Goal: Task Accomplishment & Management: Complete application form

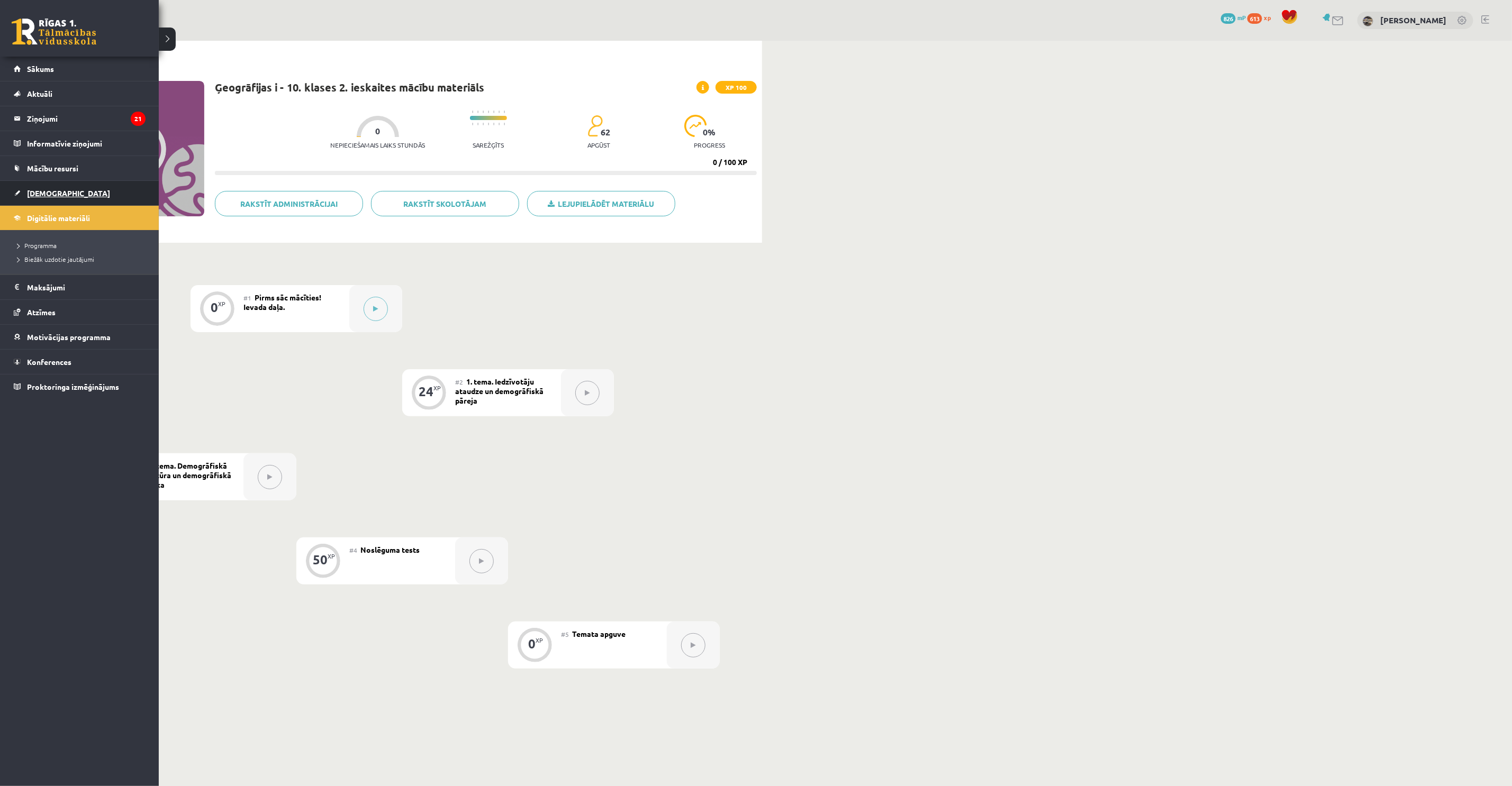
click at [30, 186] on link "[DEMOGRAPHIC_DATA]" at bounding box center [79, 193] width 132 height 24
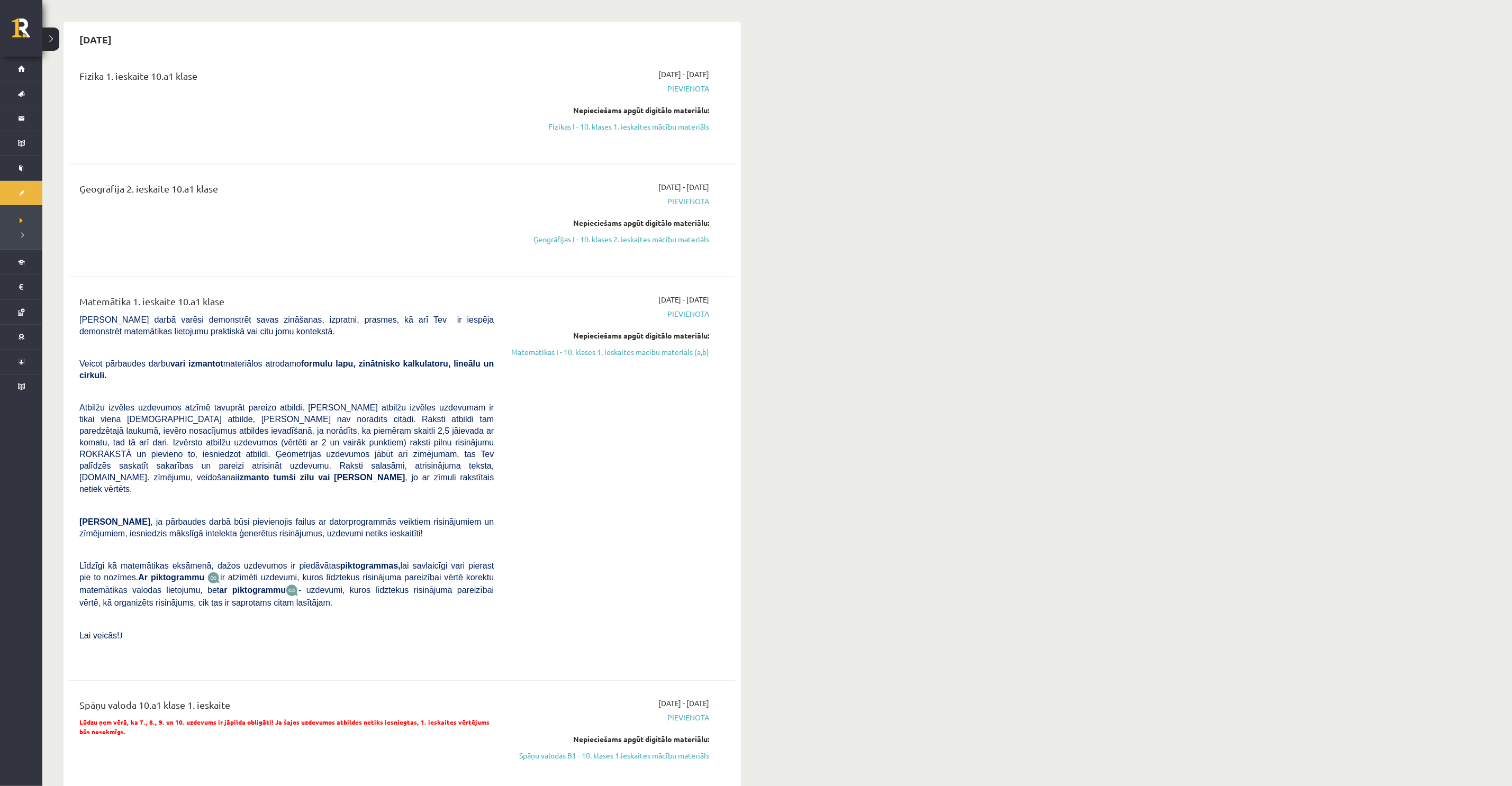
scroll to position [238, 0]
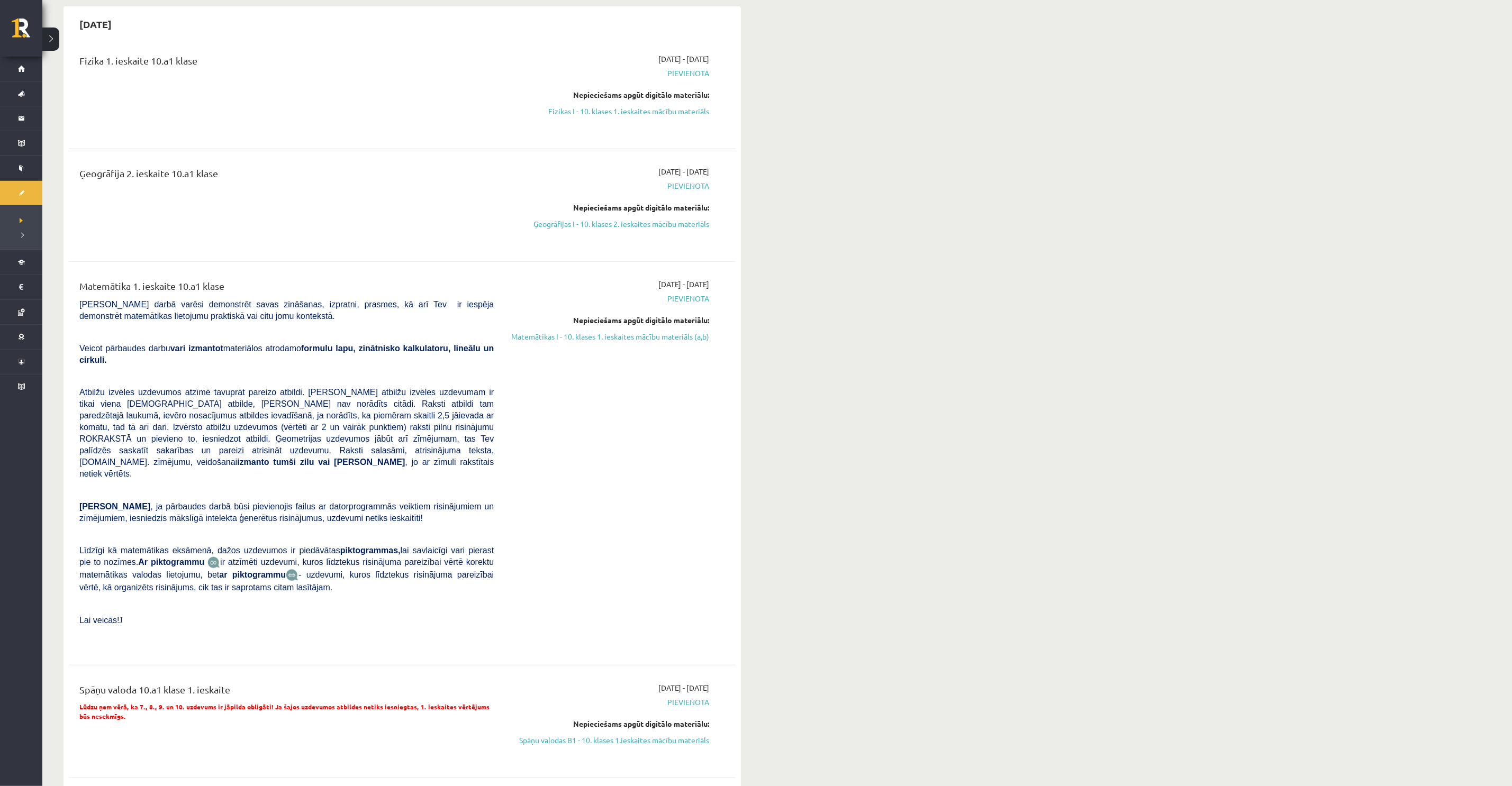
drag, startPoint x: 623, startPoint y: 224, endPoint x: 843, endPoint y: 78, distance: 264.0
click at [623, 224] on link "Ģeogrāfijas I - 10. klases 2. ieskaites mācību materiāls" at bounding box center [609, 224] width 200 height 11
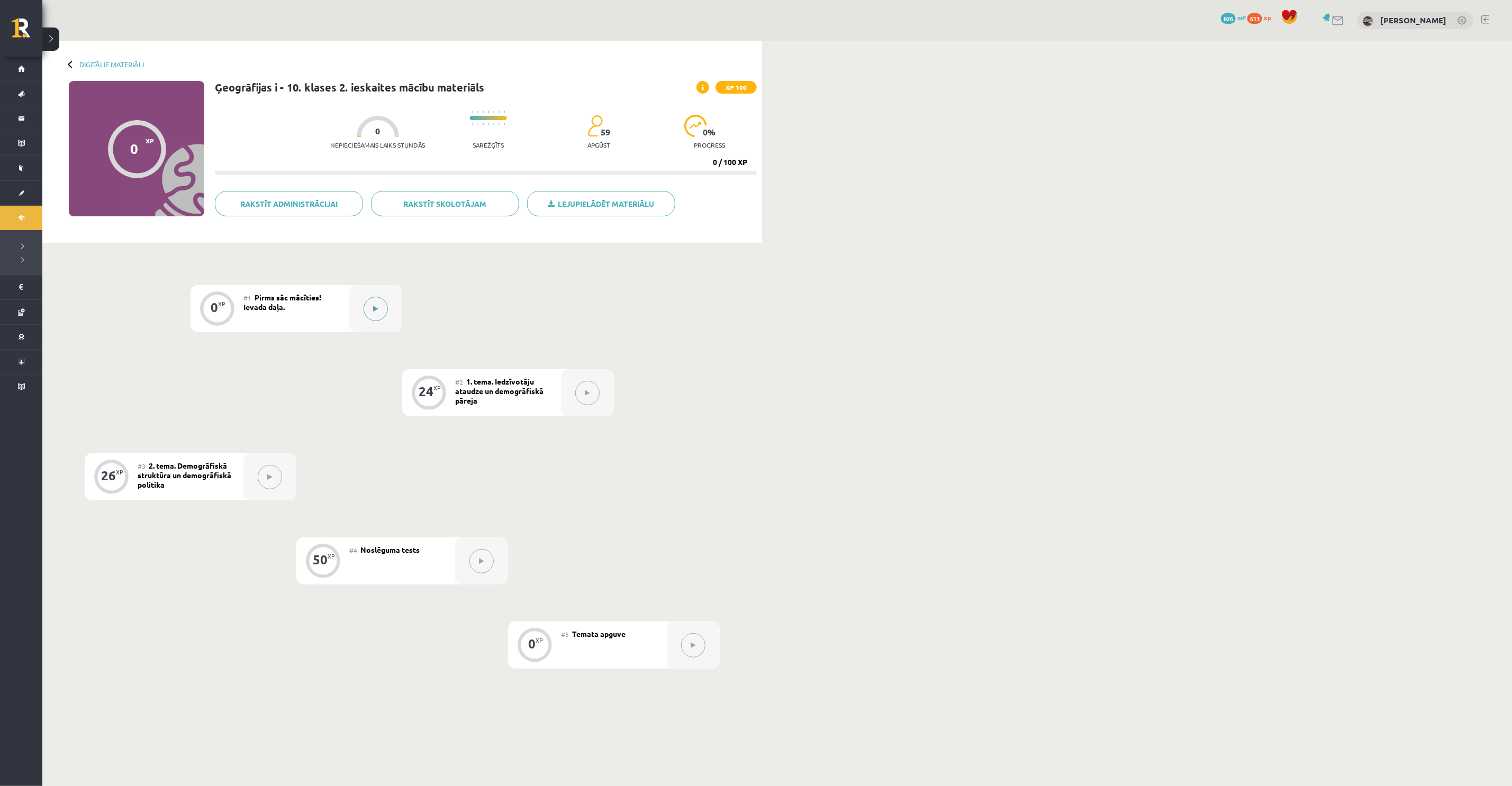
click at [374, 308] on icon at bounding box center [376, 308] width 4 height 6
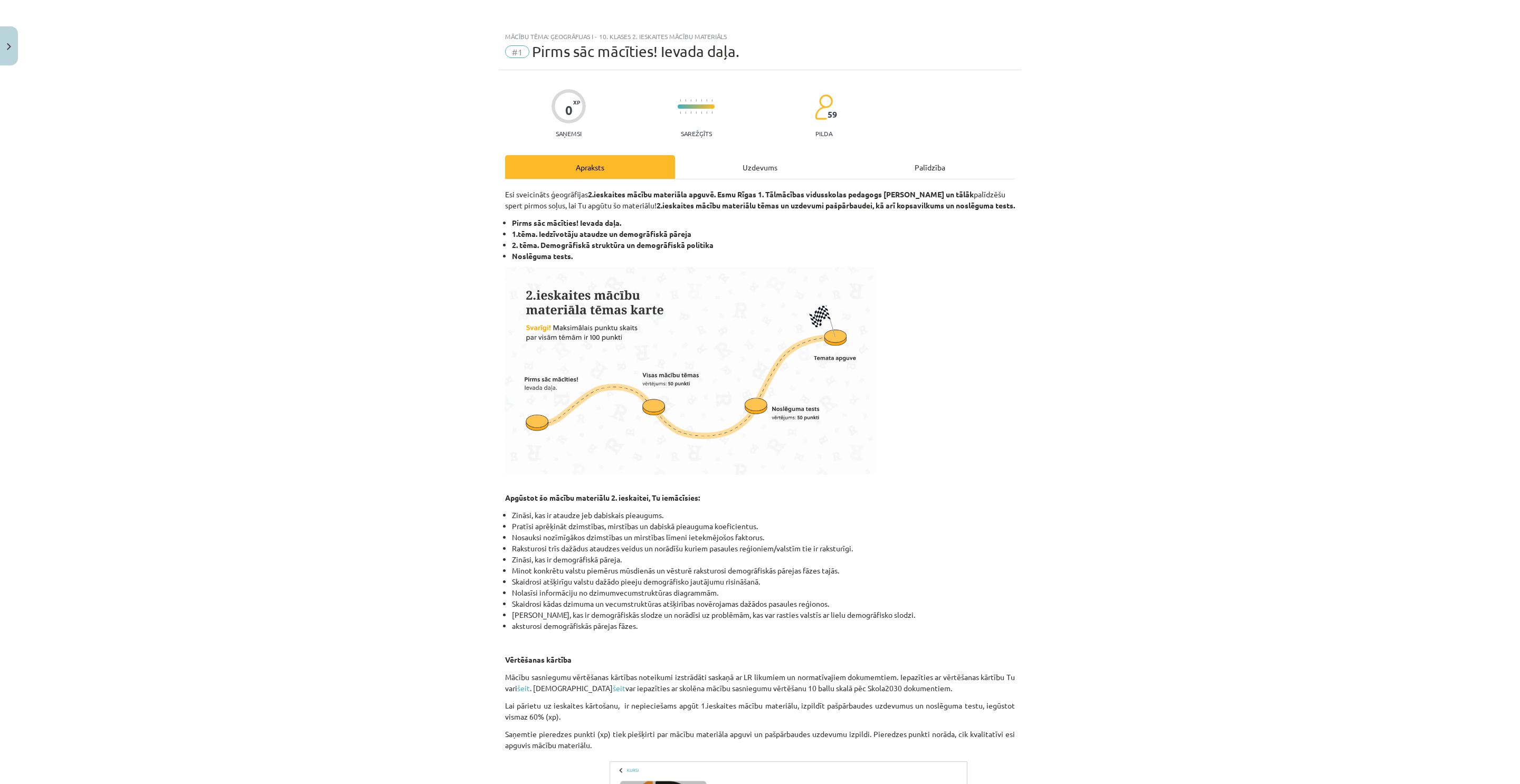
drag, startPoint x: 871, startPoint y: 141, endPoint x: 758, endPoint y: 168, distance: 116.2
click at [871, 142] on div "0 XP Saņemsi Sarežģīts 59 pilda Apraksts Uzdevums Palīdzība Esi sveicināts ģeog…" at bounding box center [760, 535] width 522 height 932
click at [707, 168] on div "Uzdevums" at bounding box center [760, 167] width 170 height 24
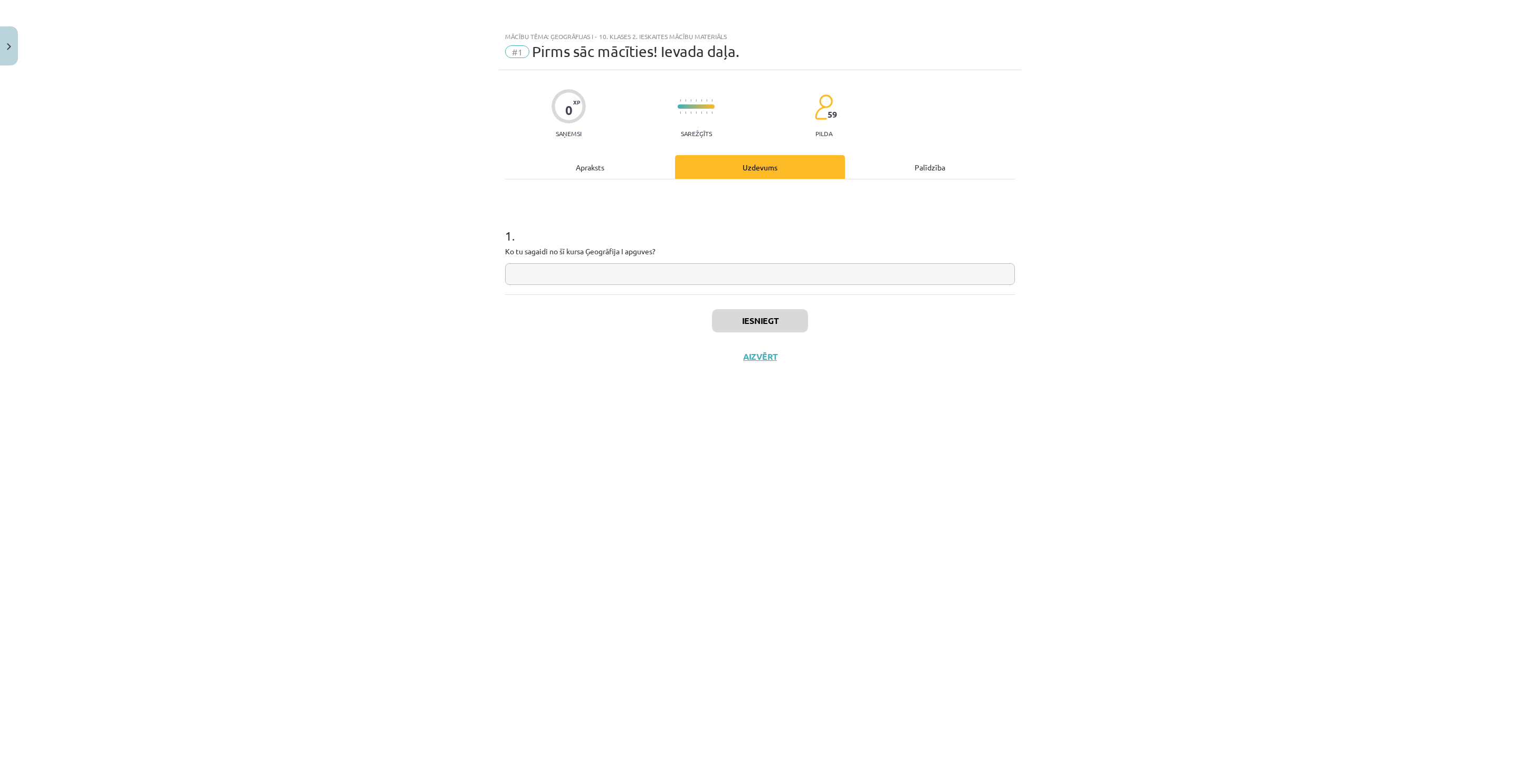
drag, startPoint x: 686, startPoint y: 307, endPoint x: 687, endPoint y: 299, distance: 8.1
click at [686, 306] on div "Iesniegt Aizvērt" at bounding box center [760, 331] width 510 height 74
click at [688, 289] on div "1 . Ko tu sagaidi no šī kursa Ģeogrāfija I apguves?" at bounding box center [760, 237] width 510 height 115
click at [686, 279] on input "text" at bounding box center [760, 274] width 510 height 21
type input "*"
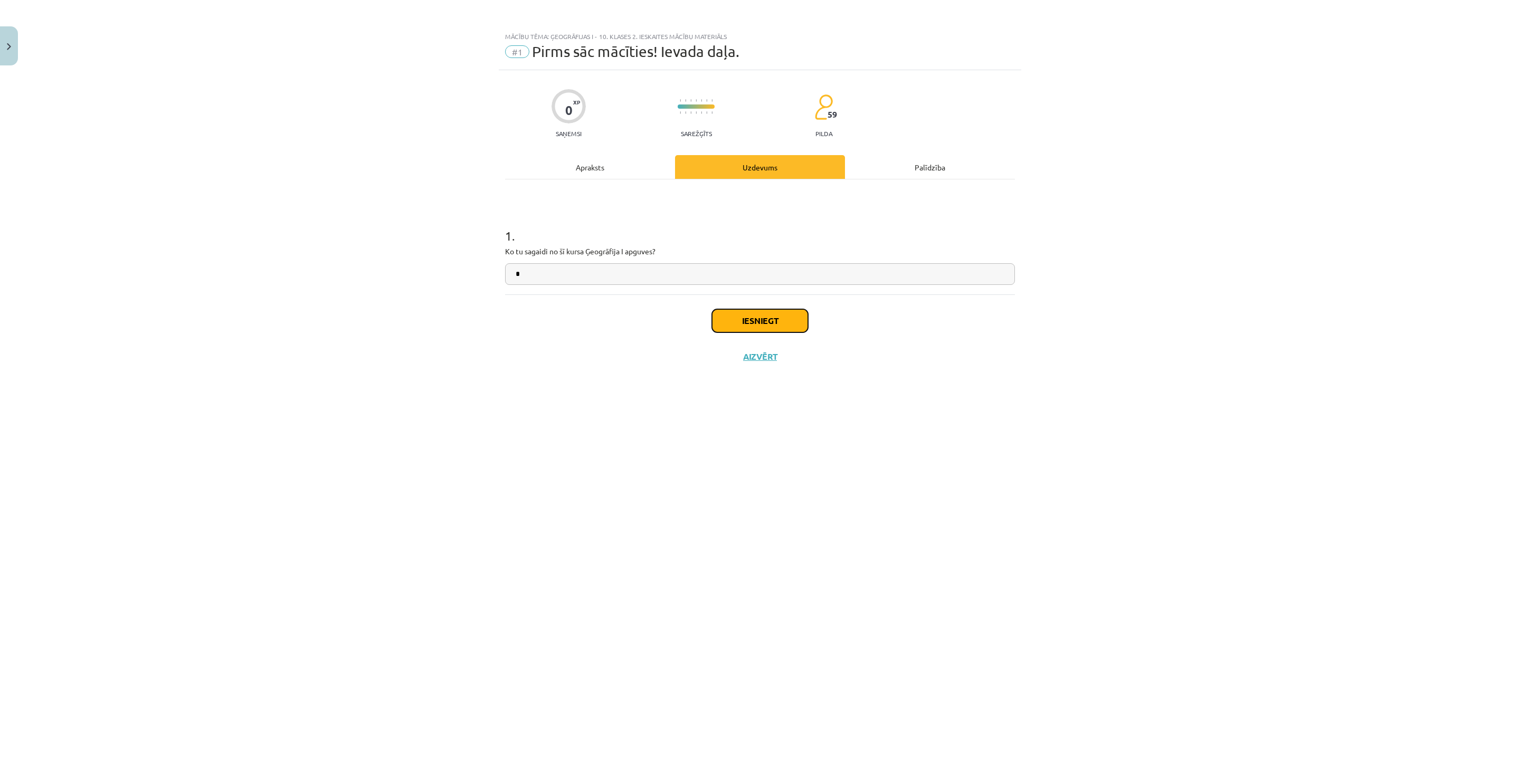
click at [768, 318] on button "Iesniegt" at bounding box center [759, 321] width 96 height 23
click at [741, 358] on button "Nākamā nodarbība" at bounding box center [760, 363] width 104 height 24
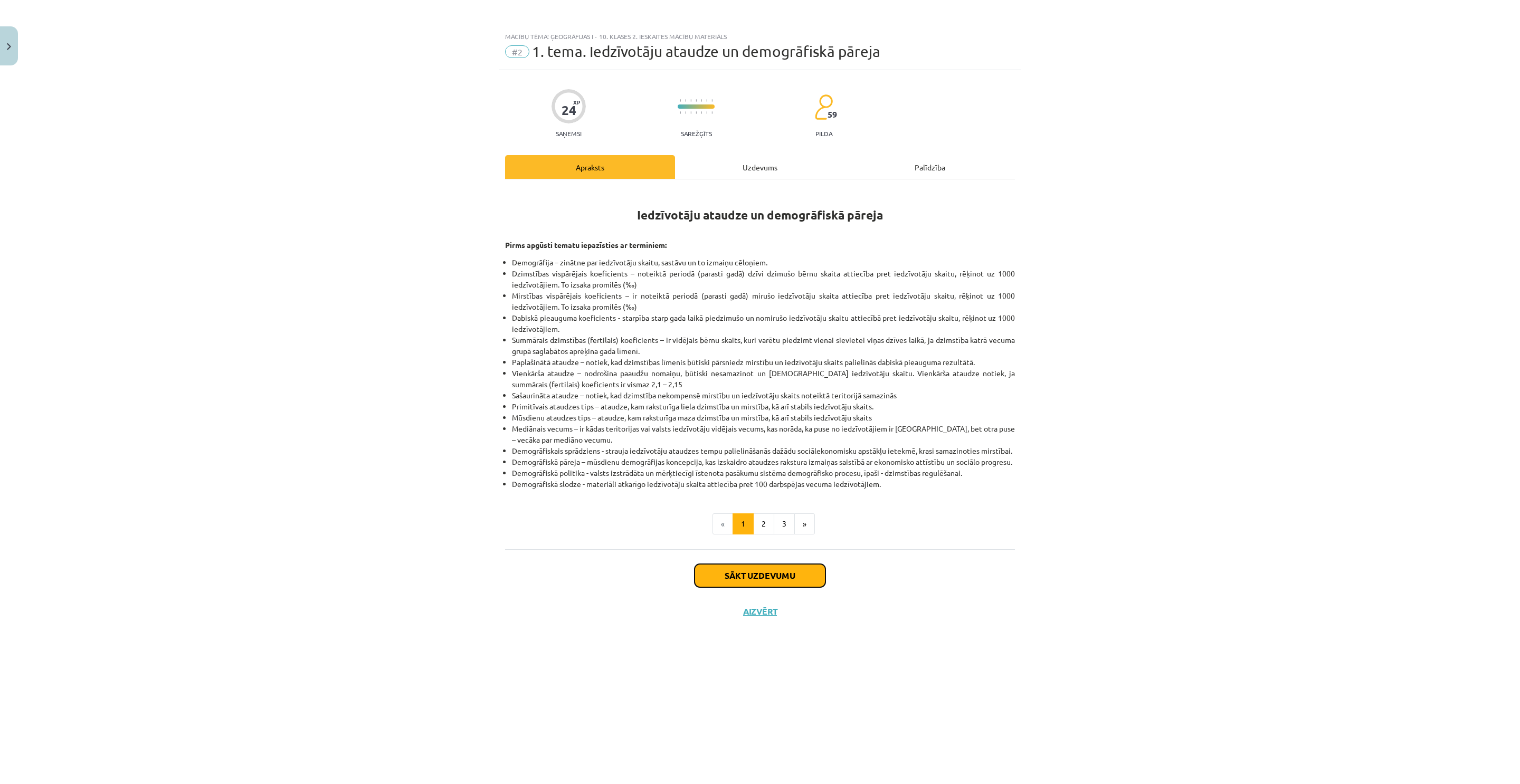
click at [752, 587] on button "Sākt uzdevumu" at bounding box center [760, 576] width 131 height 23
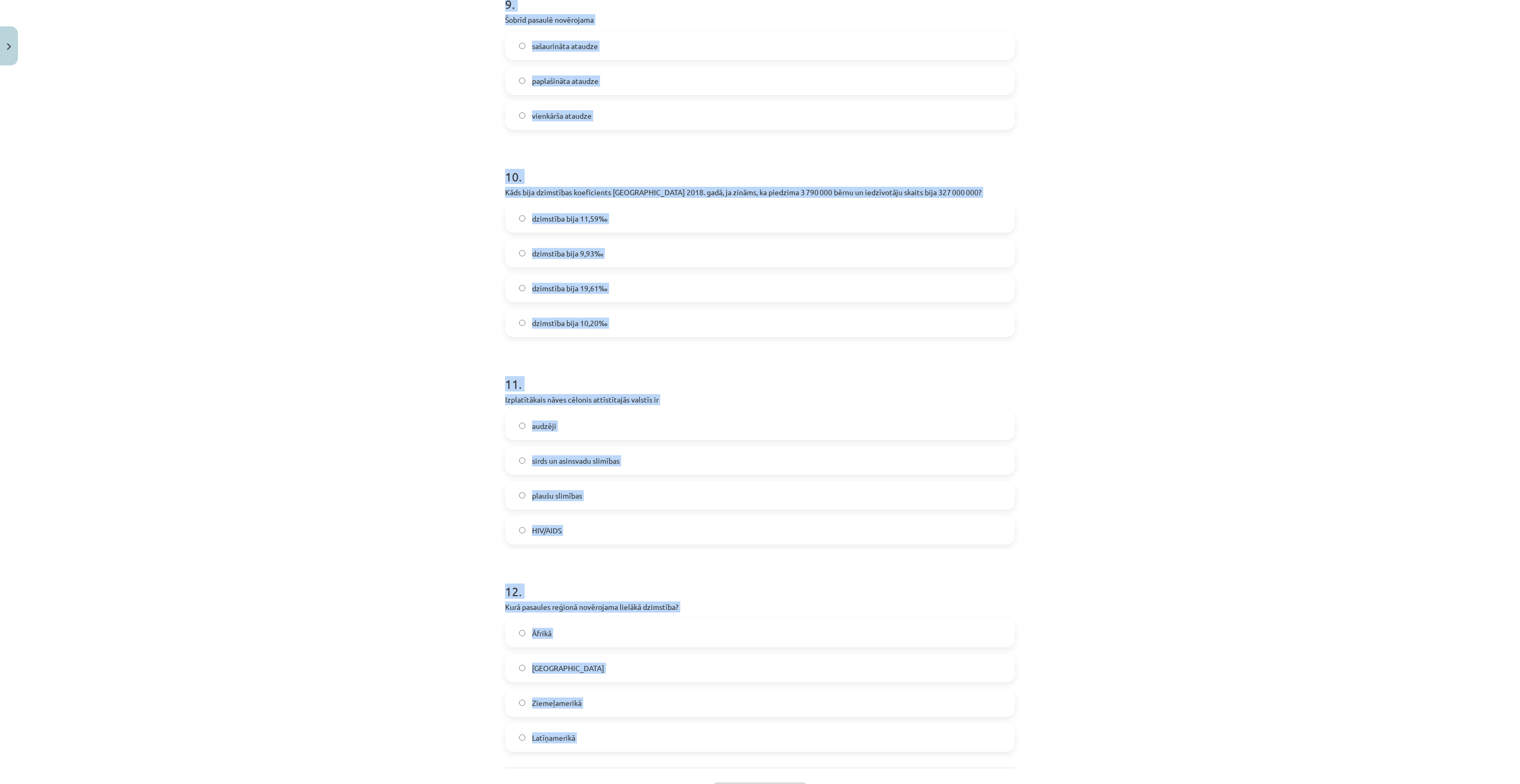
scroll to position [1702, 0]
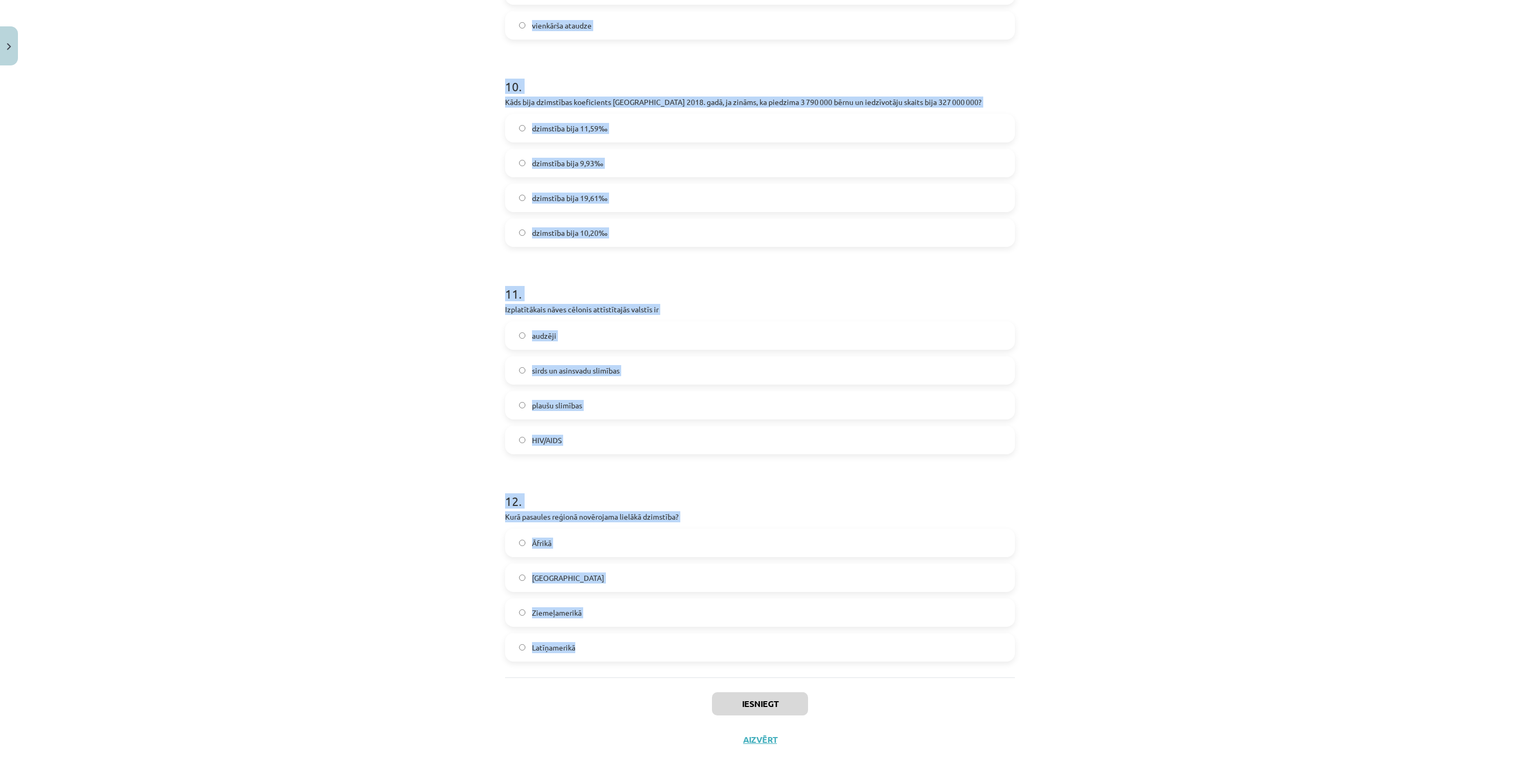
drag, startPoint x: 501, startPoint y: 239, endPoint x: 995, endPoint y: 647, distance: 640.7
copy form "1 . Japānā novērojama Depopulācija Fertilais koeficienta pieaugums Vienkārša at…"
click at [540, 239] on label "dzimstība bija 10,20‰" at bounding box center [760, 233] width 508 height 27
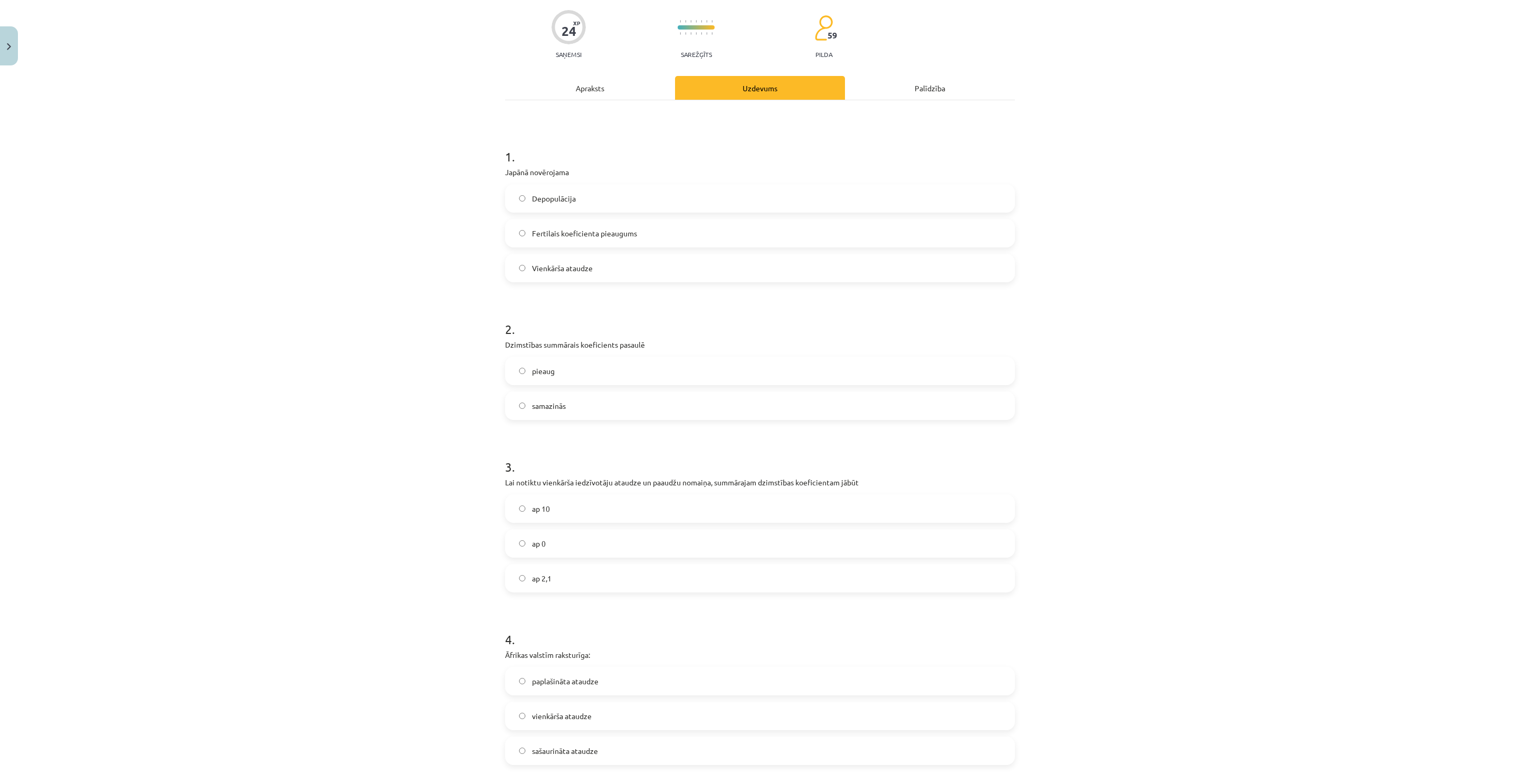
scroll to position [78, 0]
click at [557, 199] on span "Depopulācija" at bounding box center [553, 199] width 44 height 11
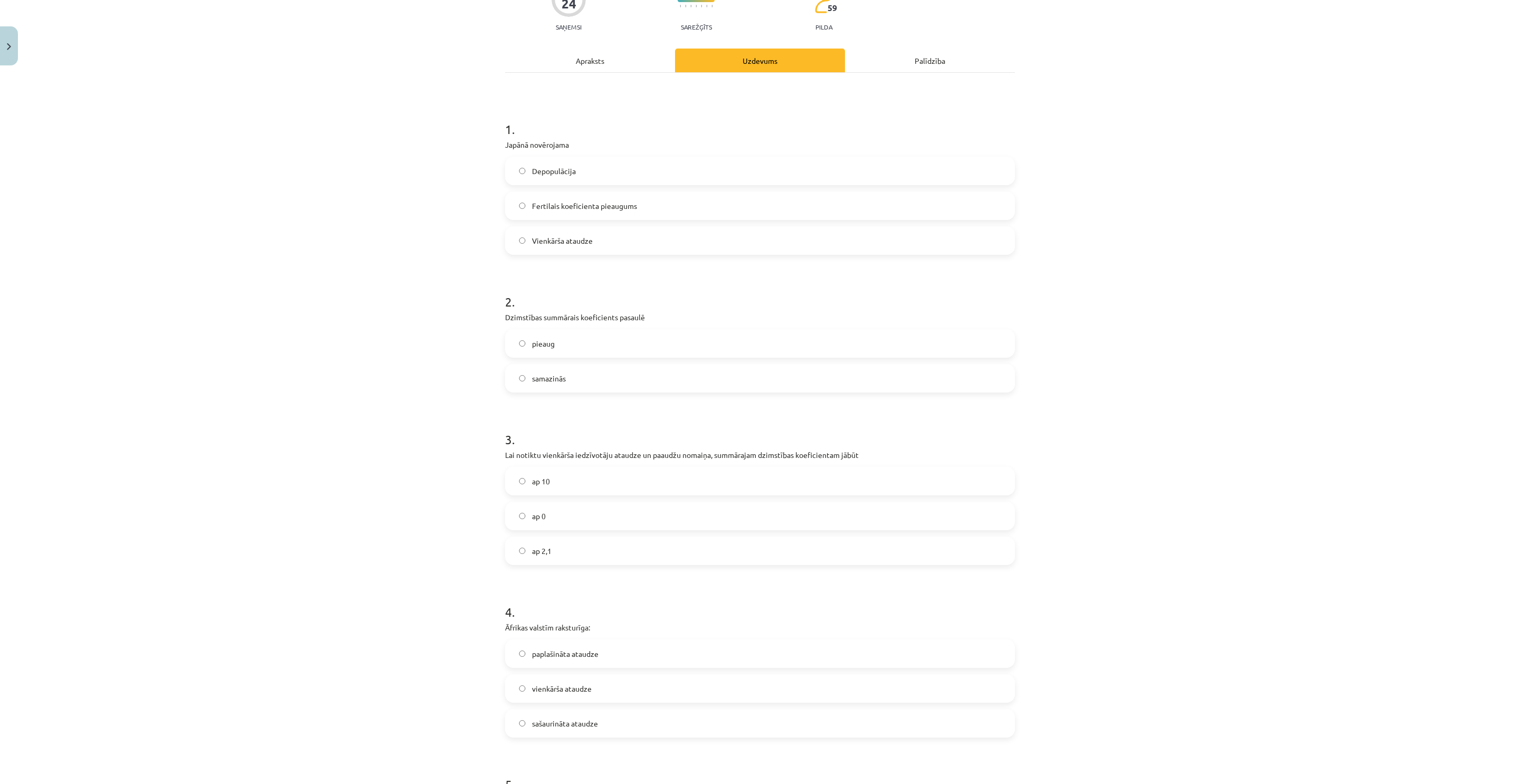
scroll to position [236, 0]
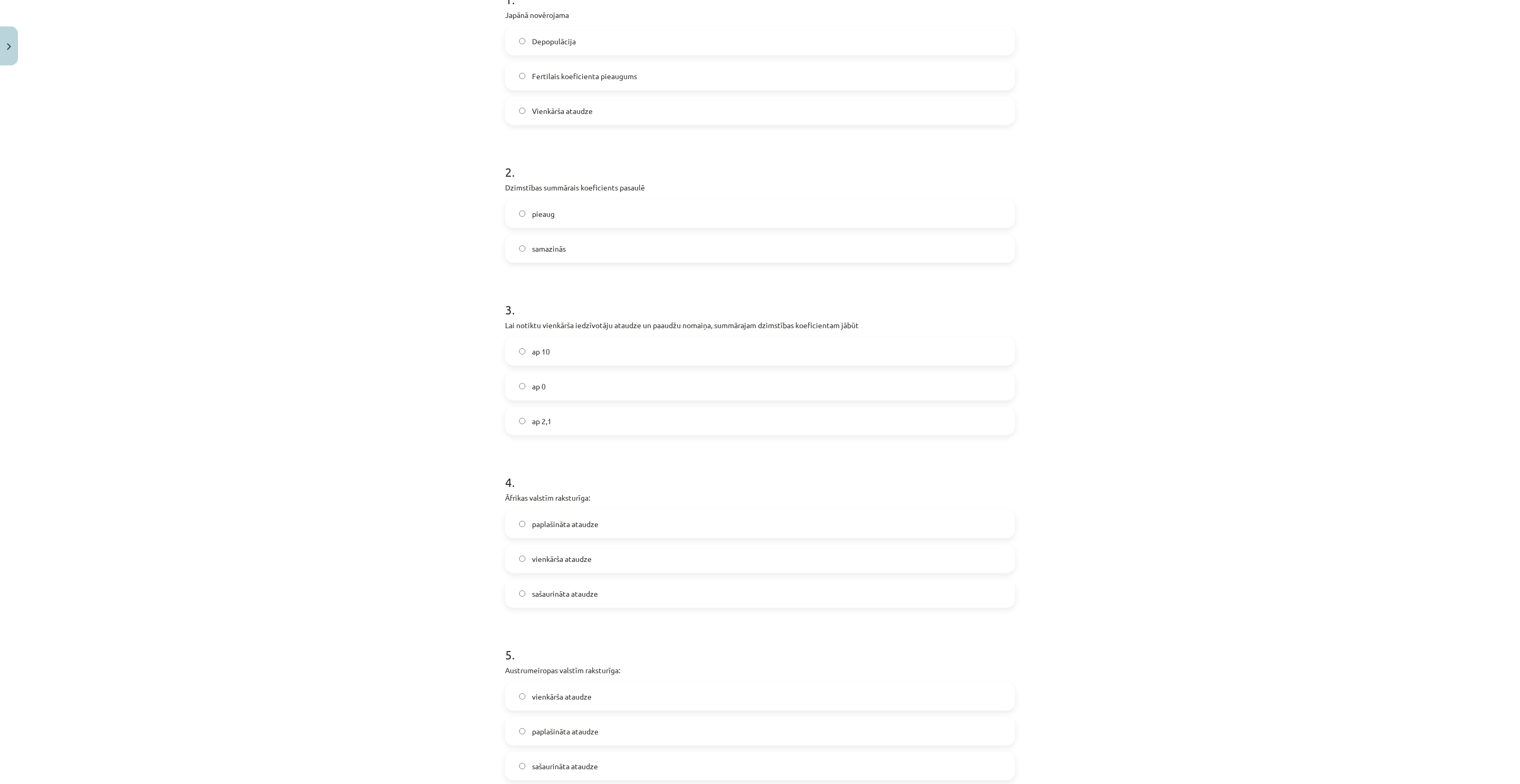
click at [563, 250] on label "samazinās" at bounding box center [760, 249] width 508 height 27
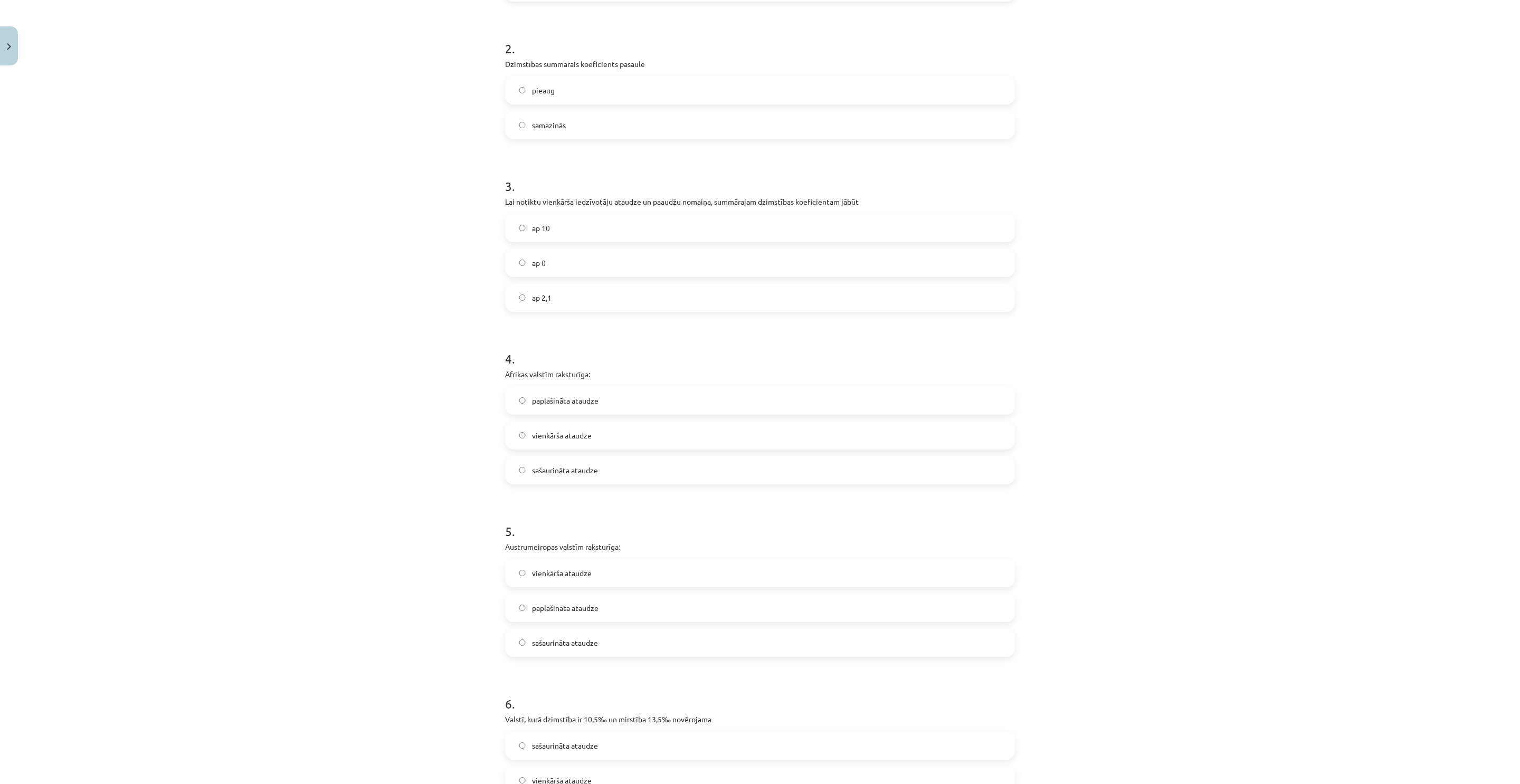
scroll to position [394, 0]
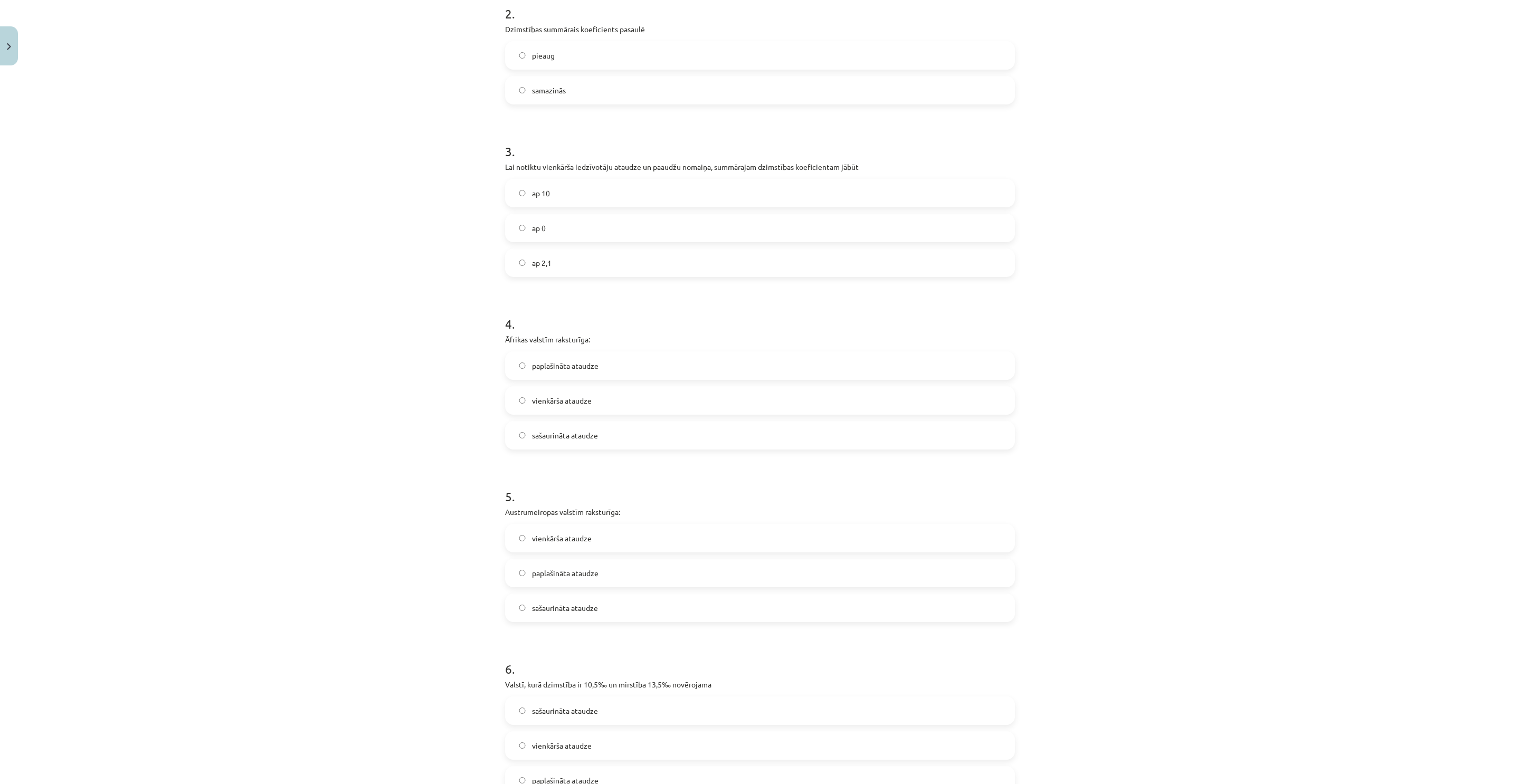
click at [554, 258] on label "ap 2,1" at bounding box center [760, 263] width 508 height 27
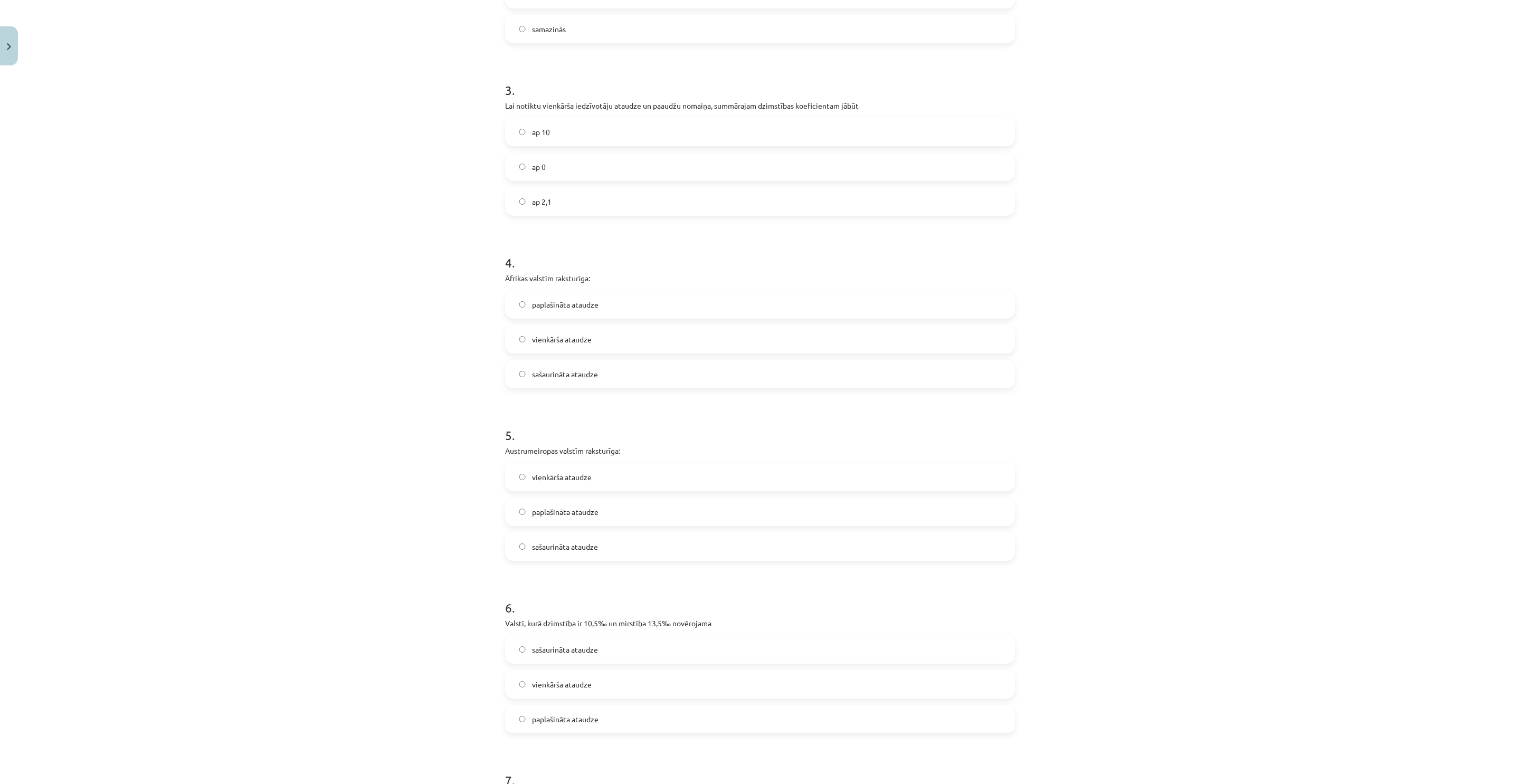
scroll to position [474, 0]
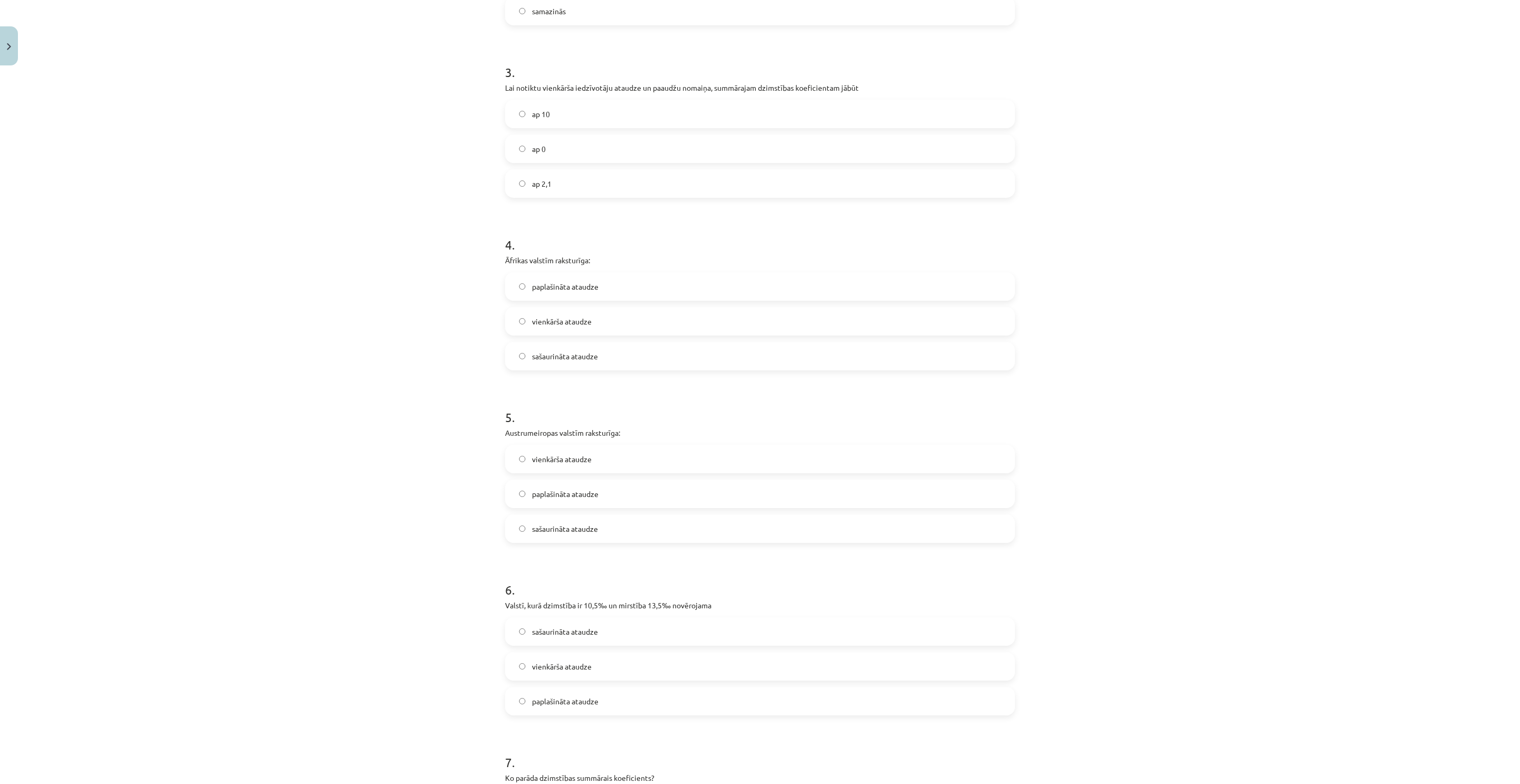
click at [581, 291] on span "paplašināta ataudze" at bounding box center [565, 287] width 66 height 11
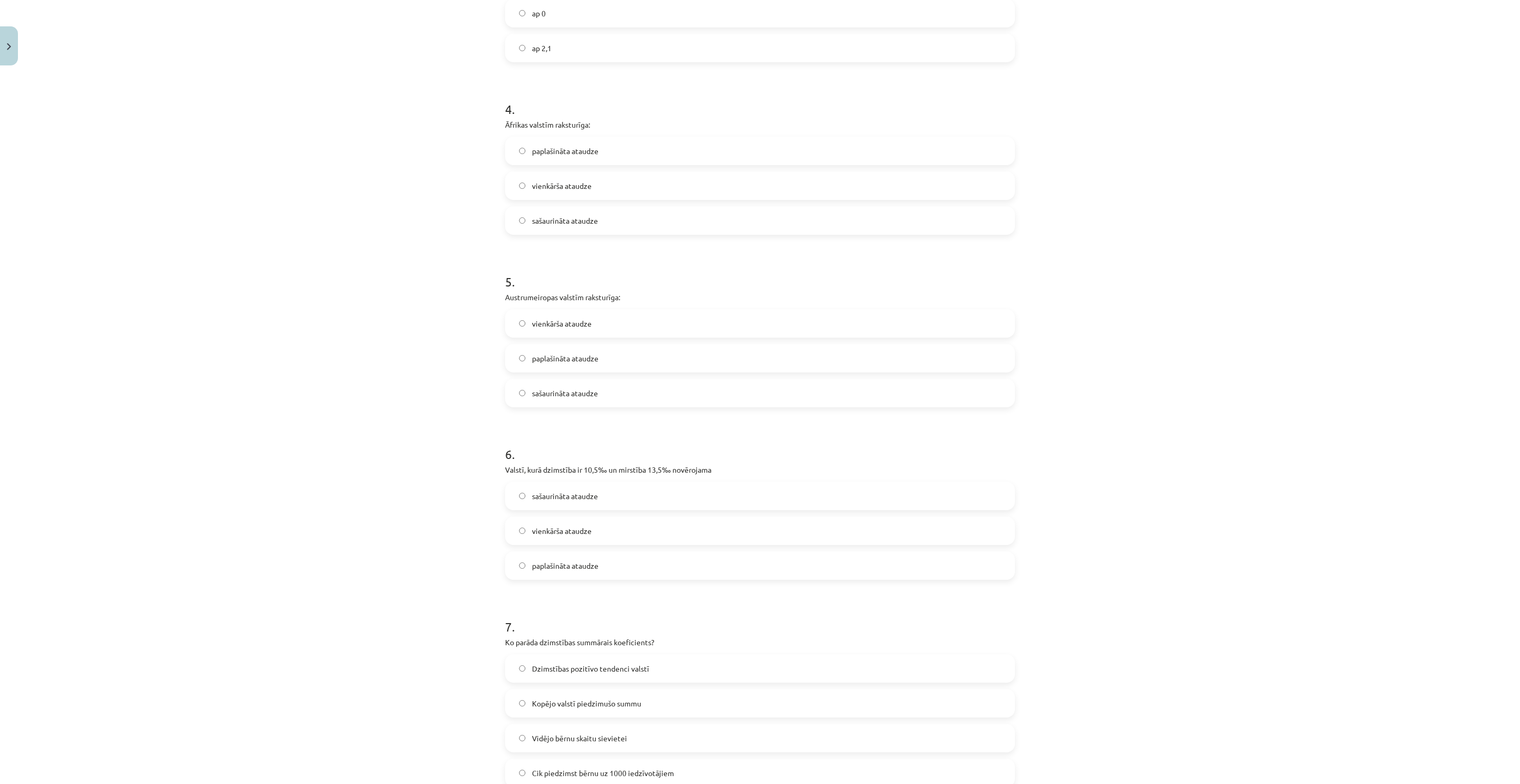
scroll to position [632, 0]
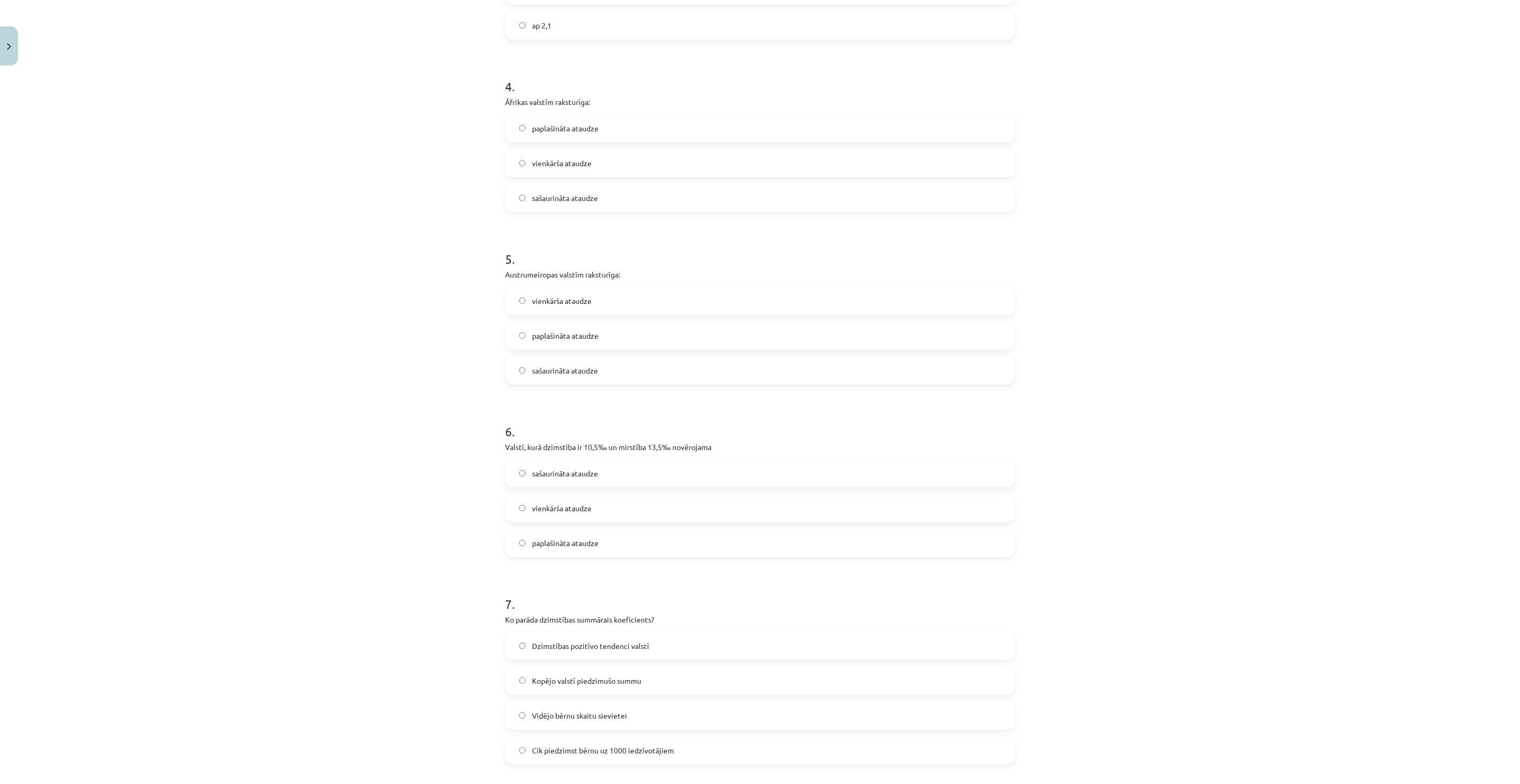
click at [1195, 571] on div "Mācību tēma: Ģeogrāfijas i - 10. klases 2. ieskaites mācību materiāls #2 1. tem…" at bounding box center [760, 392] width 1520 height 784
click at [587, 369] on span "sašaurināta ataudze" at bounding box center [565, 370] width 66 height 11
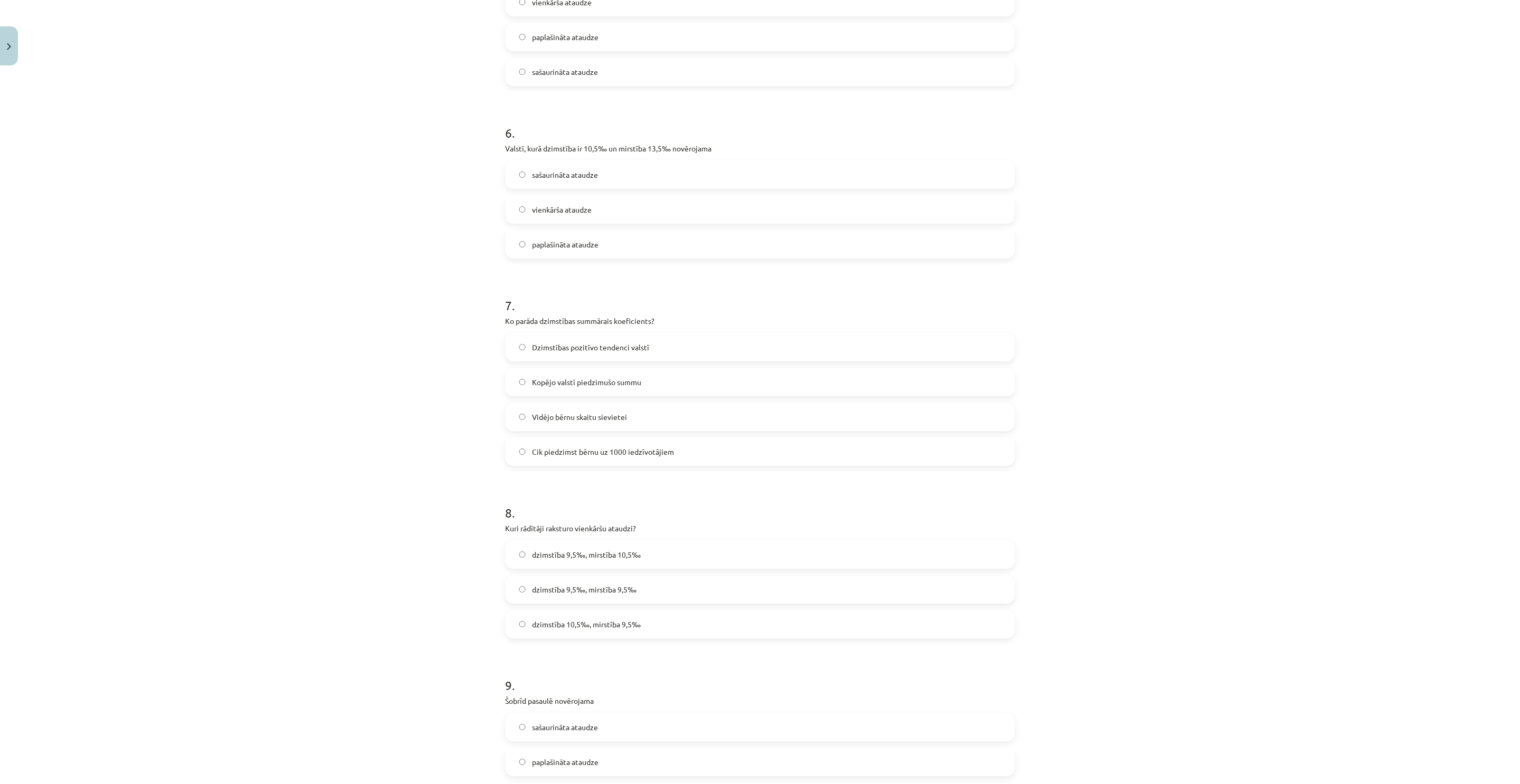
scroll to position [1028, 0]
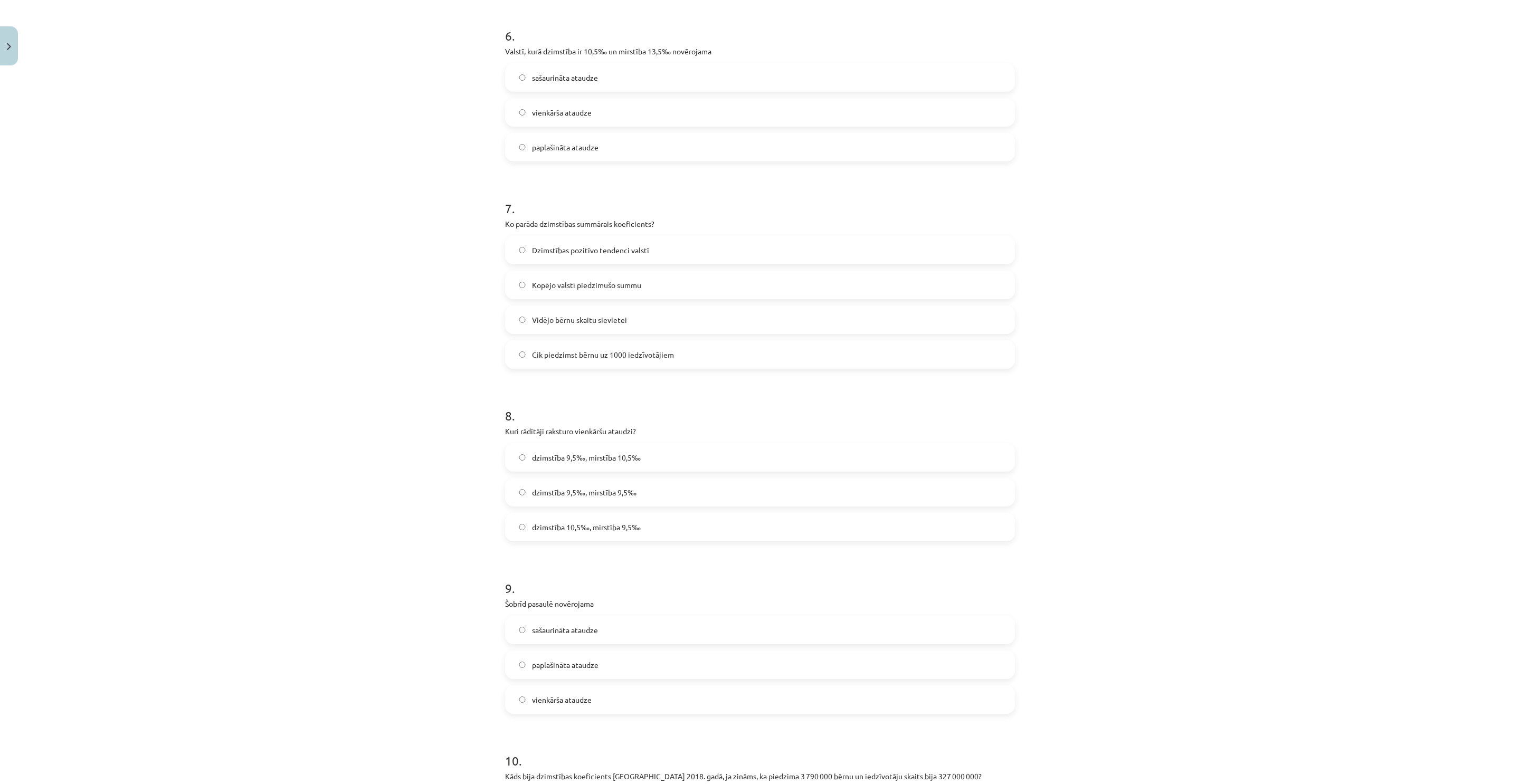
click at [572, 84] on label "sašaurināta ataudze" at bounding box center [760, 78] width 508 height 27
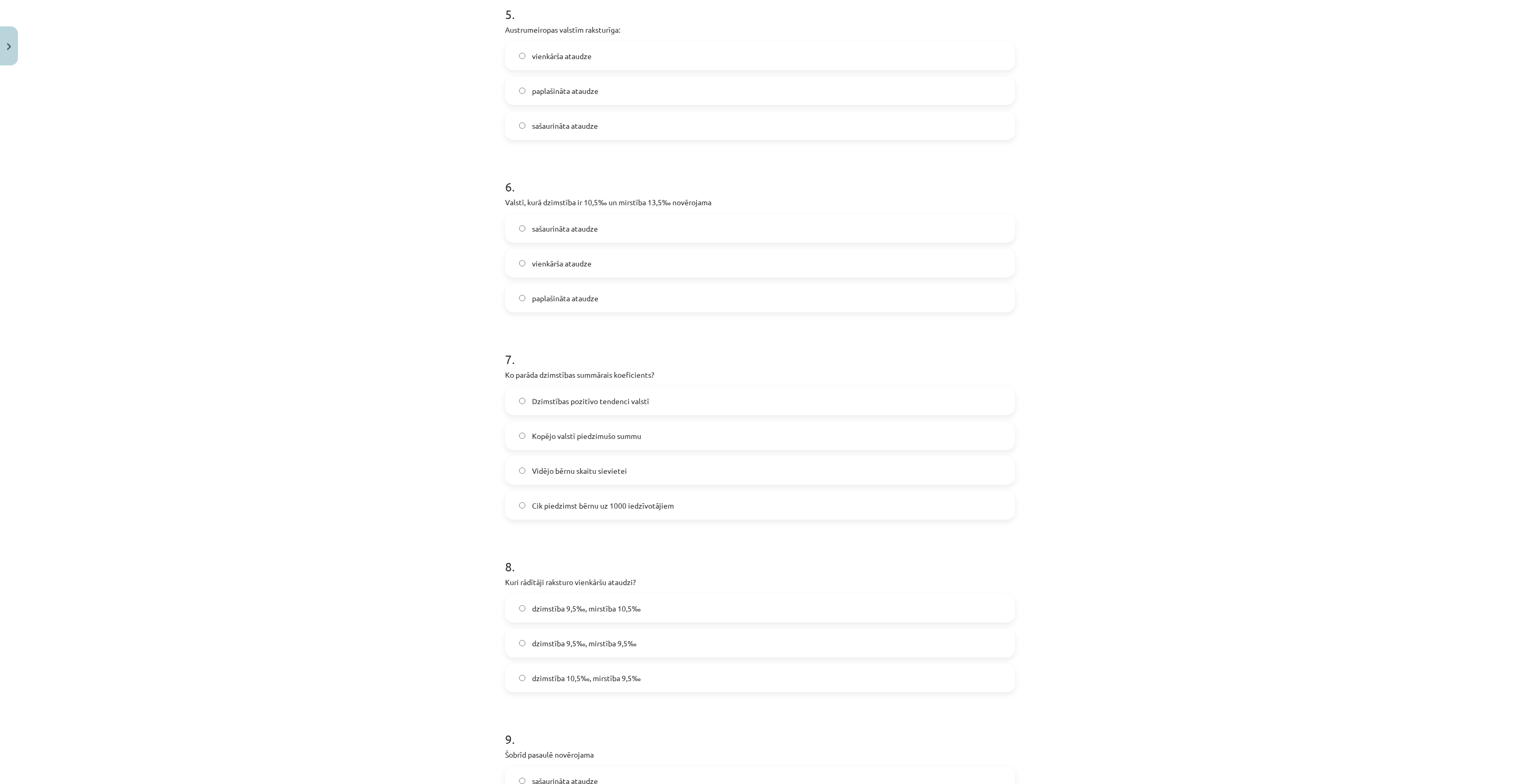
scroll to position [870, 0]
click at [585, 478] on span "Vidējo bērnu skaitu sievietei" at bounding box center [579, 478] width 95 height 11
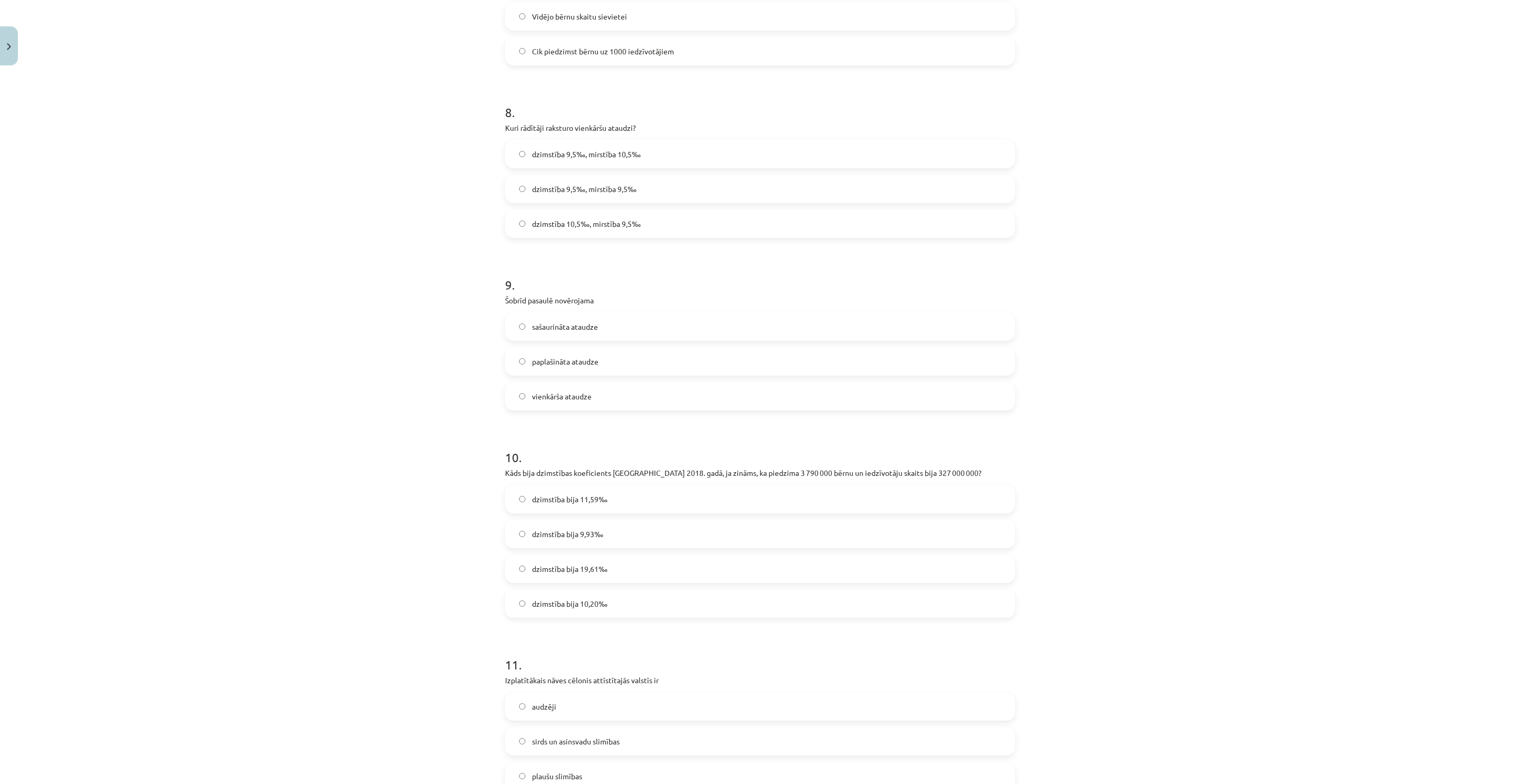
scroll to position [1345, 0]
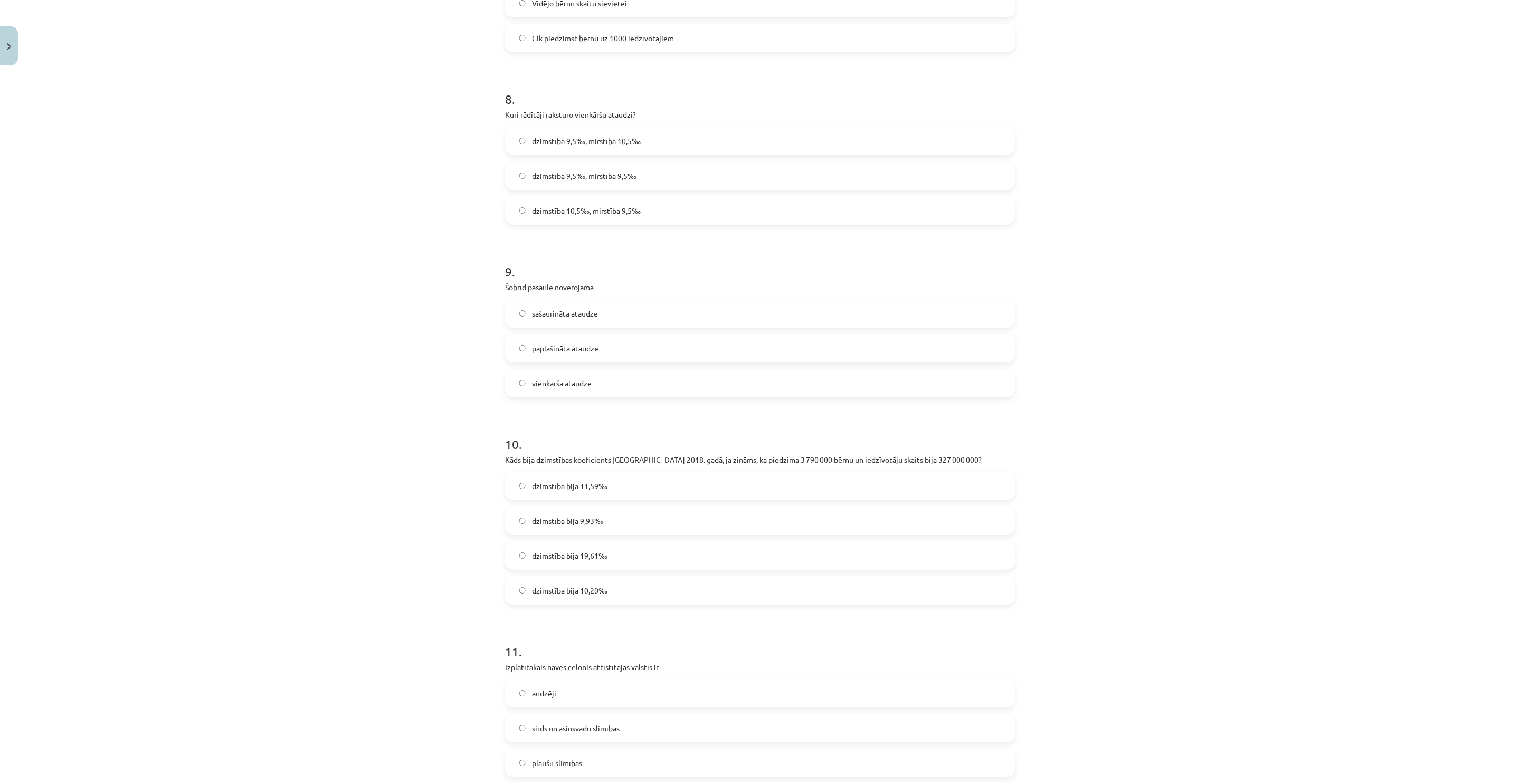
click at [544, 181] on span "dzimstība 9,5‰, mirstība 9,5‰" at bounding box center [584, 176] width 105 height 11
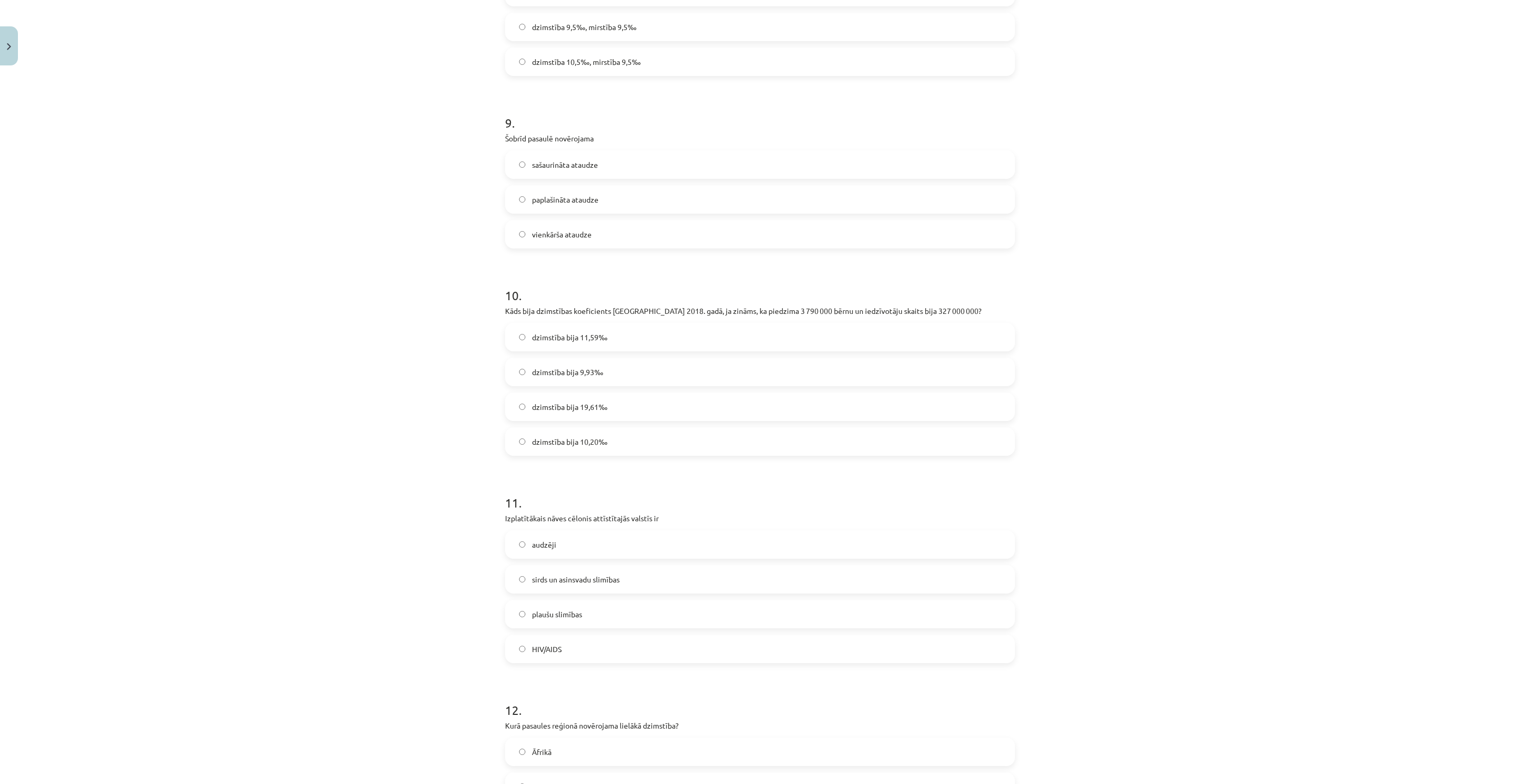
scroll to position [1503, 0]
click at [570, 600] on span "plaušu slimības" at bounding box center [557, 604] width 50 height 11
click at [581, 537] on label "audzēji" at bounding box center [760, 535] width 508 height 27
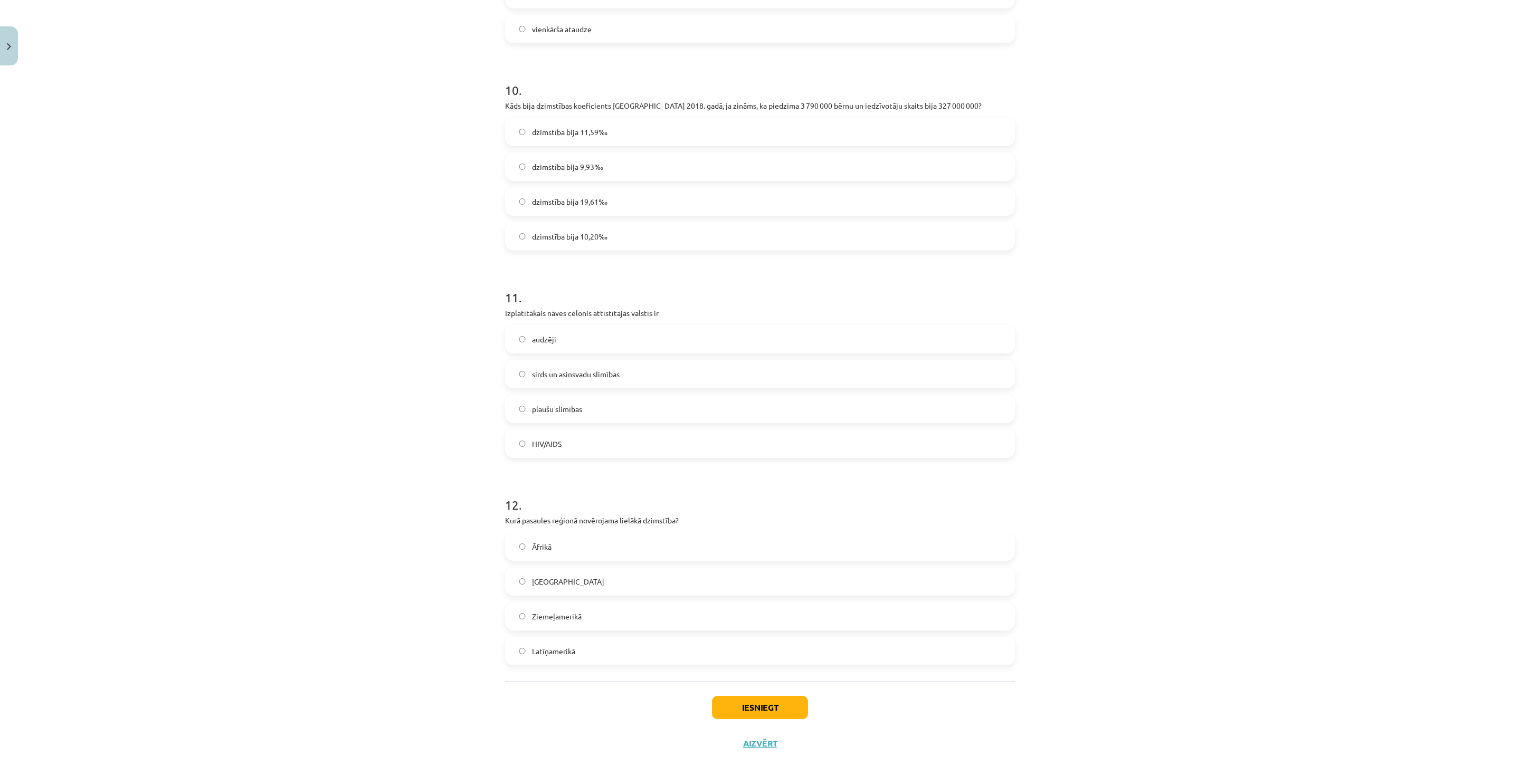
scroll to position [1702, 0]
click at [564, 378] on label "sirds un asinsvadu slimības" at bounding box center [760, 371] width 508 height 27
click at [528, 553] on label "Āfrikā" at bounding box center [760, 544] width 508 height 27
click at [756, 695] on button "Iesniegt" at bounding box center [759, 704] width 96 height 23
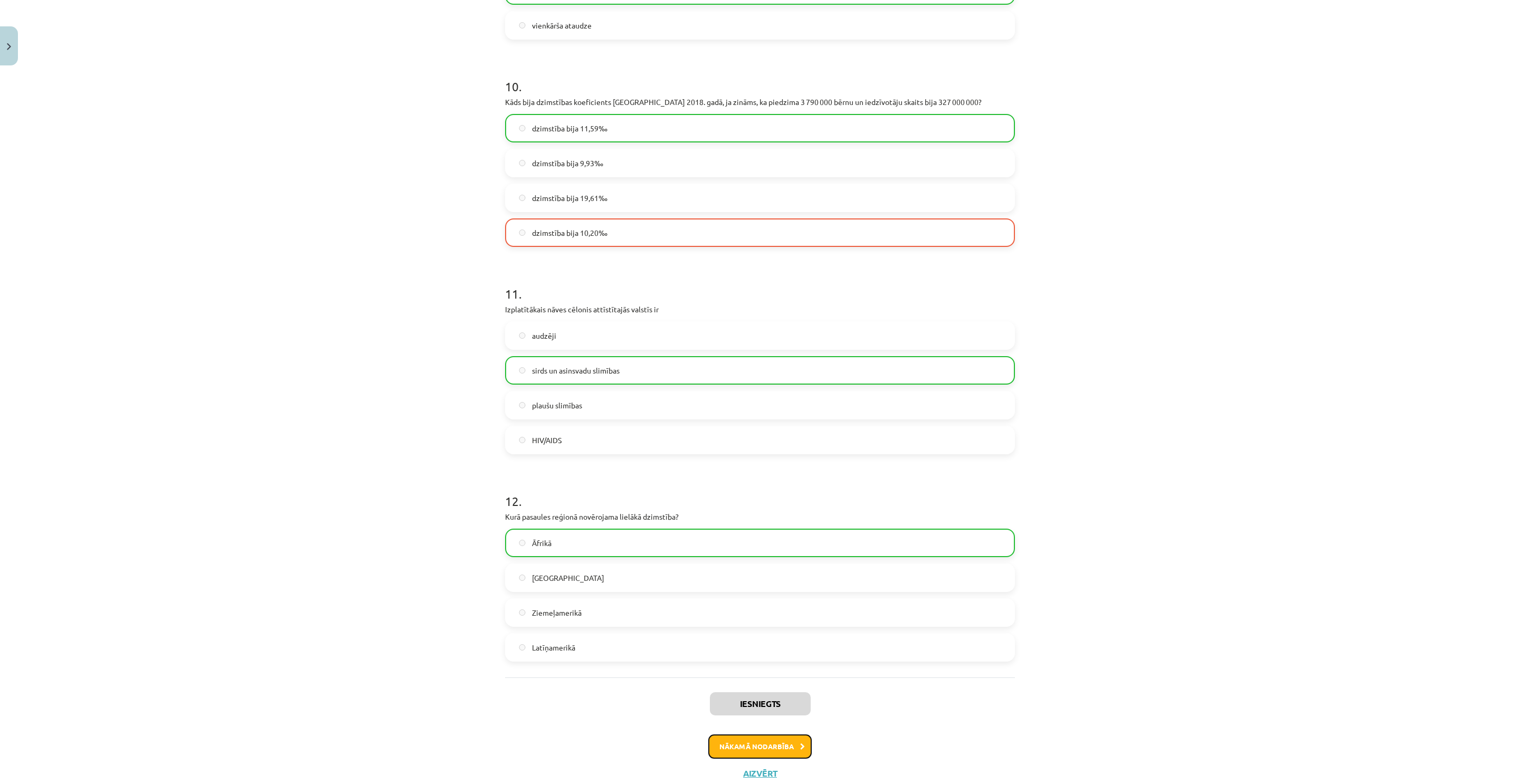
click at [721, 742] on button "Nākamā nodarbība" at bounding box center [760, 746] width 104 height 24
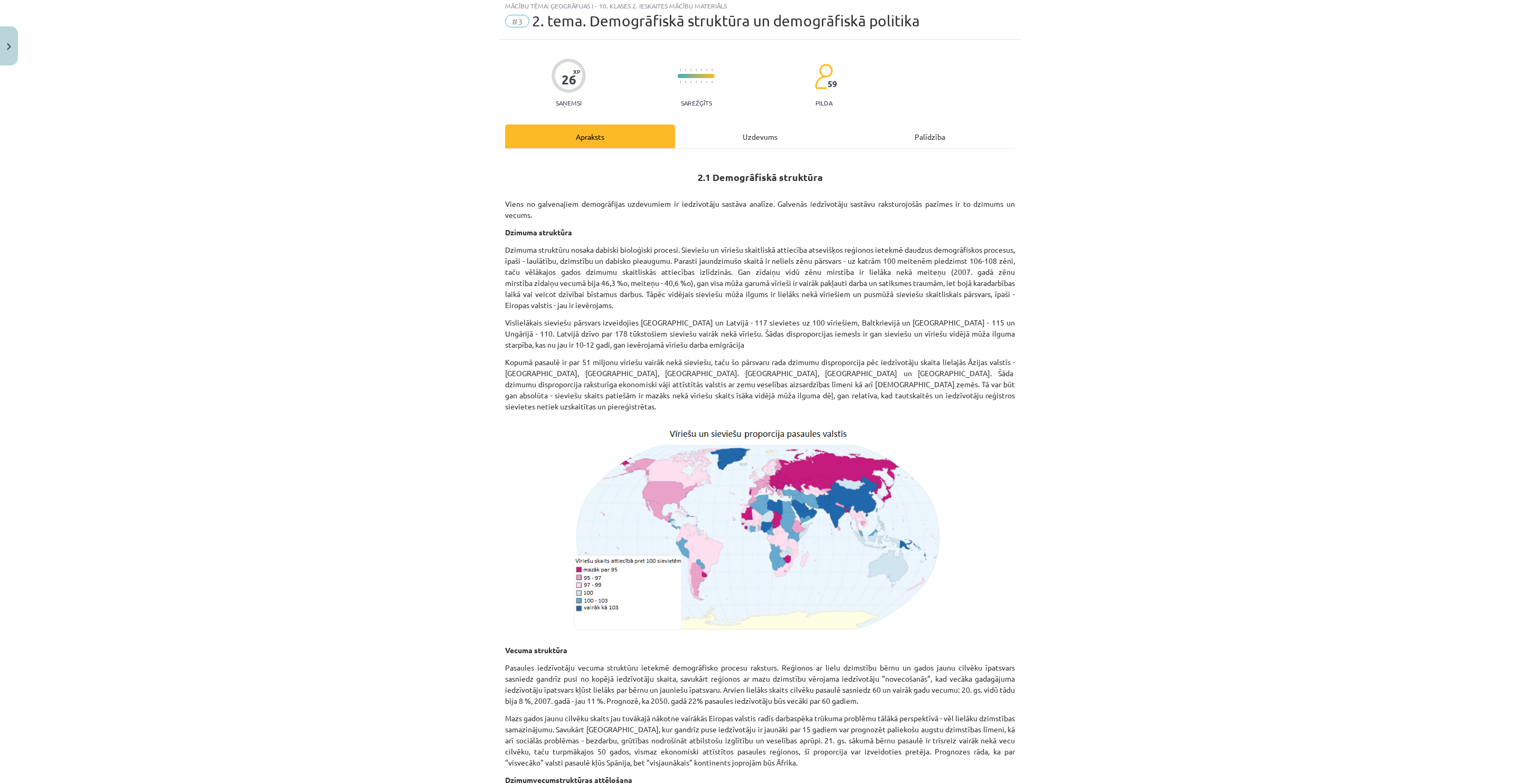
scroll to position [26, 0]
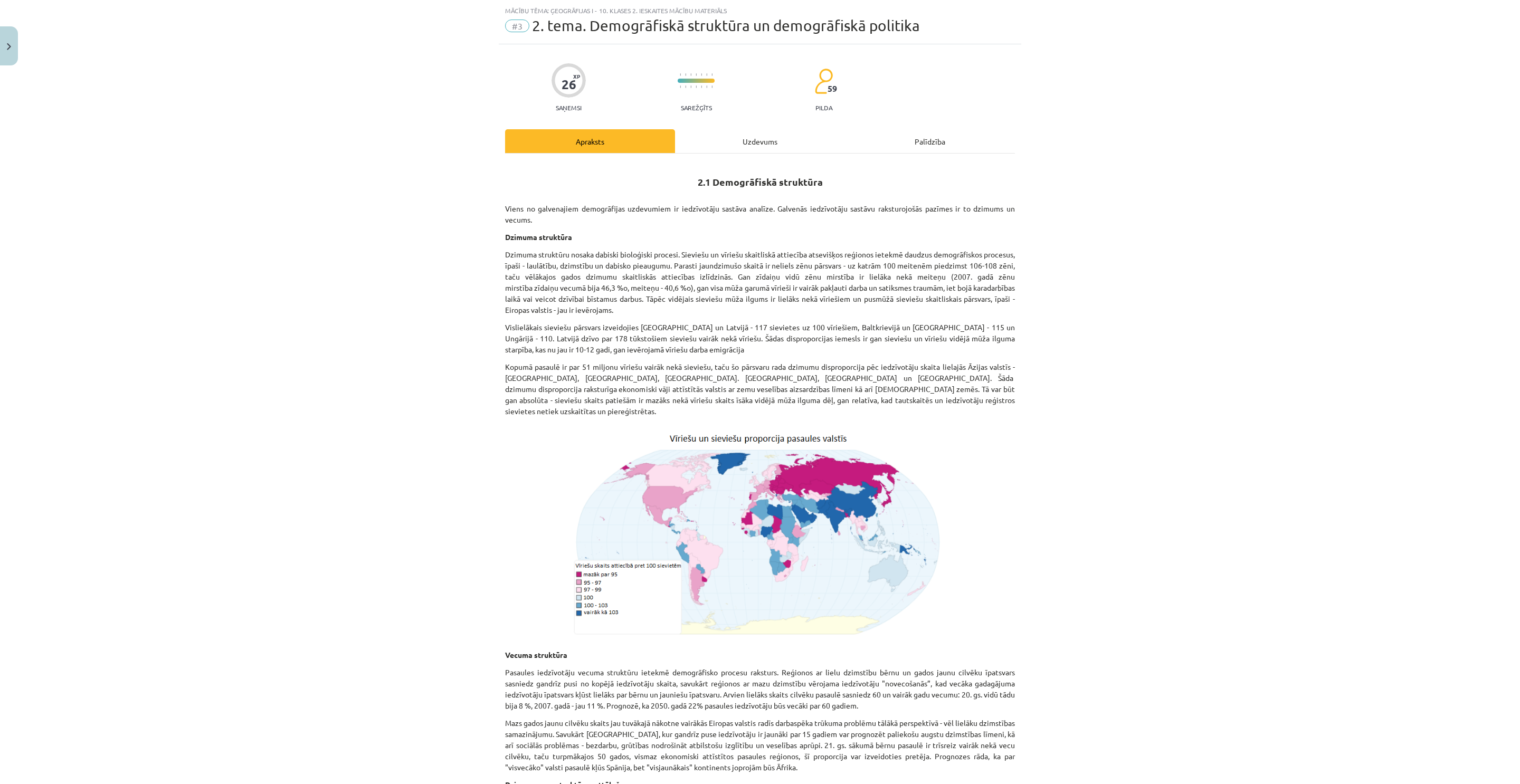
click at [727, 142] on div "Uzdevums" at bounding box center [760, 141] width 170 height 24
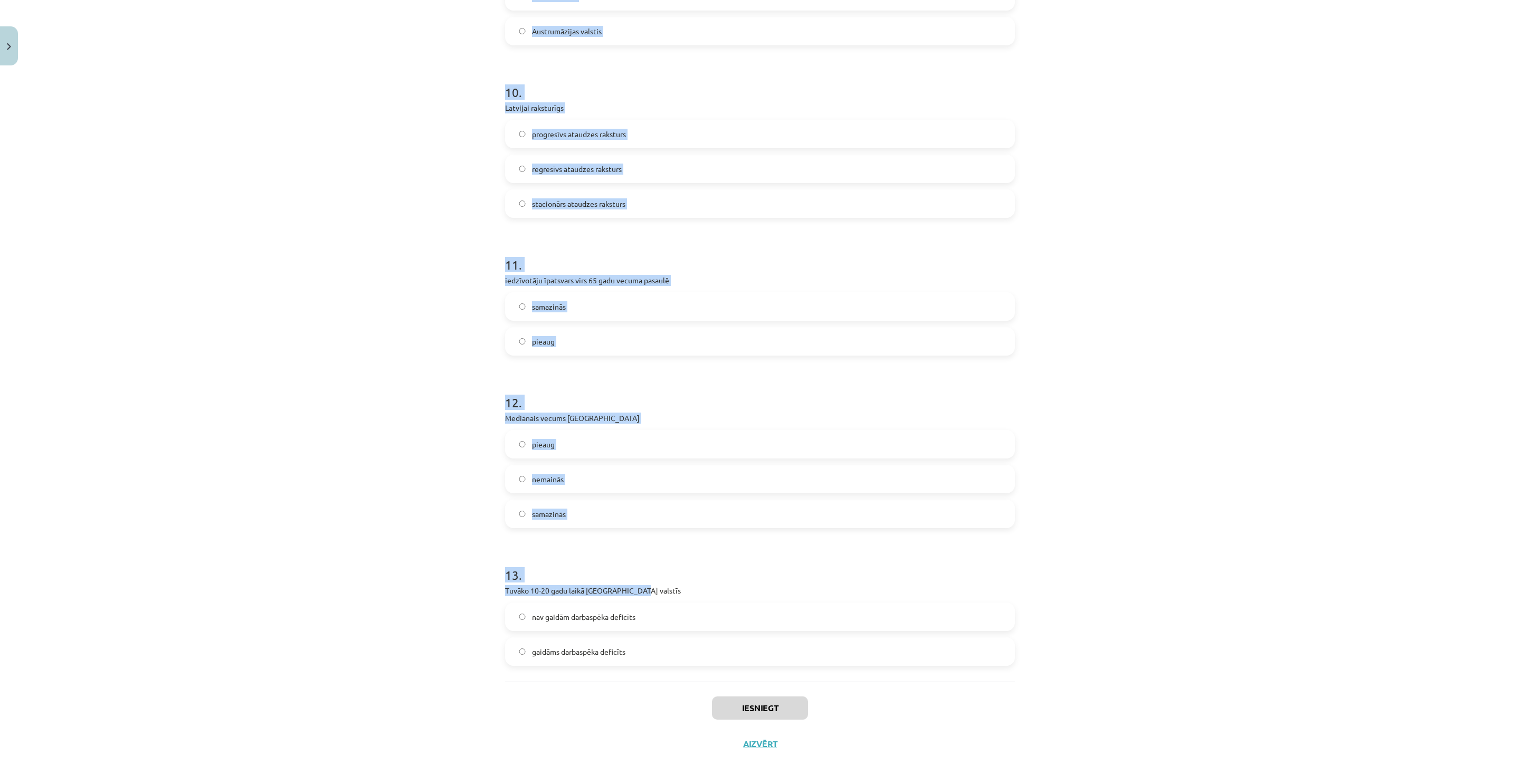
scroll to position [1960, 0]
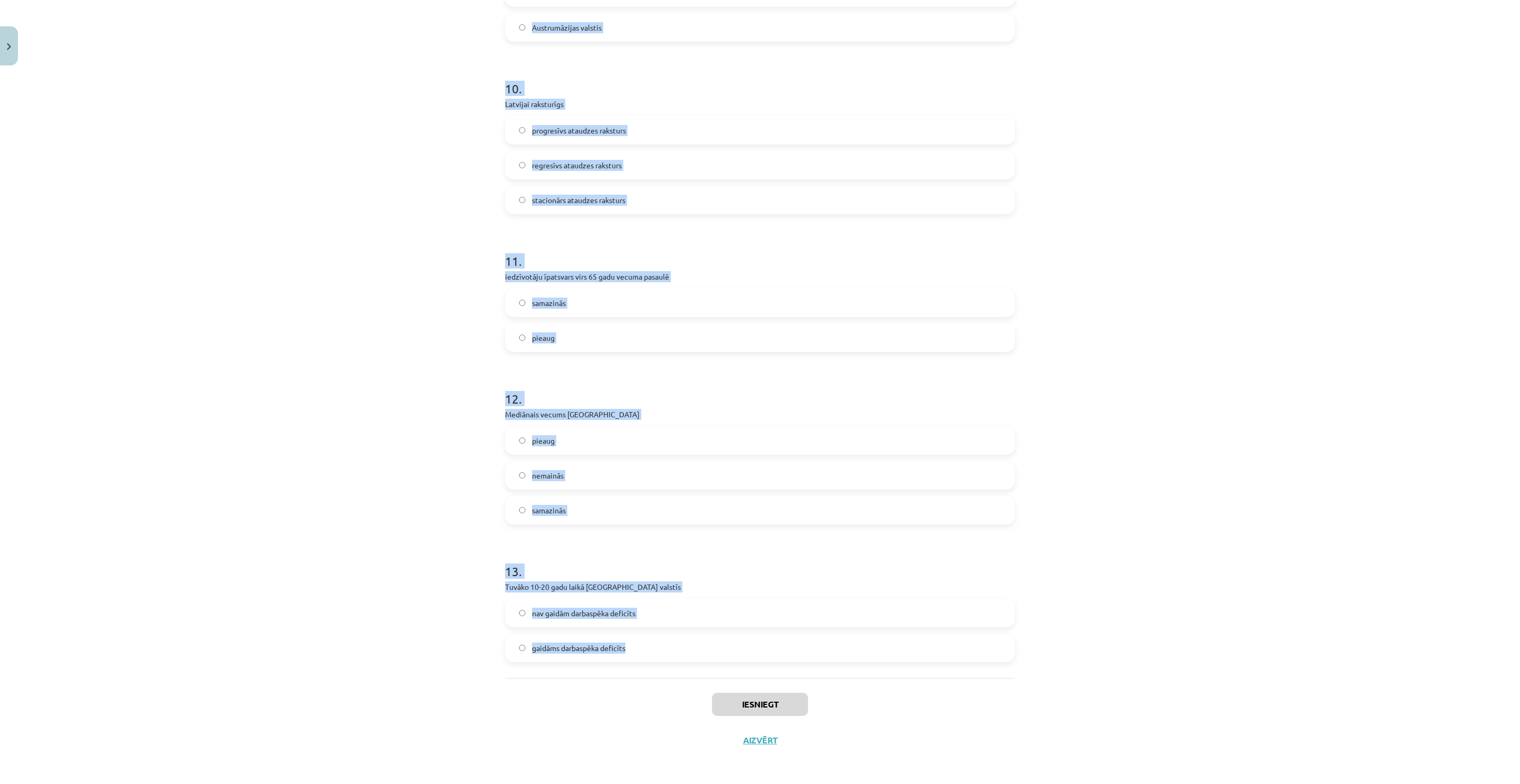
drag, startPoint x: 498, startPoint y: 201, endPoint x: 1001, endPoint y: 645, distance: 670.9
copy form "1 . Parasti jaundzimušo skaitā ir lielāks zēnu īpatsvars meiteņu īpatsvars 2 . …"
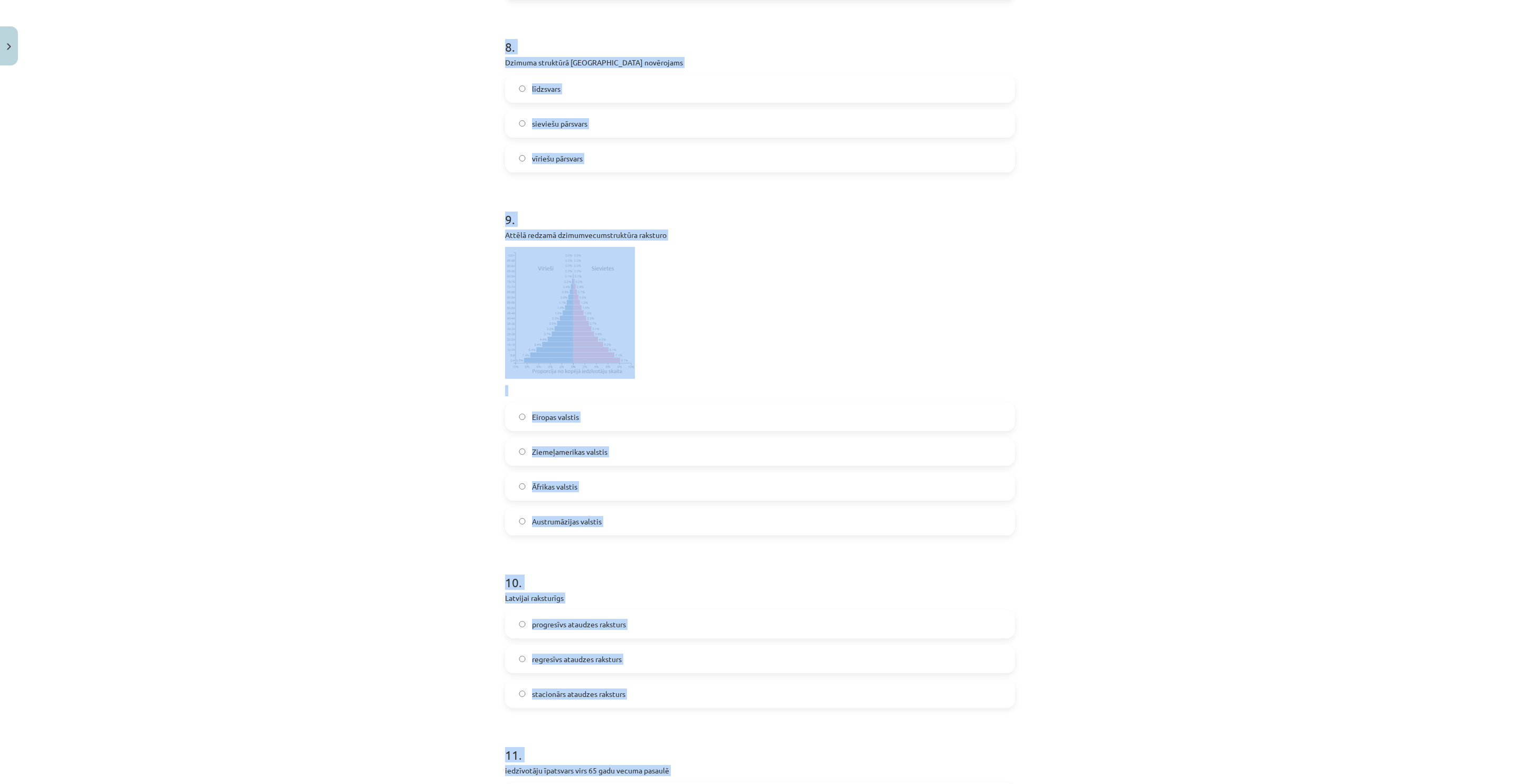
scroll to position [0, 0]
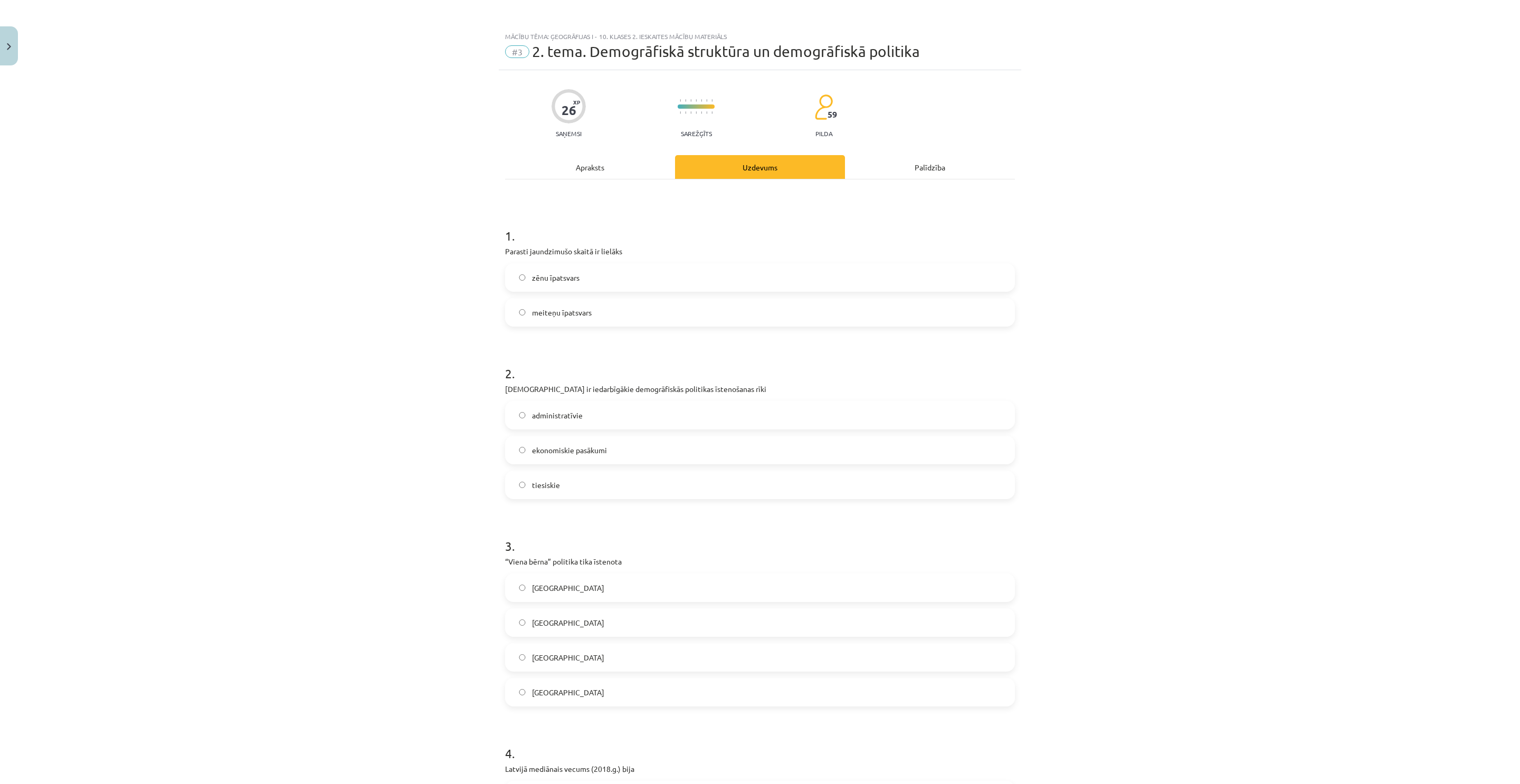
click at [519, 286] on label "zēnu īpatsvars" at bounding box center [760, 278] width 508 height 27
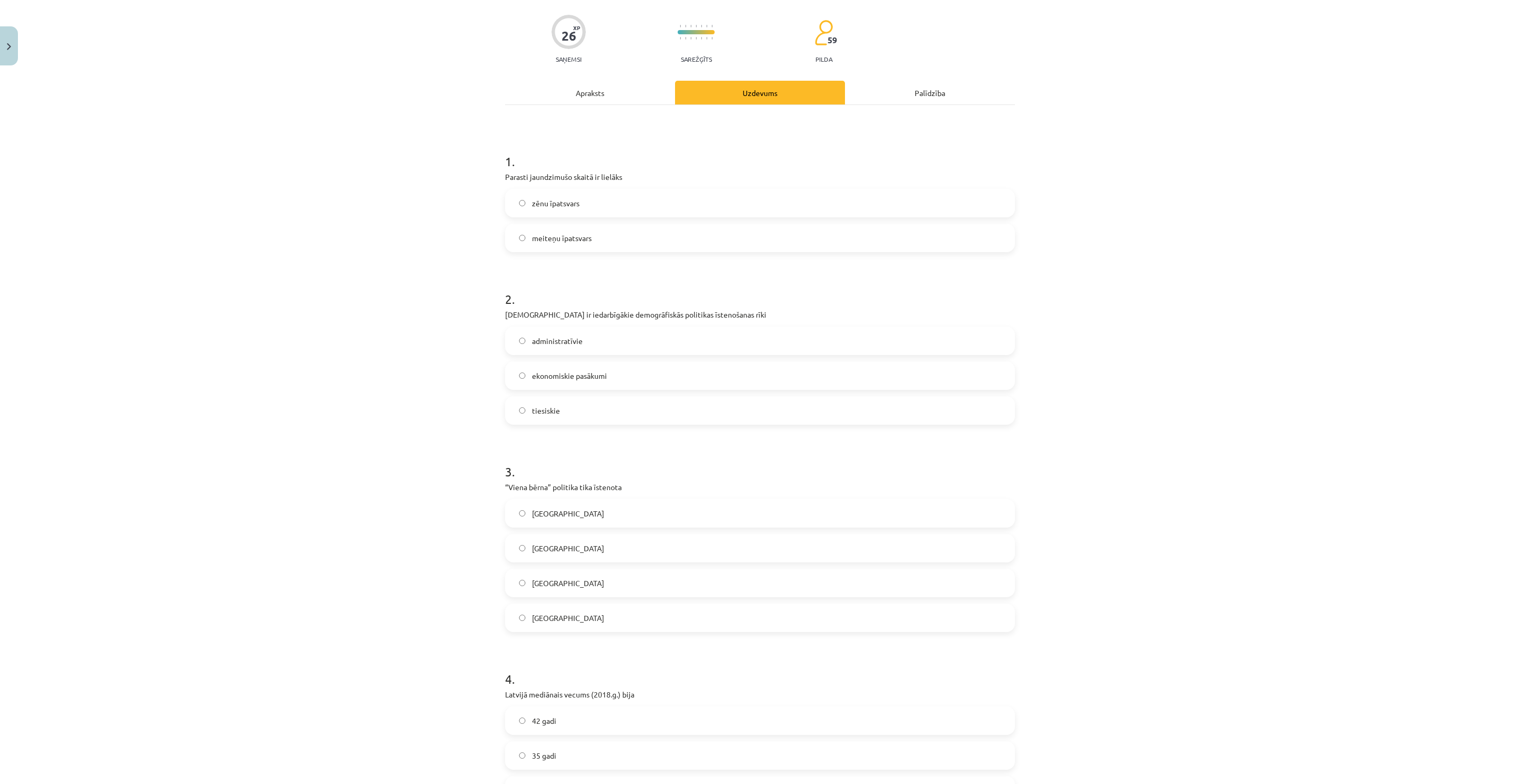
scroll to position [80, 0]
drag, startPoint x: 534, startPoint y: 367, endPoint x: 540, endPoint y: 367, distance: 6.0
click at [534, 367] on span "ekonomiskie pasākumi" at bounding box center [570, 371] width 75 height 11
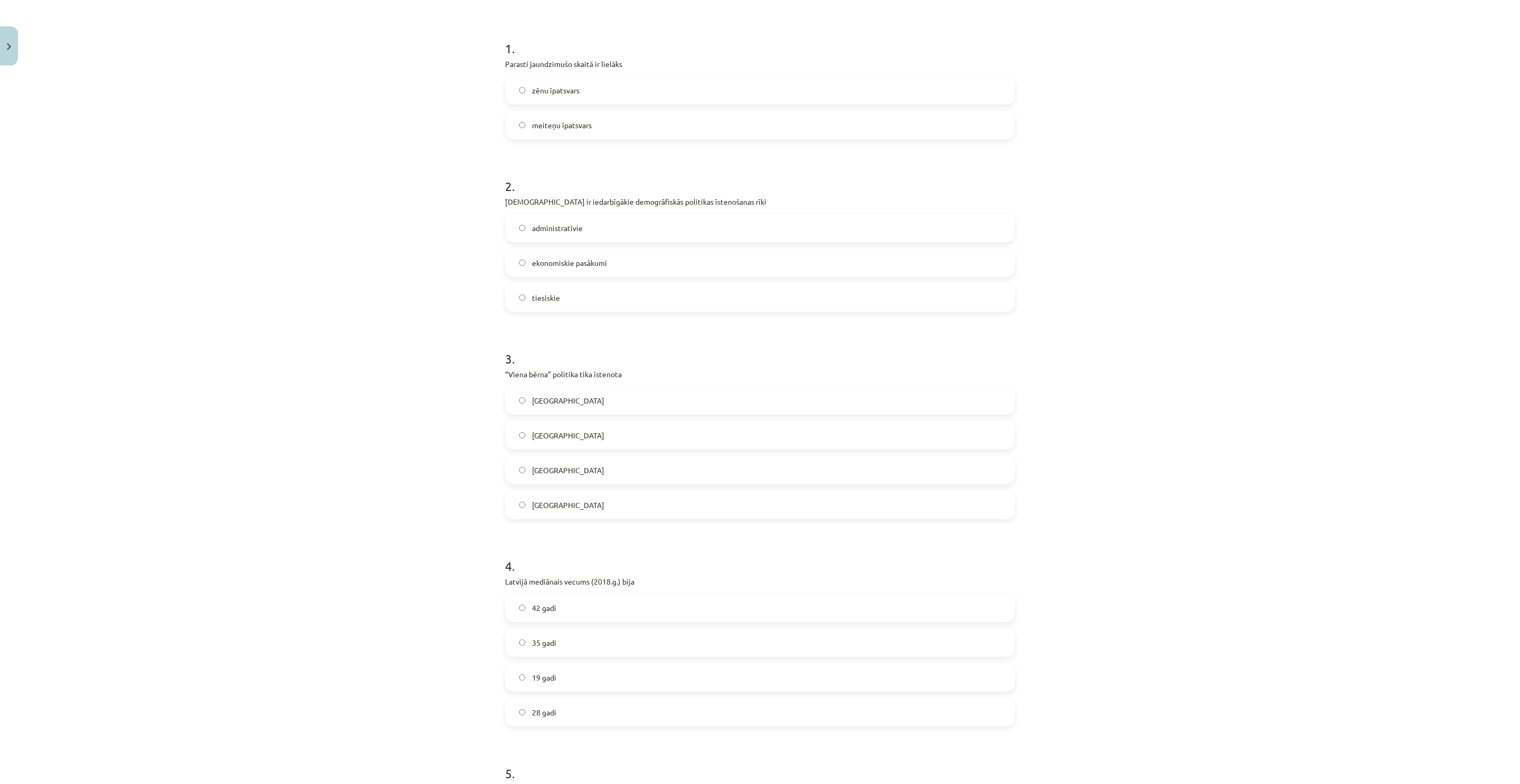
scroll to position [238, 0]
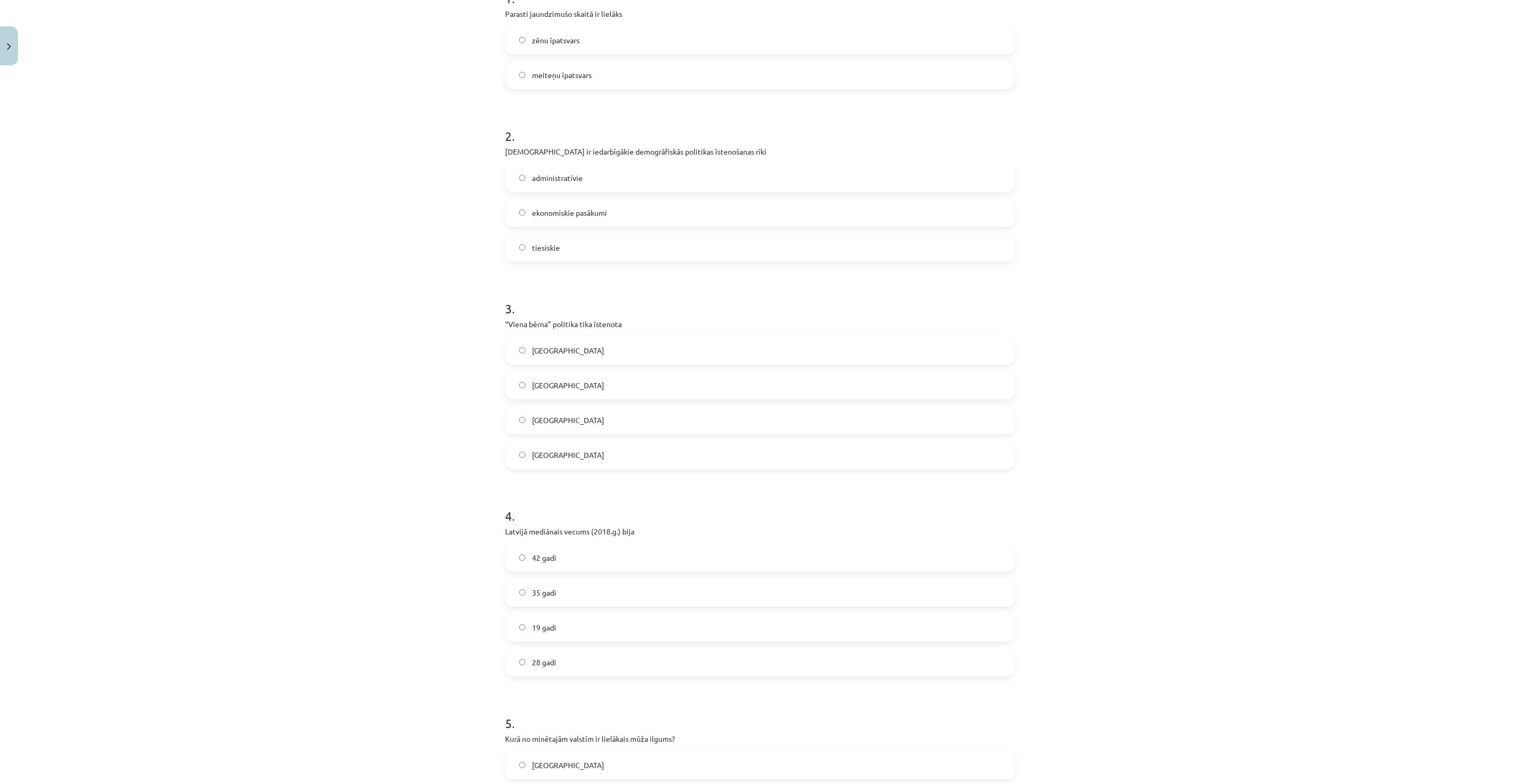
click at [534, 558] on span "42 gadi" at bounding box center [544, 558] width 24 height 11
drag, startPoint x: 528, startPoint y: 423, endPoint x: 534, endPoint y: 422, distance: 6.1
click at [532, 423] on span "Ķīnā" at bounding box center [568, 420] width 72 height 11
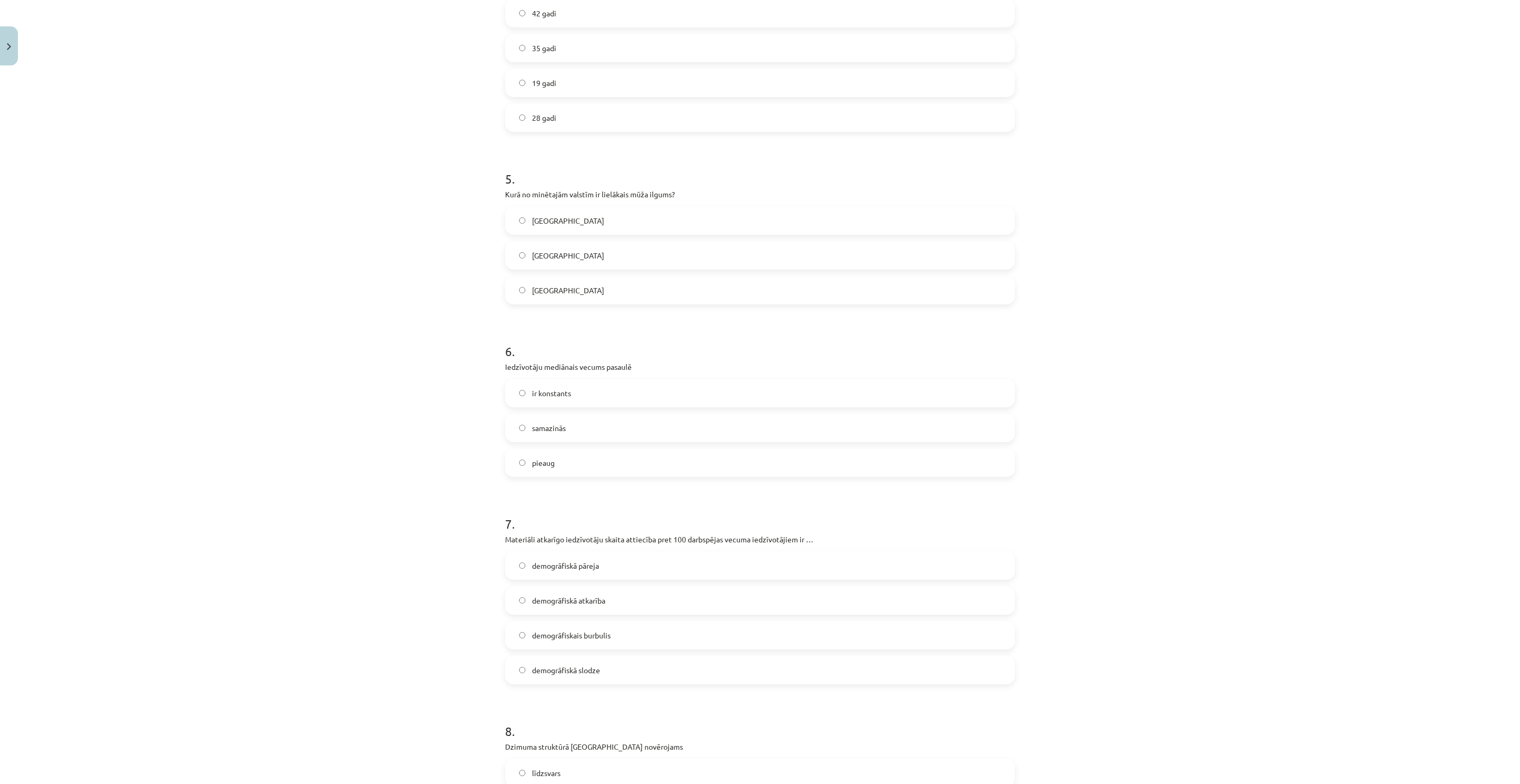
scroll to position [791, 0]
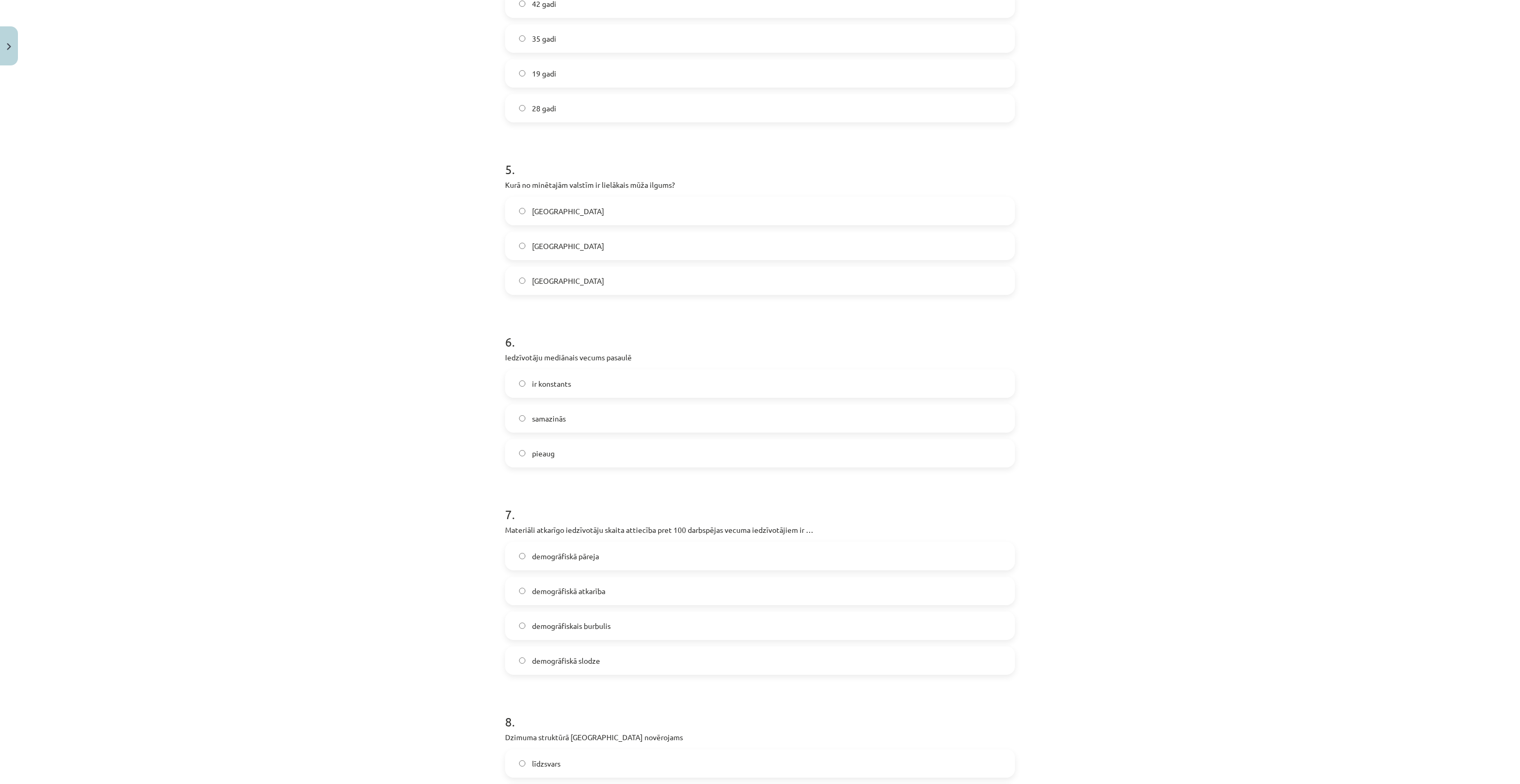
click at [519, 273] on label "Japānā" at bounding box center [760, 281] width 508 height 27
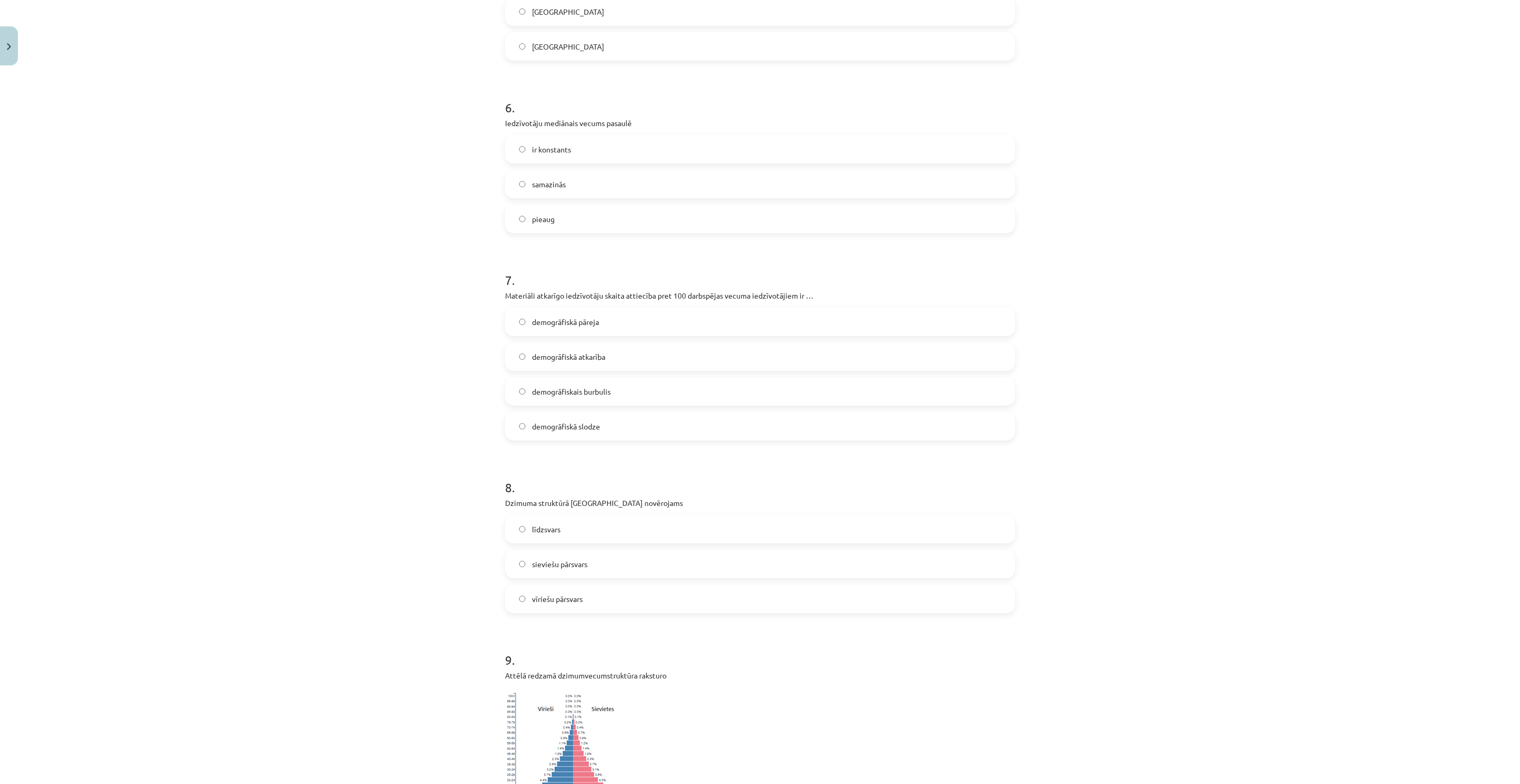
scroll to position [1029, 0]
click at [522, 221] on label "pieaug" at bounding box center [760, 216] width 508 height 27
click at [539, 382] on label "demogrāfiskais burbulis" at bounding box center [760, 389] width 508 height 27
click at [604, 423] on label "demogrāfiskā slodze" at bounding box center [760, 424] width 508 height 27
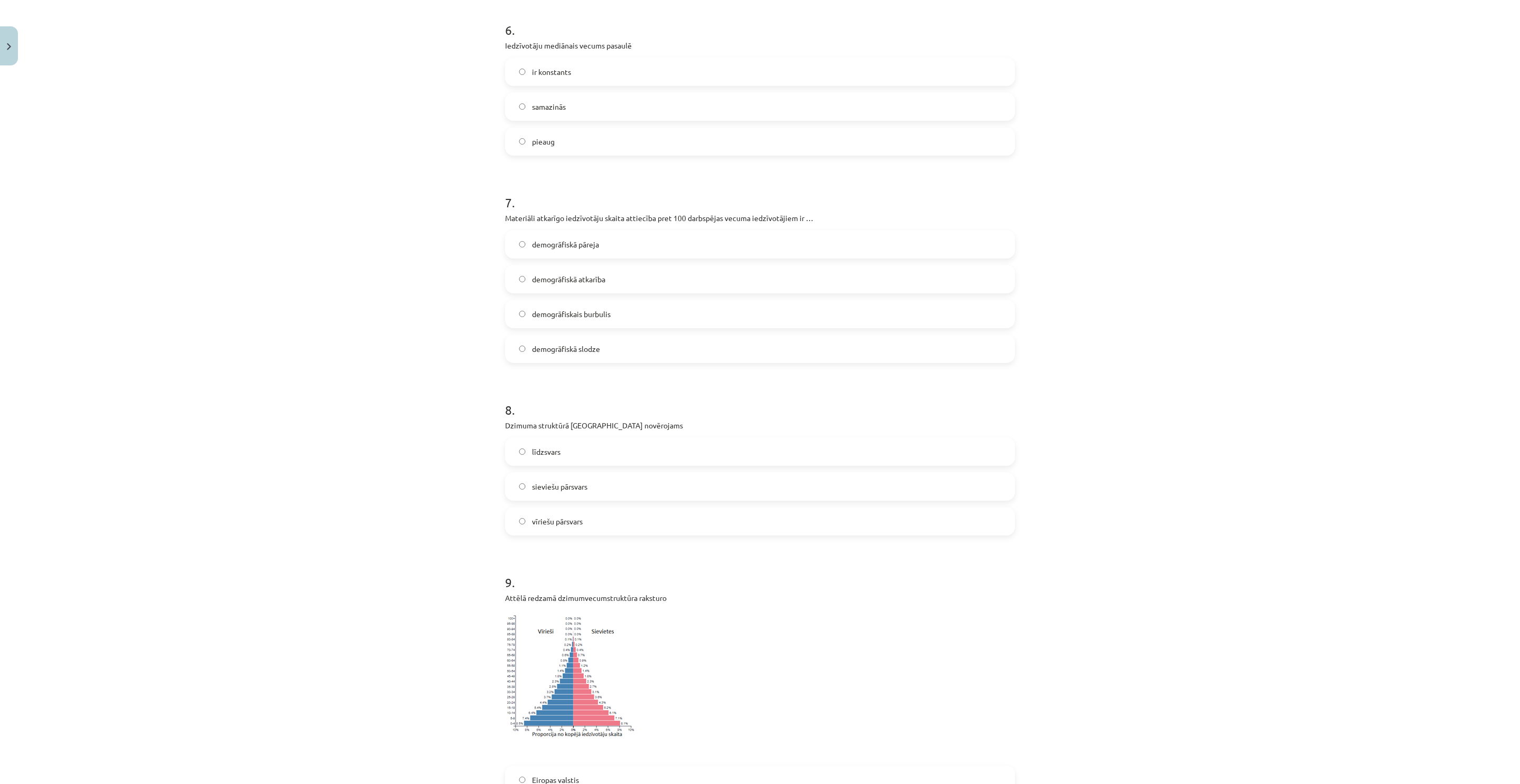
scroll to position [1108, 0]
click at [560, 491] on label "sieviešu pārsvars" at bounding box center [760, 482] width 508 height 27
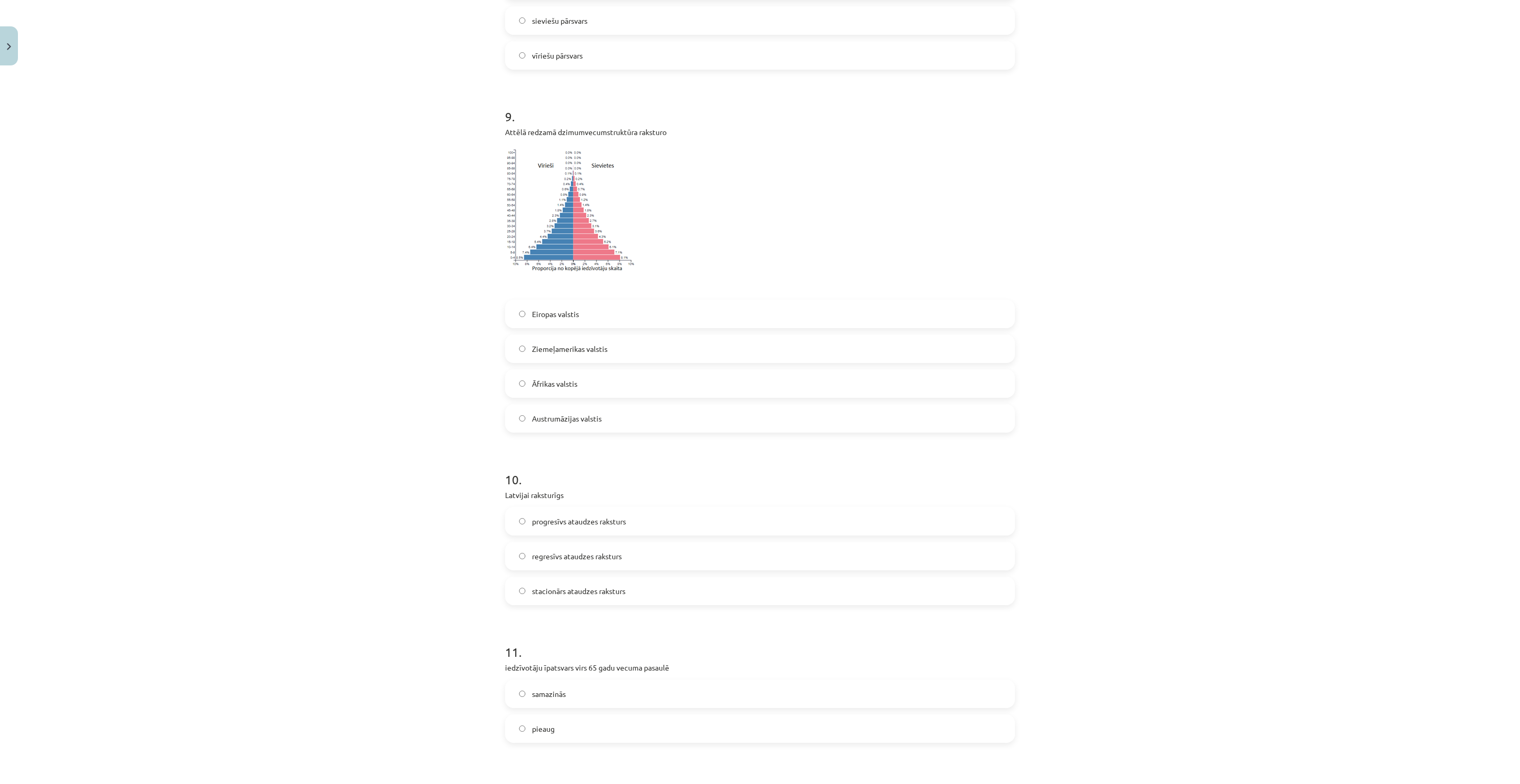
scroll to position [1583, 0]
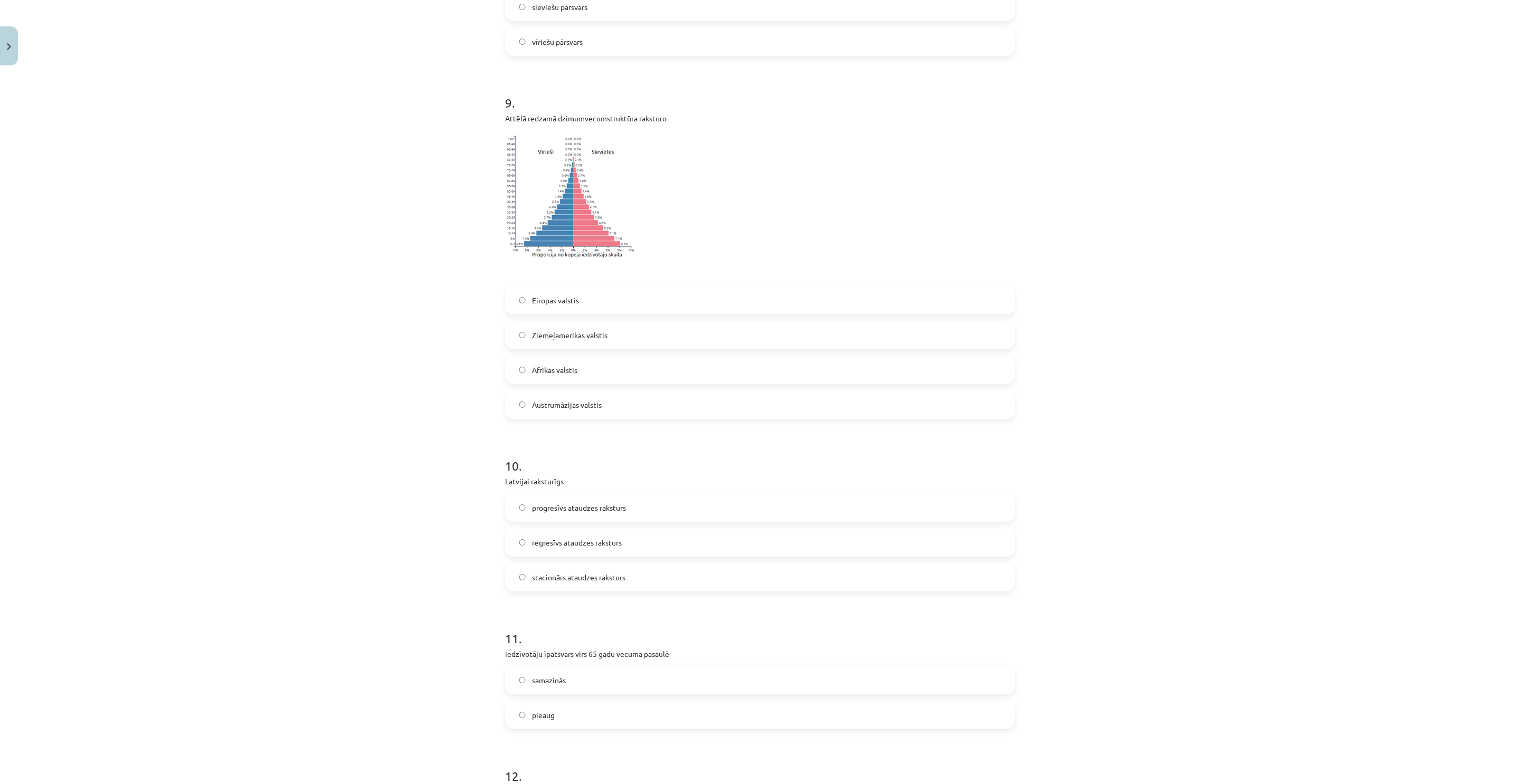
click at [565, 367] on span "Āfrikas valstis" at bounding box center [554, 370] width 46 height 11
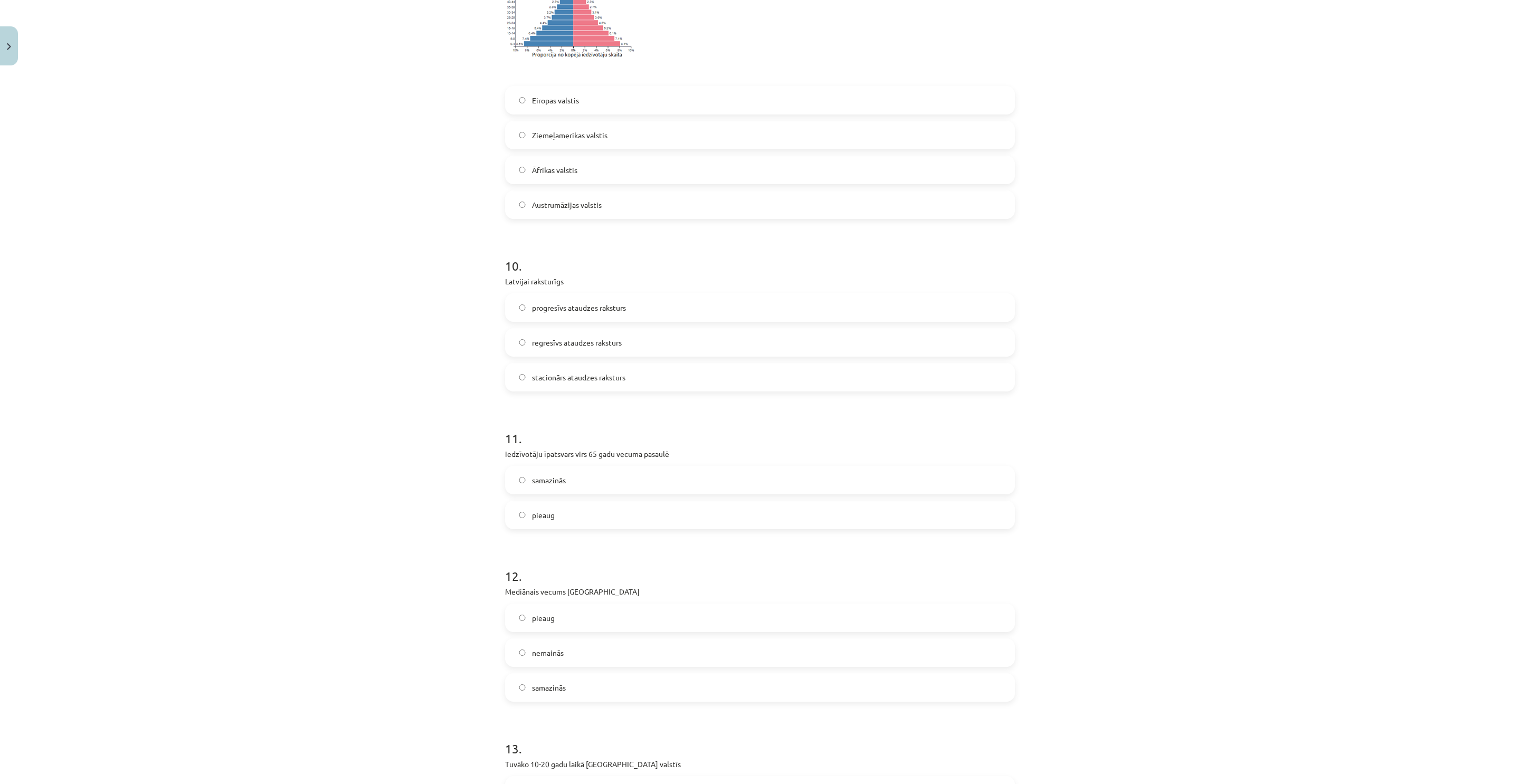
scroll to position [1820, 0]
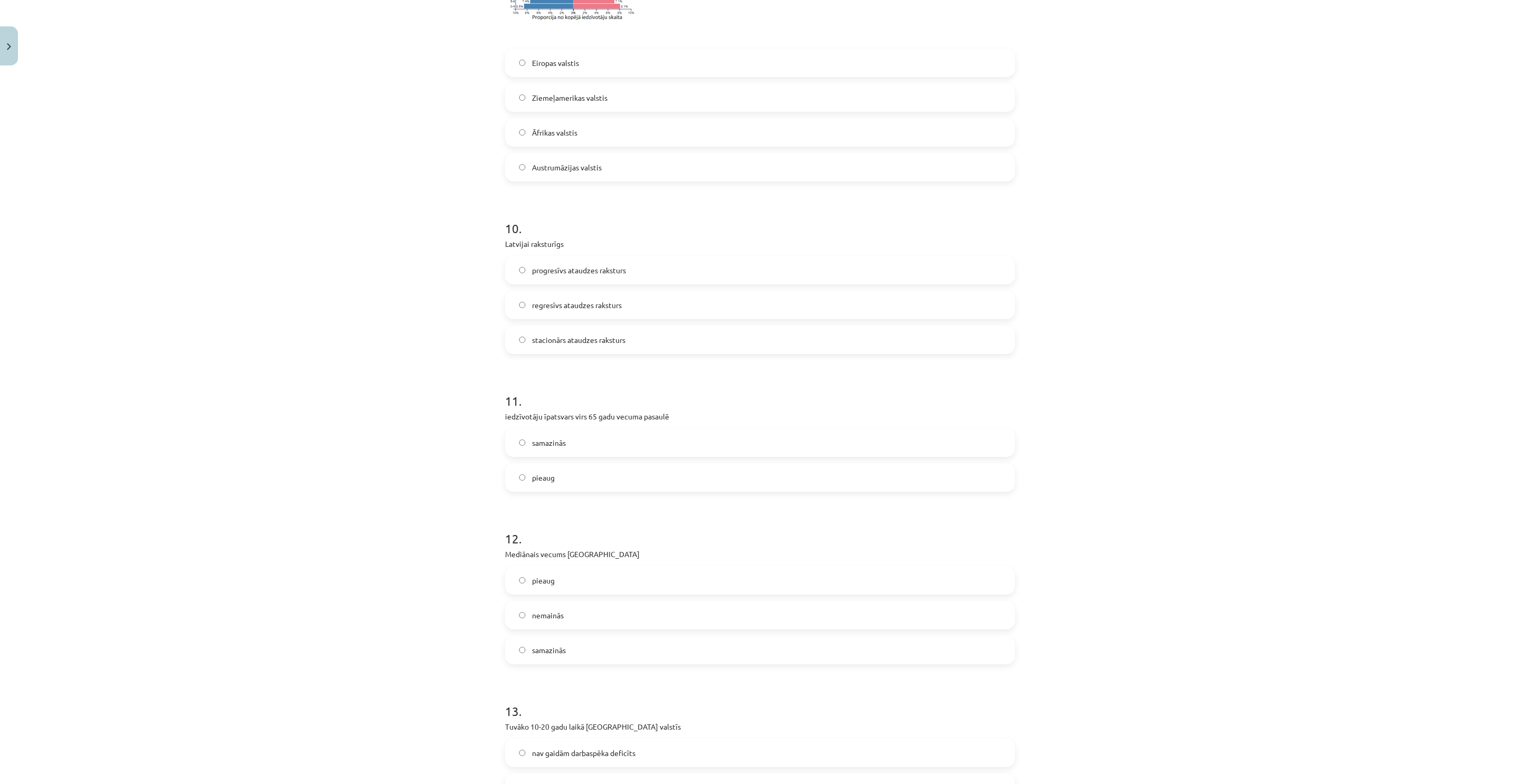
click at [552, 466] on label "pieaug" at bounding box center [760, 477] width 508 height 27
click at [532, 575] on span "pieaug" at bounding box center [543, 580] width 22 height 11
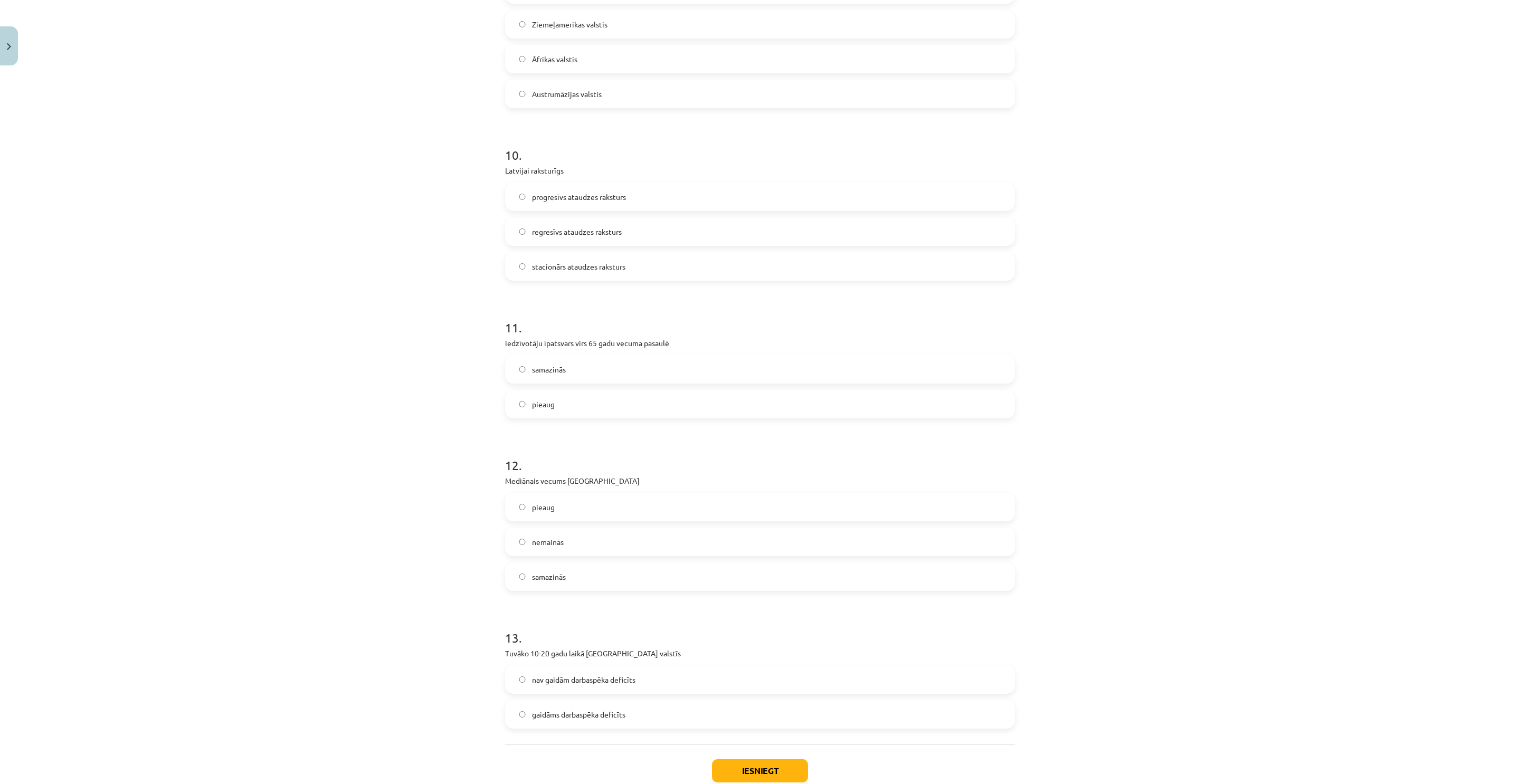
scroll to position [1900, 0]
click at [587, 676] on span "nav gaidām darbaspēka deficīts" at bounding box center [584, 674] width 104 height 11
click at [571, 236] on label "regresīvs ataudzes raksturs" at bounding box center [760, 226] width 508 height 27
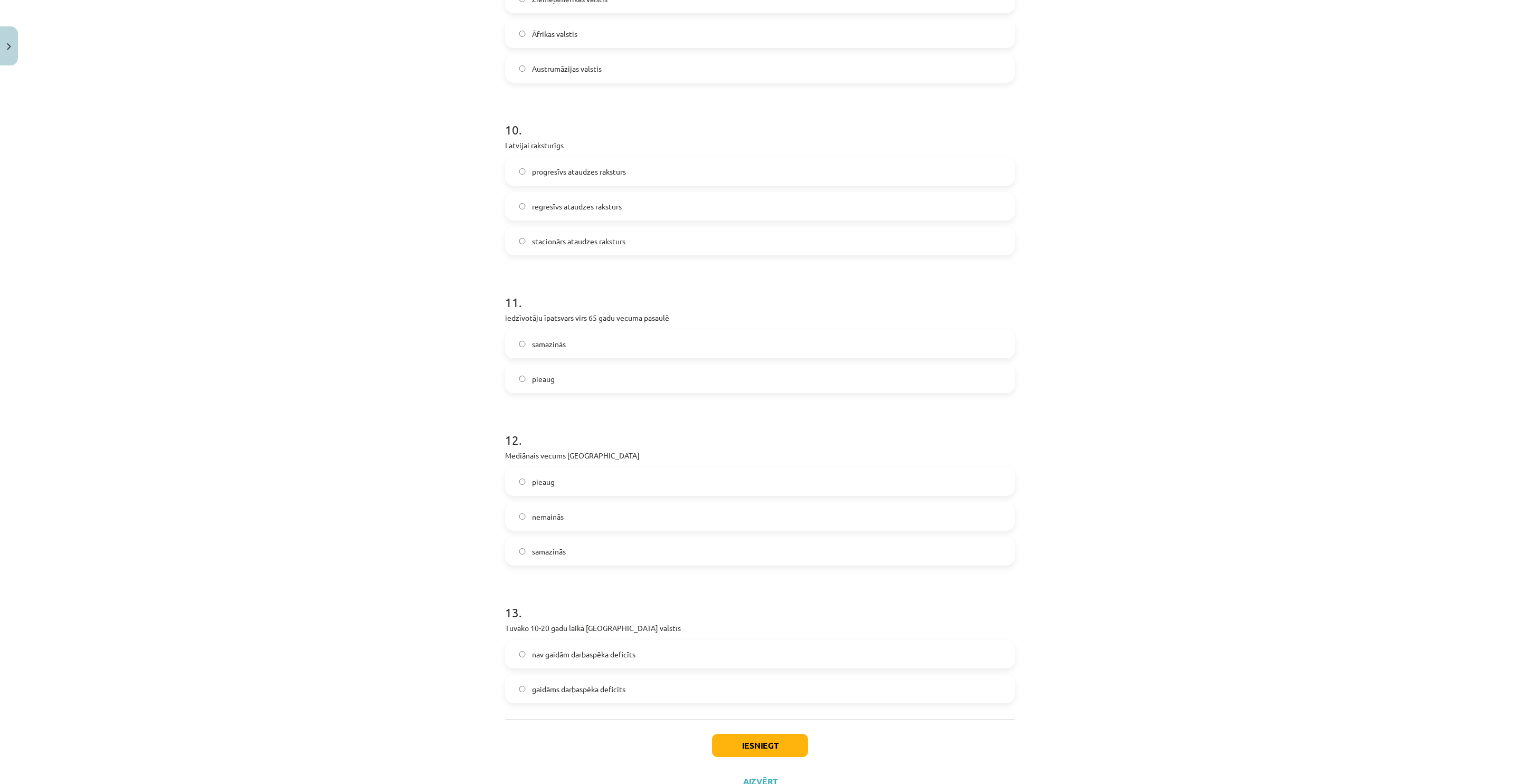
scroll to position [1960, 0]
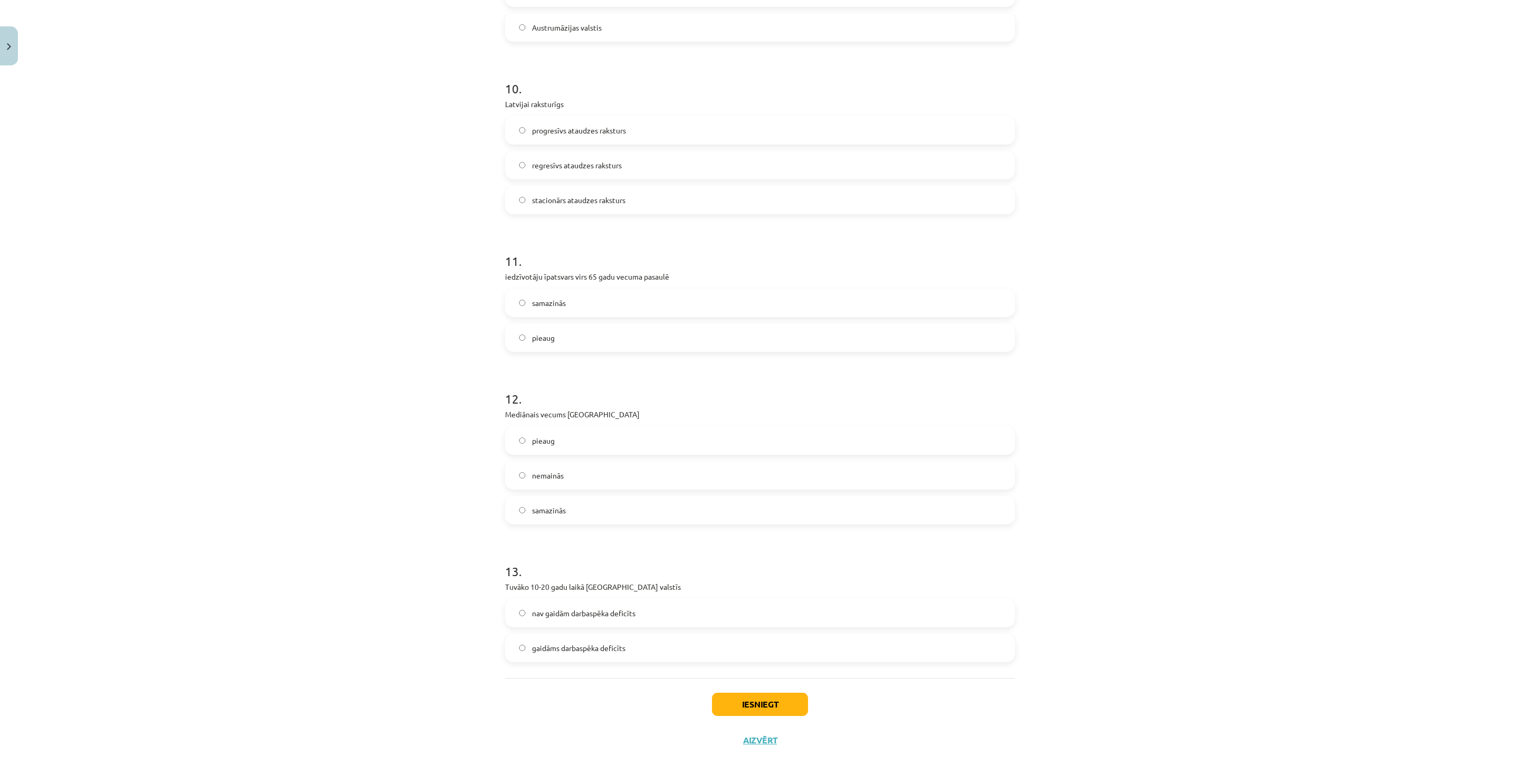
click at [733, 690] on div "Iesniegt Aizvērt" at bounding box center [760, 714] width 510 height 74
click at [739, 706] on button "Iesniegt" at bounding box center [759, 704] width 96 height 23
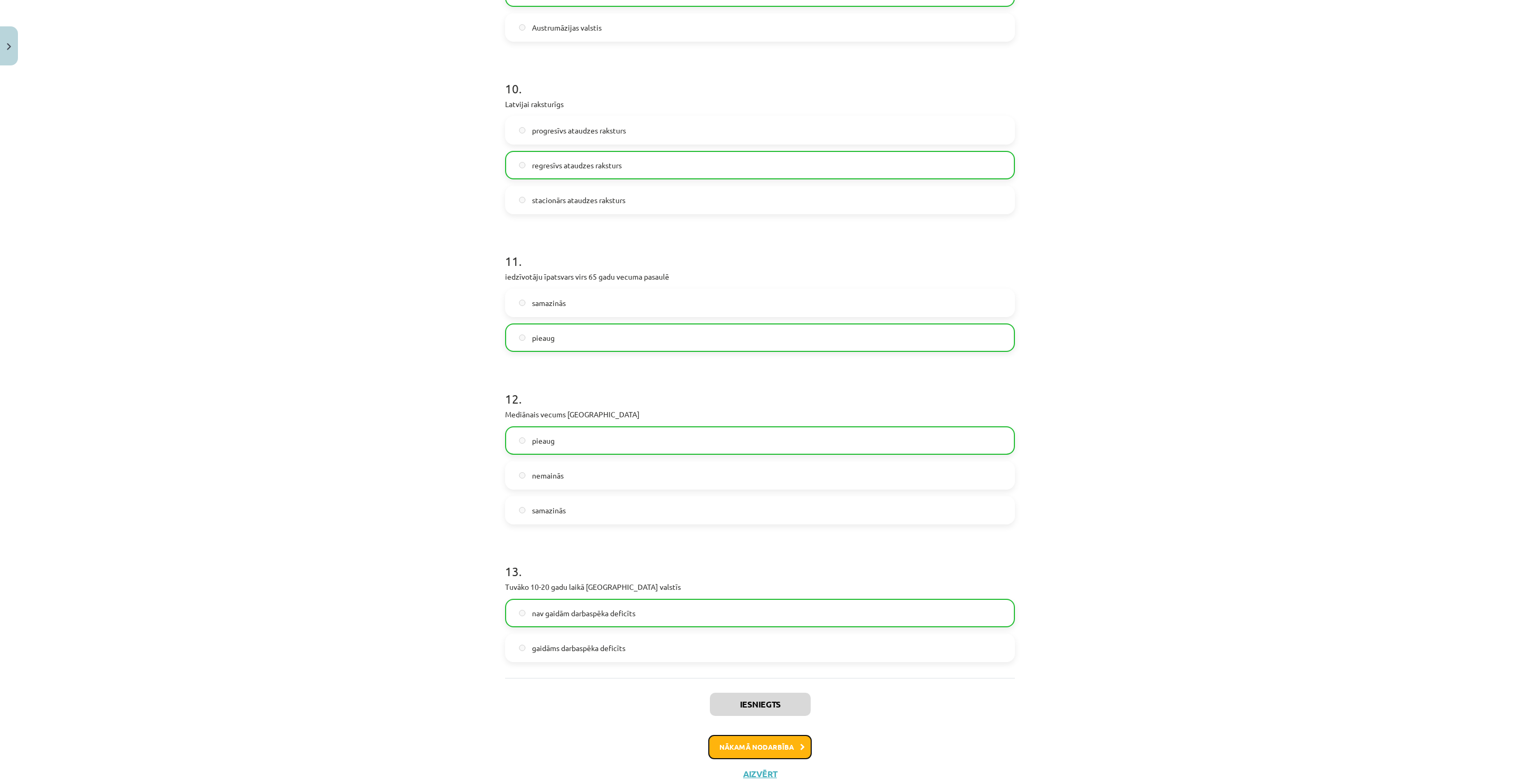
click at [763, 738] on button "Nākamā nodarbība" at bounding box center [760, 746] width 104 height 24
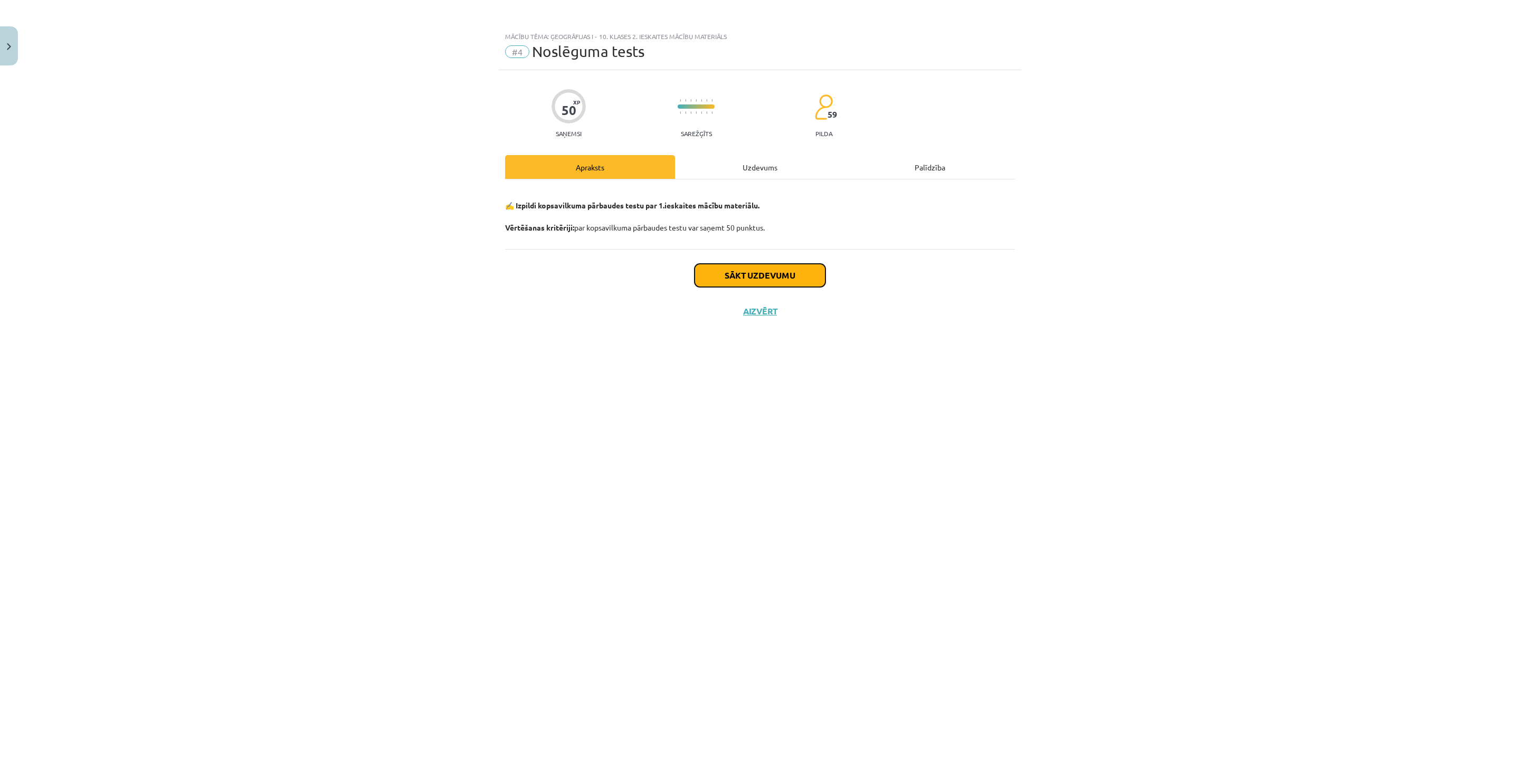
click at [758, 284] on button "Sākt uzdevumu" at bounding box center [760, 275] width 131 height 23
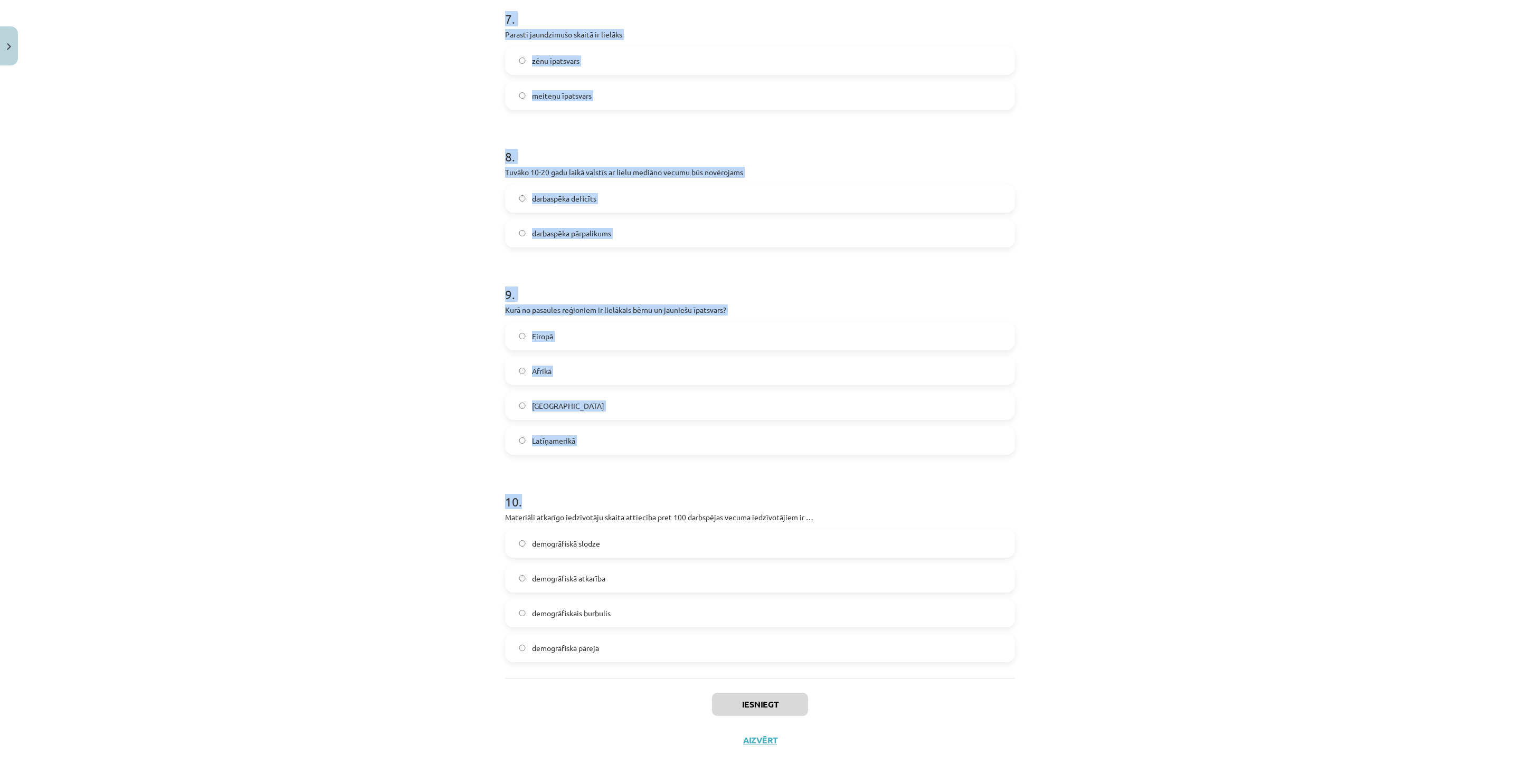
scroll to position [1357, 0]
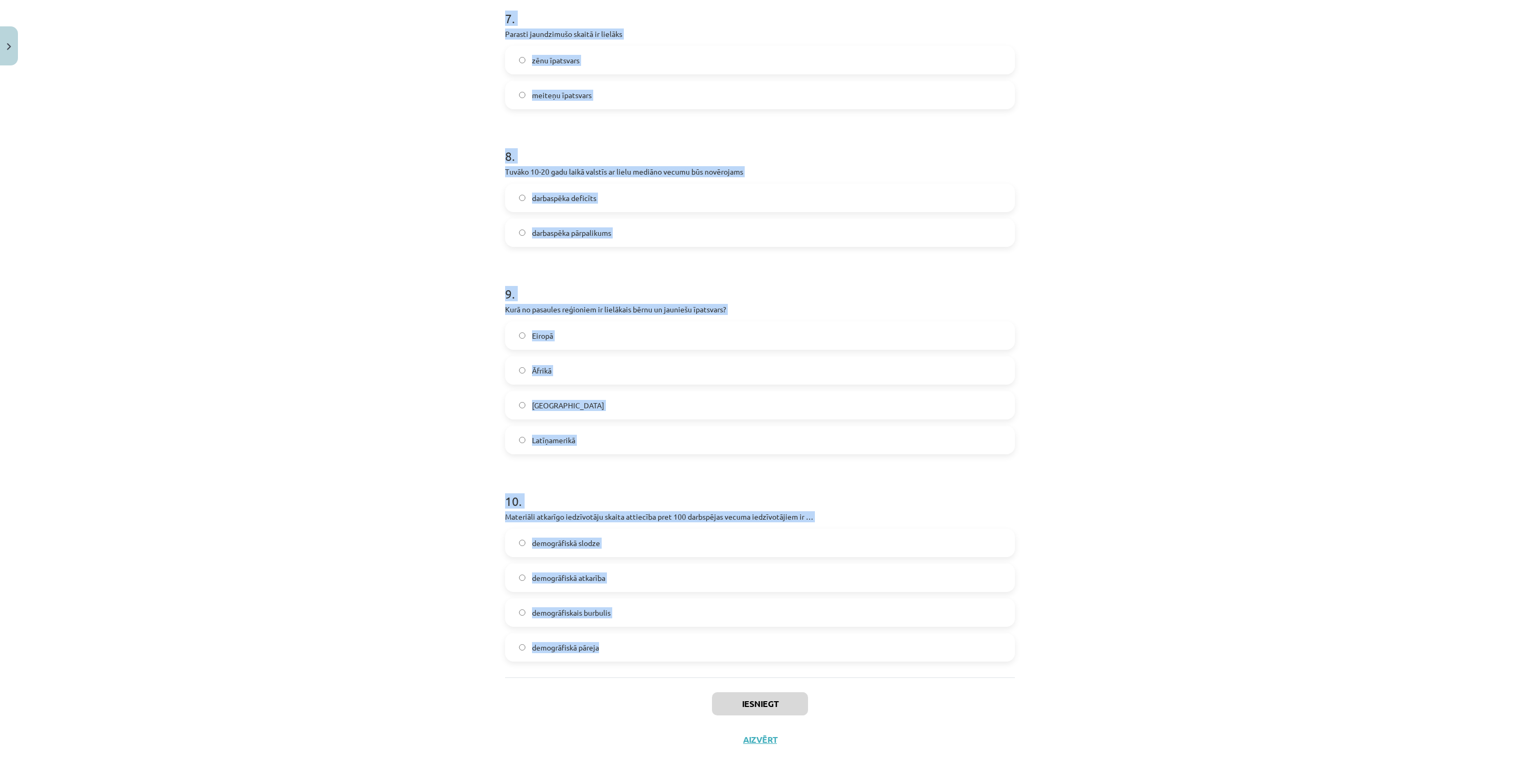
drag, startPoint x: 505, startPoint y: 240, endPoint x: 1130, endPoint y: 663, distance: 754.7
click at [1130, 663] on div "Mācību tēma: Ģeogrāfijas i - 10. klases 2. ieskaites mācību materiāls #4 Noslēg…" at bounding box center [760, 392] width 1520 height 784
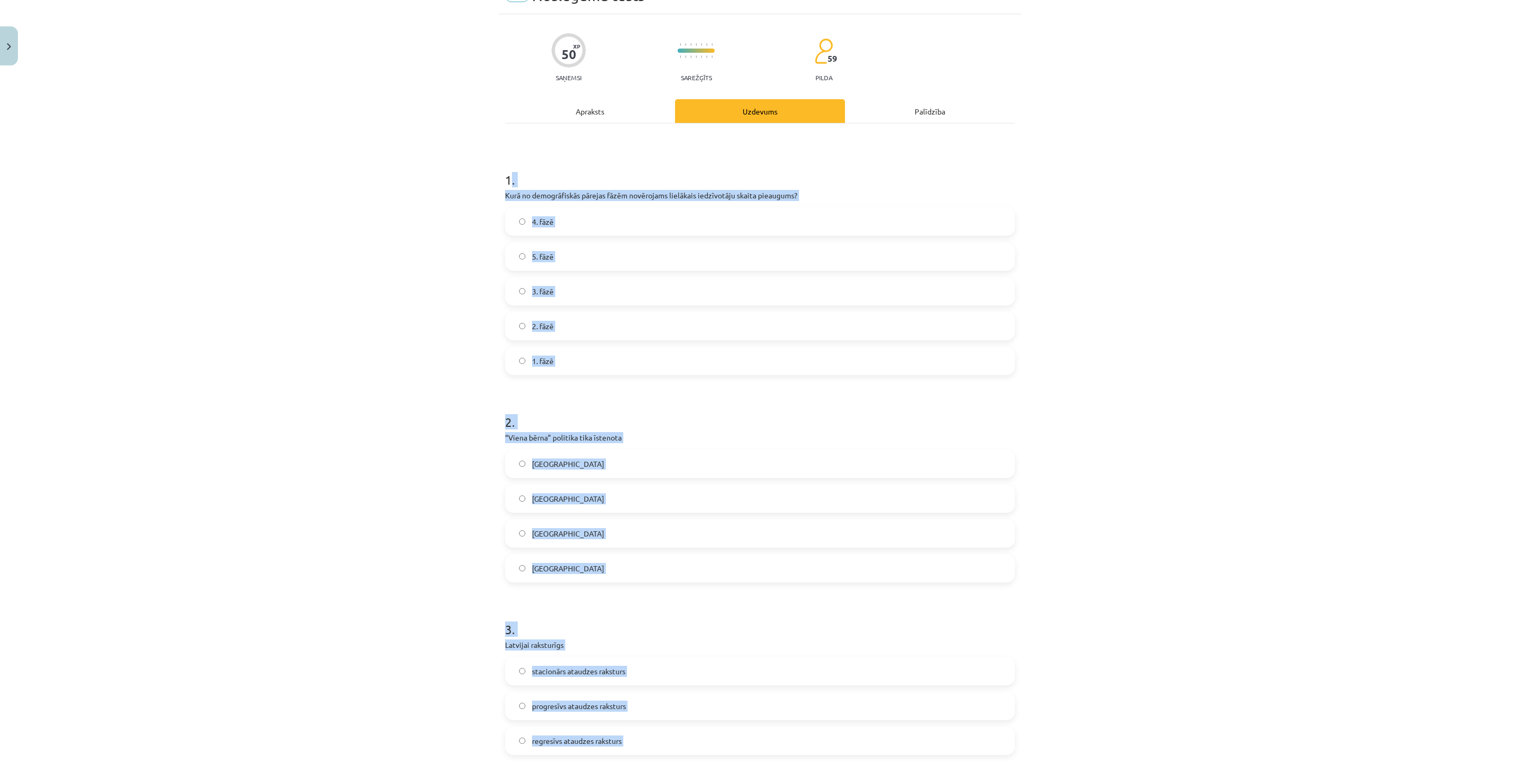
scroll to position [0, 0]
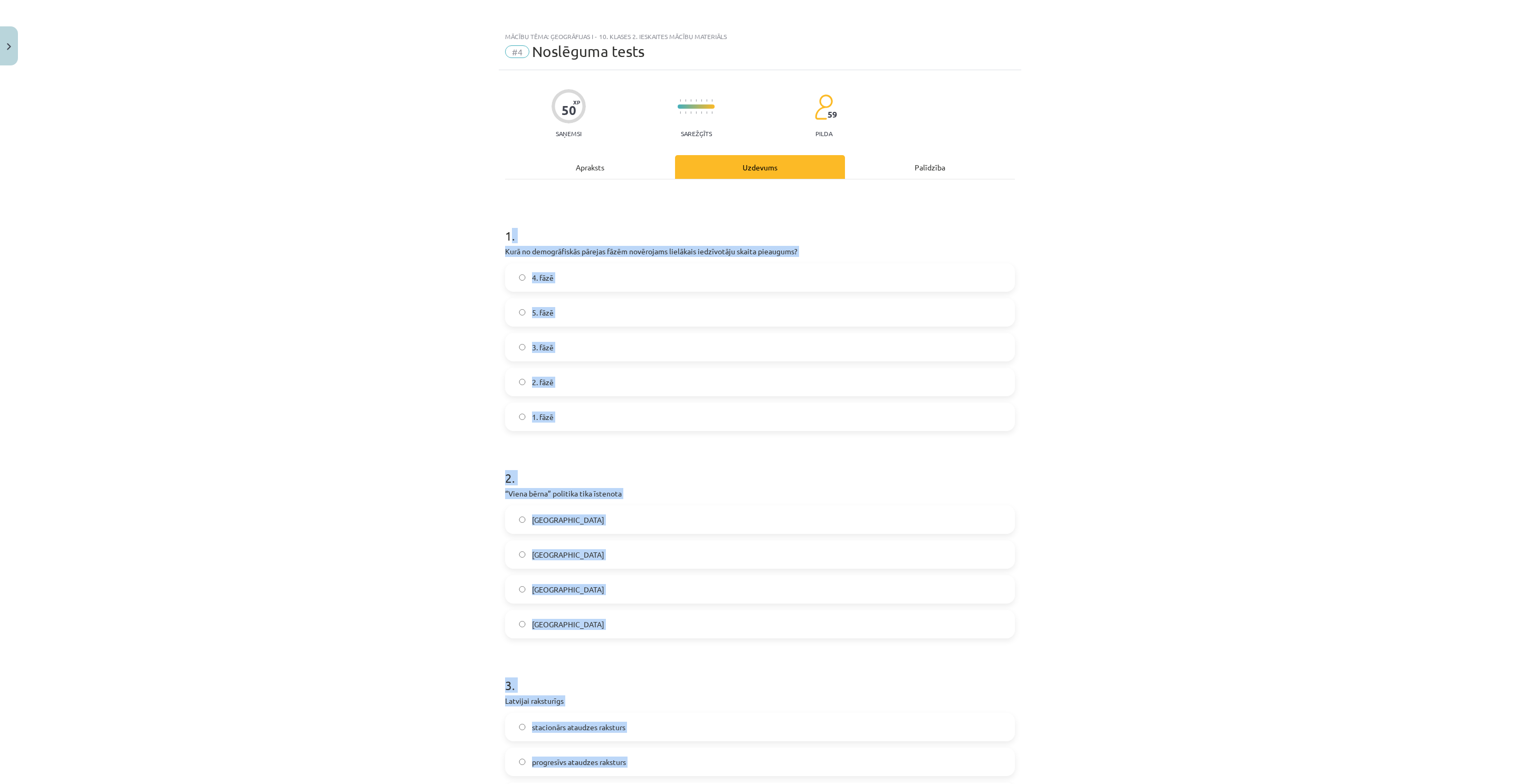
copy form ". Kurā no demogrāfiskās pārejas fāzēm novērojams lielākais iedzīvotāju skaita p…"
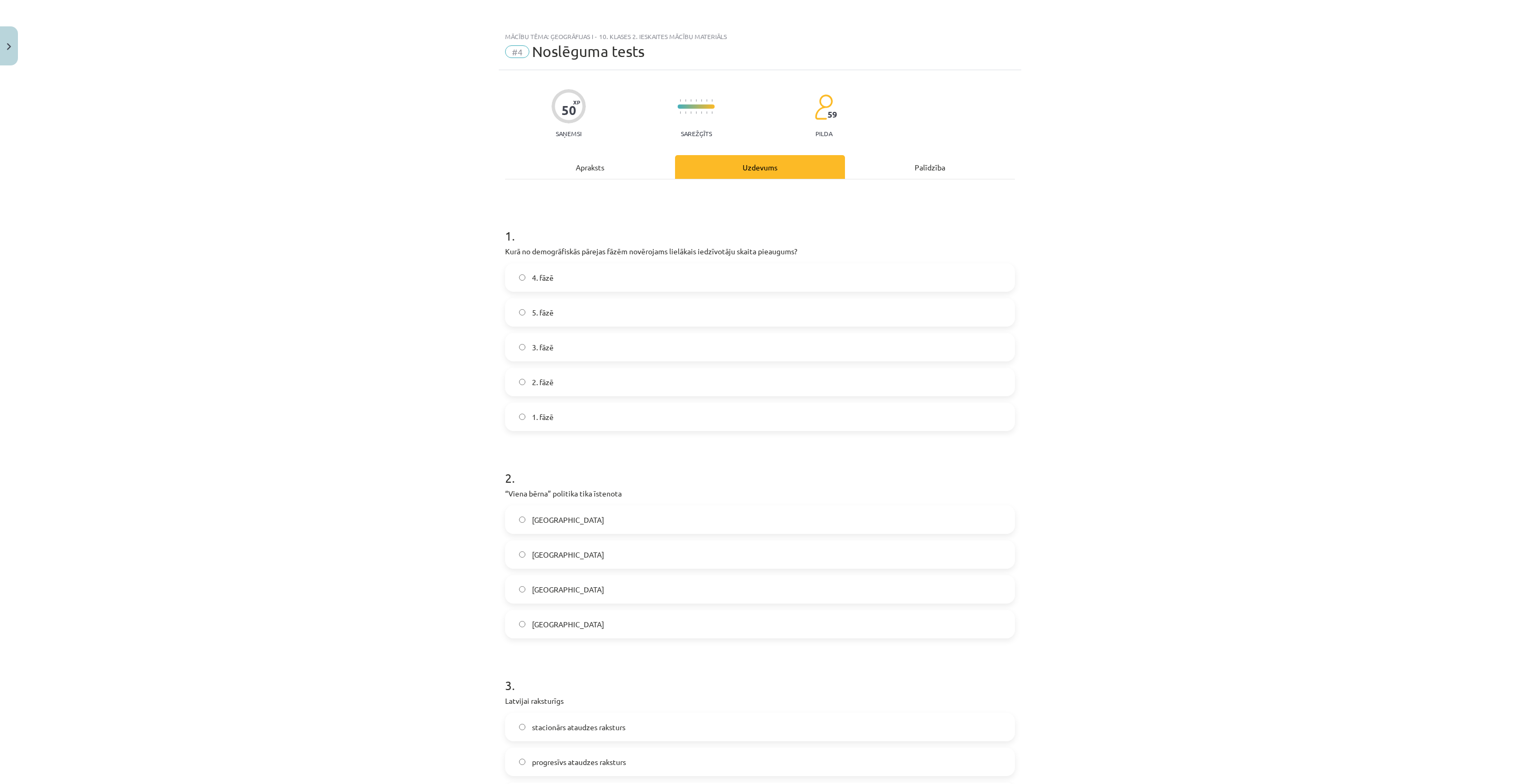
click at [460, 197] on div "Mācību tēma: Ģeogrāfijas i - 10. klases 2. ieskaites mācību materiāls #4 Noslēg…" at bounding box center [760, 392] width 1520 height 784
click at [523, 347] on label "3. fāzē" at bounding box center [760, 348] width 508 height 27
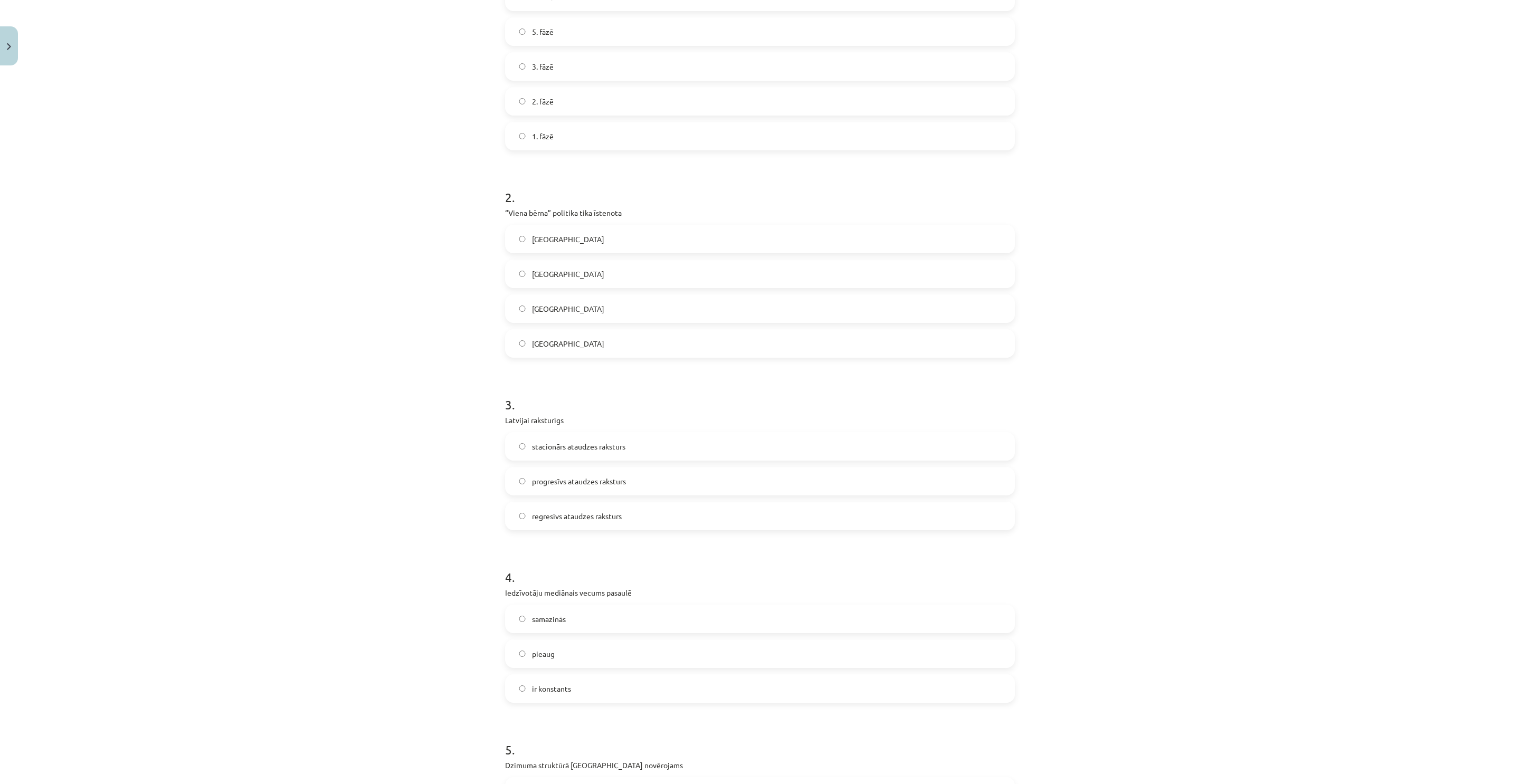
scroll to position [158, 0]
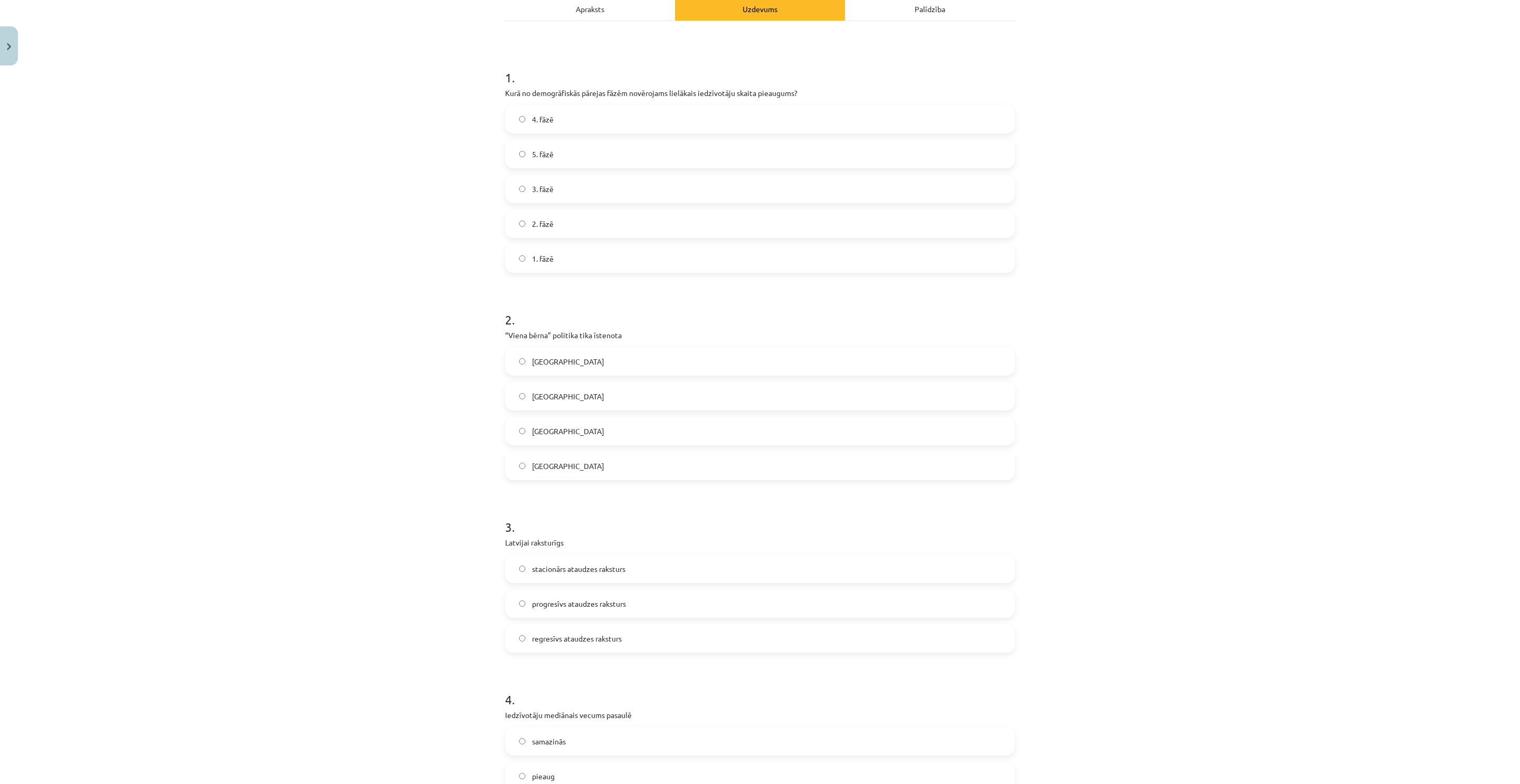
drag, startPoint x: 536, startPoint y: 423, endPoint x: 414, endPoint y: 125, distance: 322.0
click at [536, 421] on label "Ķīnā" at bounding box center [760, 431] width 508 height 27
click at [592, 640] on span "regresīvs ataudzes raksturs" at bounding box center [577, 638] width 89 height 11
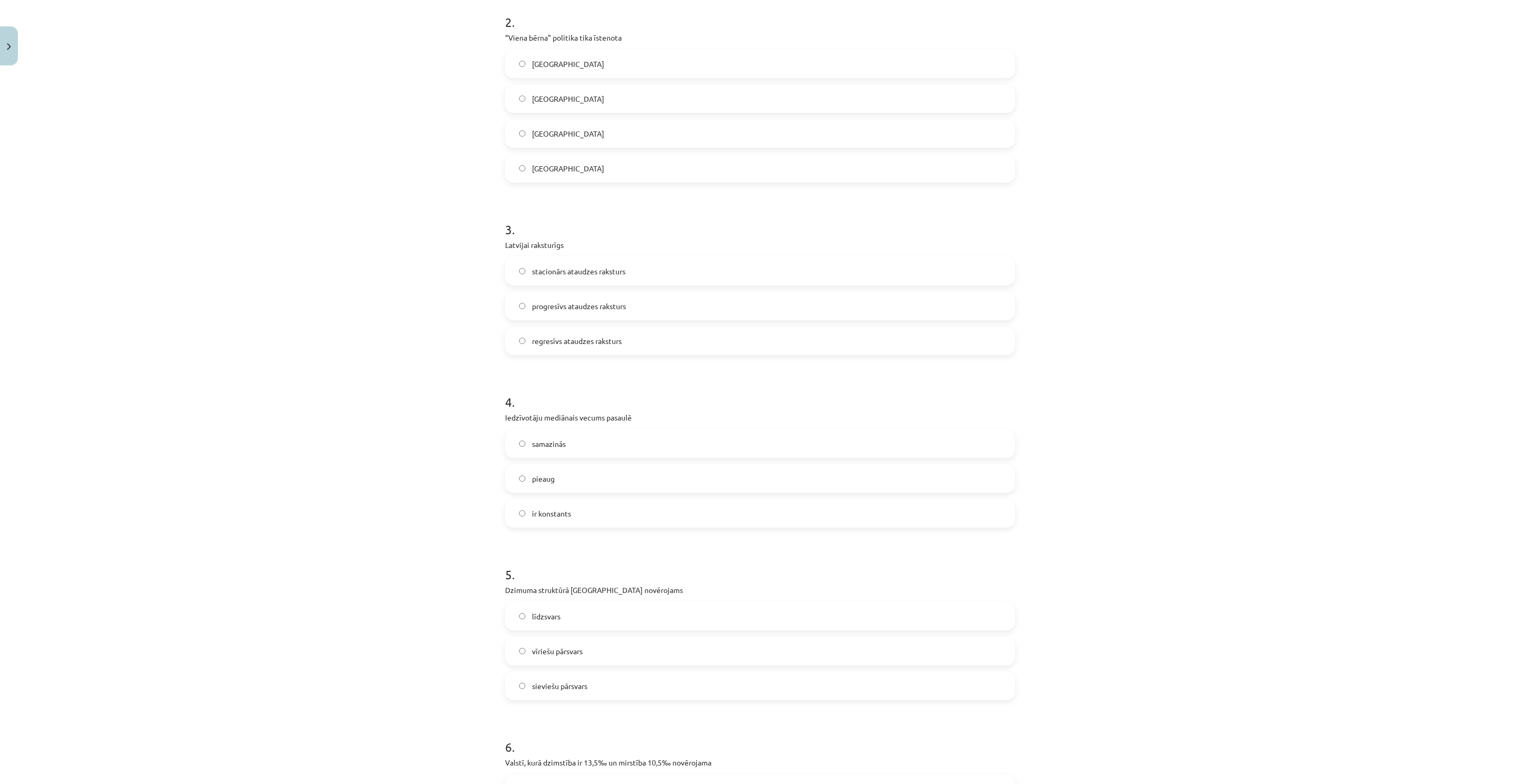
scroll to position [475, 0]
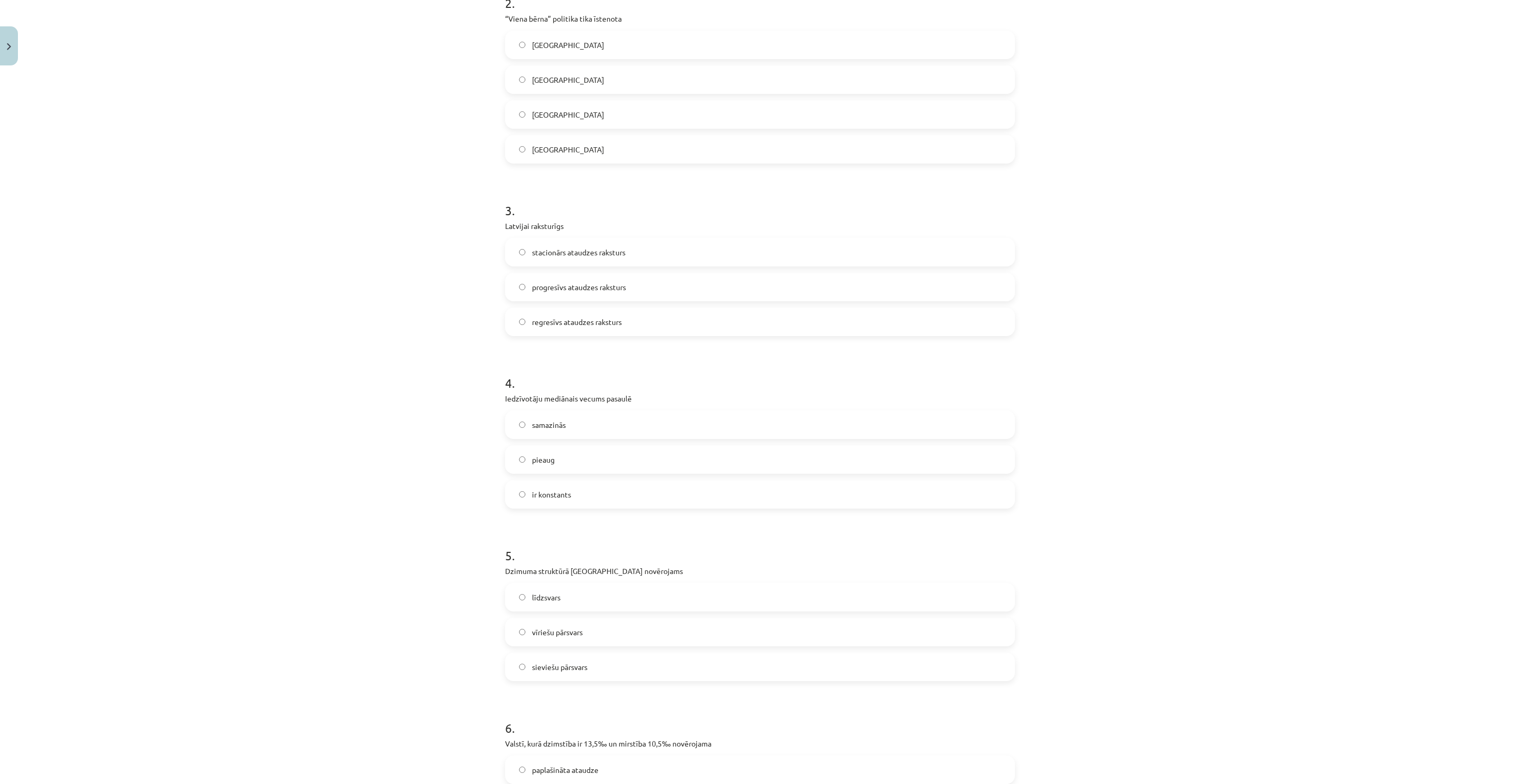
click at [577, 460] on label "pieaug" at bounding box center [760, 459] width 508 height 27
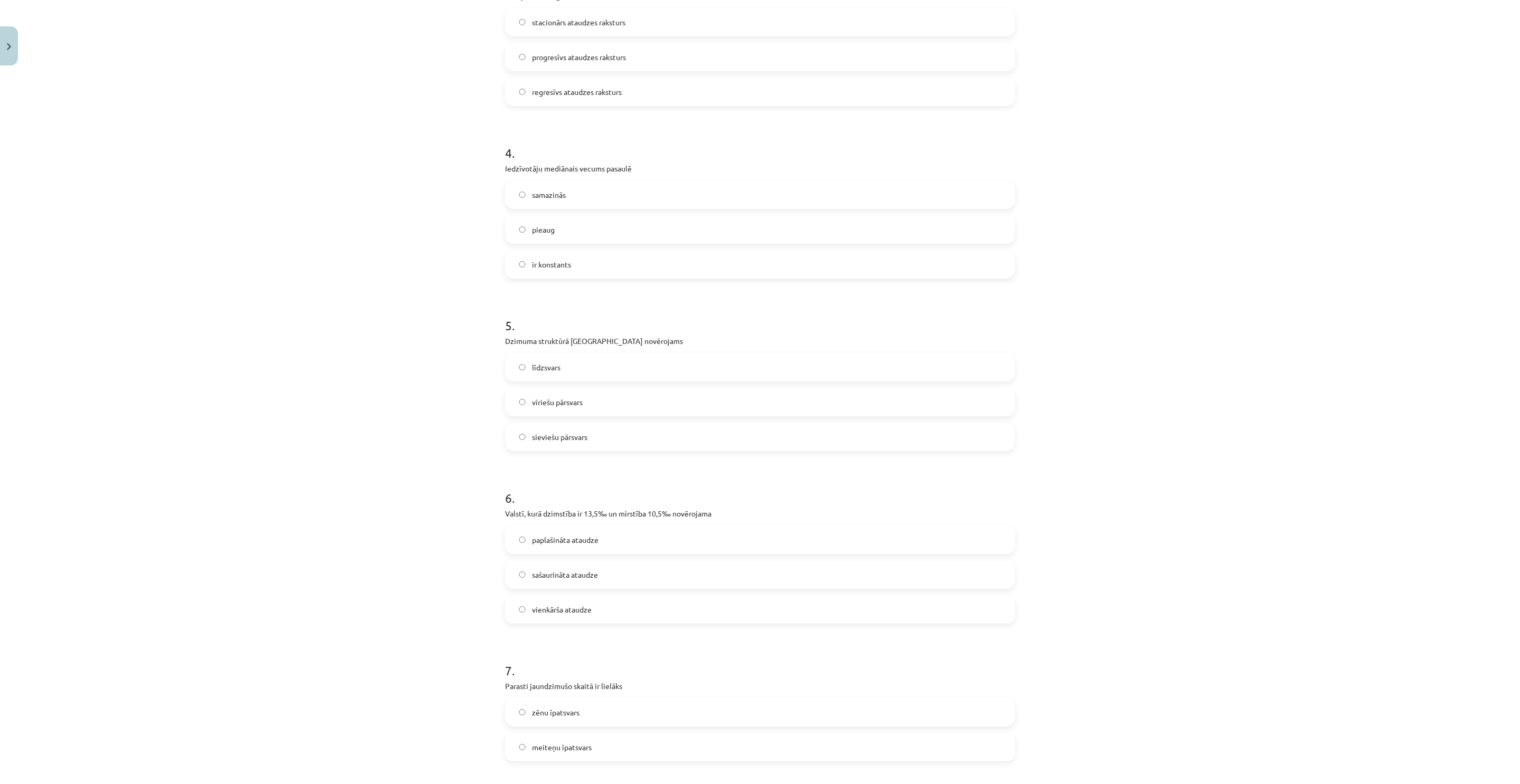
scroll to position [712, 0]
click at [543, 428] on span "sieviešu pārsvars" at bounding box center [560, 430] width 55 height 11
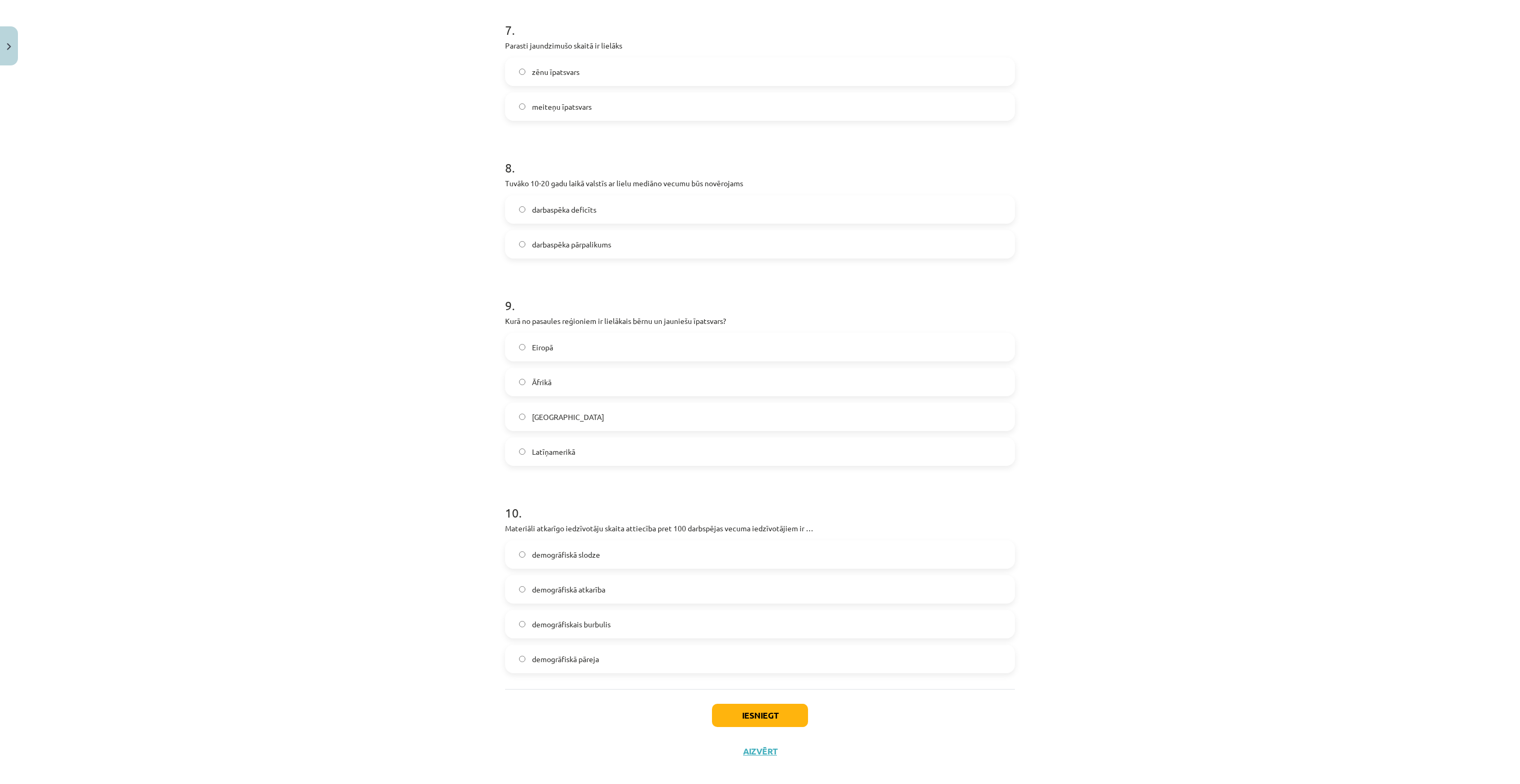
scroll to position [1357, 0]
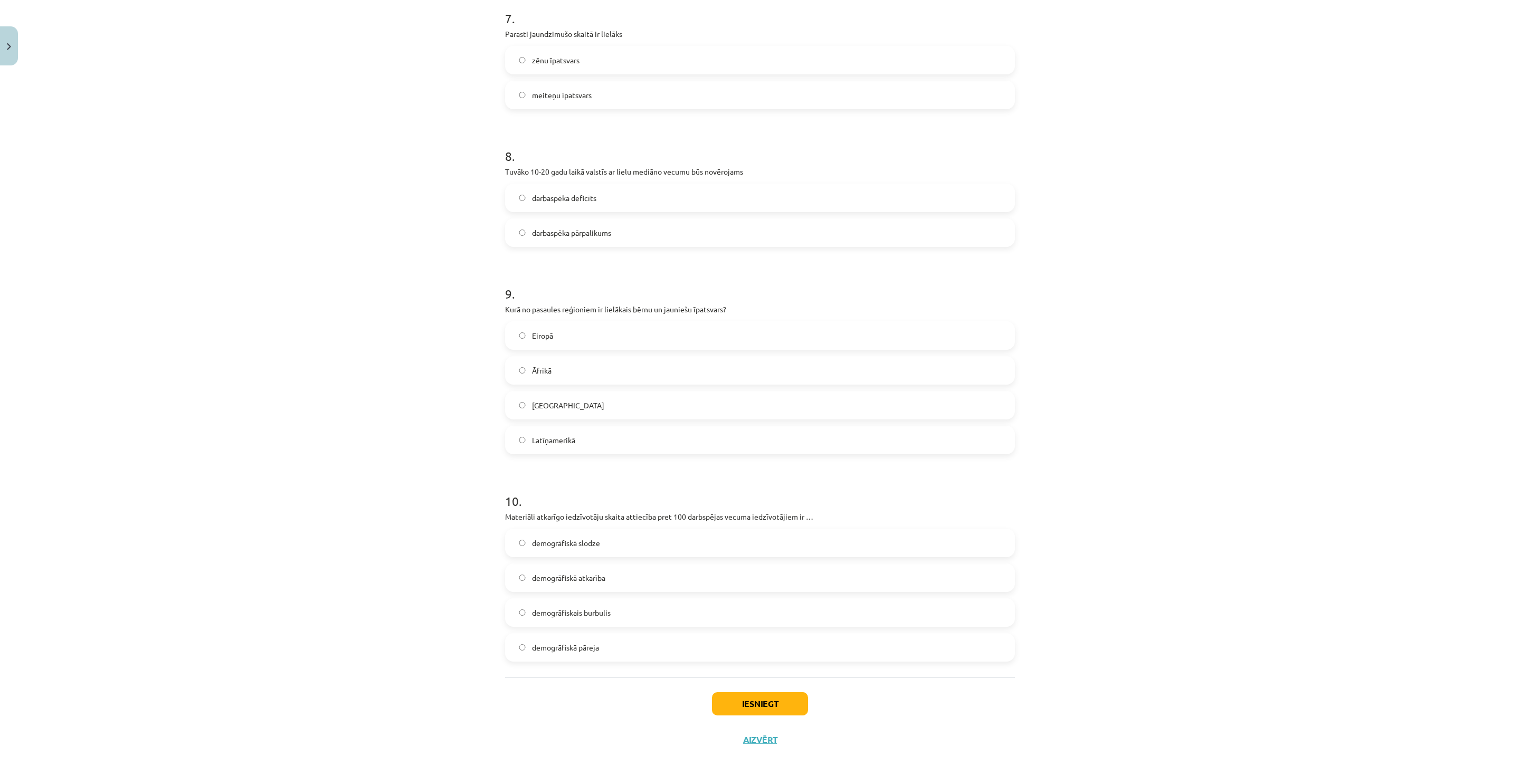
click at [579, 530] on label "demogrāfiskā slodze" at bounding box center [760, 544] width 508 height 27
click at [578, 374] on label "Āfrikā" at bounding box center [760, 371] width 508 height 27
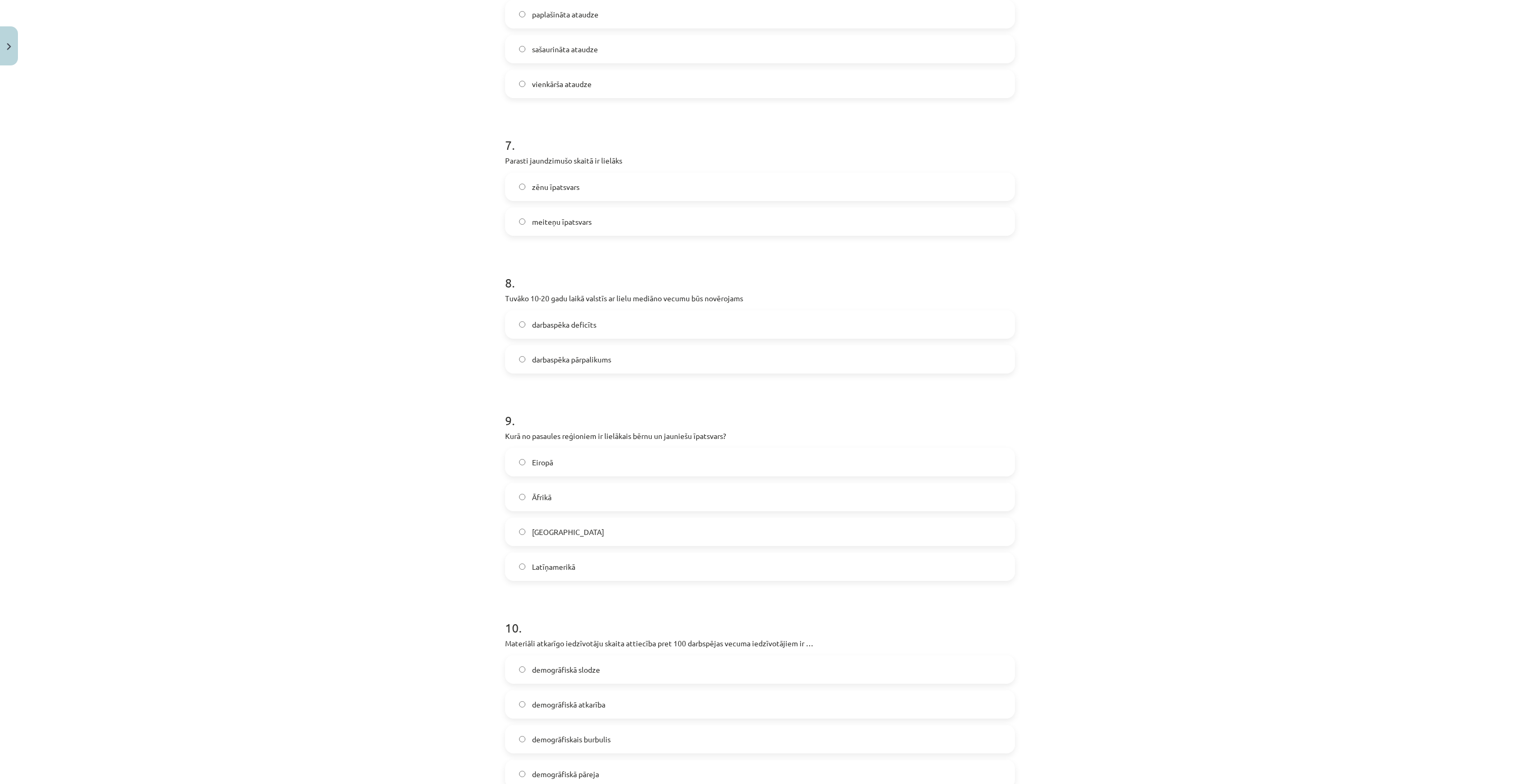
scroll to position [1199, 0]
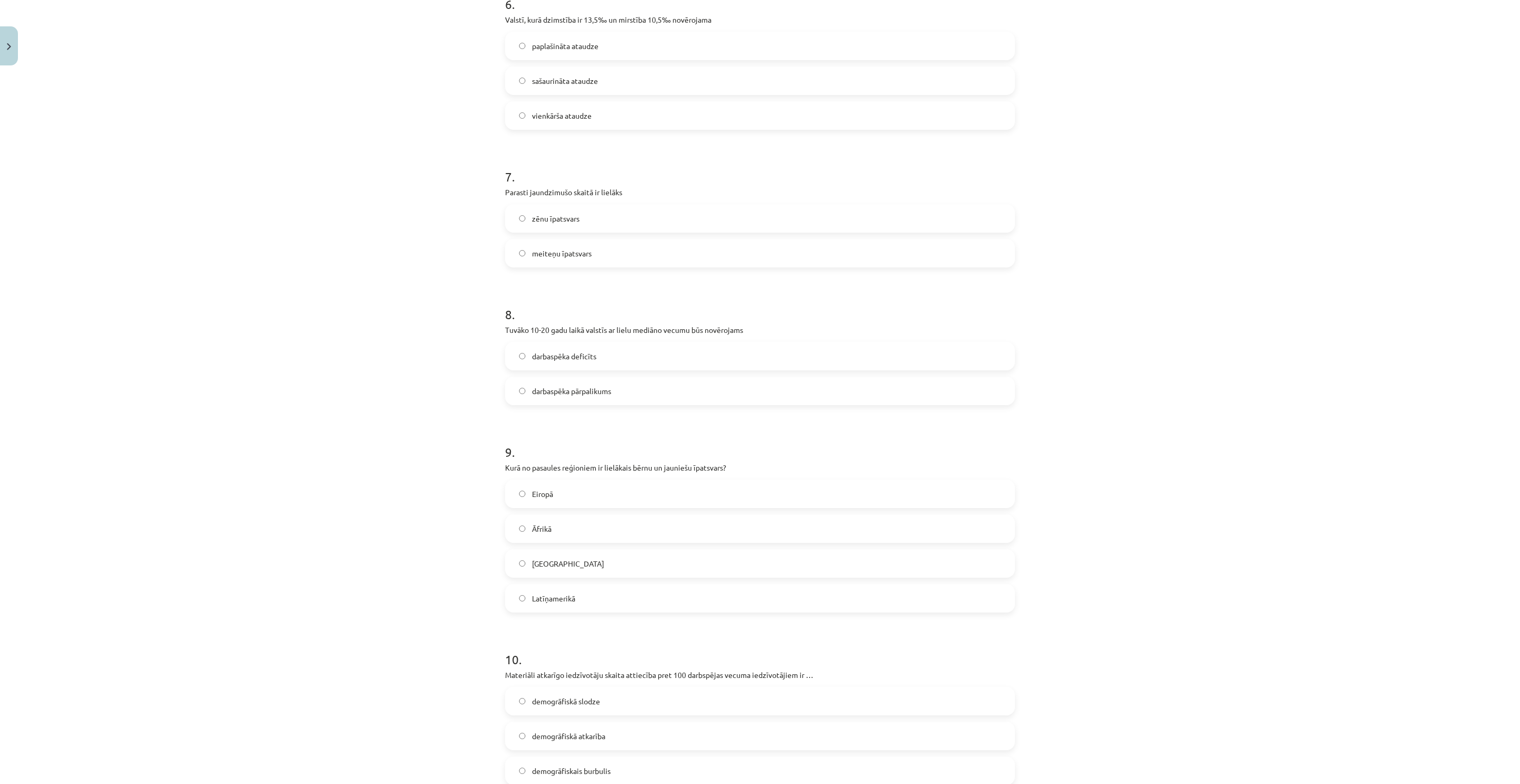
drag, startPoint x: 548, startPoint y: 399, endPoint x: 472, endPoint y: 265, distance: 154.1
click at [546, 398] on label "darbaspēka pārpalikums" at bounding box center [760, 392] width 508 height 27
click at [540, 217] on span "zēnu īpatsvars" at bounding box center [555, 218] width 47 height 11
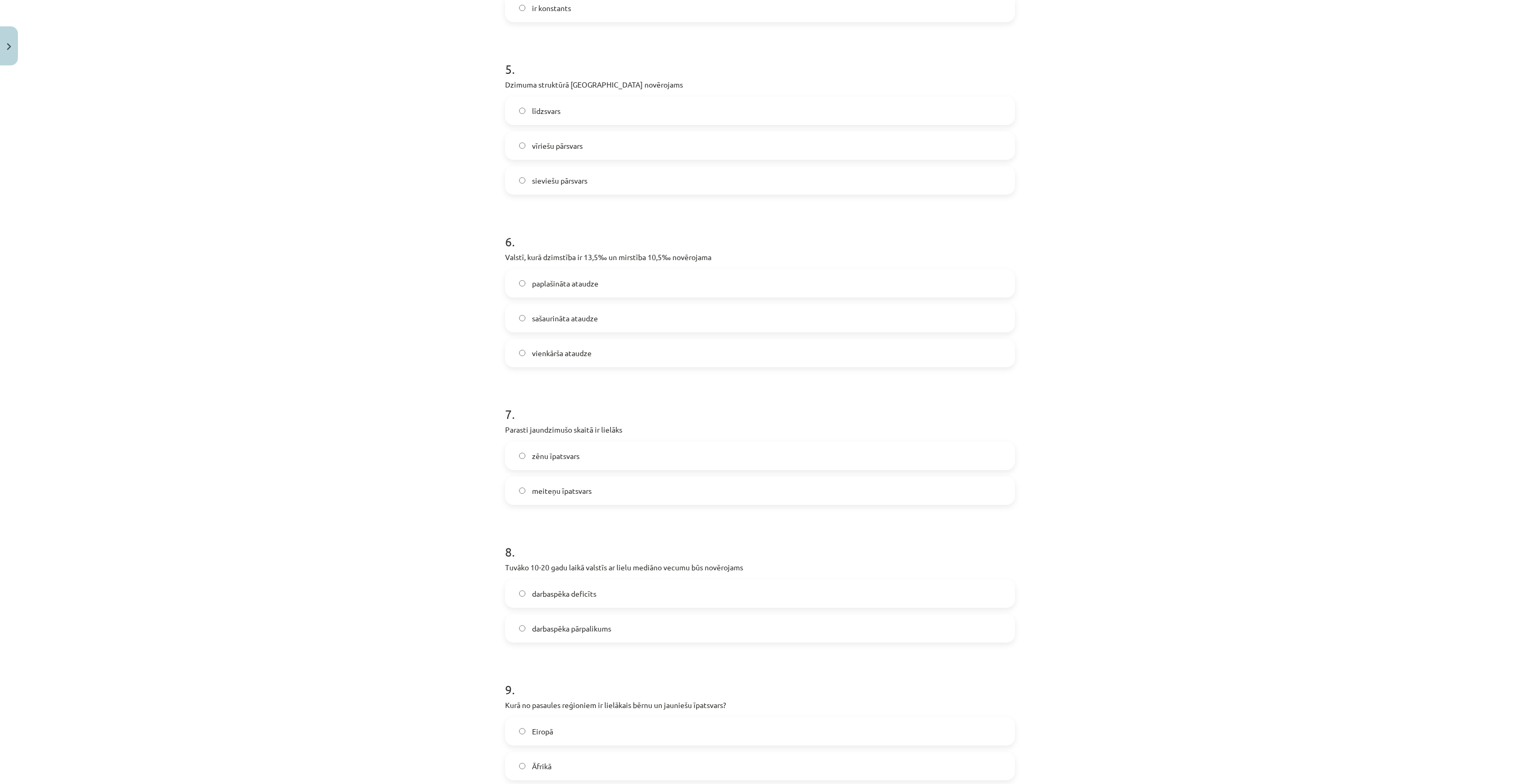
click at [578, 306] on label "sašaurināta ataudze" at bounding box center [760, 318] width 508 height 27
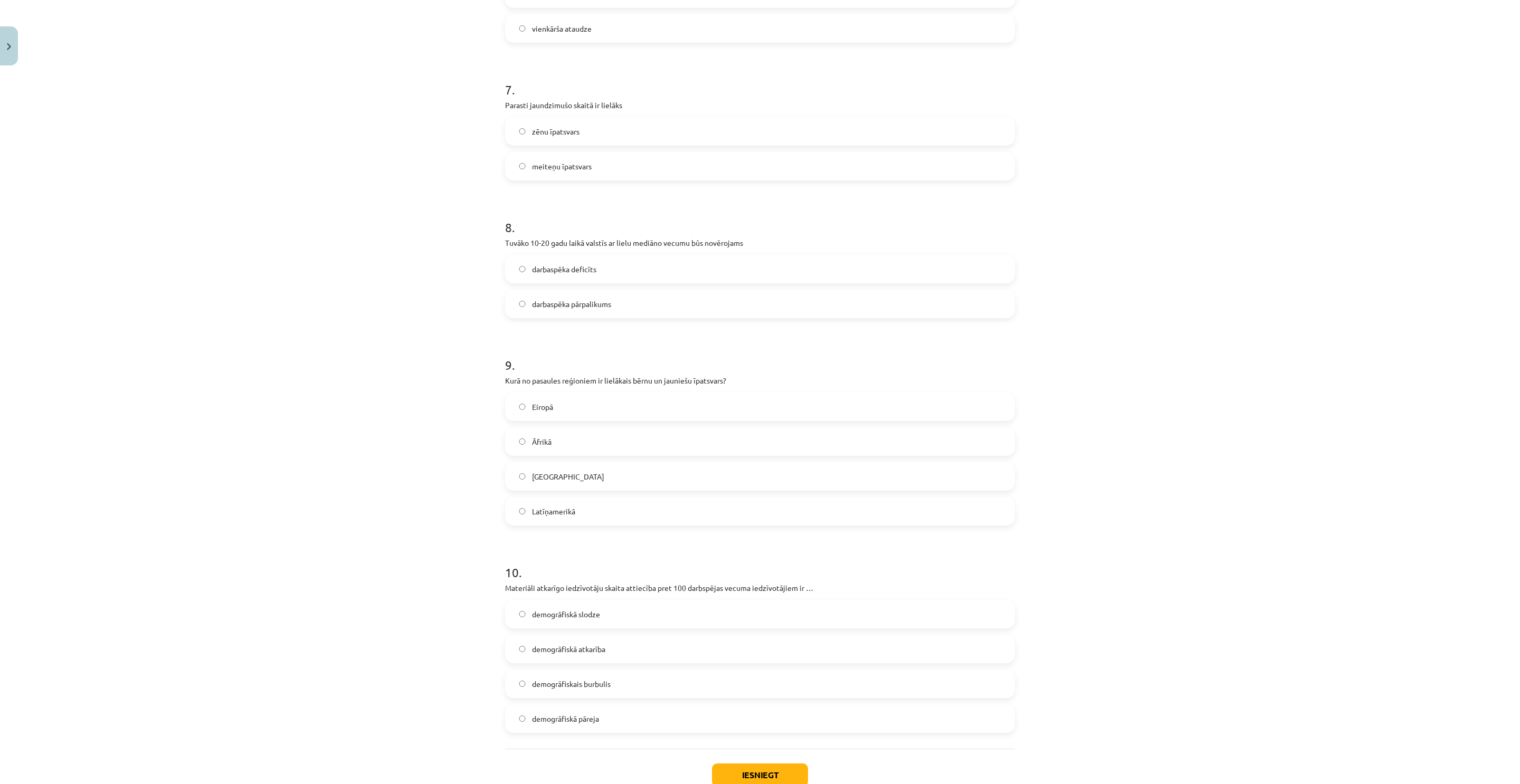
scroll to position [1357, 0]
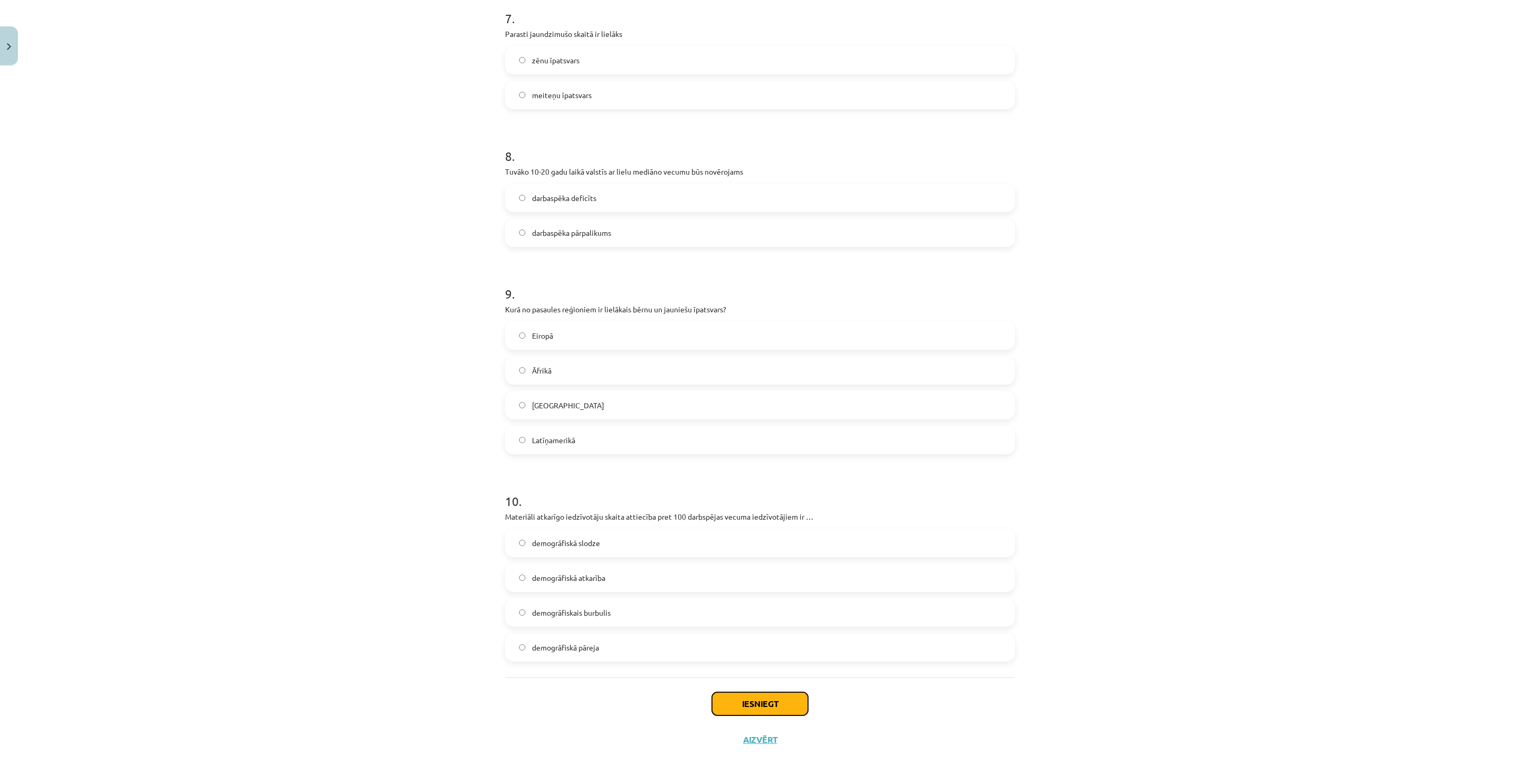
click at [778, 698] on button "Iesniegt" at bounding box center [759, 704] width 96 height 23
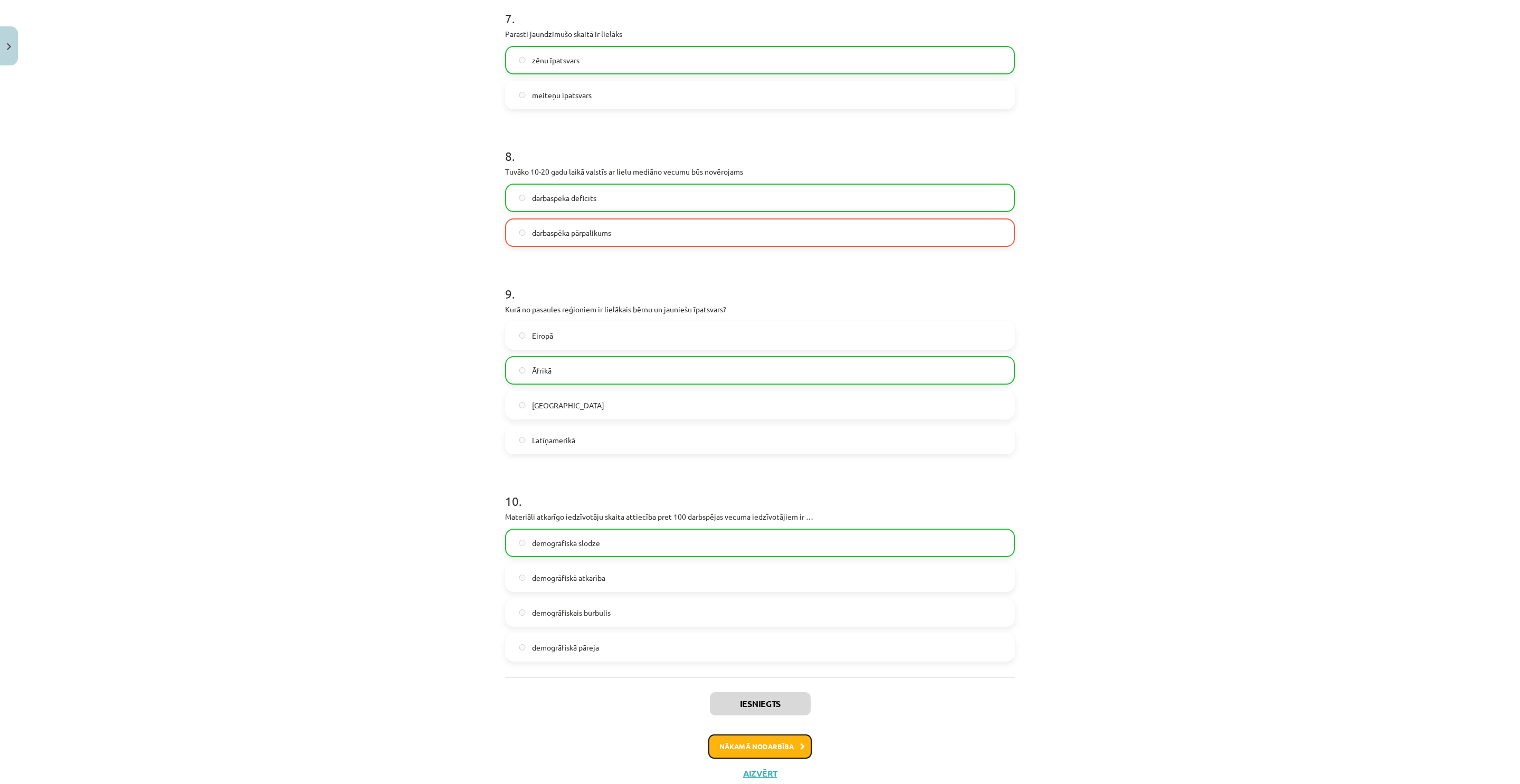
drag, startPoint x: 747, startPoint y: 739, endPoint x: 749, endPoint y: 696, distance: 43.0
click at [746, 739] on button "Nākamā nodarbība" at bounding box center [760, 746] width 104 height 24
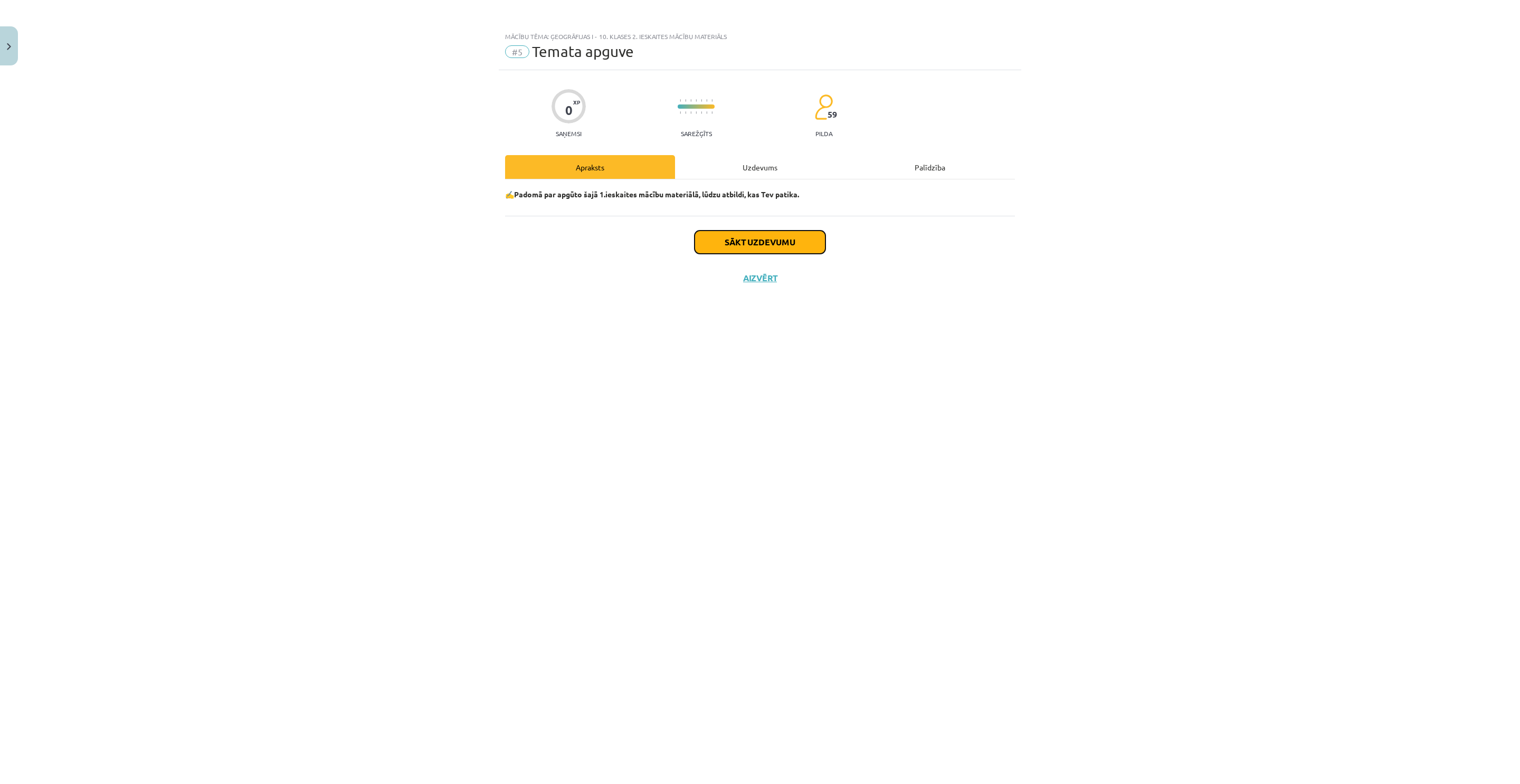
click at [770, 233] on button "Sākt uzdevumu" at bounding box center [760, 242] width 131 height 23
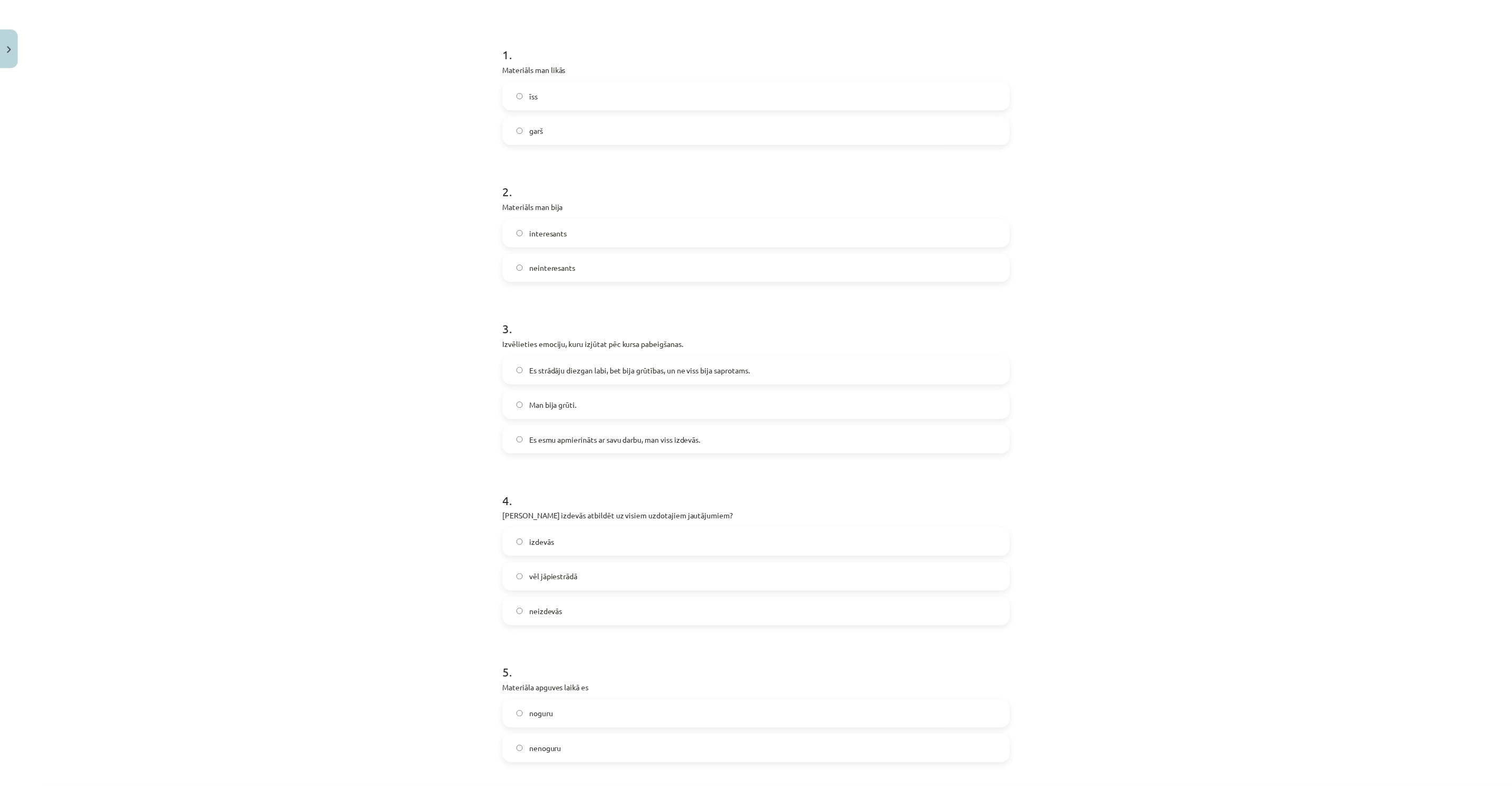
scroll to position [397, 0]
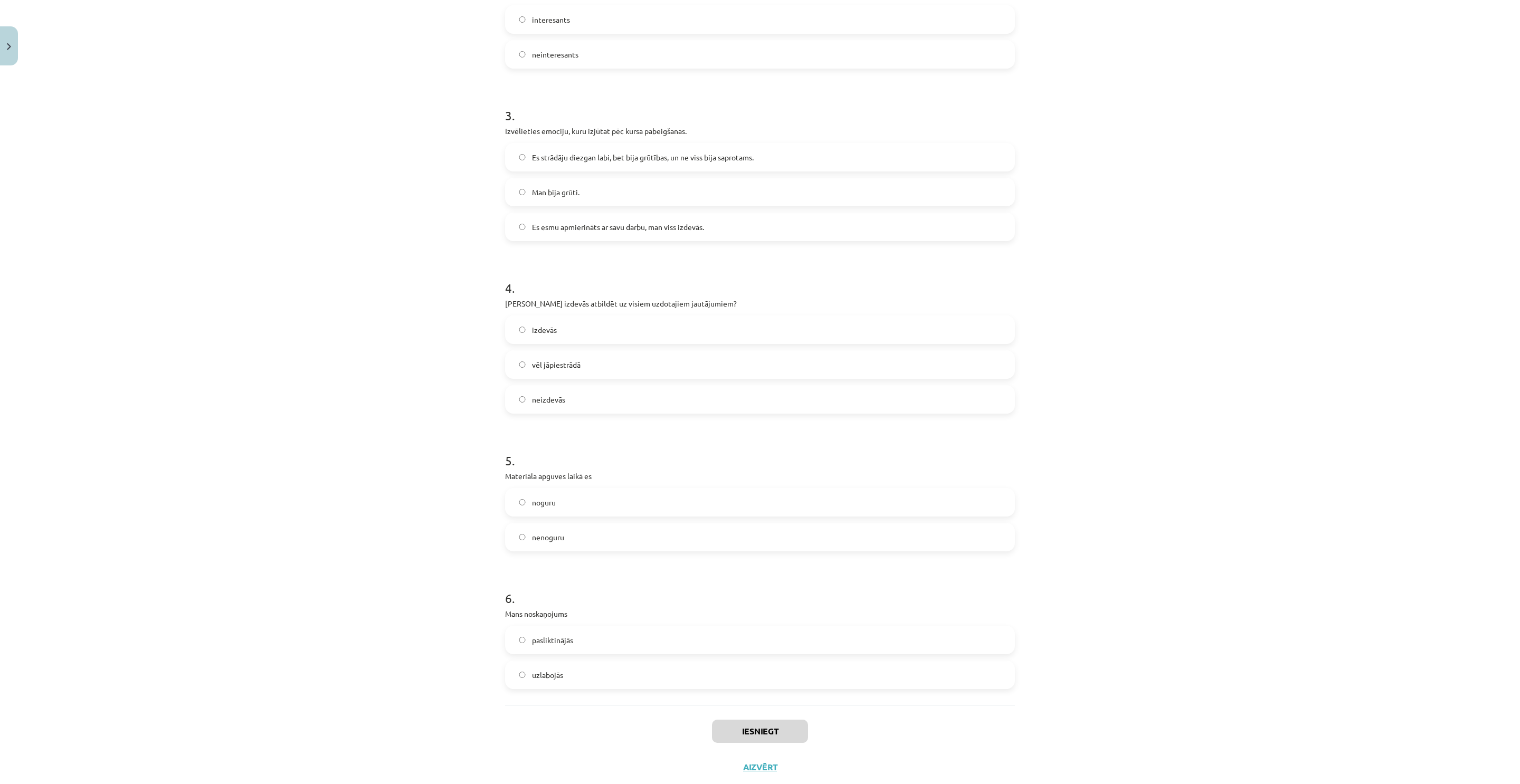
click at [637, 636] on label "pasliktinājās" at bounding box center [760, 640] width 508 height 27
click at [621, 678] on label "uzlabojās" at bounding box center [760, 675] width 508 height 27
drag, startPoint x: 747, startPoint y: 737, endPoint x: 754, endPoint y: 735, distance: 7.3
click at [747, 736] on button "Iesniegt" at bounding box center [759, 731] width 96 height 23
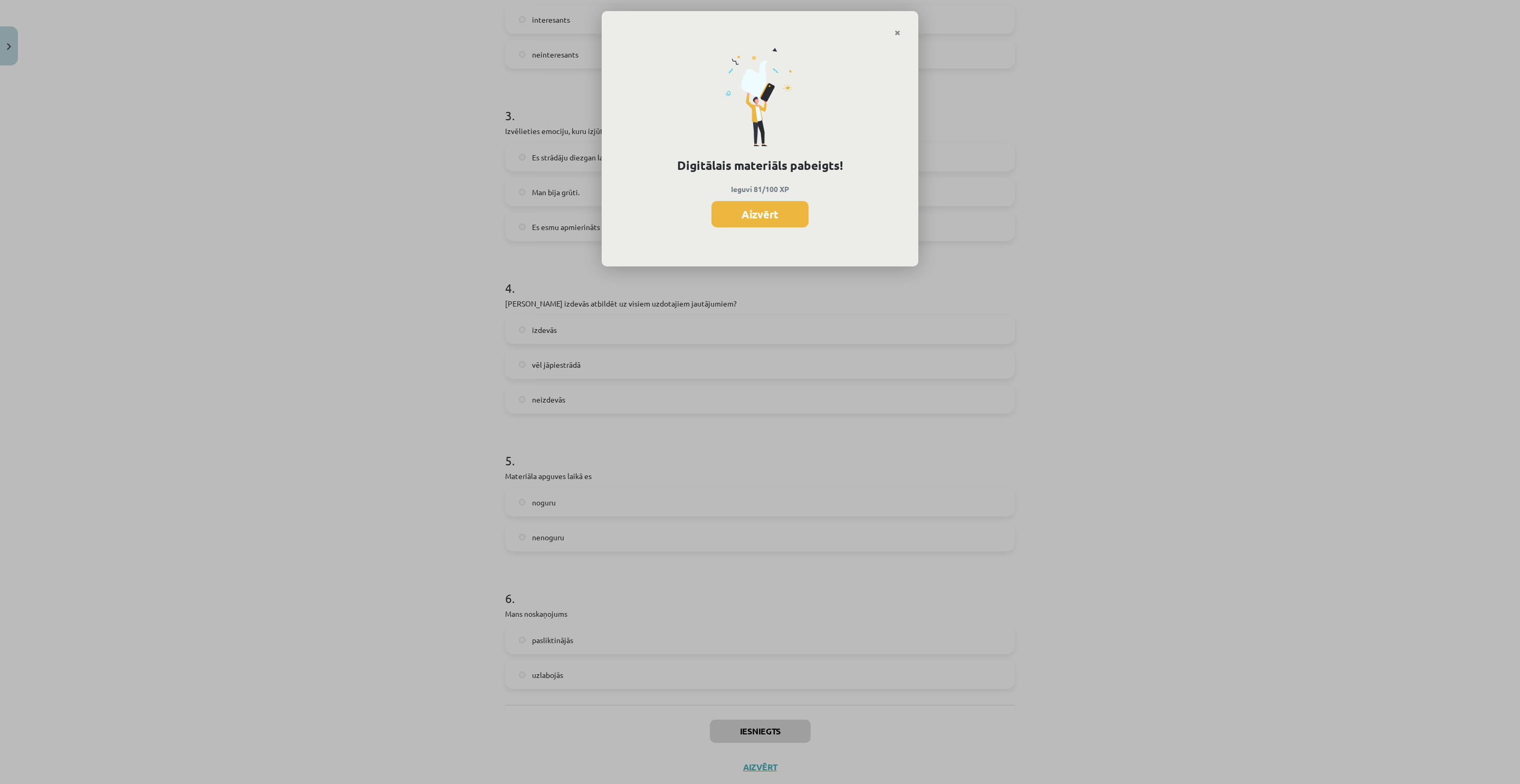
click at [714, 191] on p "Ieguvi 81/100 XP" at bounding box center [760, 189] width 281 height 11
drag, startPoint x: 733, startPoint y: 220, endPoint x: 714, endPoint y: 252, distance: 37.2
click at [733, 218] on button "Aizvērt" at bounding box center [760, 215] width 97 height 27
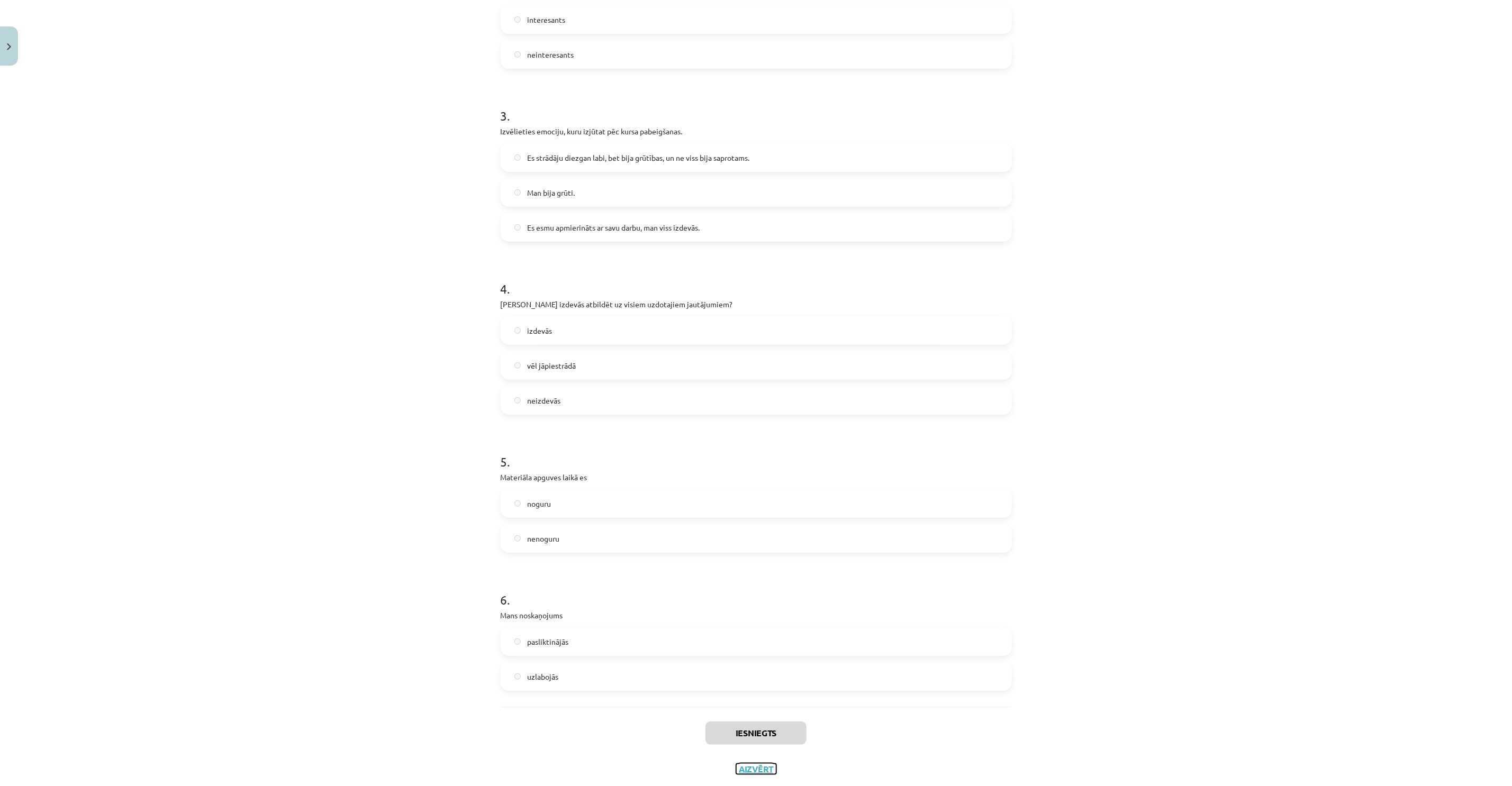
click at [748, 770] on button "Aizvērt" at bounding box center [756, 769] width 40 height 11
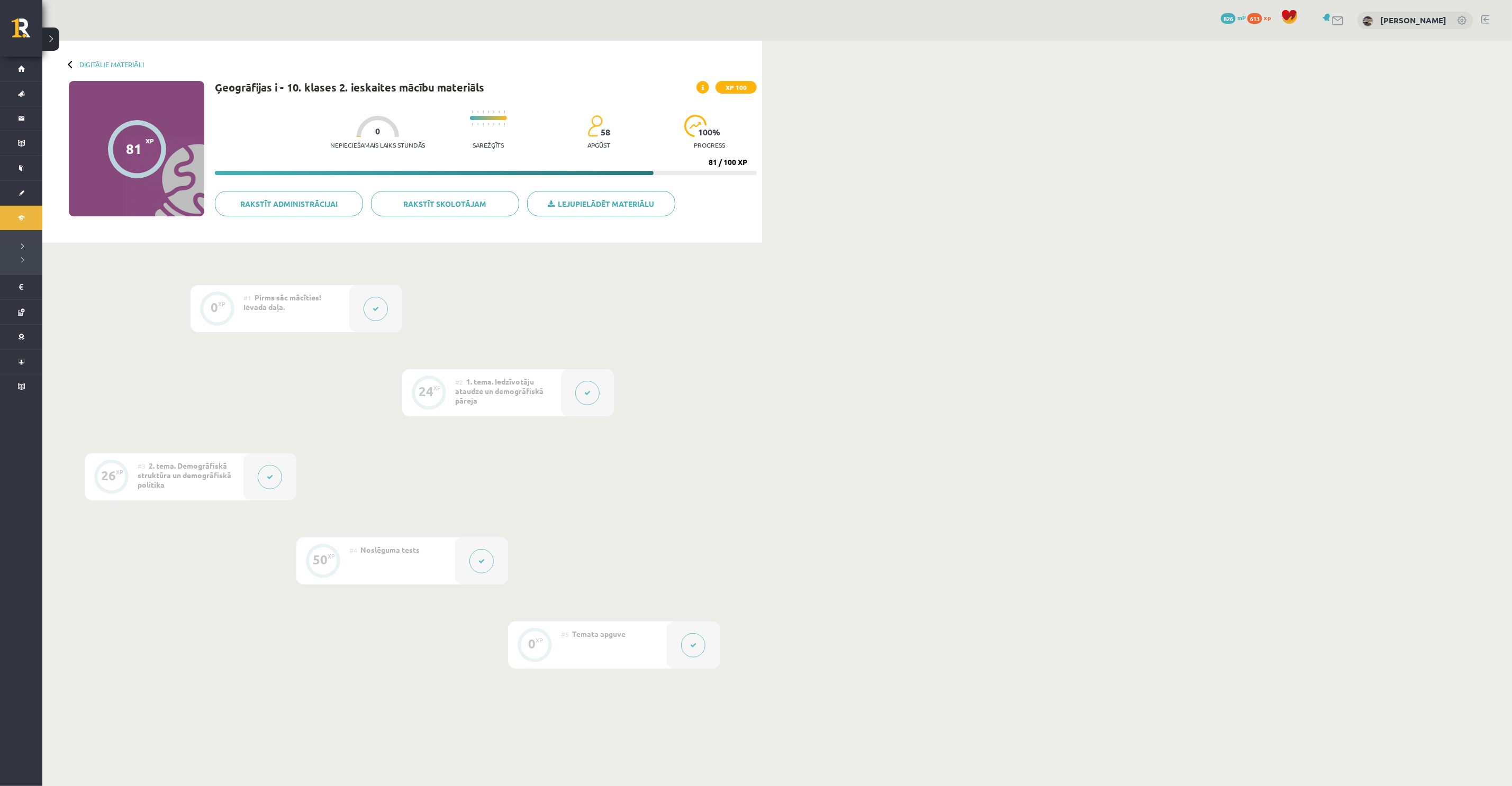
click at [1286, 395] on div "Digitālie materiāli 81 XP XP 100 81 / 100 XP Ģeogrāfijas i - 10. klases 2. iesk…" at bounding box center [777, 393] width 1470 height 707
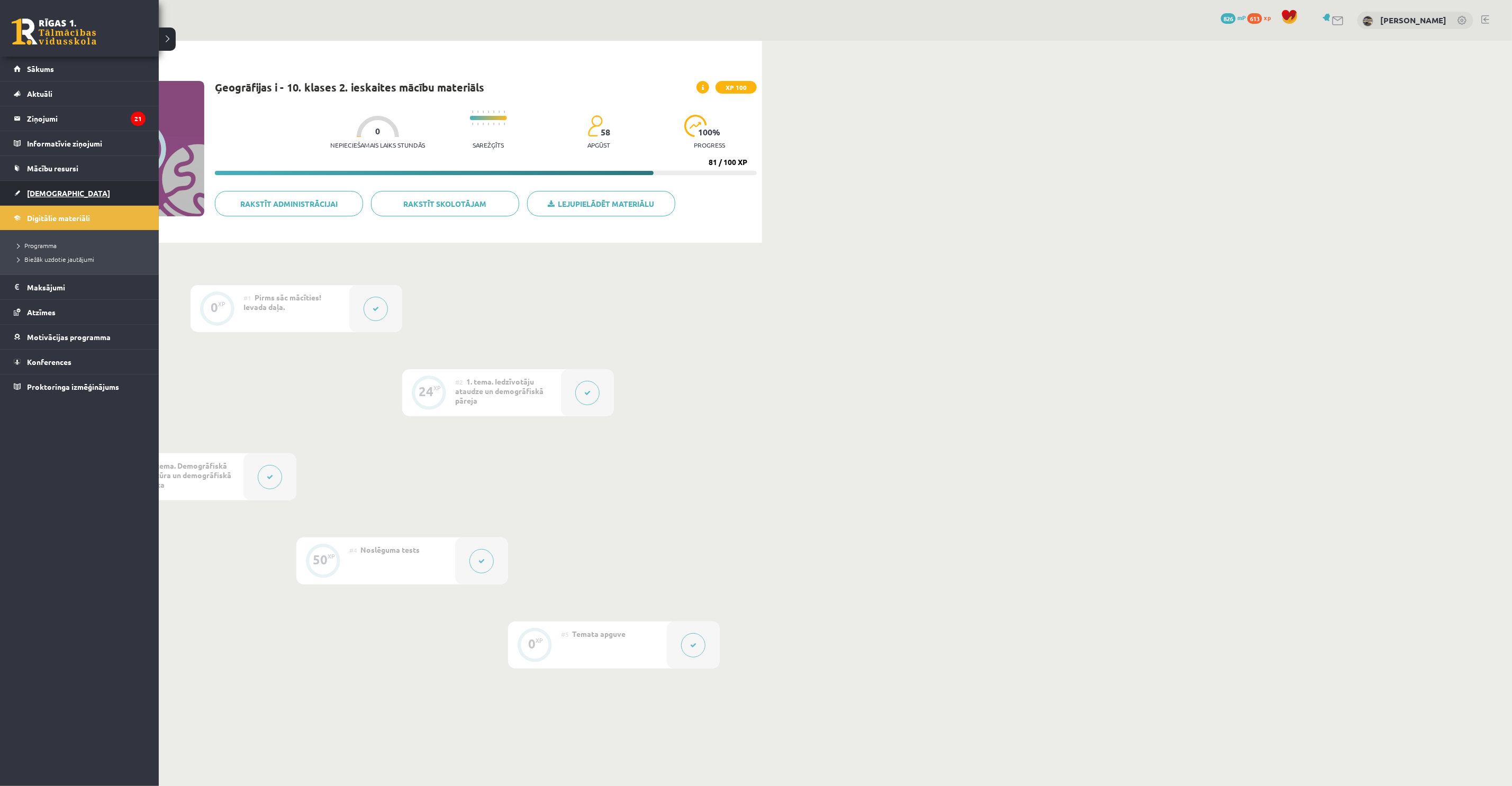
click at [37, 189] on span "[DEMOGRAPHIC_DATA]" at bounding box center [68, 193] width 83 height 10
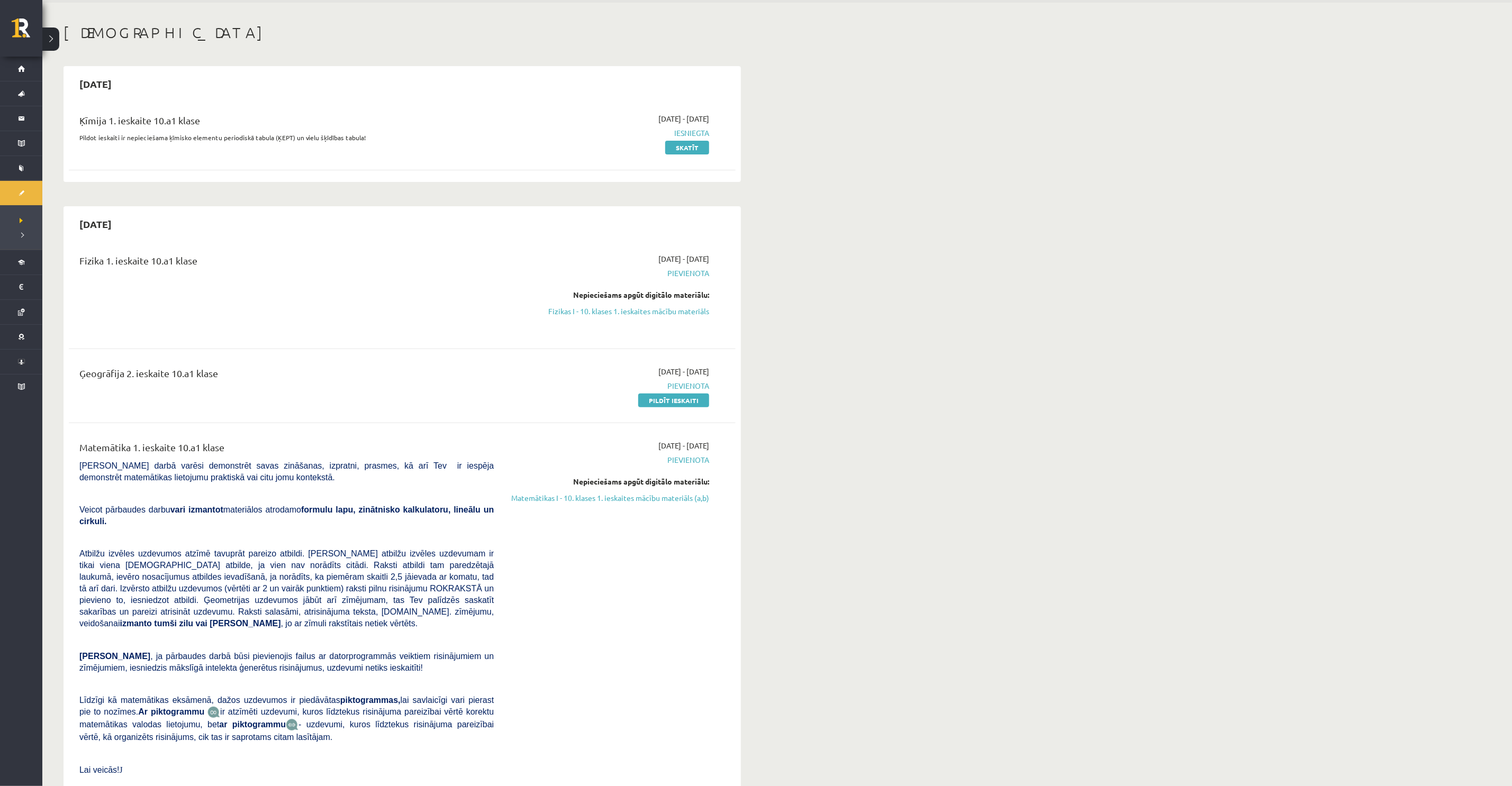
scroll to position [238, 0]
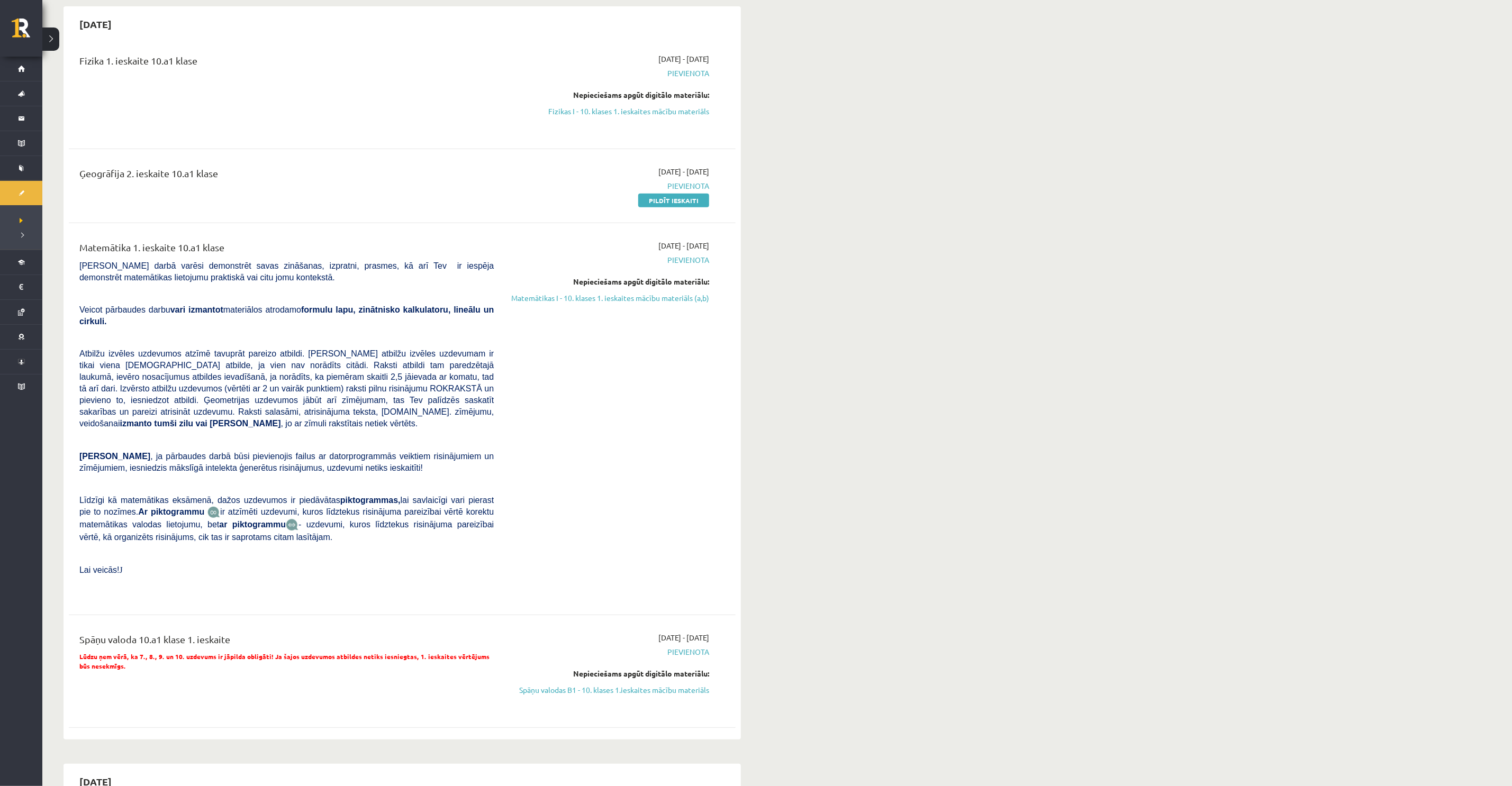
drag, startPoint x: 1005, startPoint y: 520, endPoint x: 963, endPoint y: 516, distance: 42.2
click at [664, 204] on link "Pildīt ieskaiti" at bounding box center [673, 200] width 71 height 13
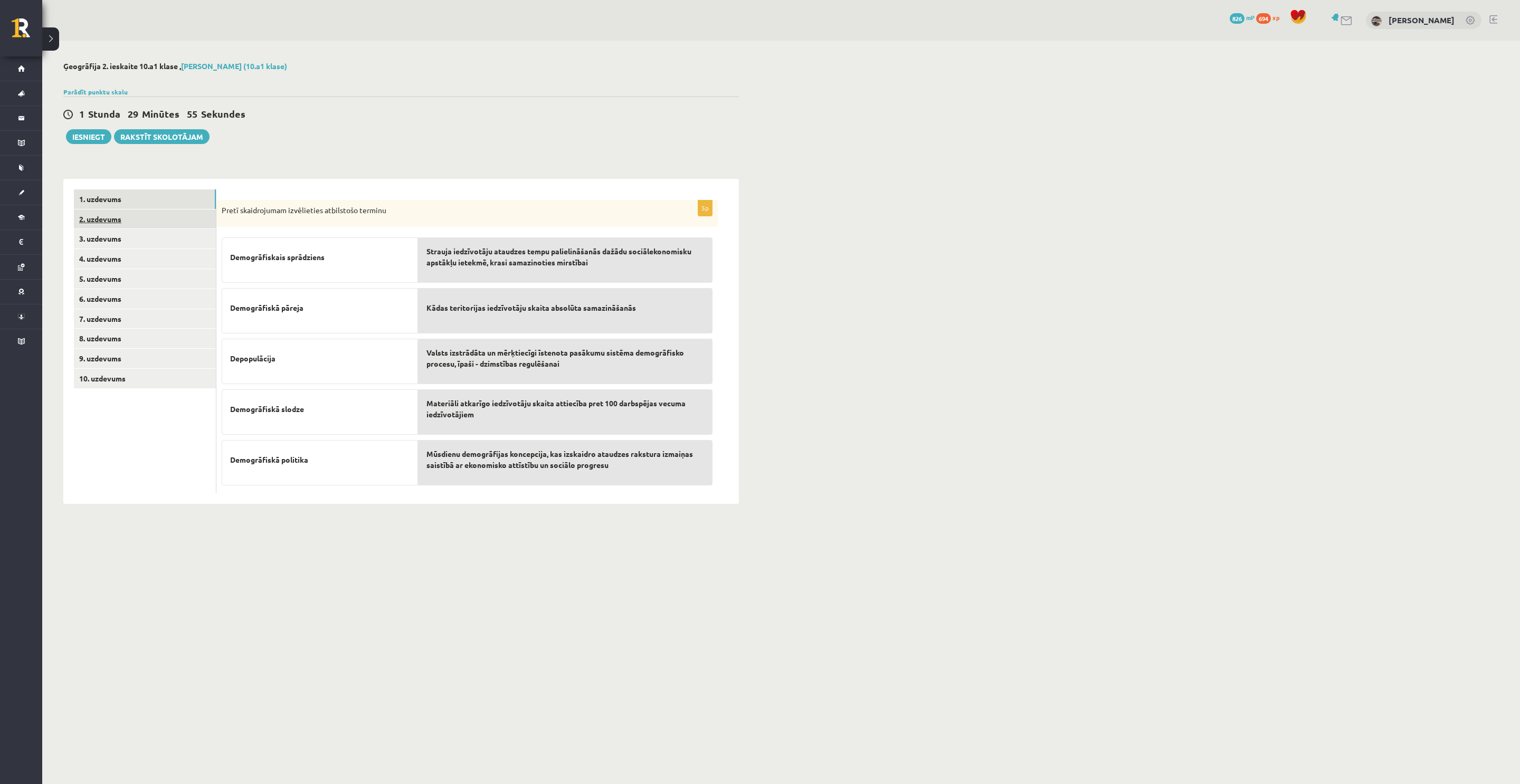
click at [162, 214] on link "2. uzdevums" at bounding box center [145, 219] width 142 height 20
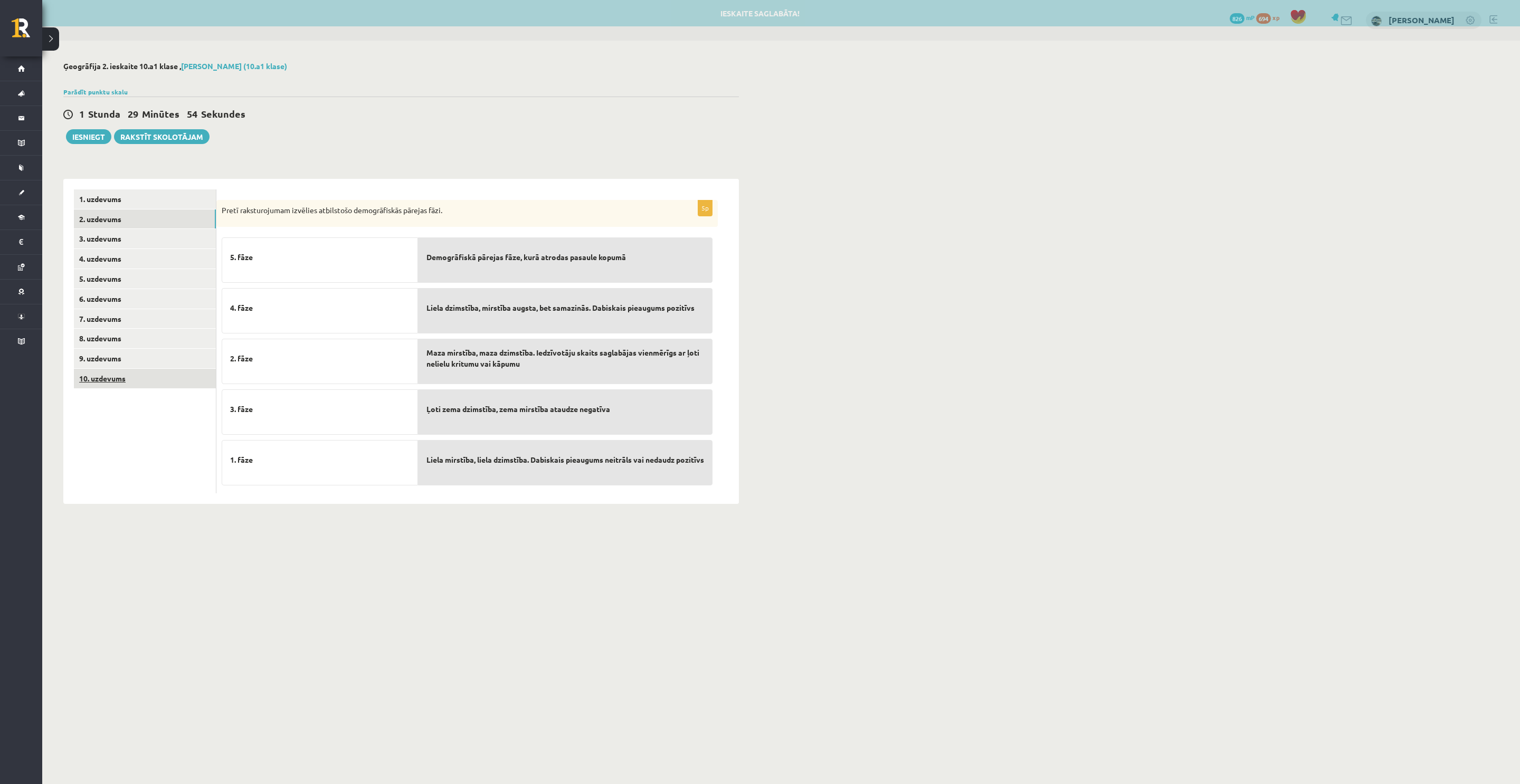
click at [130, 380] on link "10. uzdevums" at bounding box center [145, 379] width 142 height 20
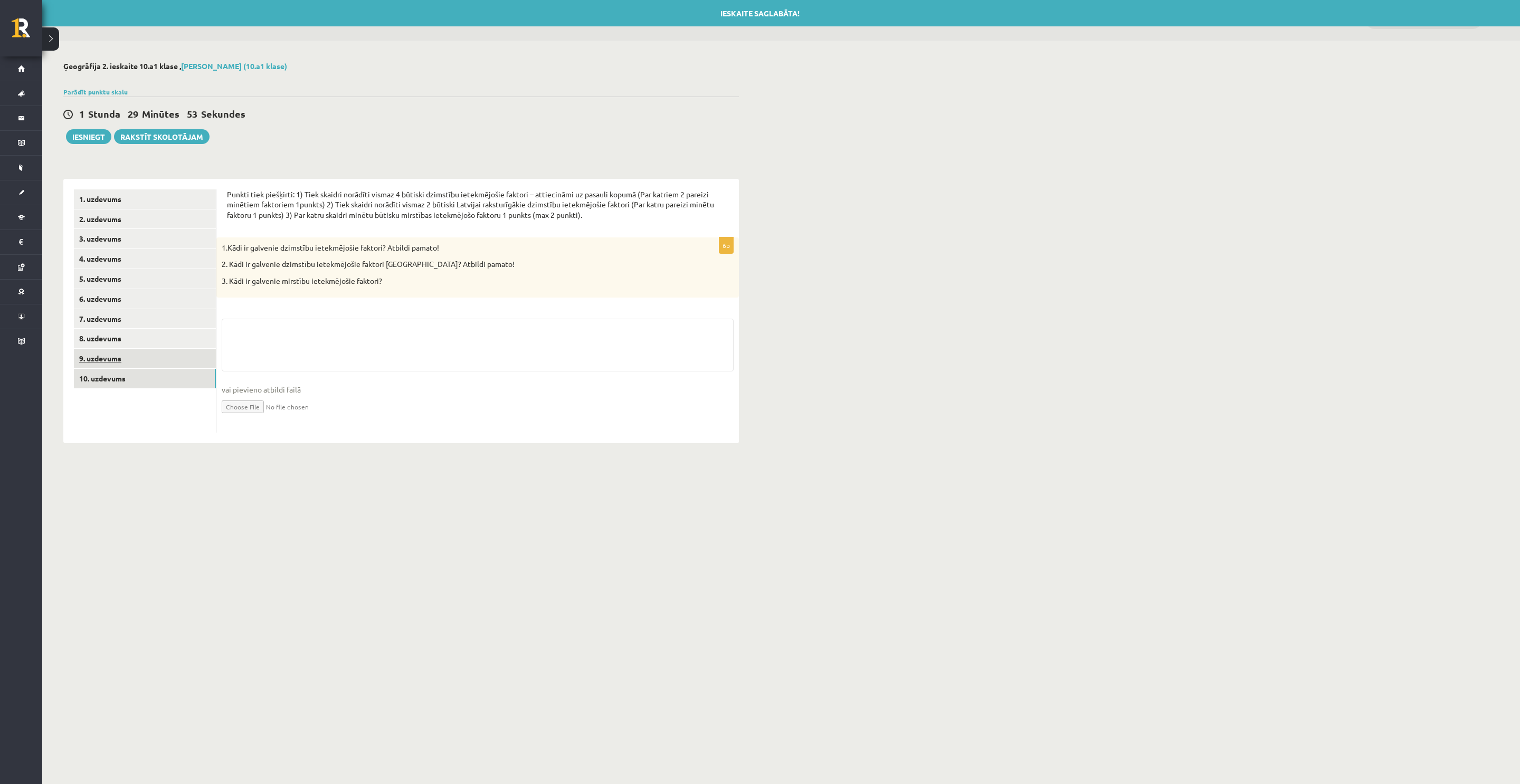
click at [123, 361] on link "9. uzdevums" at bounding box center [145, 358] width 142 height 20
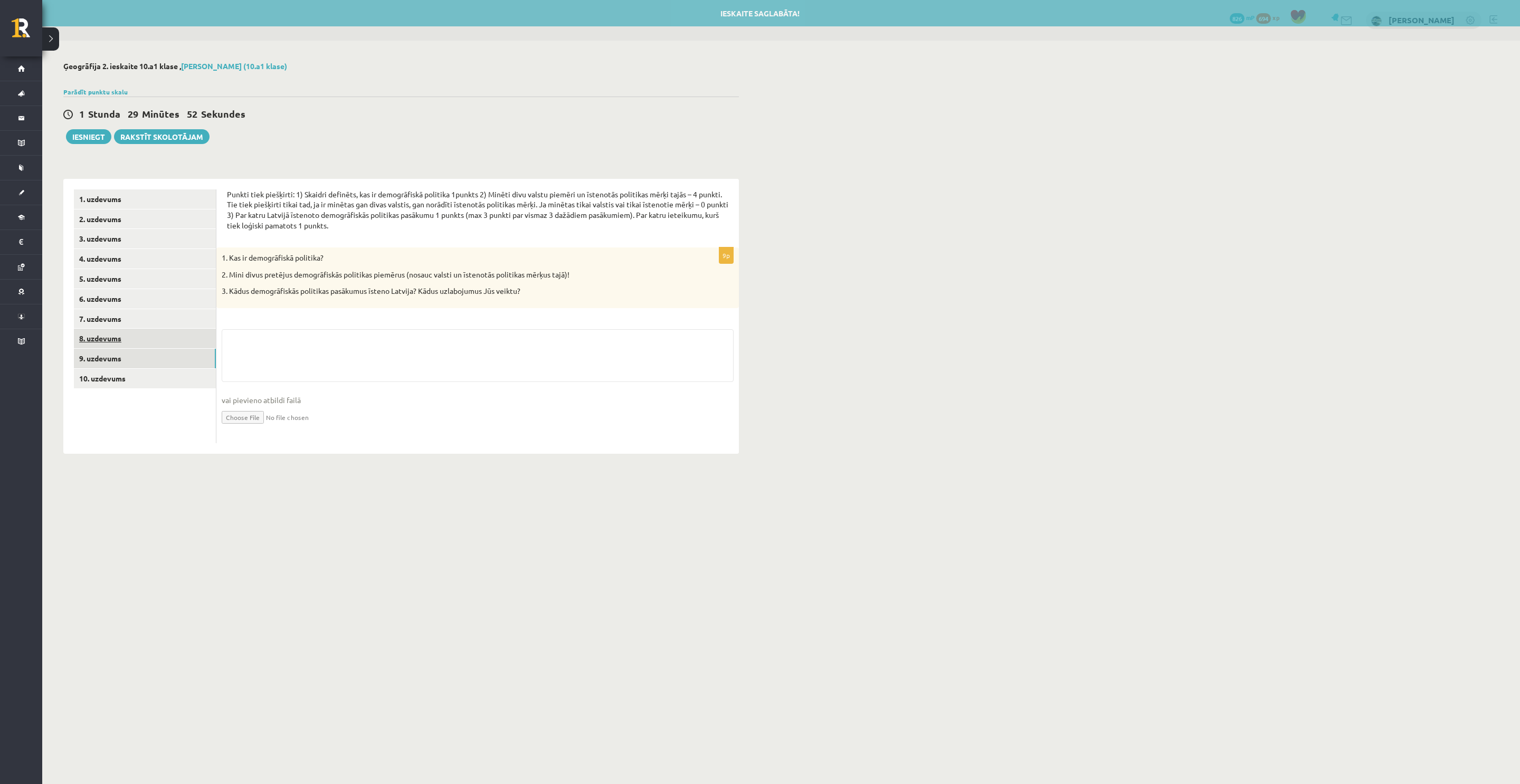
click at [117, 347] on link "8. uzdevums" at bounding box center [145, 339] width 142 height 20
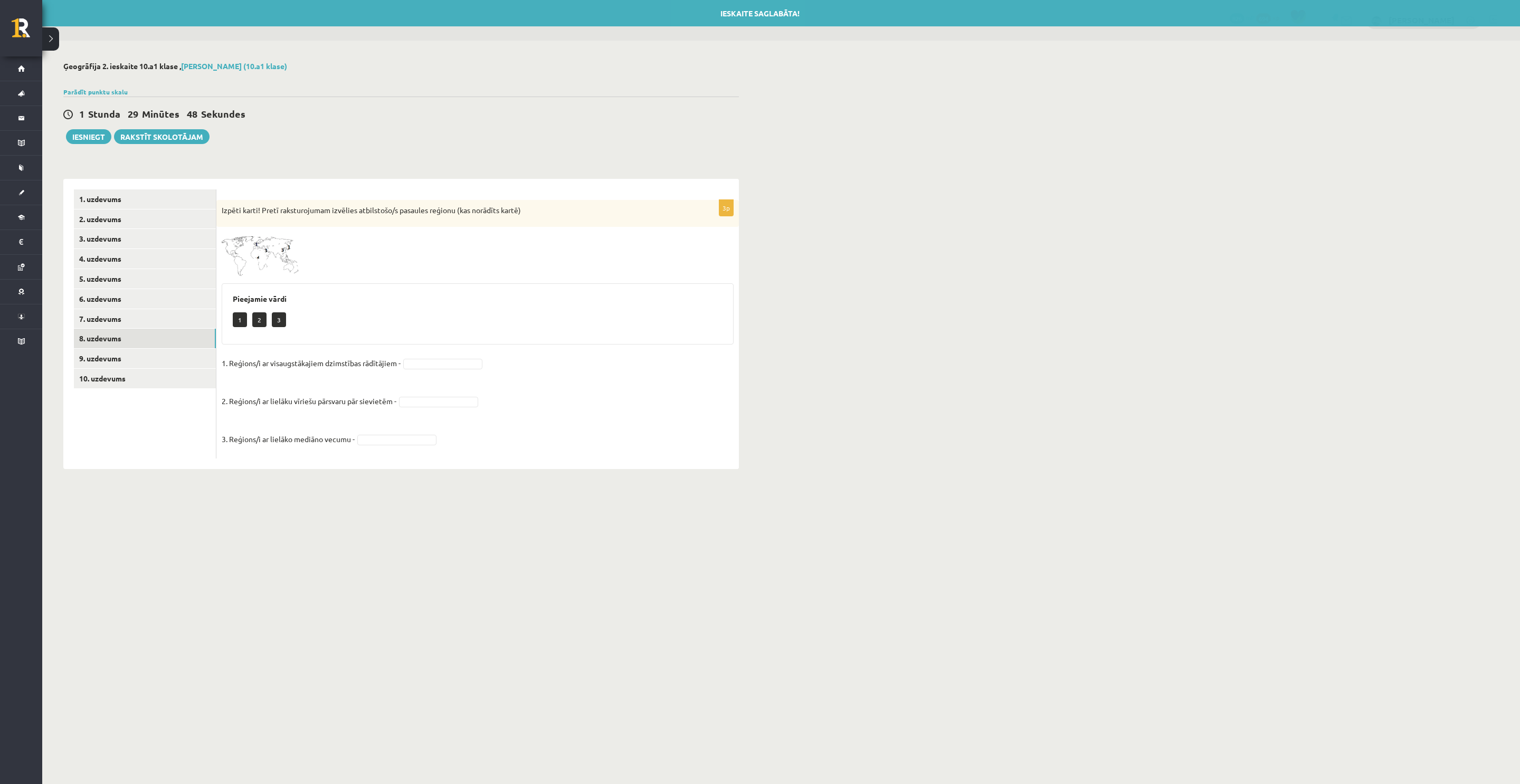
click at [244, 258] on img at bounding box center [261, 255] width 80 height 45
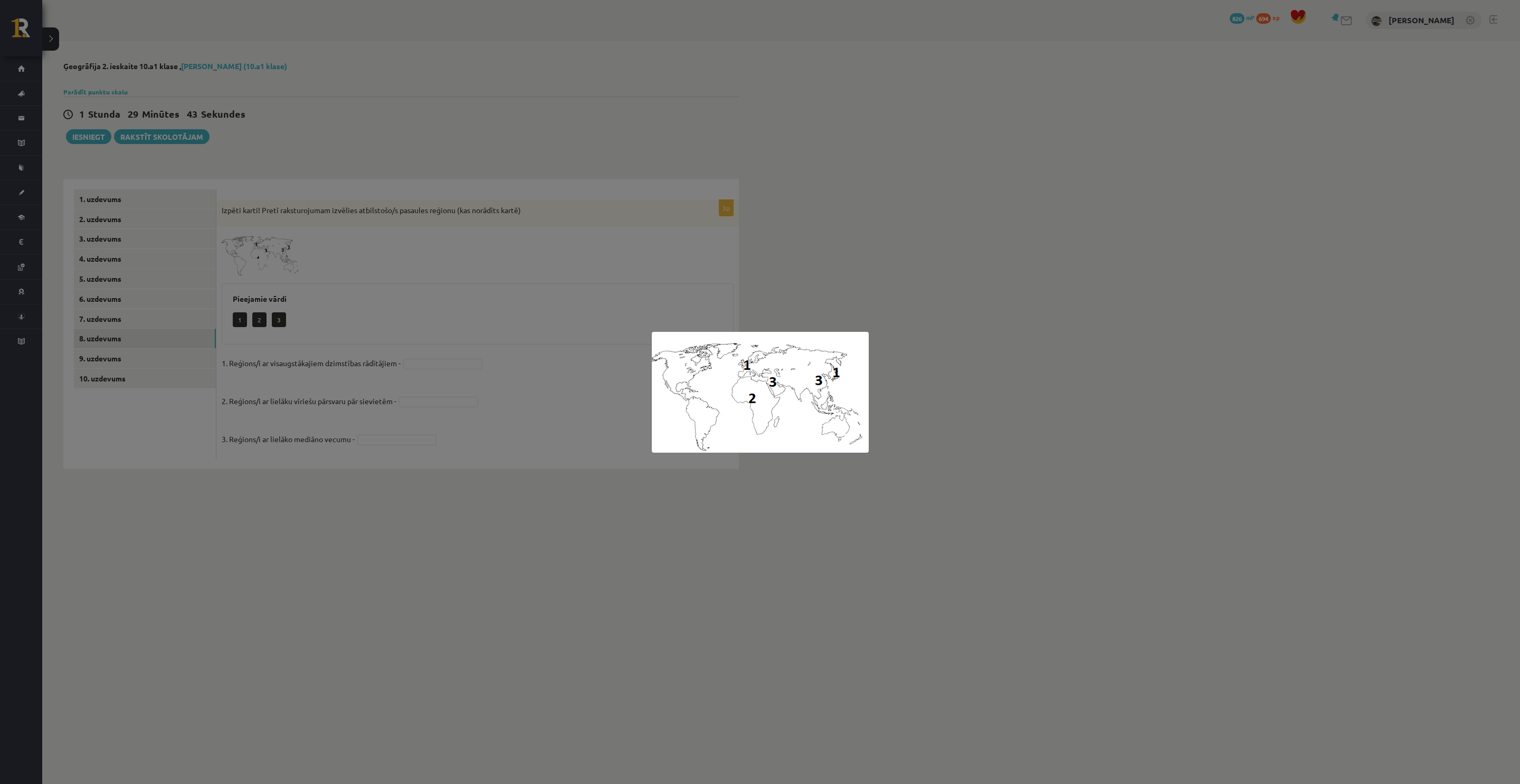
click at [947, 316] on div at bounding box center [760, 392] width 1520 height 784
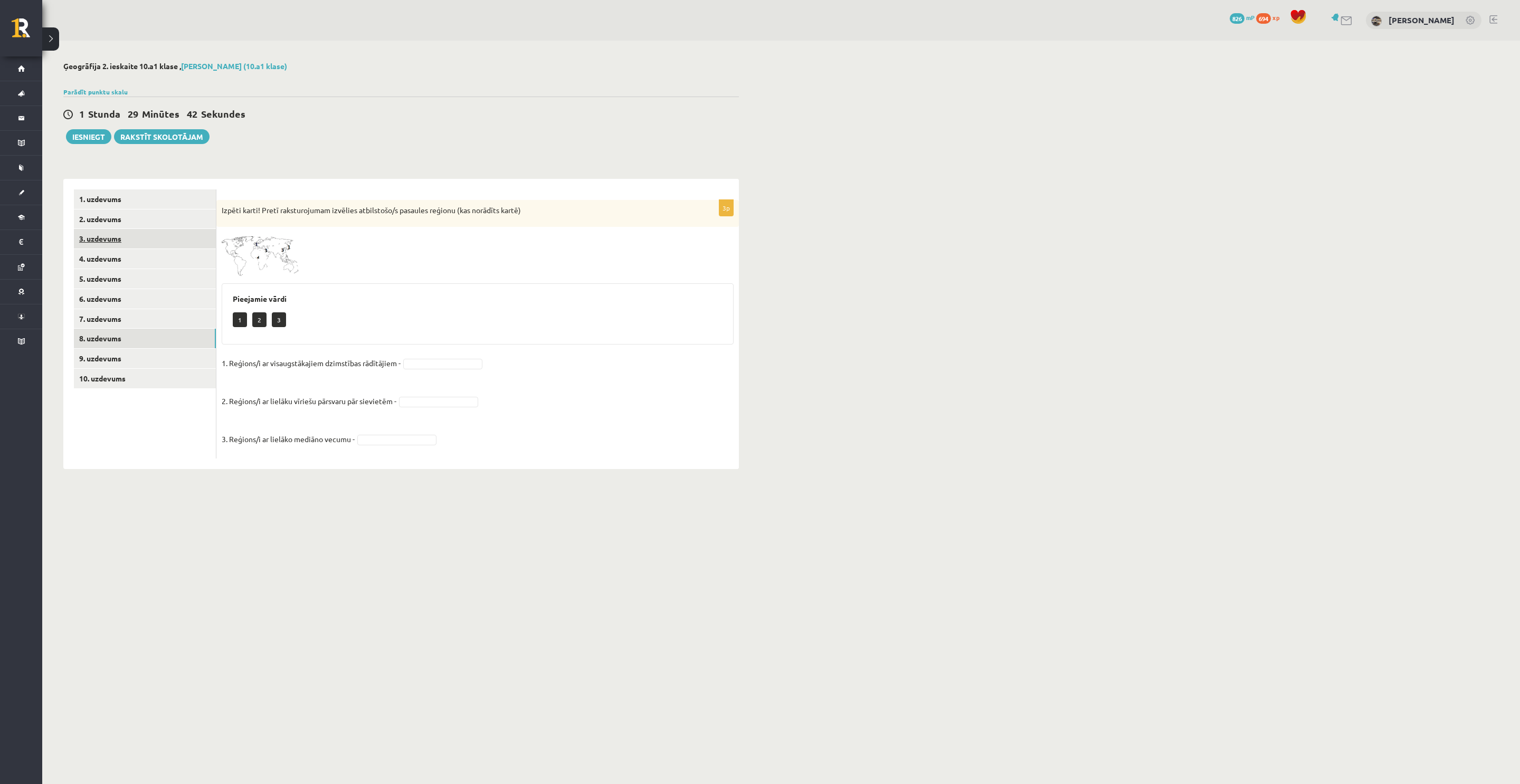
click at [105, 230] on link "3. uzdevums" at bounding box center [145, 239] width 142 height 20
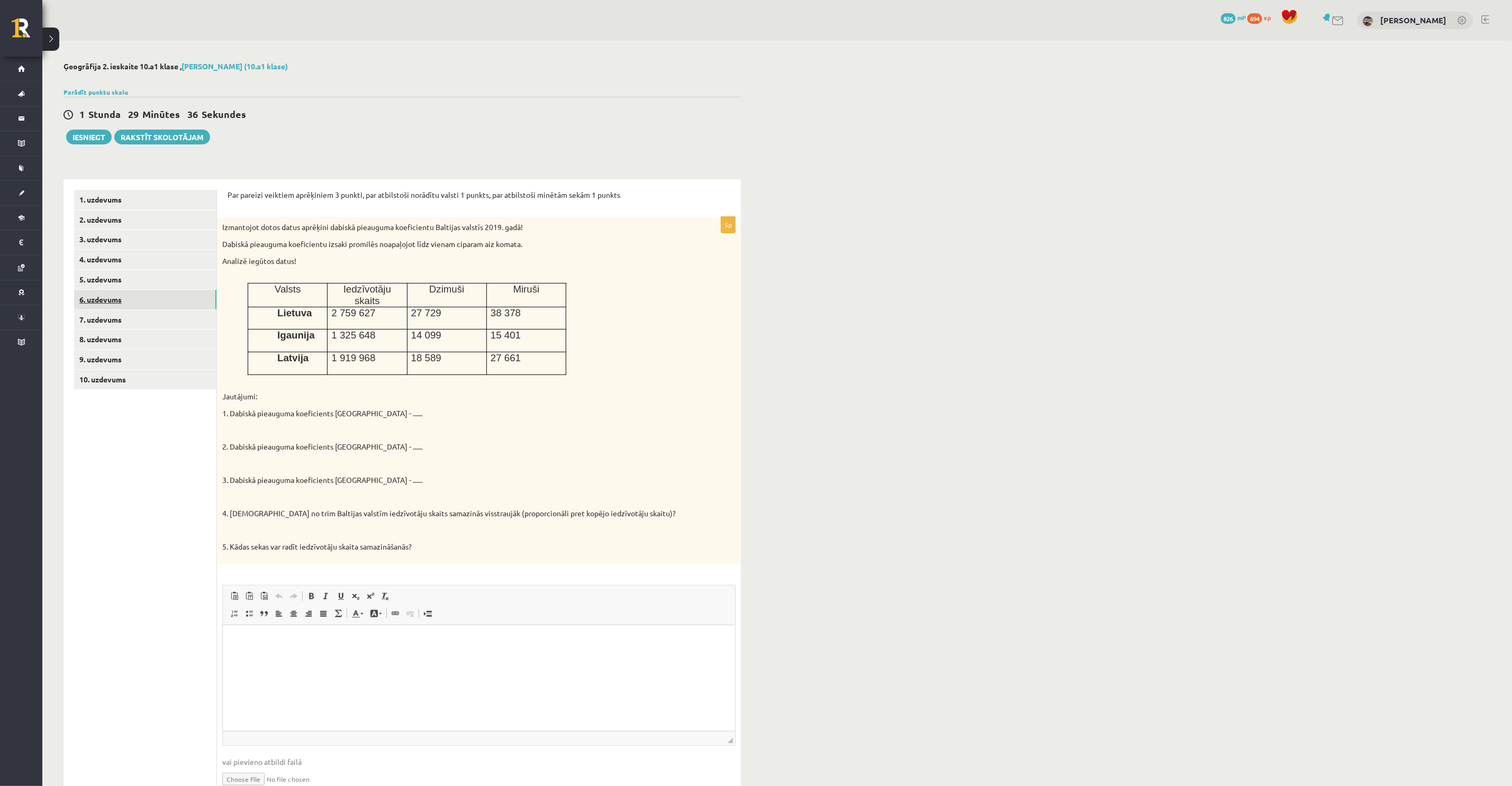
click at [112, 294] on link "6. uzdevums" at bounding box center [145, 299] width 143 height 20
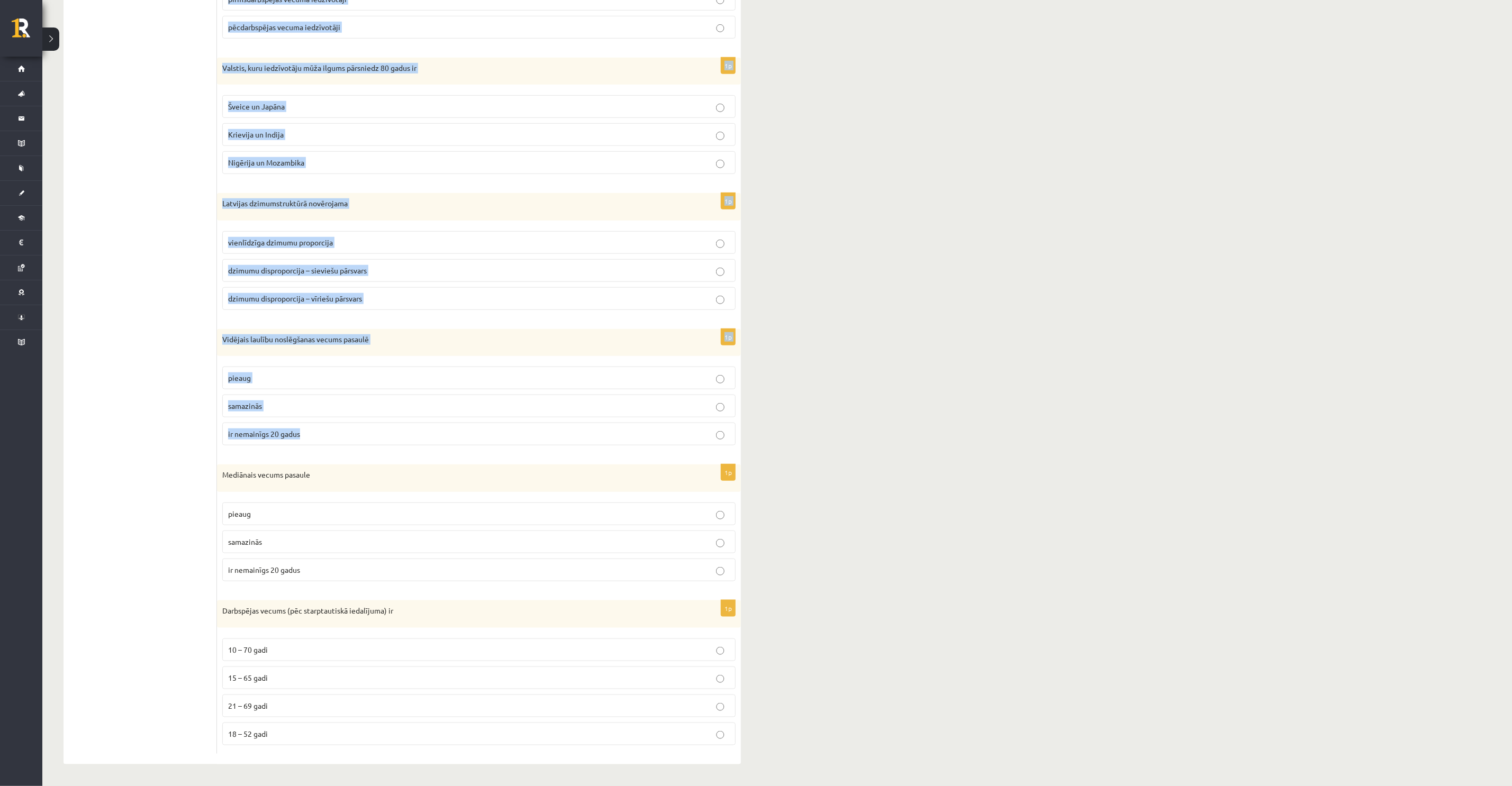
scroll to position [591, 0]
drag, startPoint x: 224, startPoint y: 210, endPoint x: 645, endPoint y: 771, distance: 701.4
click at [645, 771] on div "**********" at bounding box center [402, 124] width 720 height 1323
copy form "urās no minētajām valstīm novērojams lielākais dzimstības koeficients? Ķīnā un …"
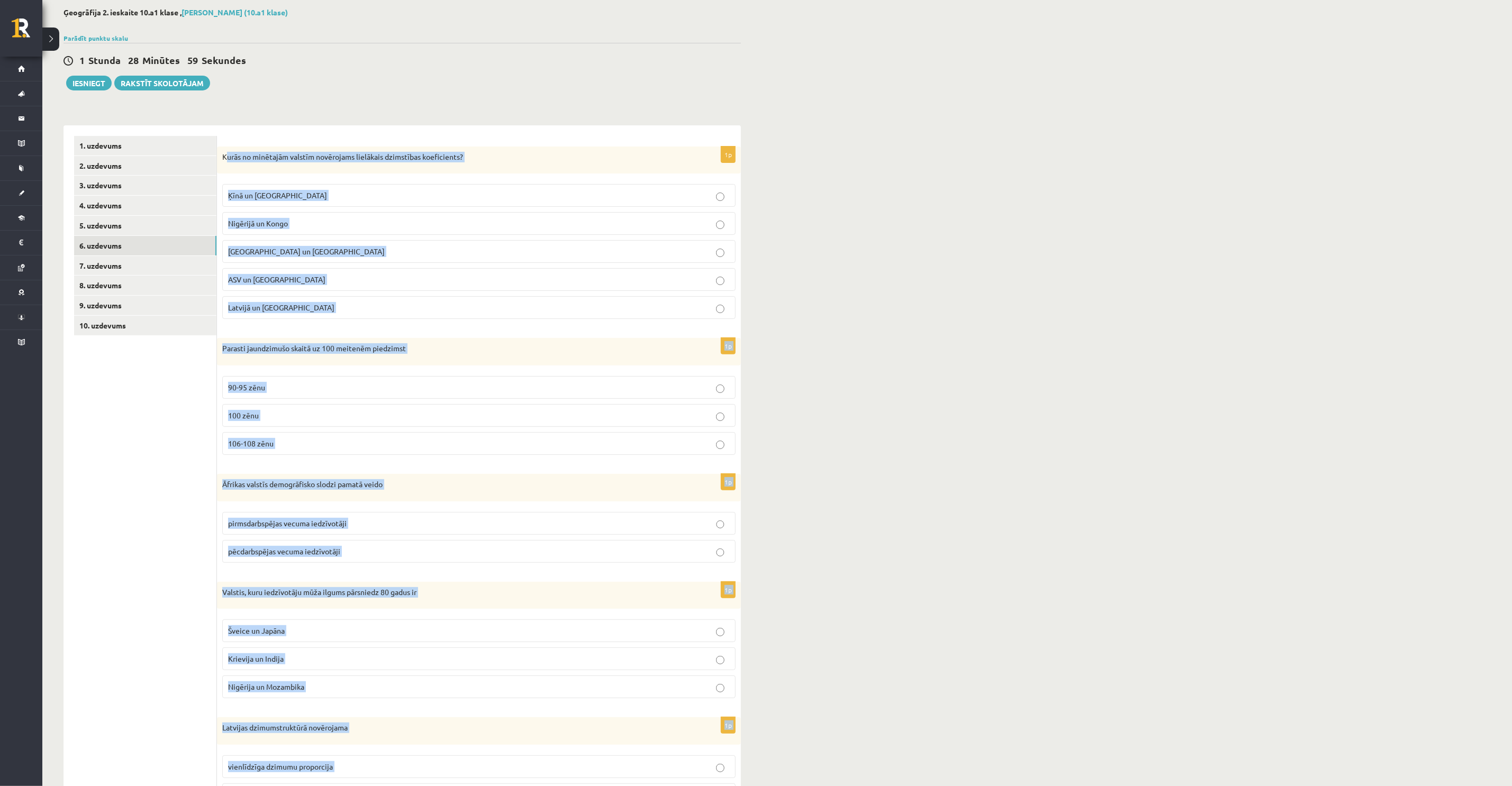
scroll to position [0, 0]
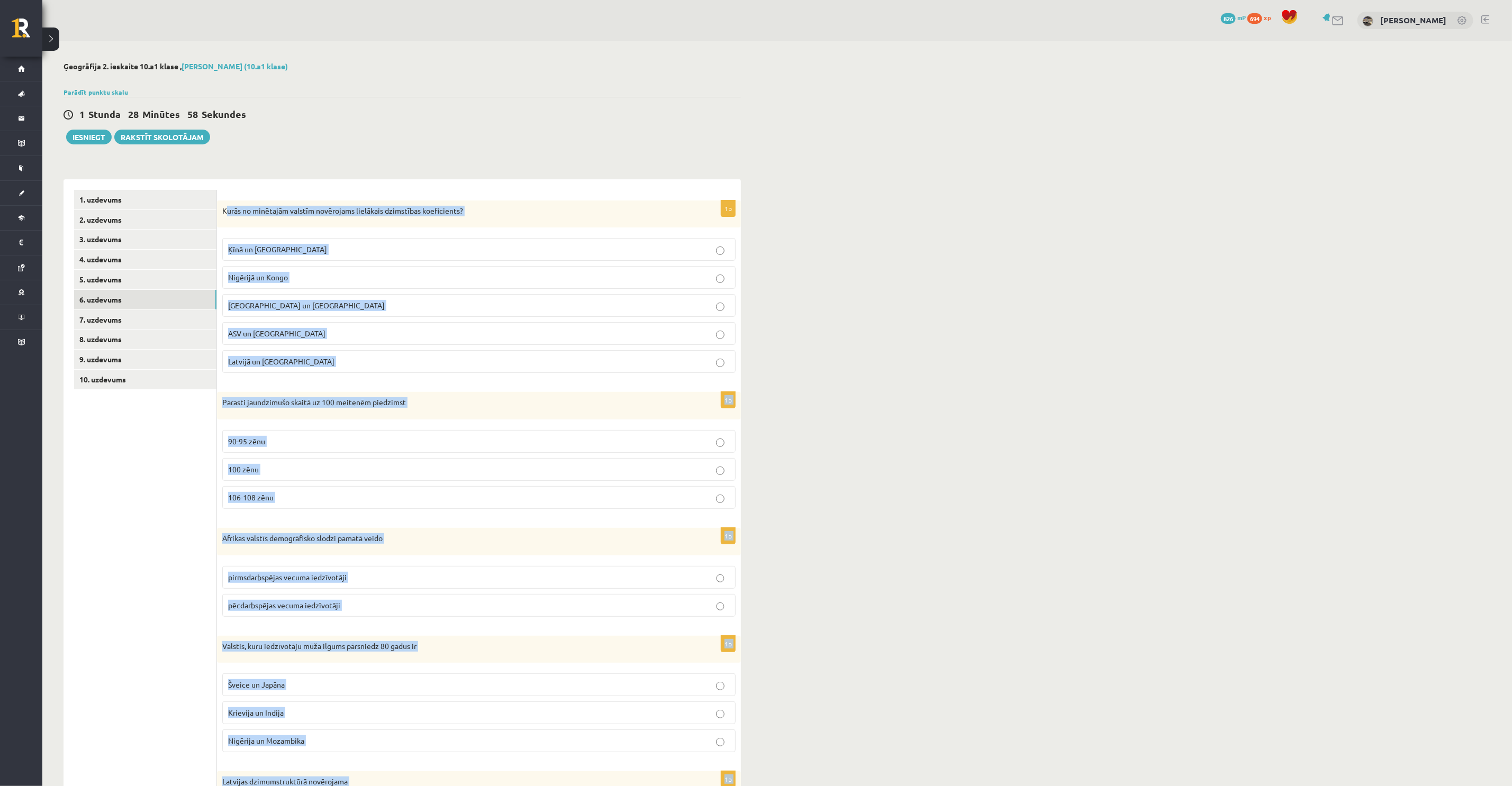
click at [282, 275] on span "Nigērijā un Kongo" at bounding box center [257, 277] width 60 height 10
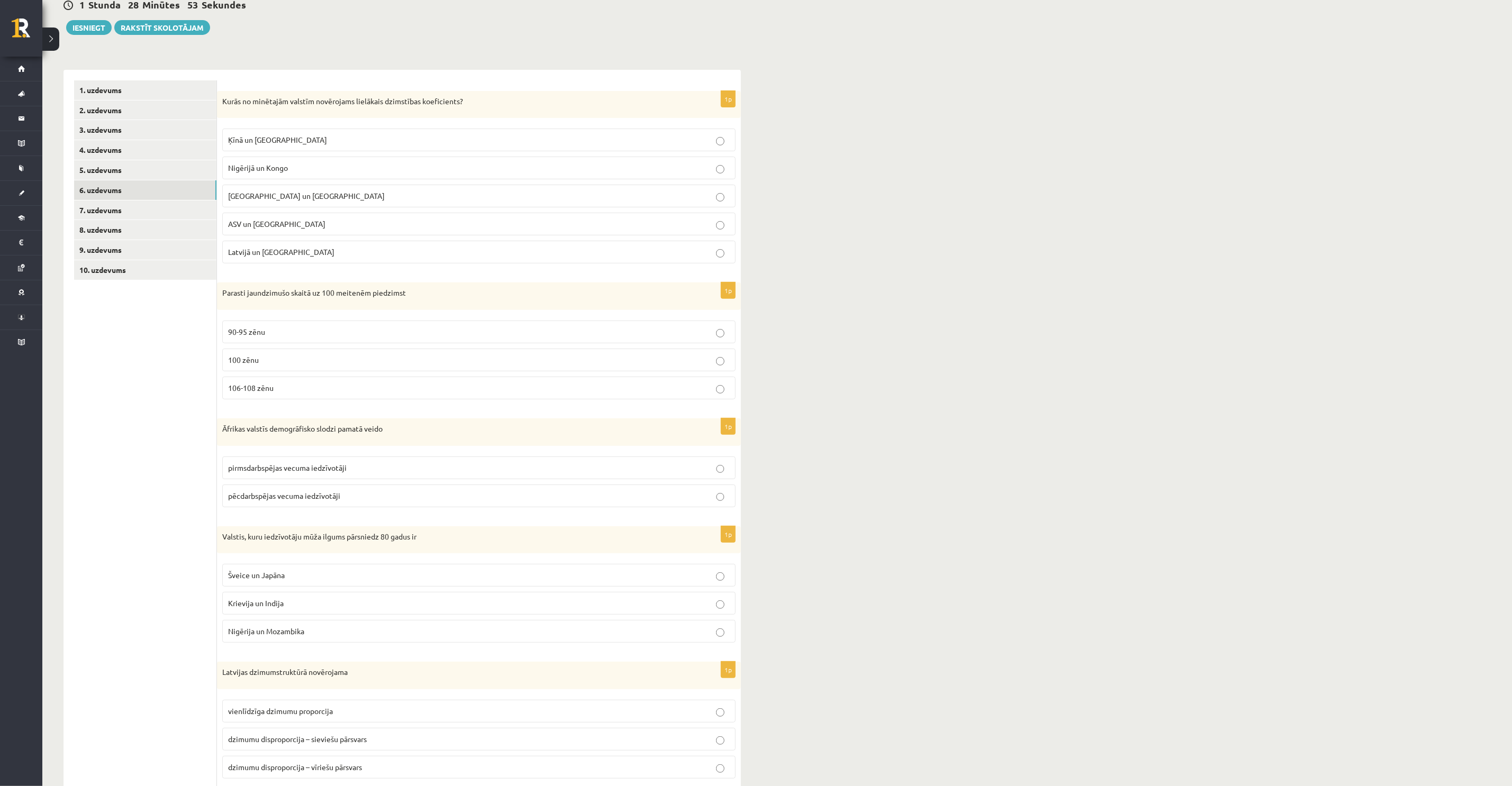
scroll to position [159, 0]
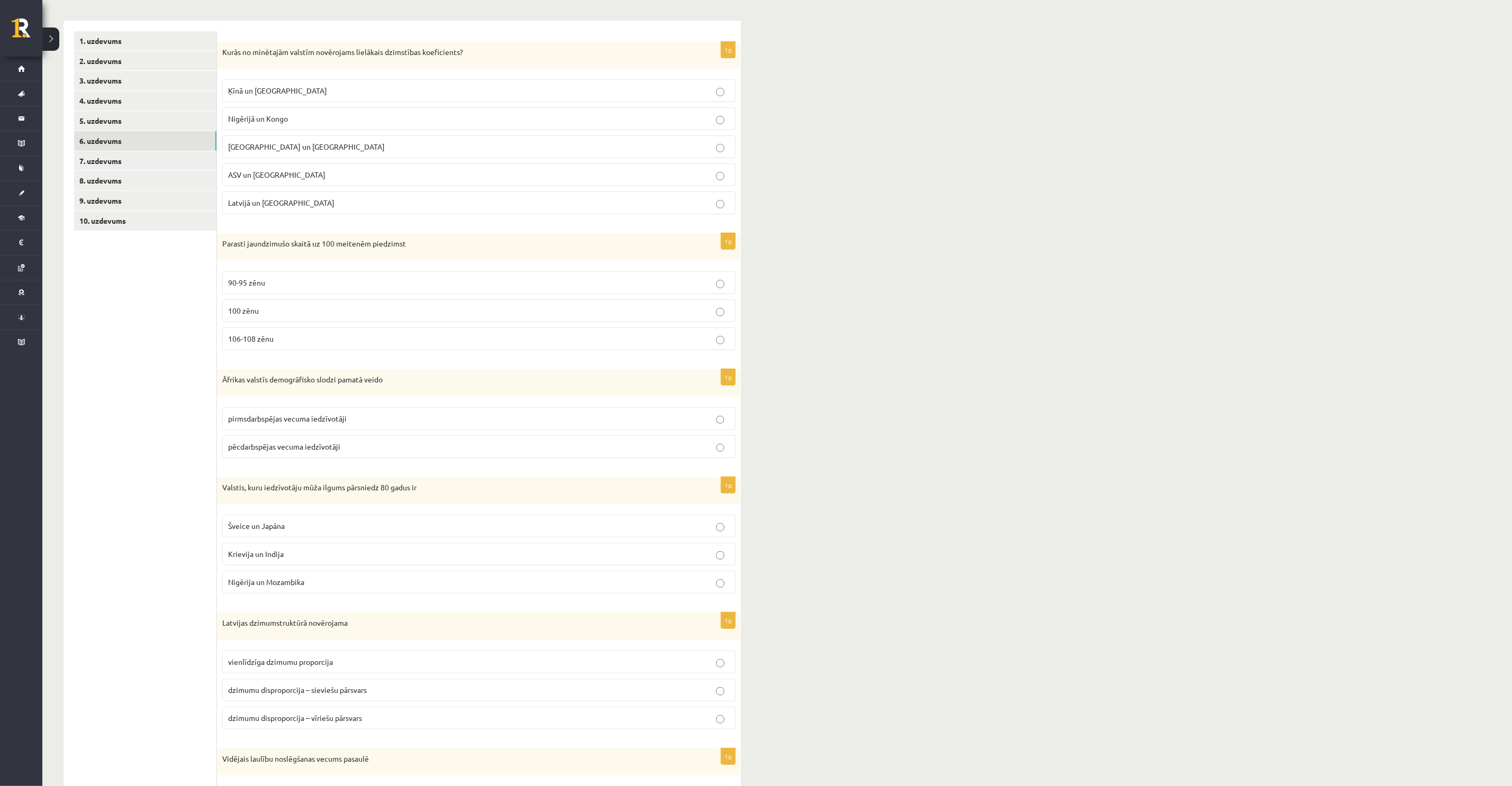
click at [267, 340] on span "106-108 zēnu" at bounding box center [250, 338] width 46 height 10
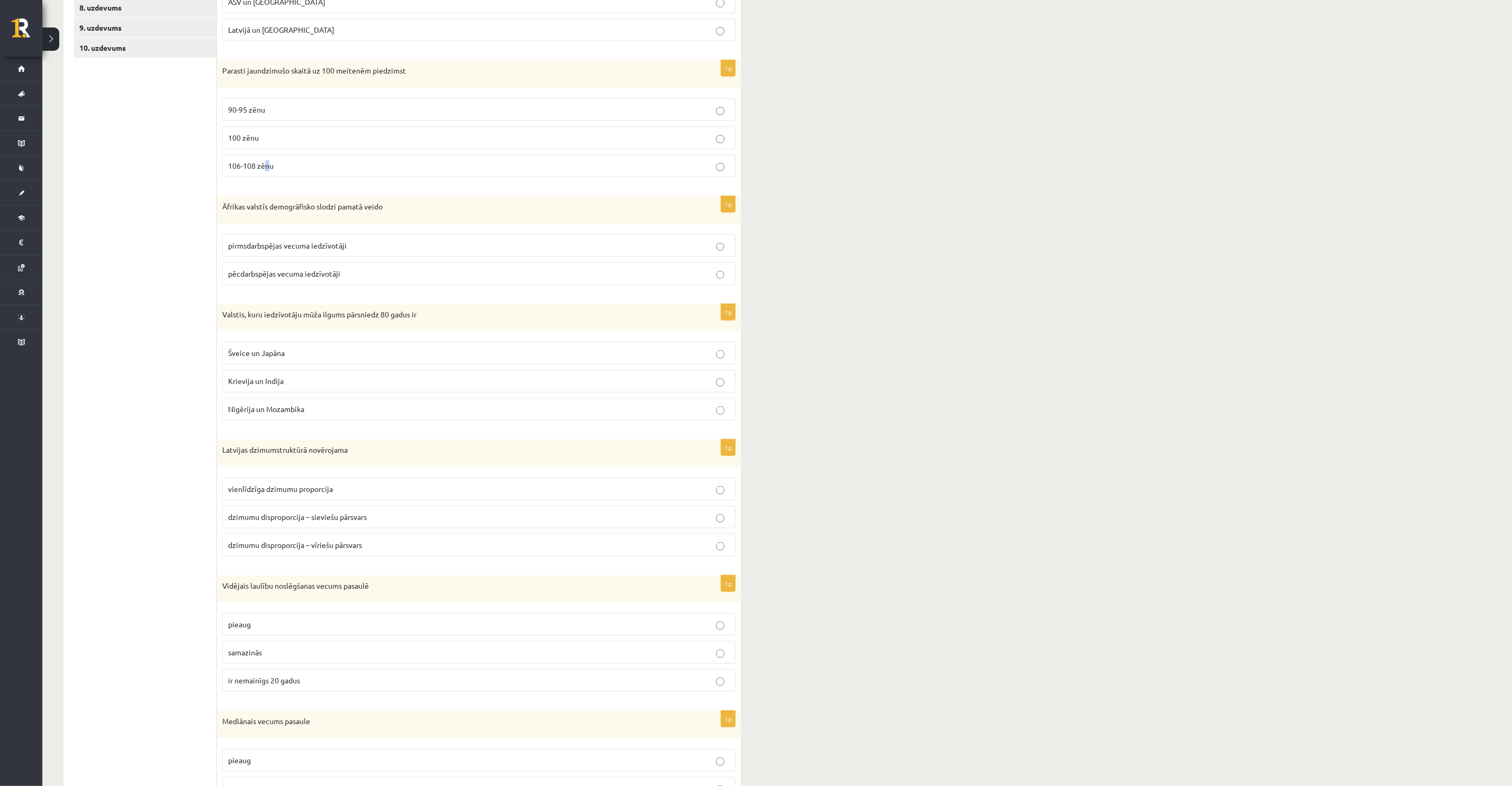
scroll to position [397, 0]
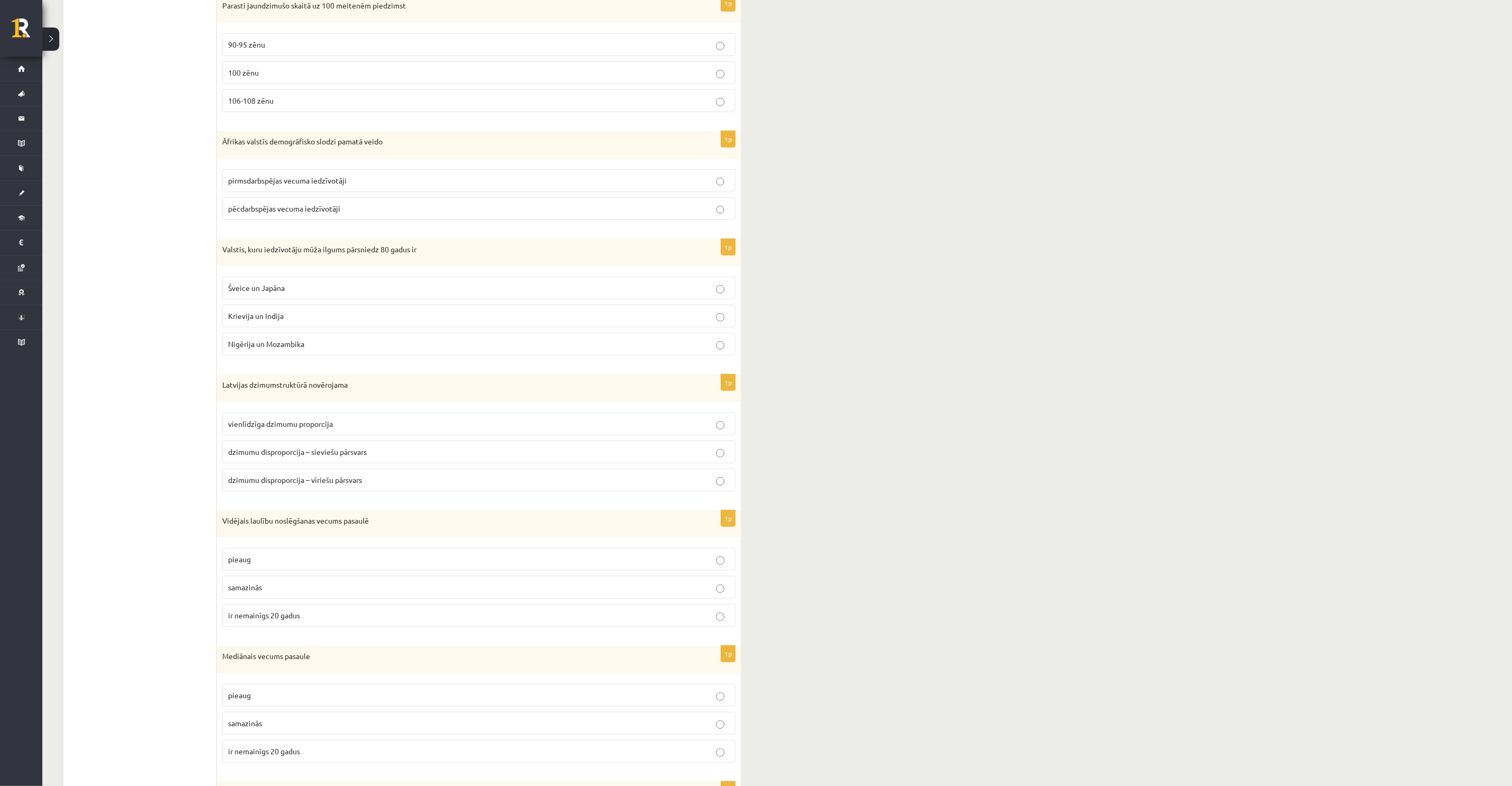
click at [312, 103] on p "106-108 zēnu" at bounding box center [478, 100] width 501 height 11
click at [283, 177] on label "pirmsdarbspējas vecuma iedzīvotāji" at bounding box center [479, 180] width 513 height 22
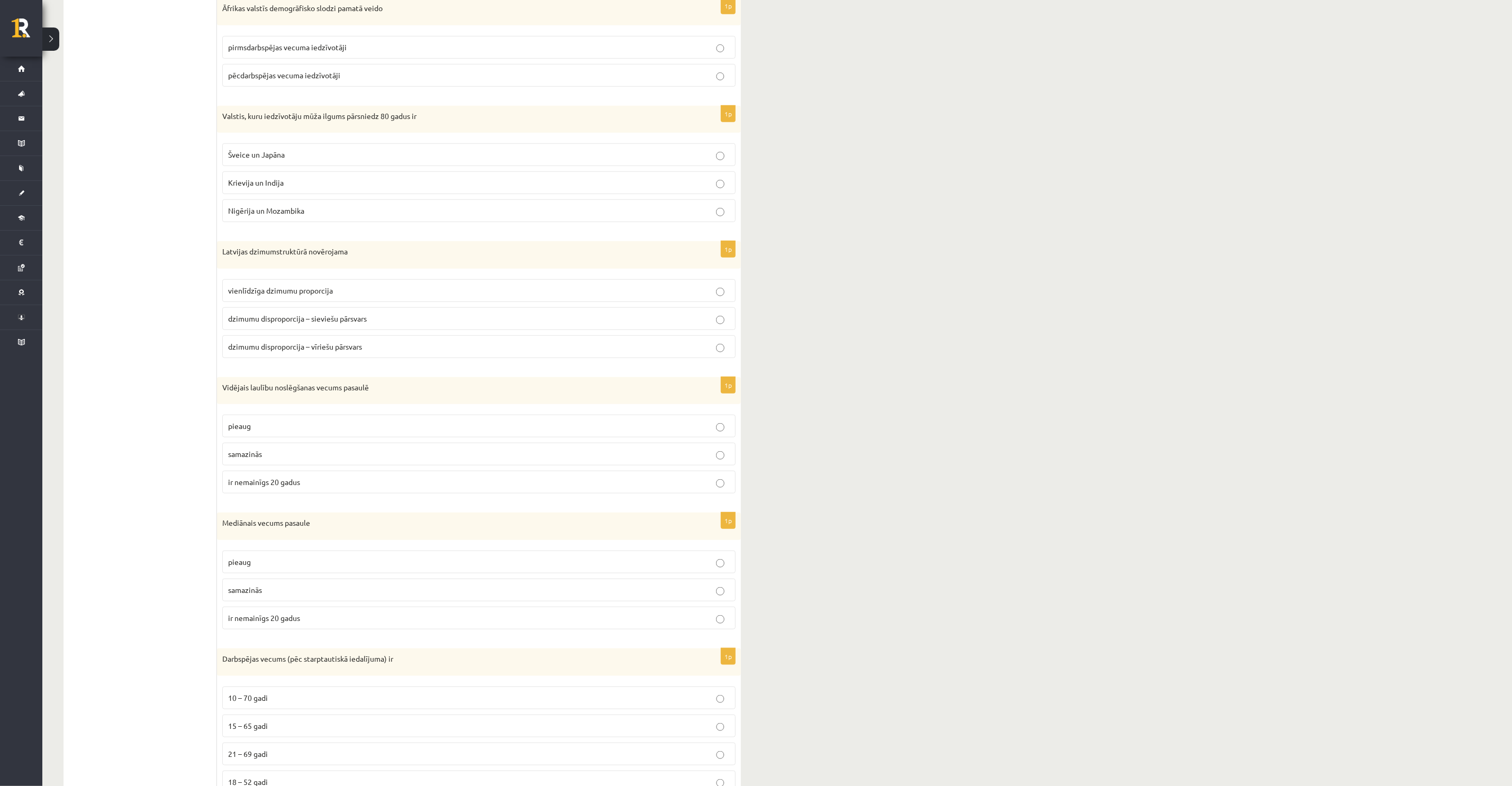
scroll to position [556, 0]
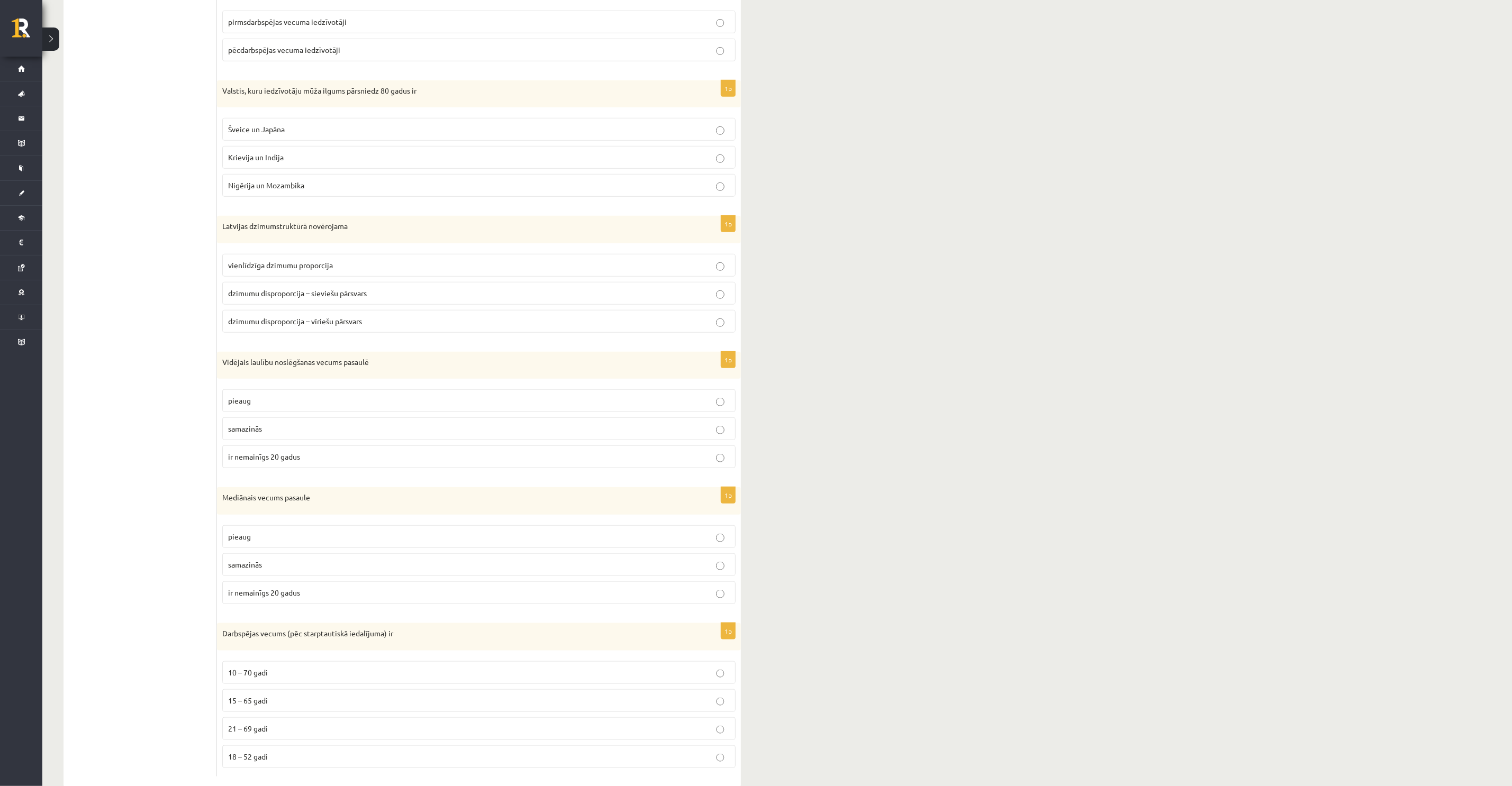
click at [266, 134] on span "Šveice un Japāna" at bounding box center [256, 129] width 56 height 10
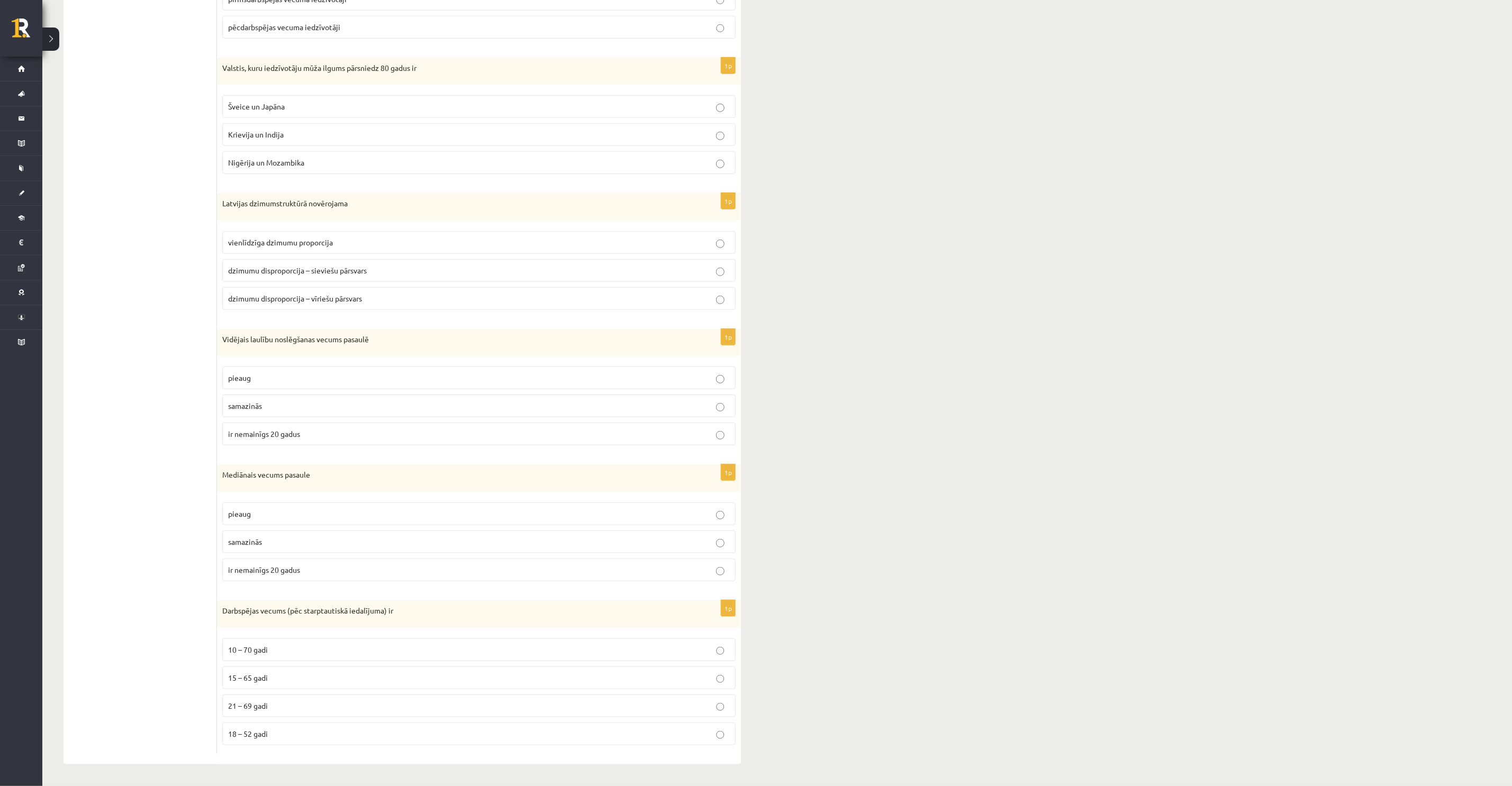
scroll to position [591, 0]
click at [386, 269] on p "dzimumu disproporcija – sieviešu pārsvars" at bounding box center [478, 271] width 501 height 11
click at [263, 372] on p "pieaug" at bounding box center [478, 377] width 501 height 11
click at [266, 679] on span "15 – 65 gadi" at bounding box center [248, 678] width 39 height 10
click at [257, 512] on p "pieaug" at bounding box center [478, 514] width 501 height 11
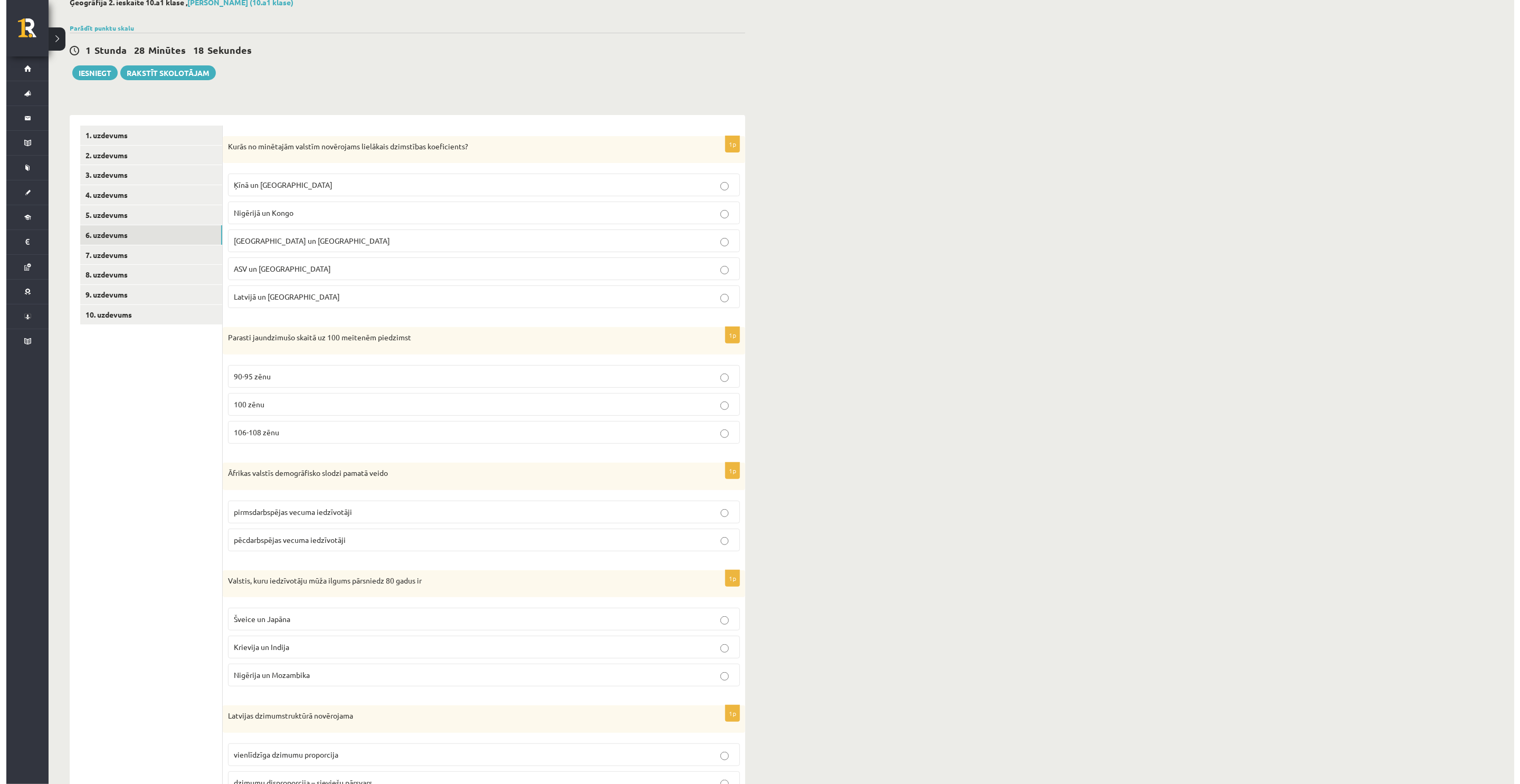
scroll to position [0, 0]
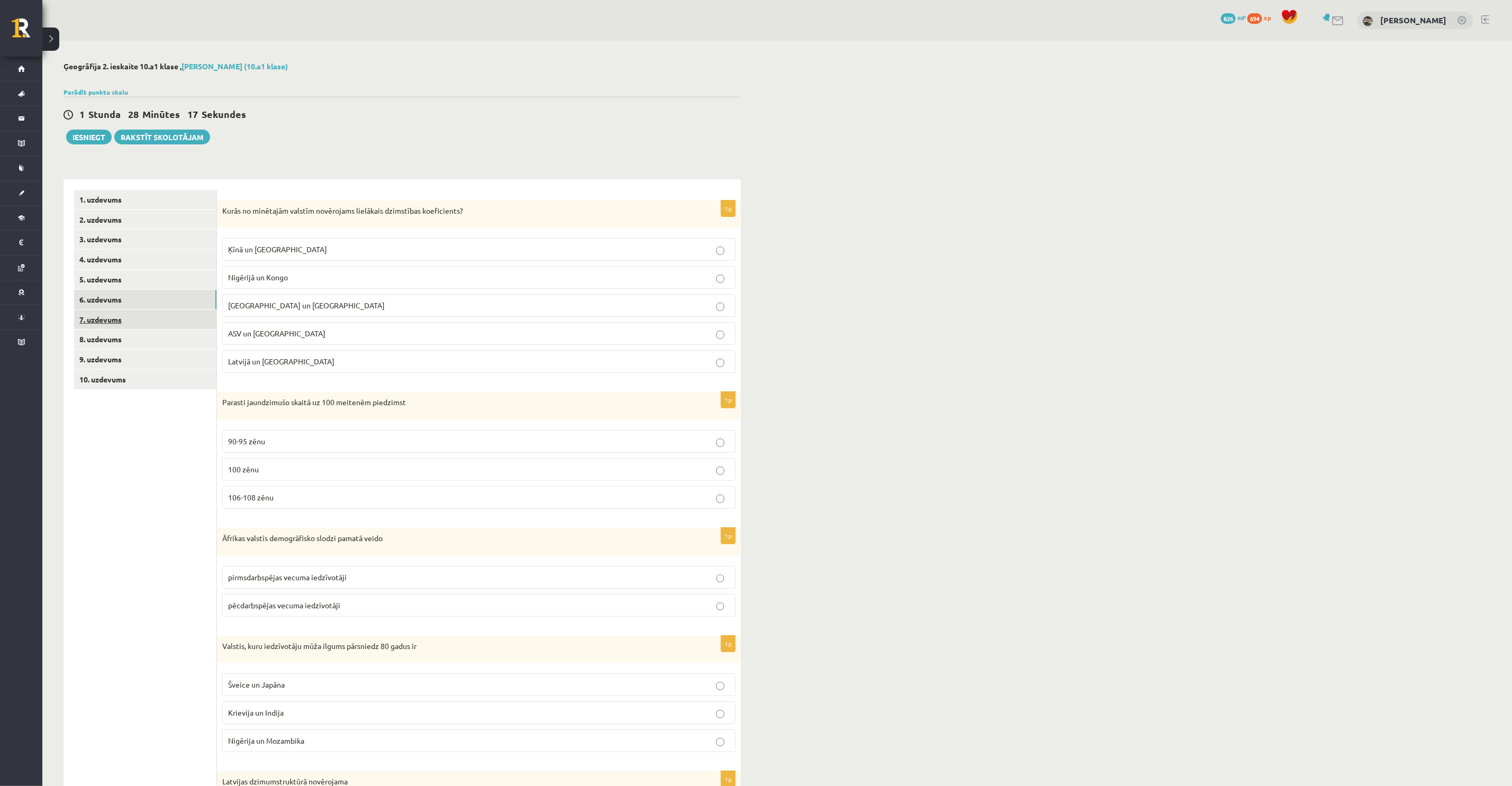
click at [133, 321] on link "7. uzdevums" at bounding box center [145, 320] width 143 height 20
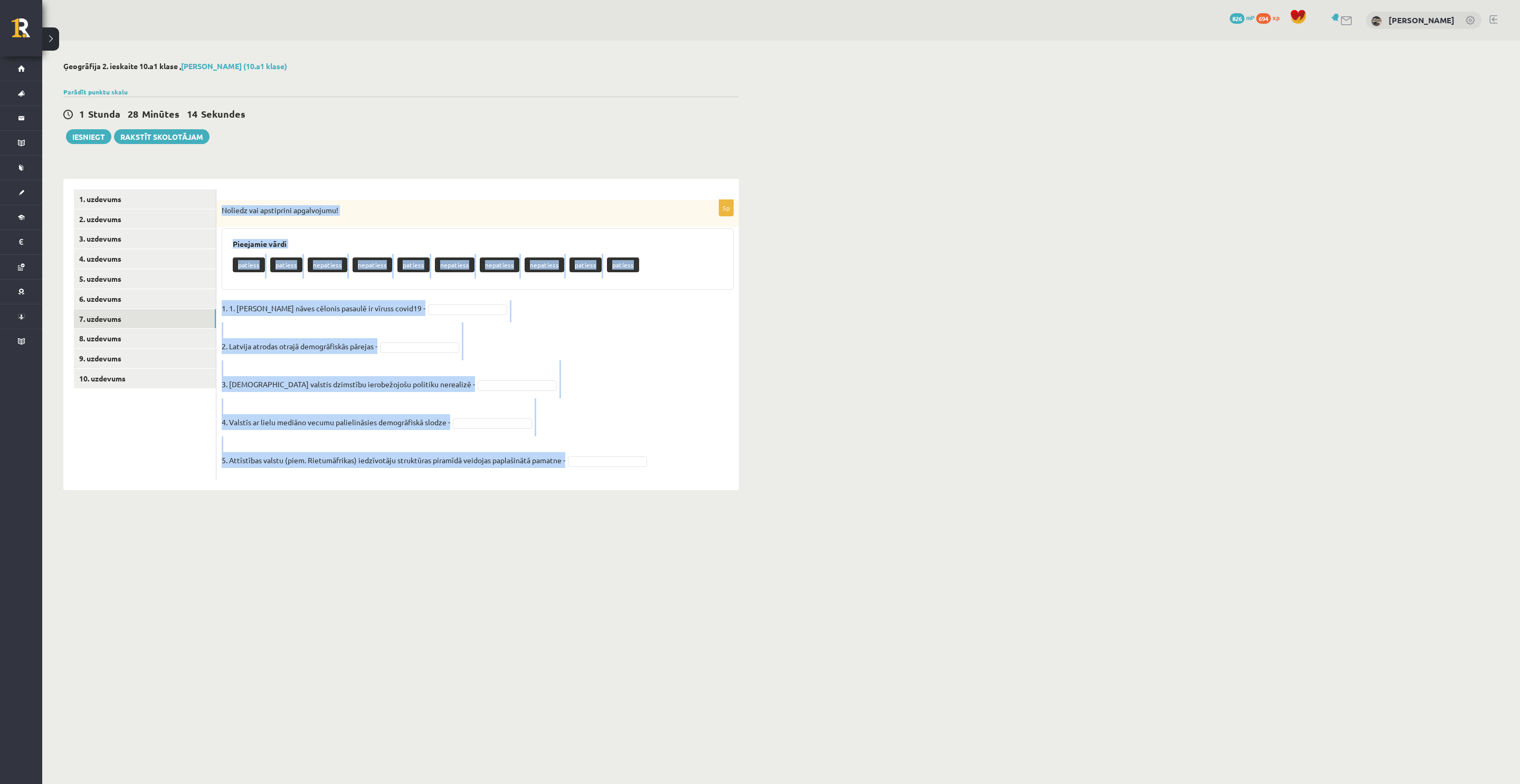
drag, startPoint x: 222, startPoint y: 209, endPoint x: 640, endPoint y: 464, distance: 489.6
click at [640, 464] on div "5p Noliedz vai apstiprini apgalvojumu! Pieejamie vārdi patiess patiess nepaties…" at bounding box center [477, 340] width 522 height 280
copy div "Noliedz vai apstiprini apgalvojumu! Pieejamie vārdi patiess patiess nepatiess n…"
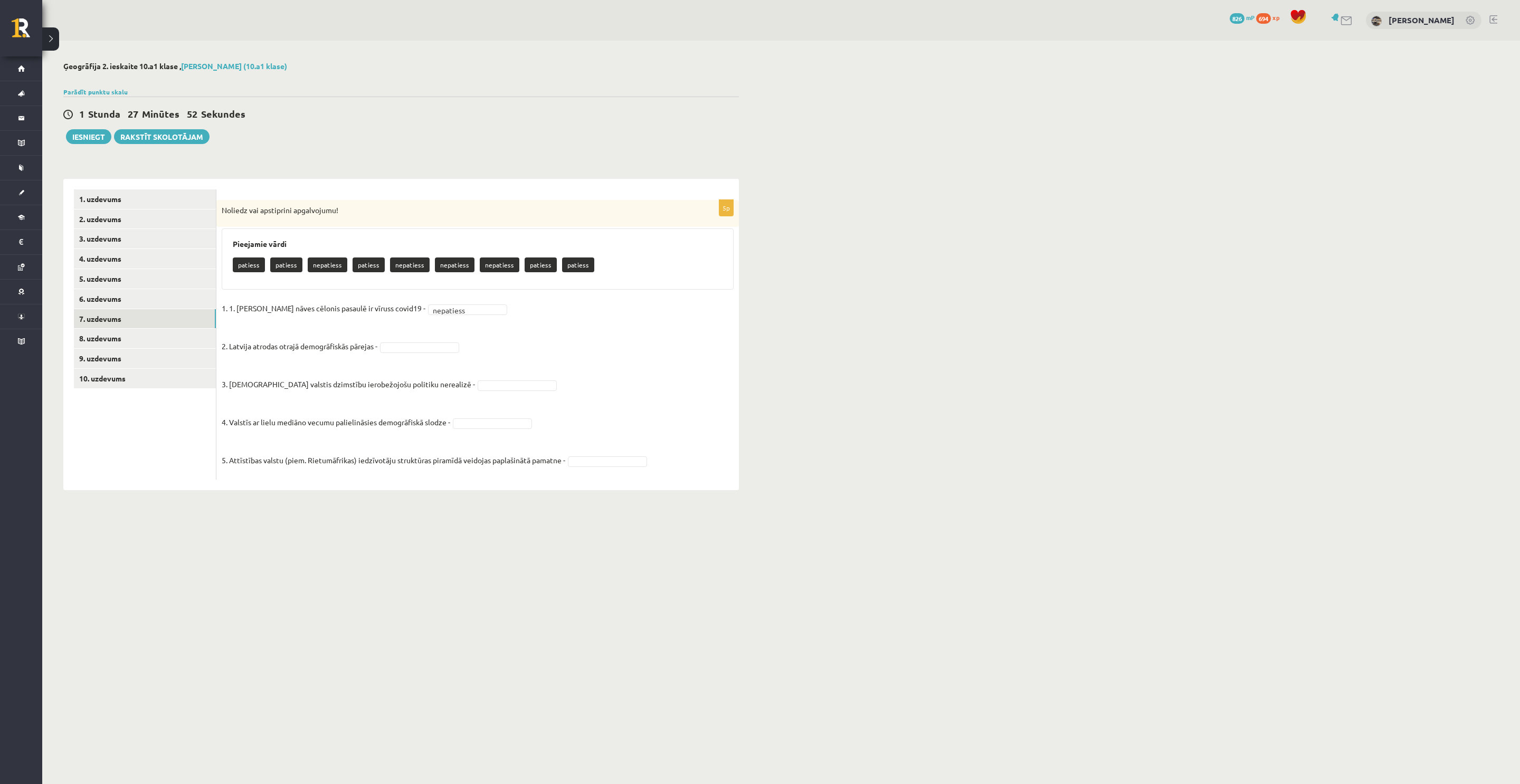
click at [428, 355] on fieldset "1. 1. Galvenais nāves cēlonis pasaulē ir vīruss covid19 - nepatiess ********* 2…" at bounding box center [477, 387] width 511 height 174
click at [602, 468] on fieldset "1. 1. Galvenais nāves cēlonis pasaulē ir vīruss covid19 - nepatiess ********* 2…" at bounding box center [477, 387] width 511 height 174
click at [117, 338] on link "8. uzdevums" at bounding box center [145, 339] width 142 height 20
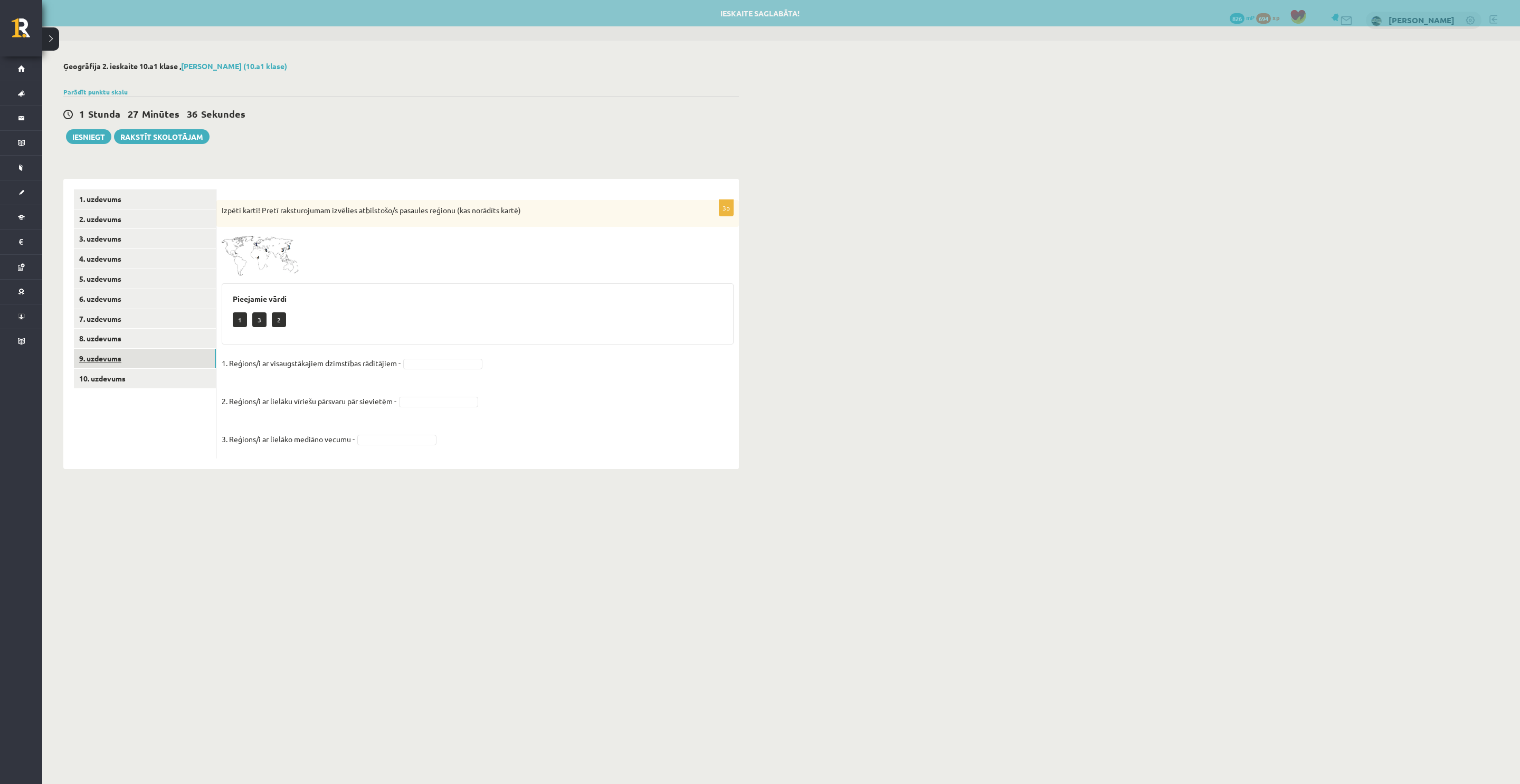
click at [131, 365] on link "9. uzdevums" at bounding box center [145, 358] width 142 height 20
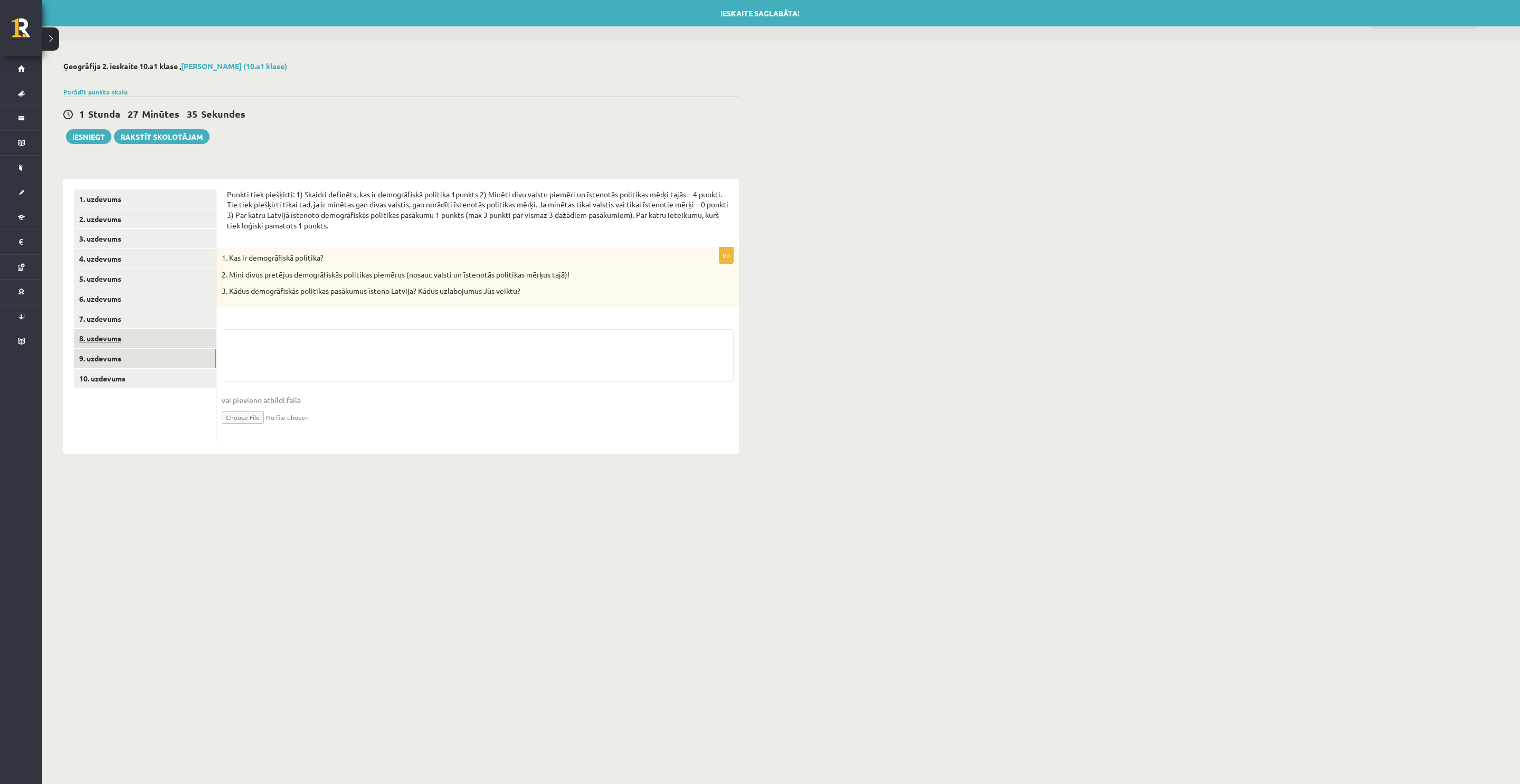
click at [121, 345] on link "8. uzdevums" at bounding box center [145, 339] width 142 height 20
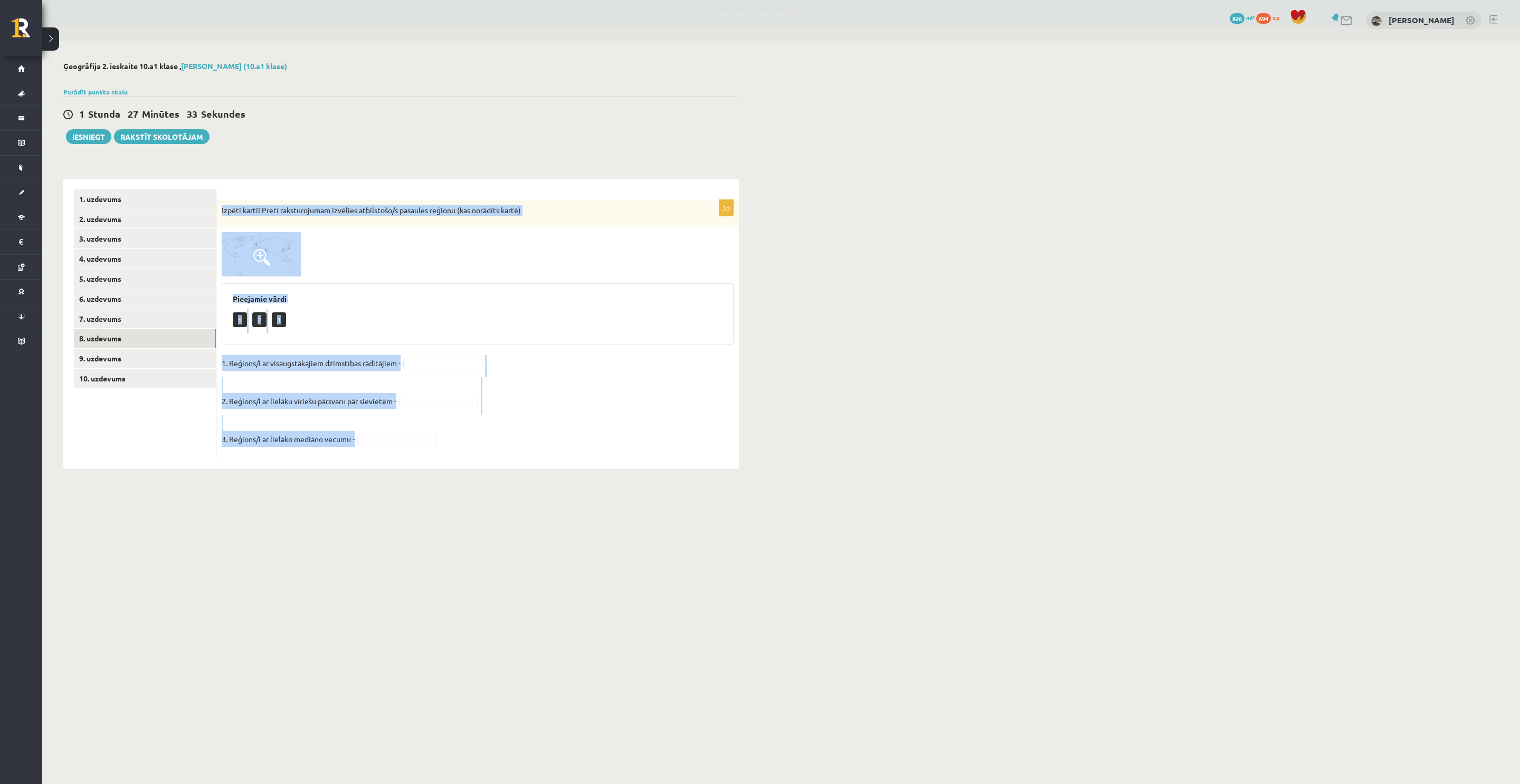
drag, startPoint x: 222, startPoint y: 207, endPoint x: 528, endPoint y: 441, distance: 385.2
click at [528, 441] on div "3p Izpēti karti! Pretī raksturojumam izvēlies atbilstošo/s pasaules reģionu (ka…" at bounding box center [477, 329] width 522 height 258
copy div "Izpēti karti! Pretī raksturojumam izvēlies atbilstošo/s pasaules reģionu (kas n…"
click at [266, 244] on img at bounding box center [261, 255] width 80 height 45
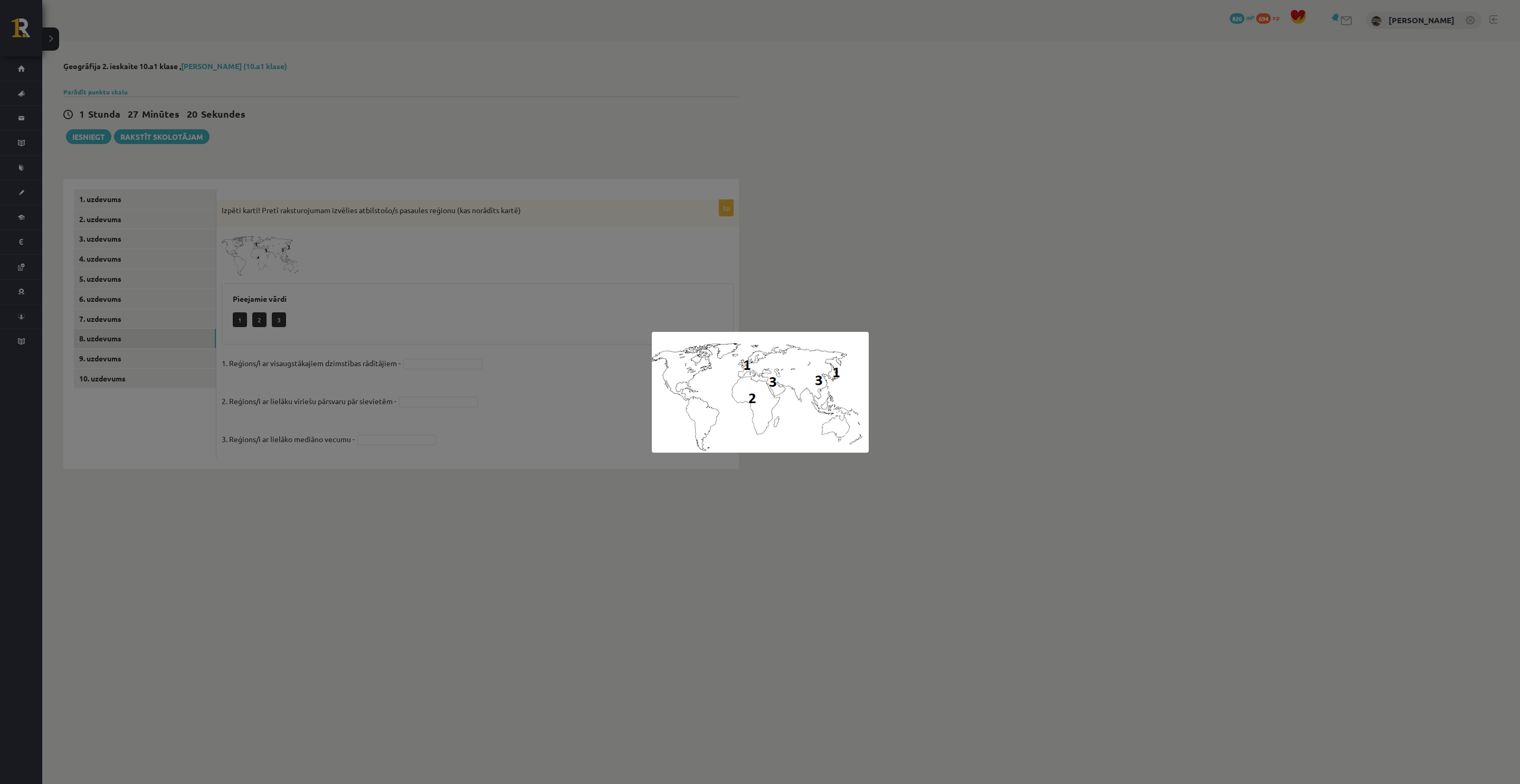
drag, startPoint x: 397, startPoint y: 306, endPoint x: 376, endPoint y: 302, distance: 21.4
click at [393, 303] on div at bounding box center [760, 392] width 1520 height 784
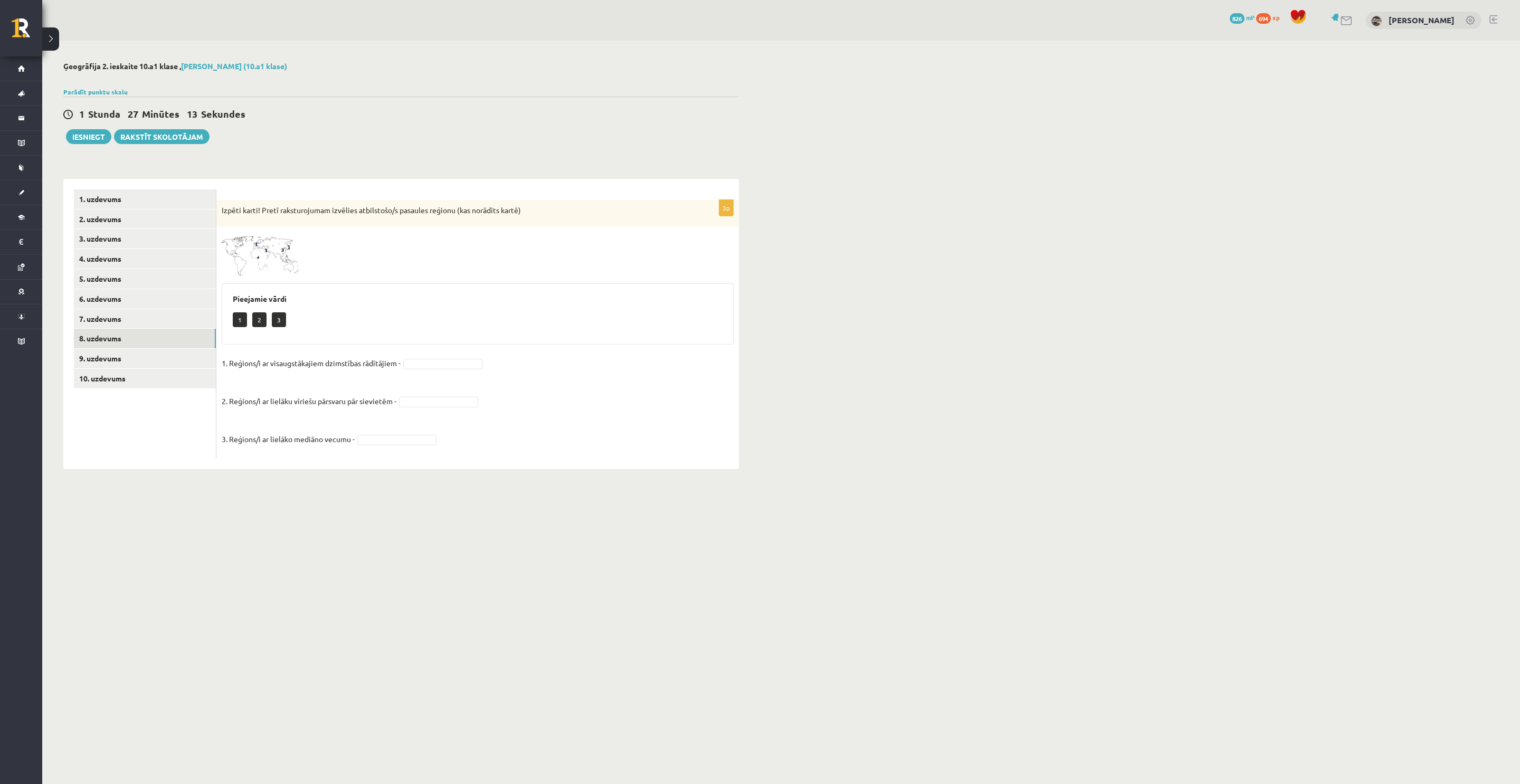
click at [264, 281] on div "3p Izpēti karti! Pretī raksturojumam izvēlies atbilstošo/s pasaules reģionu (ka…" at bounding box center [477, 329] width 522 height 258
click at [267, 266] on span at bounding box center [261, 257] width 17 height 17
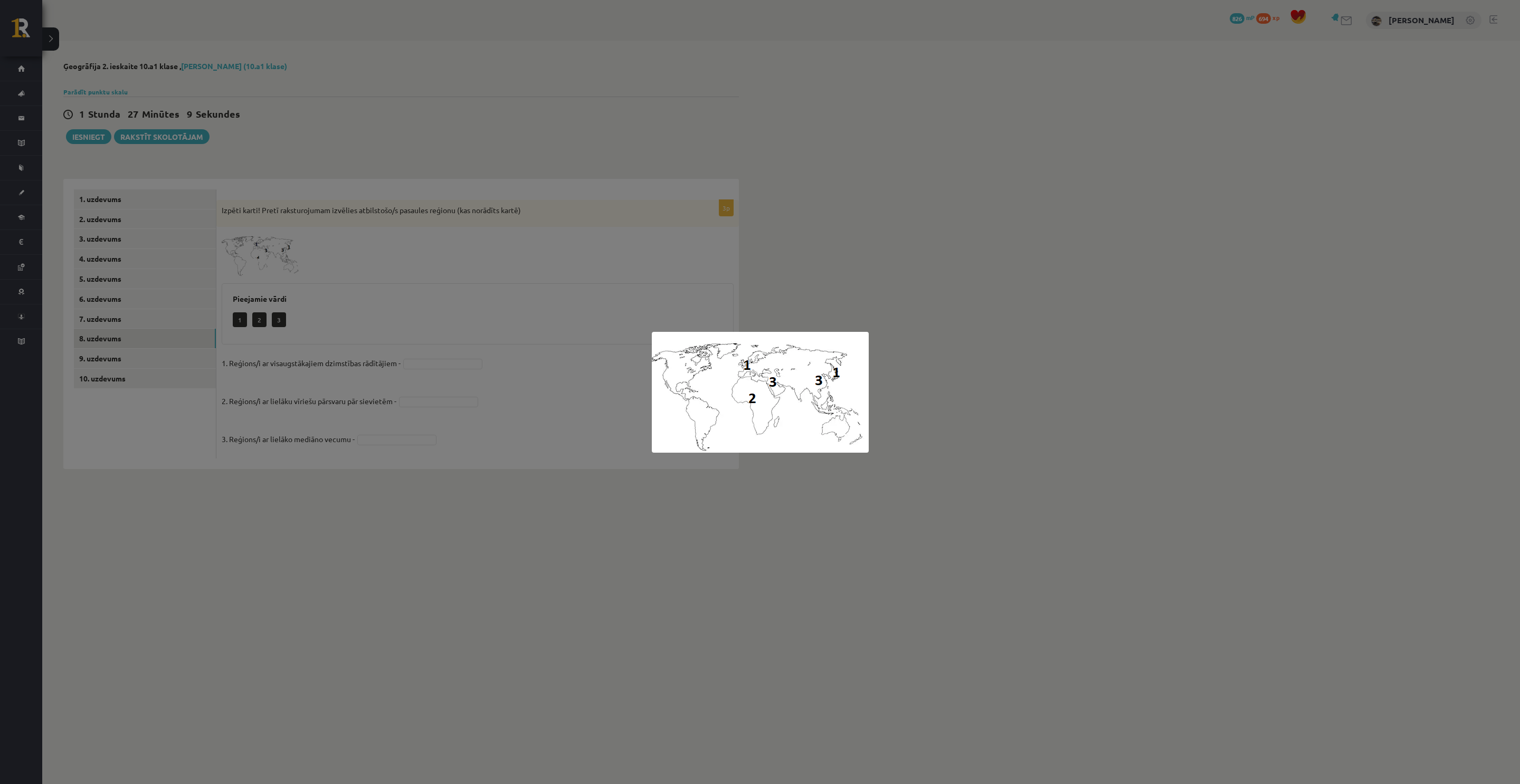
click at [460, 511] on div at bounding box center [760, 392] width 1520 height 784
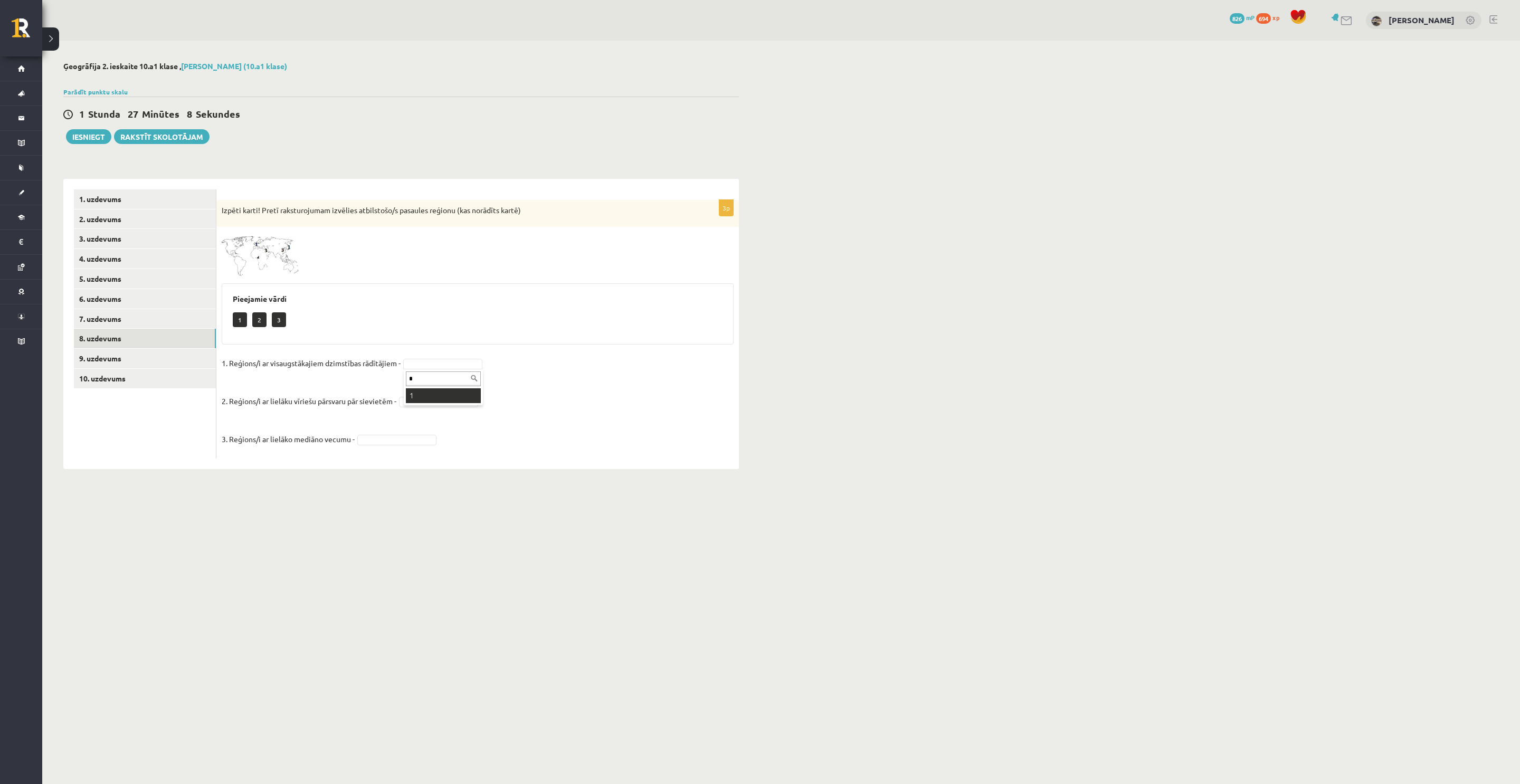
type input "*"
click at [257, 254] on span at bounding box center [261, 257] width 17 height 17
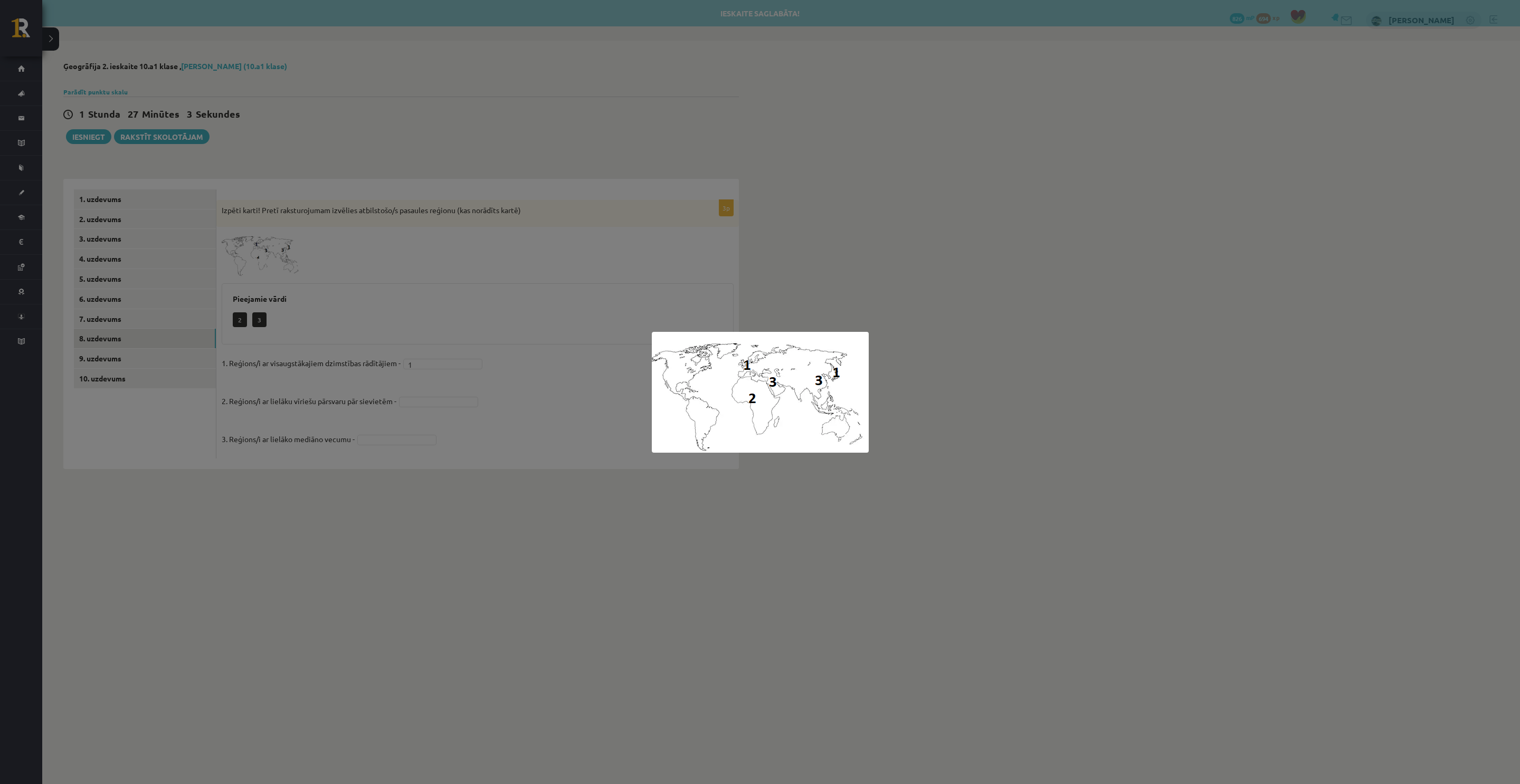
click at [372, 353] on div at bounding box center [760, 392] width 1520 height 784
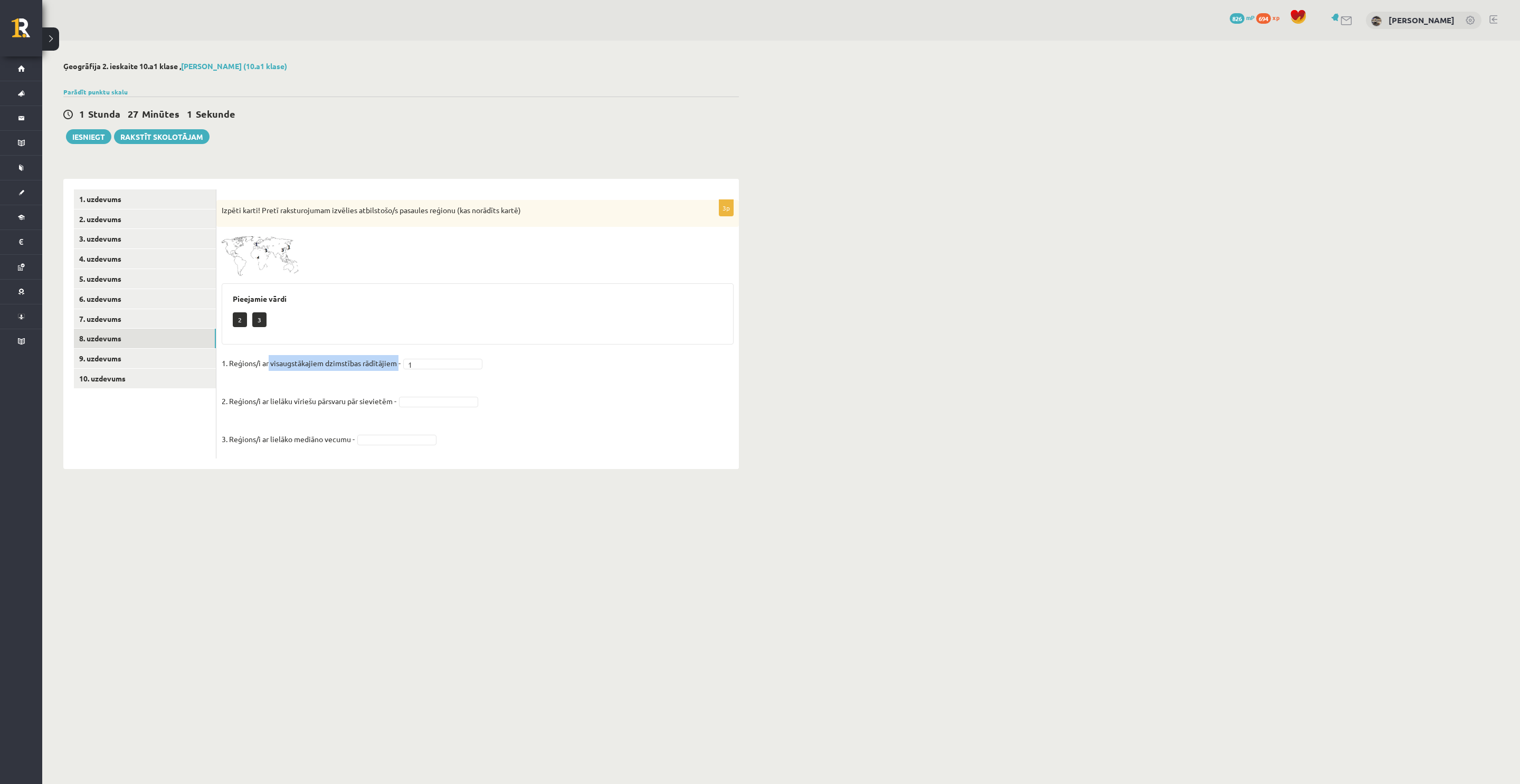
drag, startPoint x: 270, startPoint y: 363, endPoint x: 398, endPoint y: 364, distance: 128.0
click at [398, 364] on p "1. Reģions/i ar visaugstākajiem dzimstības rādītājiem -" at bounding box center [311, 363] width 179 height 16
copy p "visaugstākajiem dzimstības rādītājiem"
drag, startPoint x: 232, startPoint y: 363, endPoint x: 403, endPoint y: 365, distance: 171.0
click at [403, 365] on fieldset "1. Reģions/i ar visaugstākajiem dzimstības rādītājiem - 1 * 2. Reģions/i ar lie…" at bounding box center [477, 404] width 511 height 98
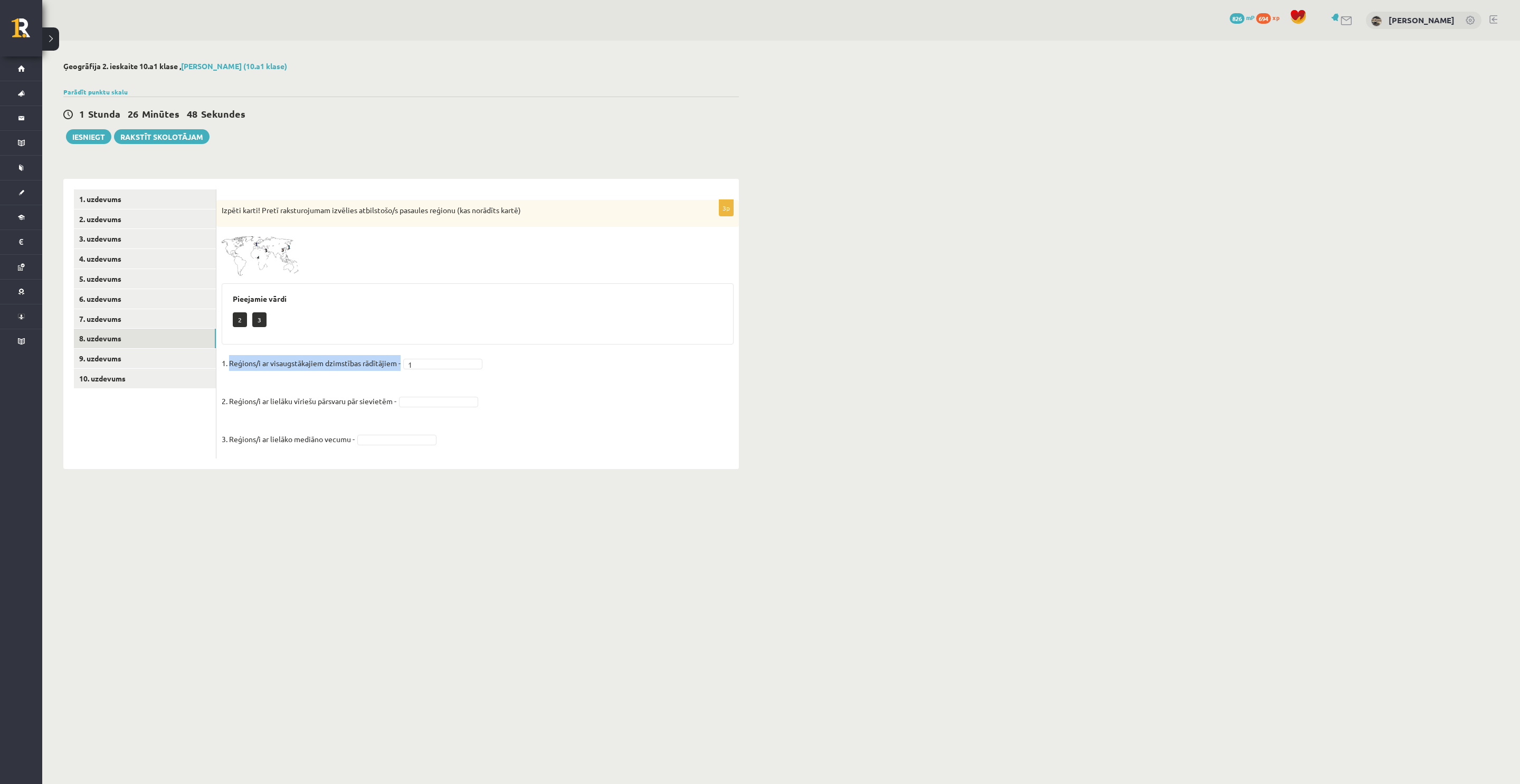
copy fieldset "Reģions/i ar visaugstākajiem dzimstības rādītājiem - 1"
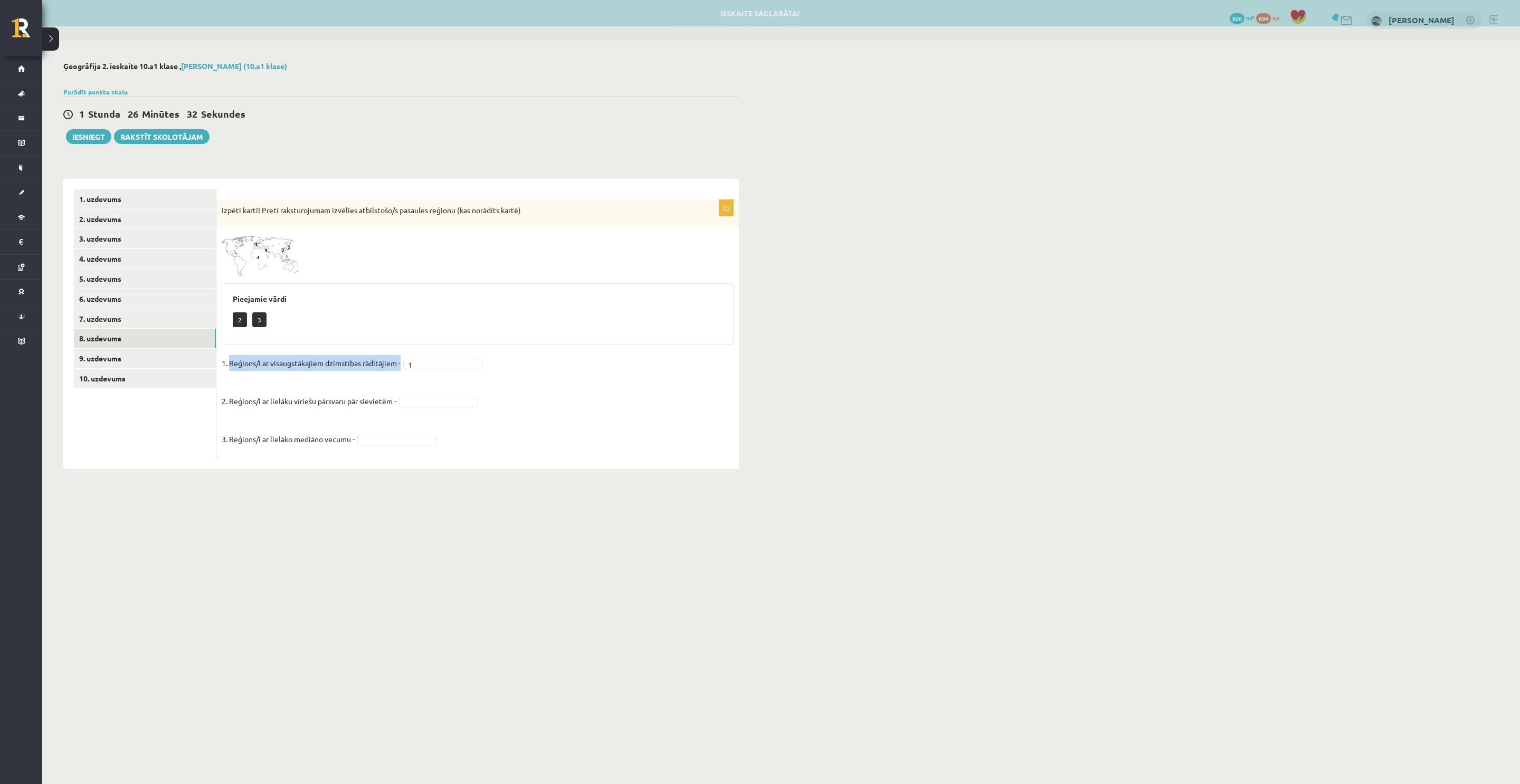
click at [273, 261] on img at bounding box center [261, 255] width 80 height 45
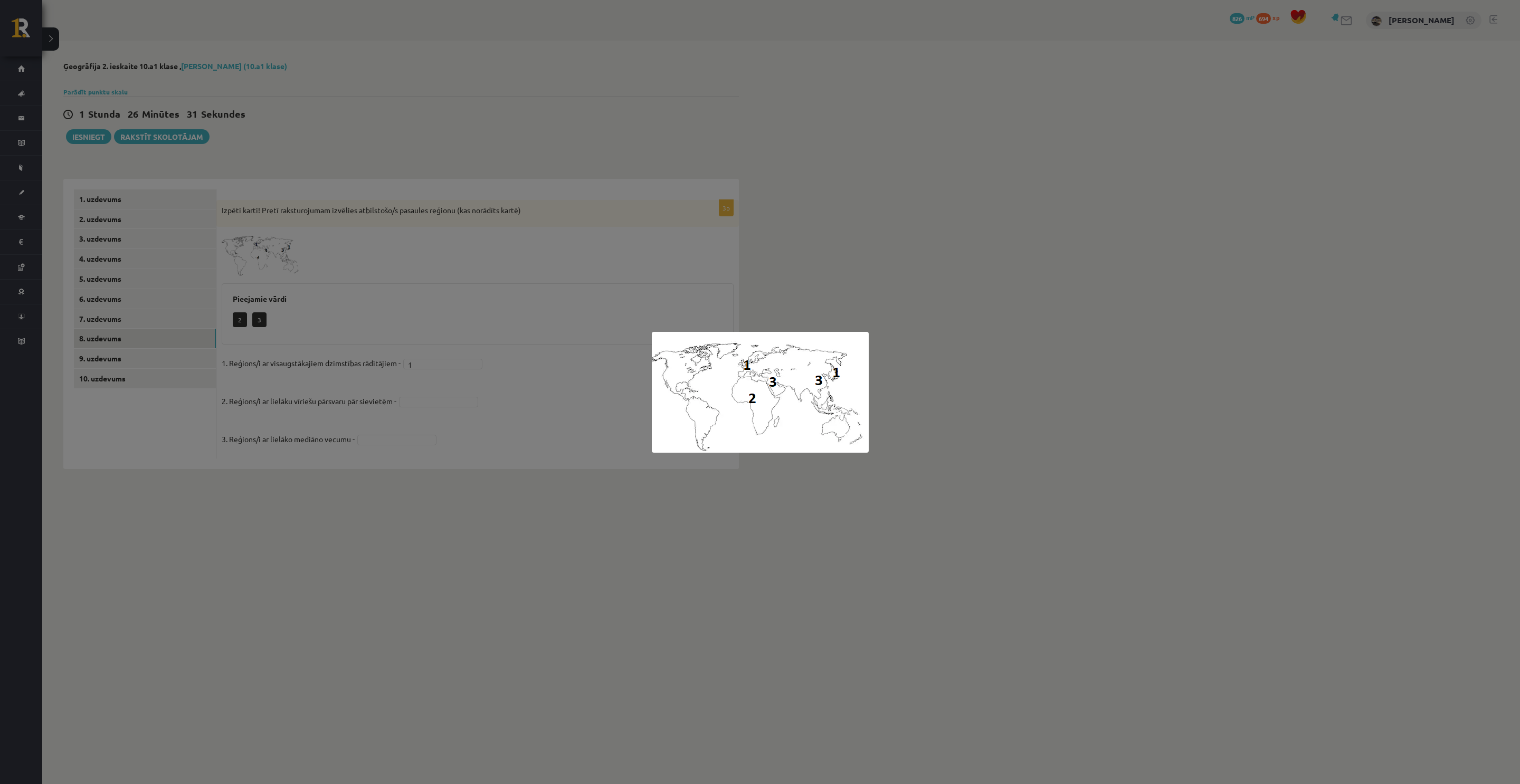
drag, startPoint x: 355, startPoint y: 253, endPoint x: 409, endPoint y: 384, distance: 141.7
click at [357, 253] on div at bounding box center [760, 392] width 1520 height 784
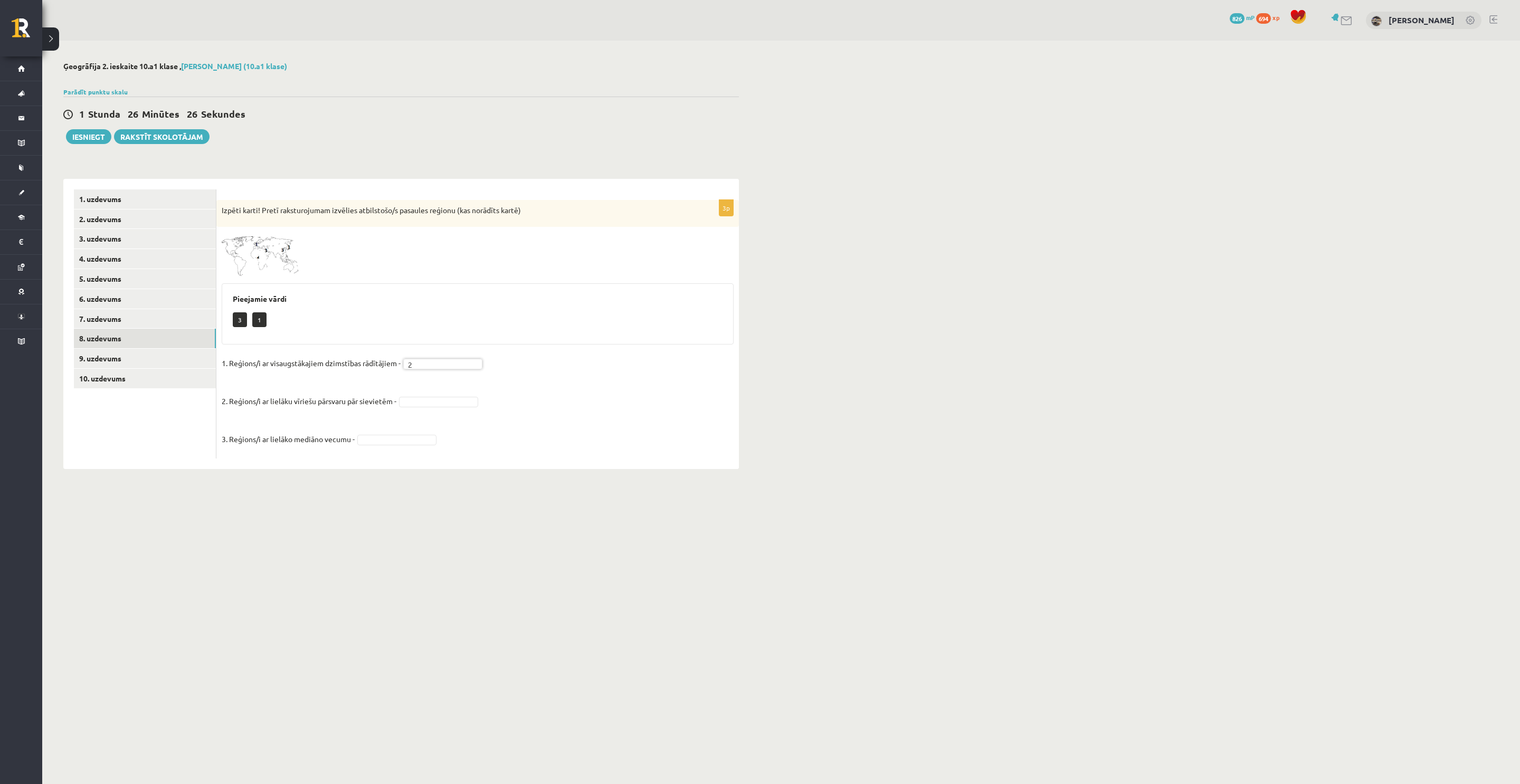
click at [265, 248] on img at bounding box center [261, 255] width 80 height 45
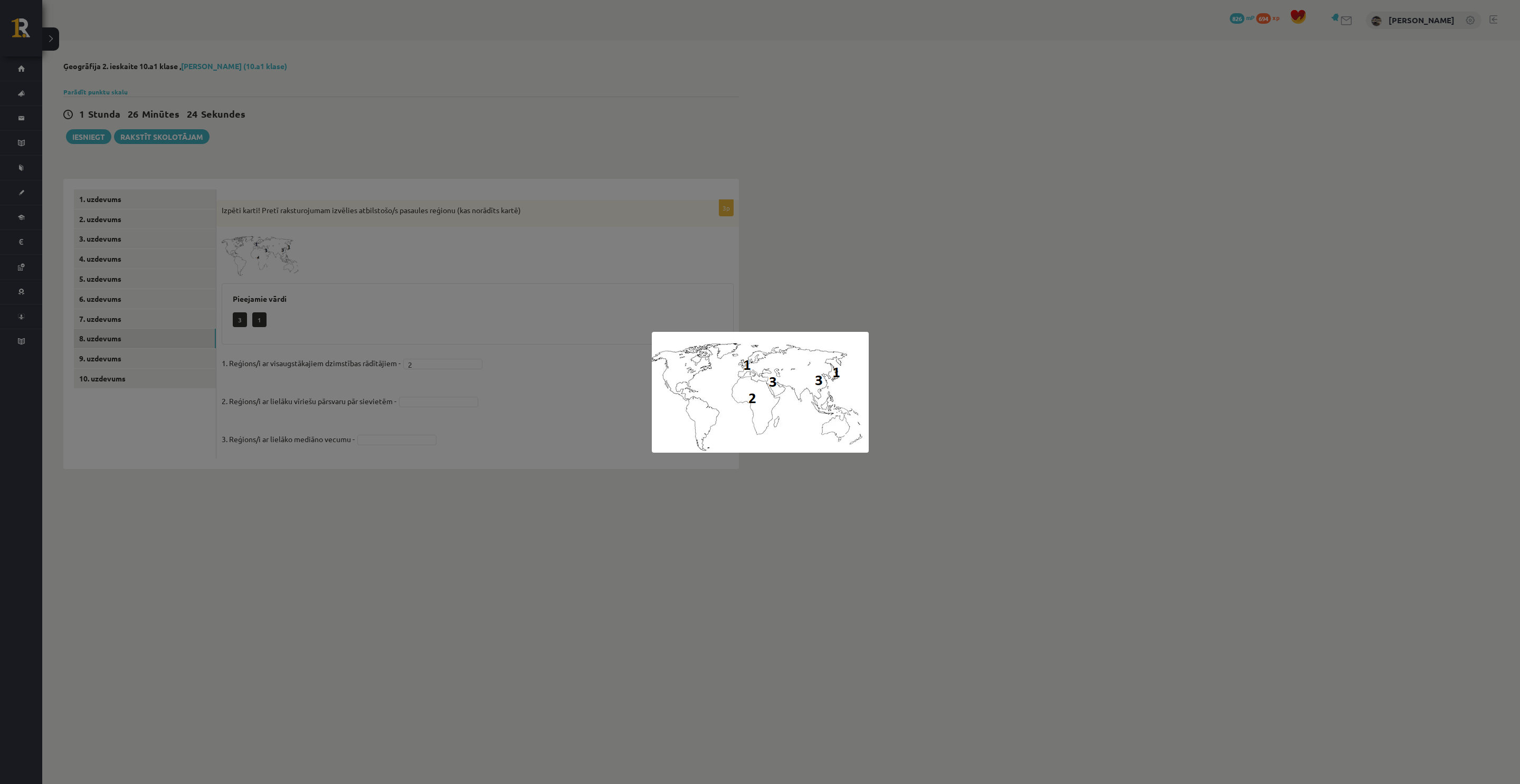
click at [463, 191] on div at bounding box center [760, 392] width 1520 height 784
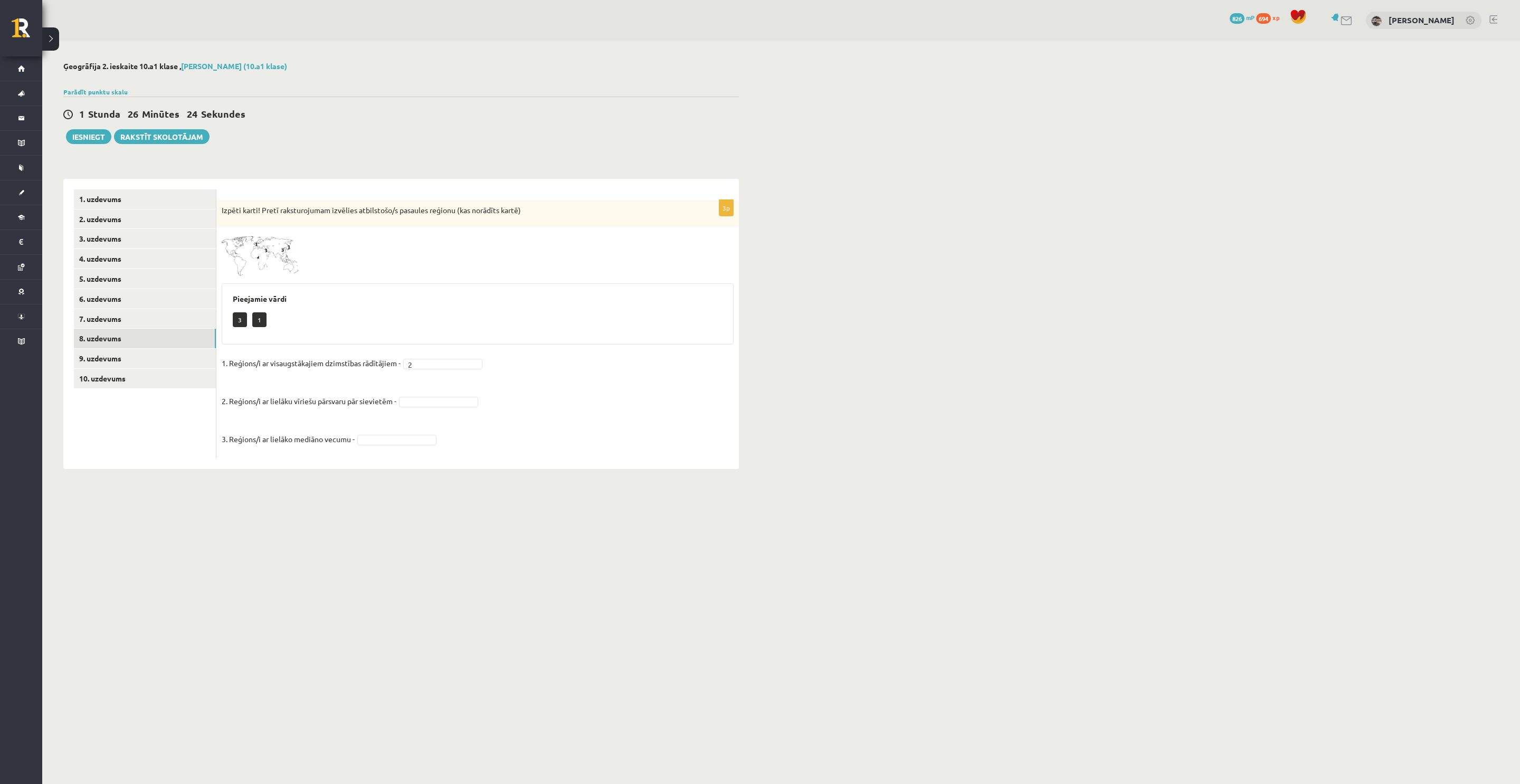
click at [448, 409] on fieldset "1. Reģions/i ar visaugstākajiem dzimstības rādītājiem - 2 * 2. Reģions/i ar lie…" at bounding box center [477, 404] width 511 height 98
click at [401, 450] on fieldset "1. Reģions/i ar visaugstākajiem dzimstības rādītājiem - 2 * 2. Reģions/i ar lie…" at bounding box center [477, 404] width 511 height 98
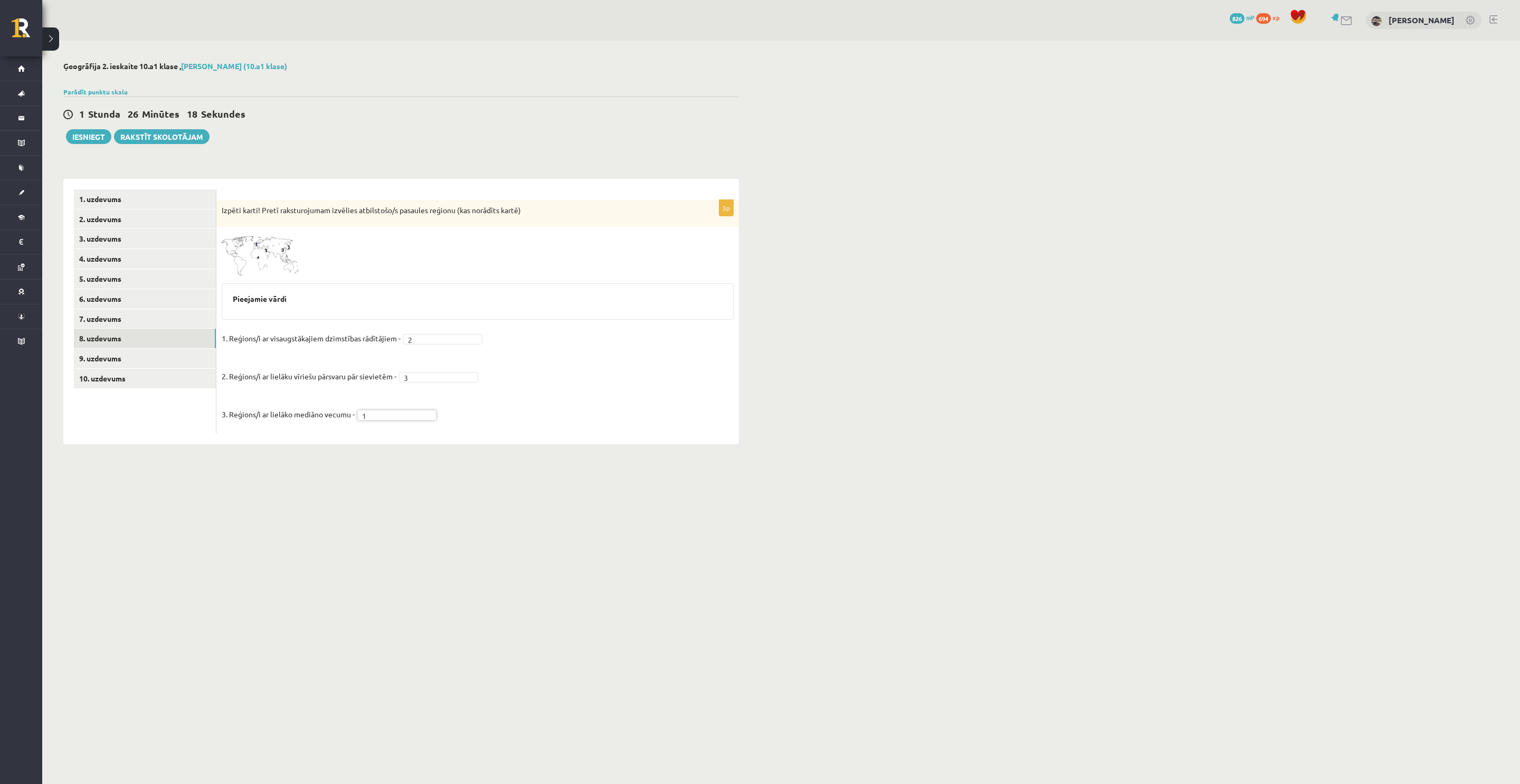
click at [264, 271] on img at bounding box center [261, 255] width 80 height 45
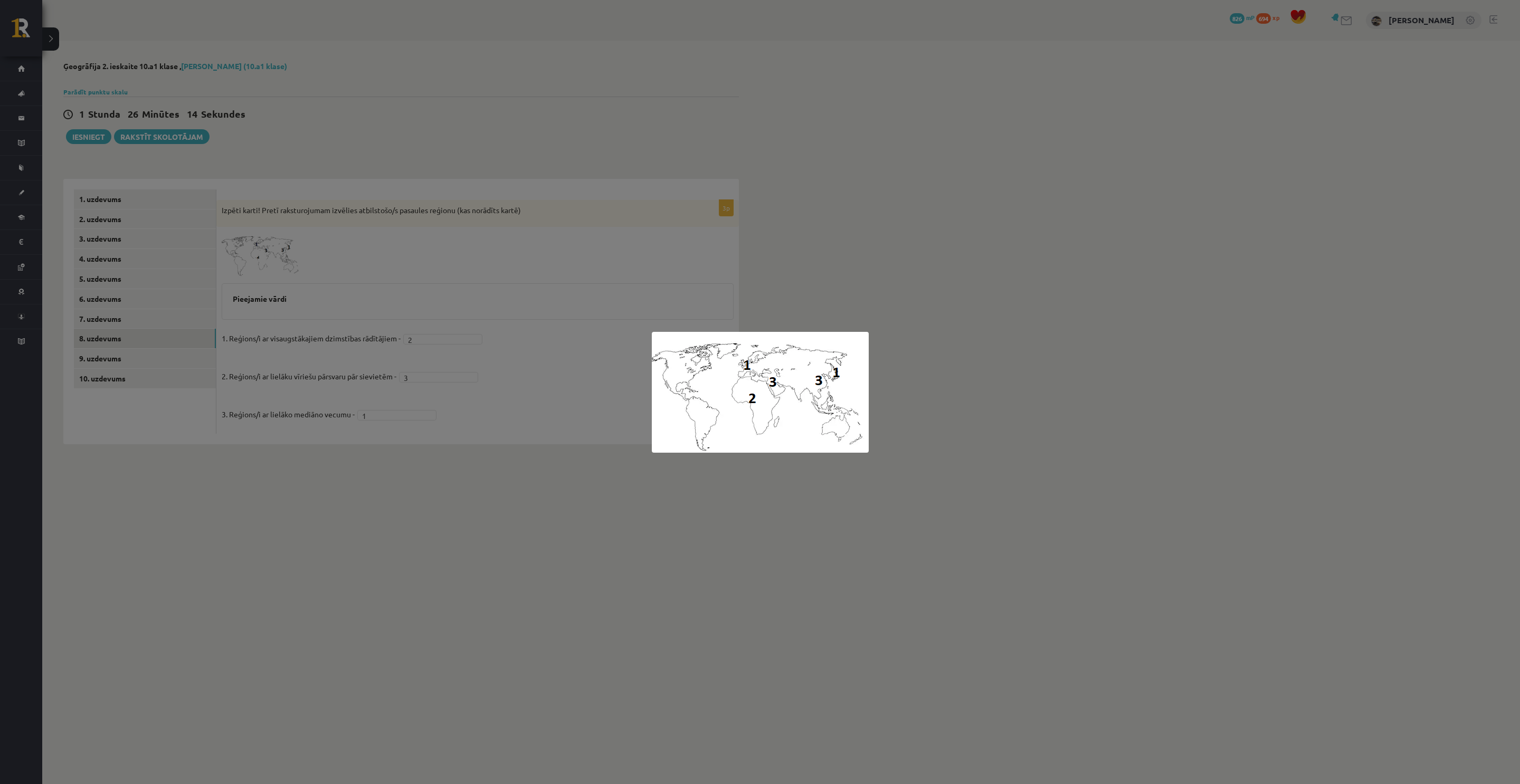
click at [477, 151] on div at bounding box center [760, 392] width 1520 height 784
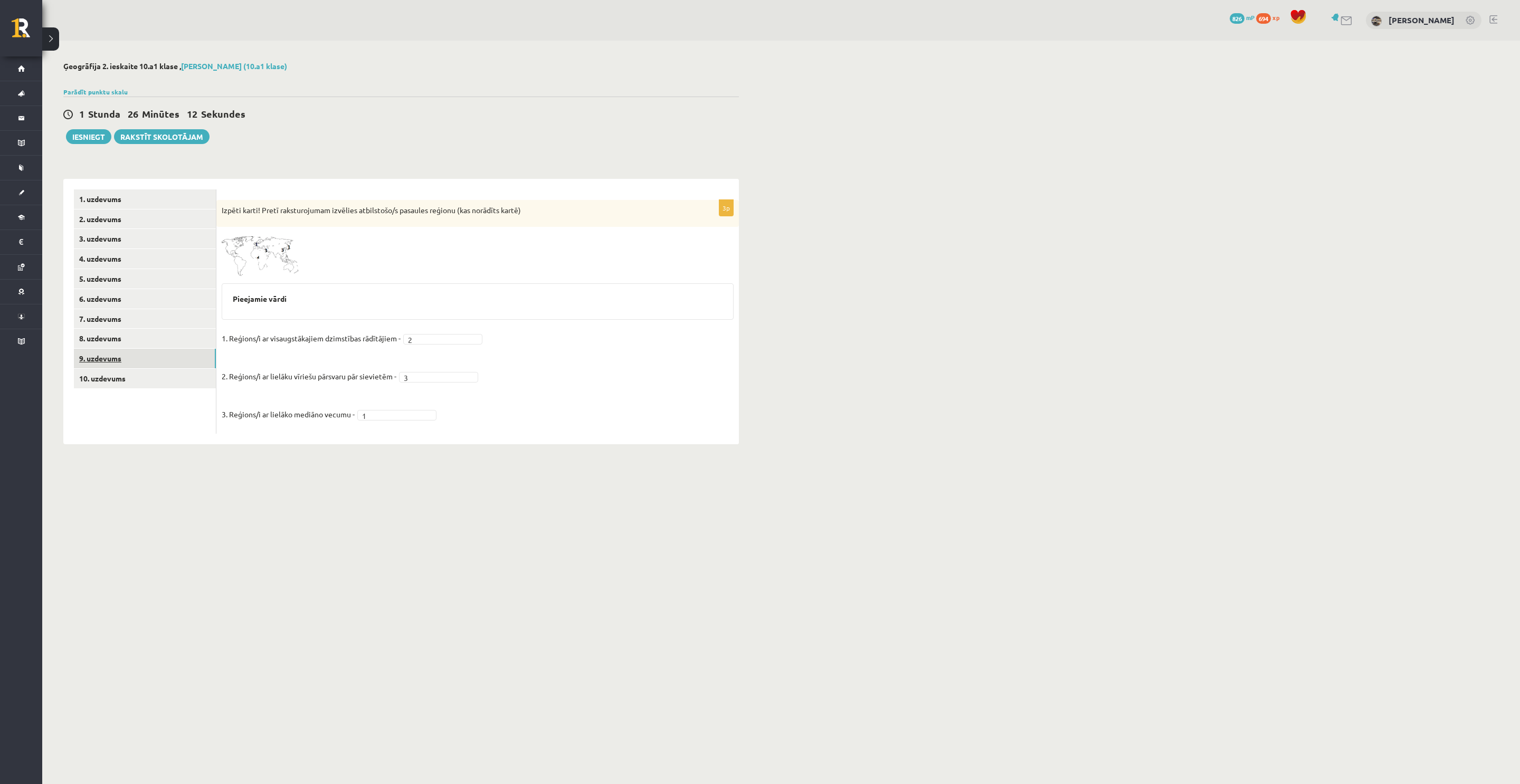
click at [125, 367] on link "9. uzdevums" at bounding box center [145, 358] width 142 height 20
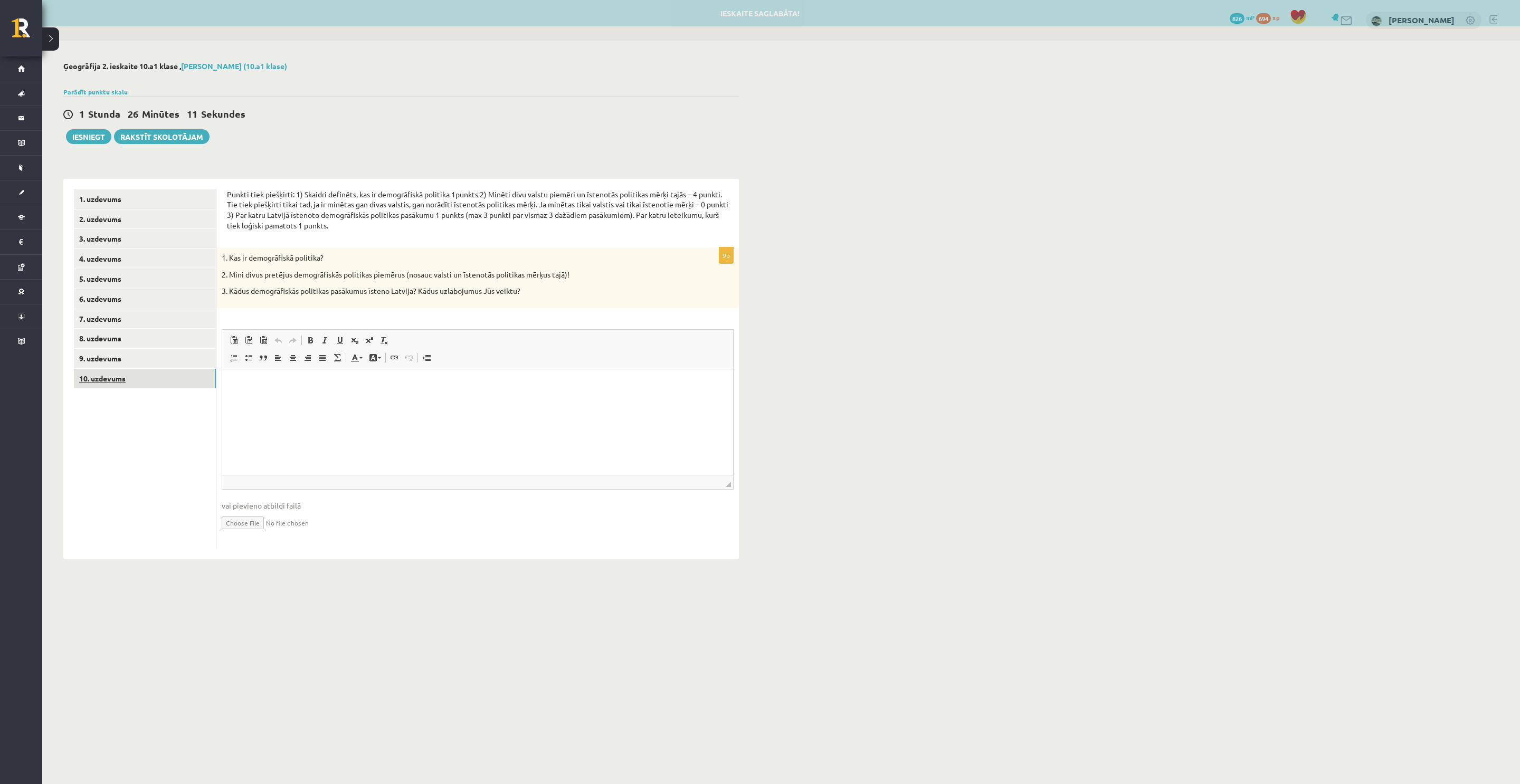
click at [127, 373] on link "10. uzdevums" at bounding box center [145, 379] width 142 height 20
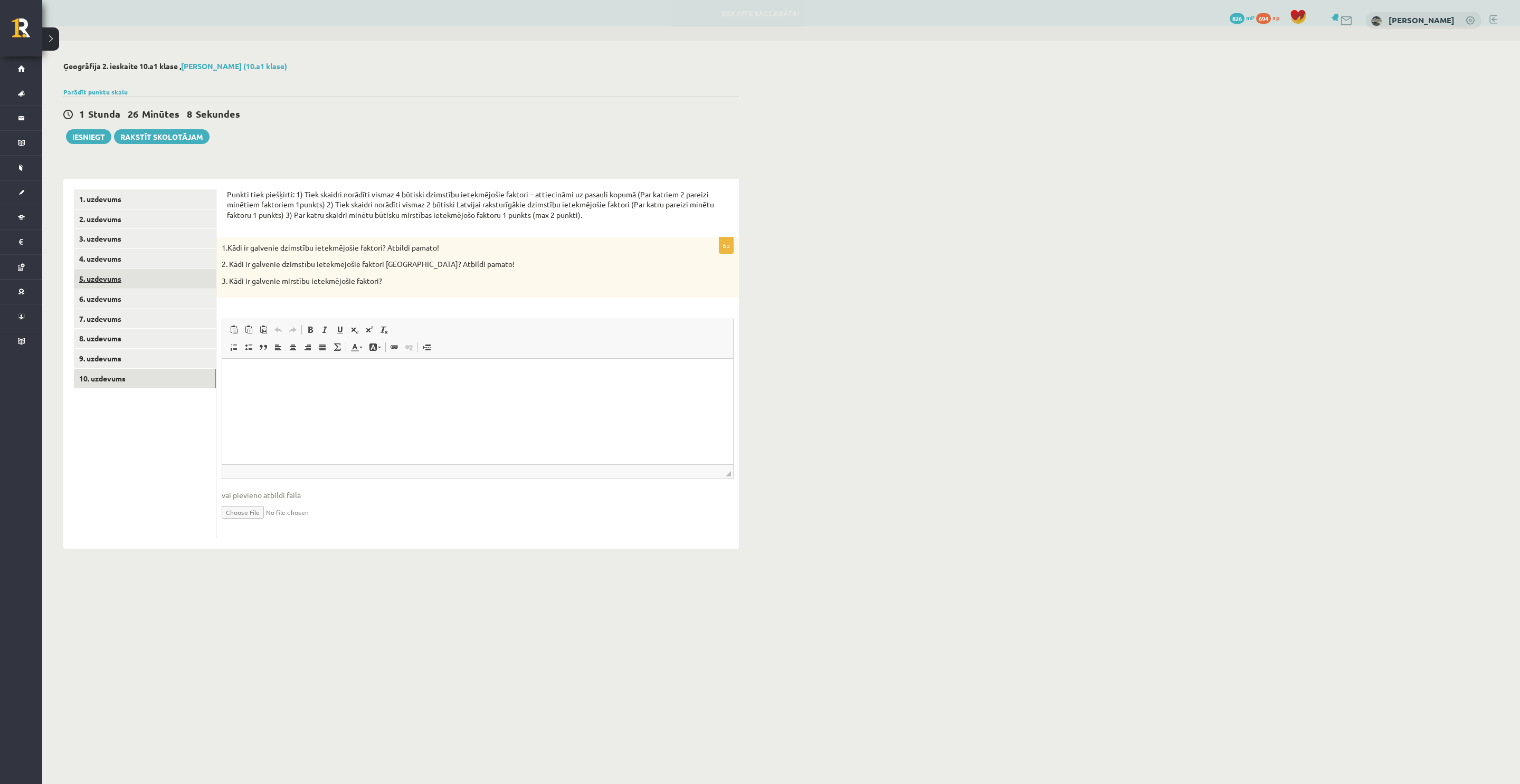
click at [127, 285] on link "5. uzdevums" at bounding box center [145, 279] width 142 height 20
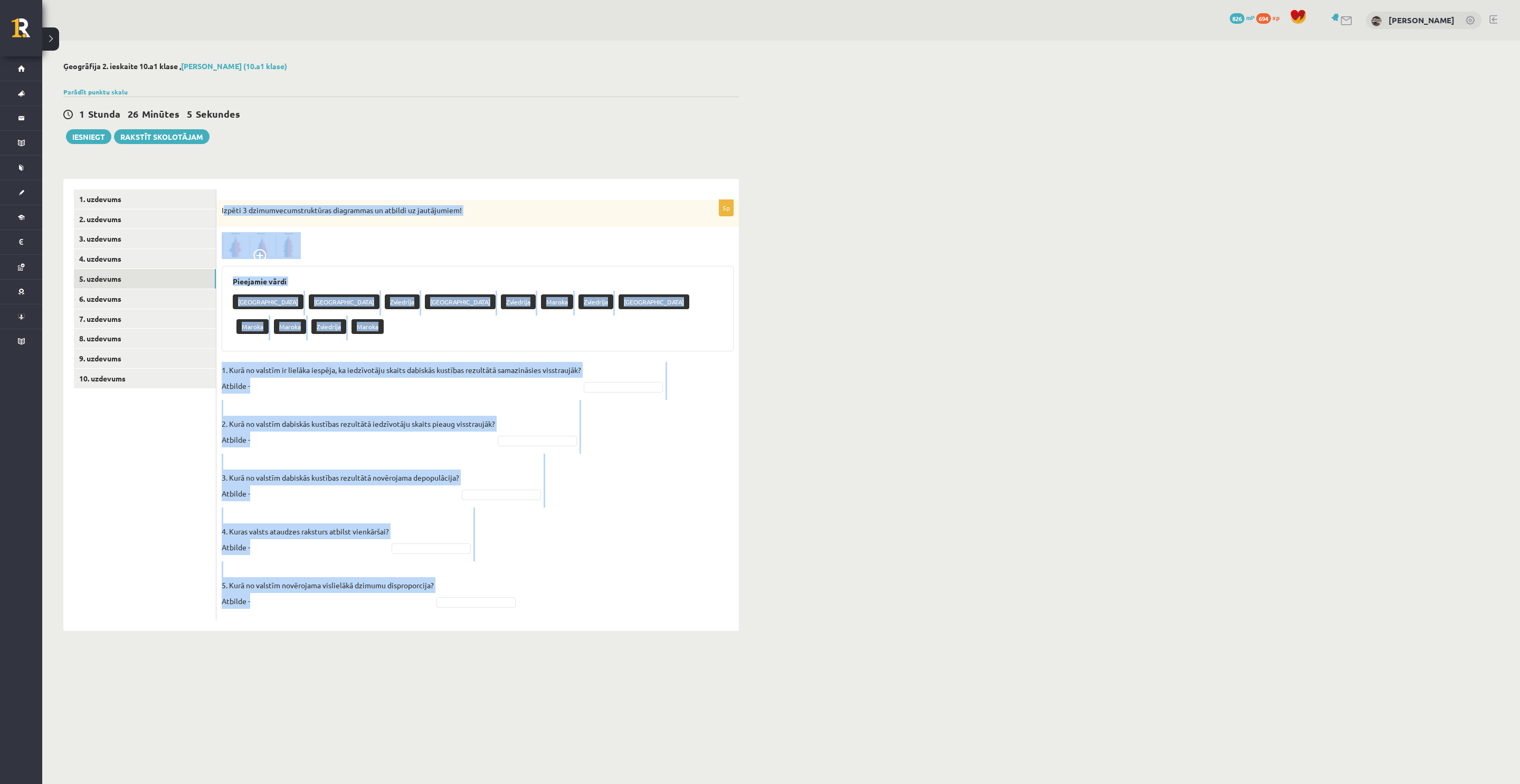
drag, startPoint x: 224, startPoint y: 205, endPoint x: 560, endPoint y: 567, distance: 493.9
click at [560, 567] on div "5p Izpēti 3 dzimumvecumstruktūras diagrammas un atbildi uz jautājumiem! Pieejam…" at bounding box center [477, 410] width 522 height 421
copy div "zpēti 3 dzimumvecumstruktūras diagrammas un atbildi uz jautājumiem! Pieejamie v…"
click at [285, 250] on img at bounding box center [261, 246] width 80 height 27
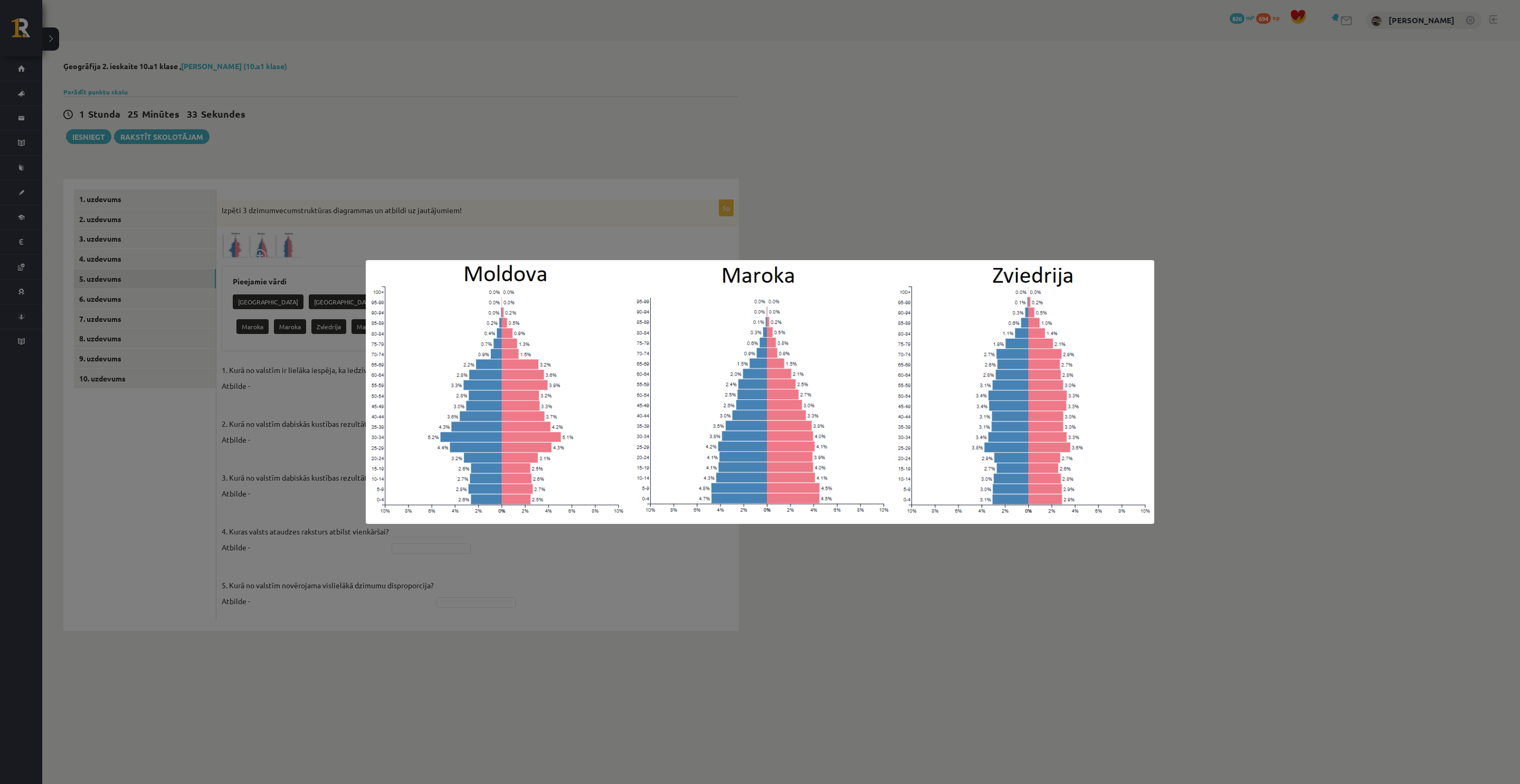
click at [266, 339] on div at bounding box center [760, 392] width 1520 height 784
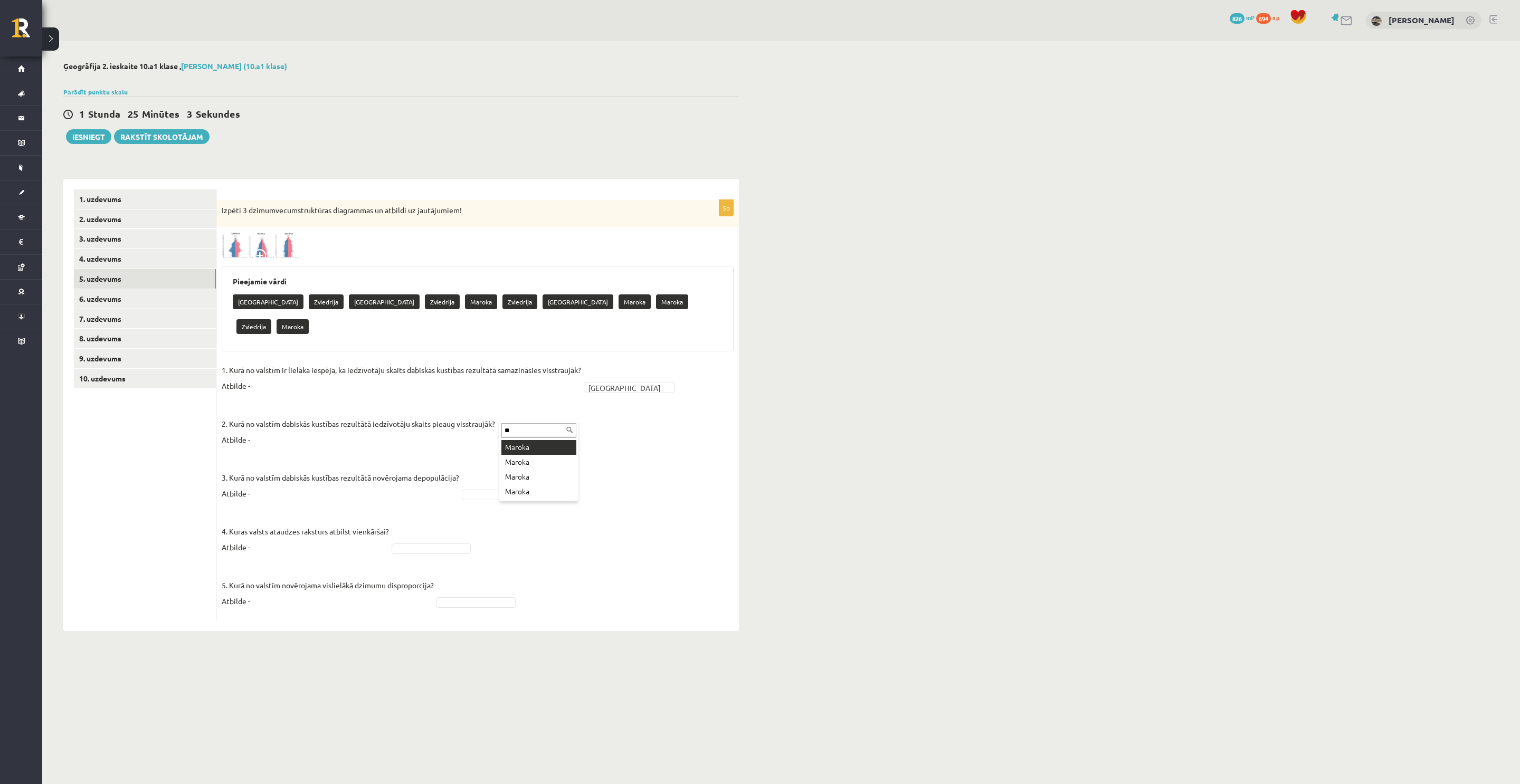
type input "**"
drag, startPoint x: 477, startPoint y: 477, endPoint x: 480, endPoint y: 472, distance: 5.8
click at [477, 477] on fieldset "1. Kurā no valstīm ir lielāka iespēja, ka iedzīvotāju skaits dabiskās kustības …" at bounding box center [477, 488] width 511 height 253
type input "*"
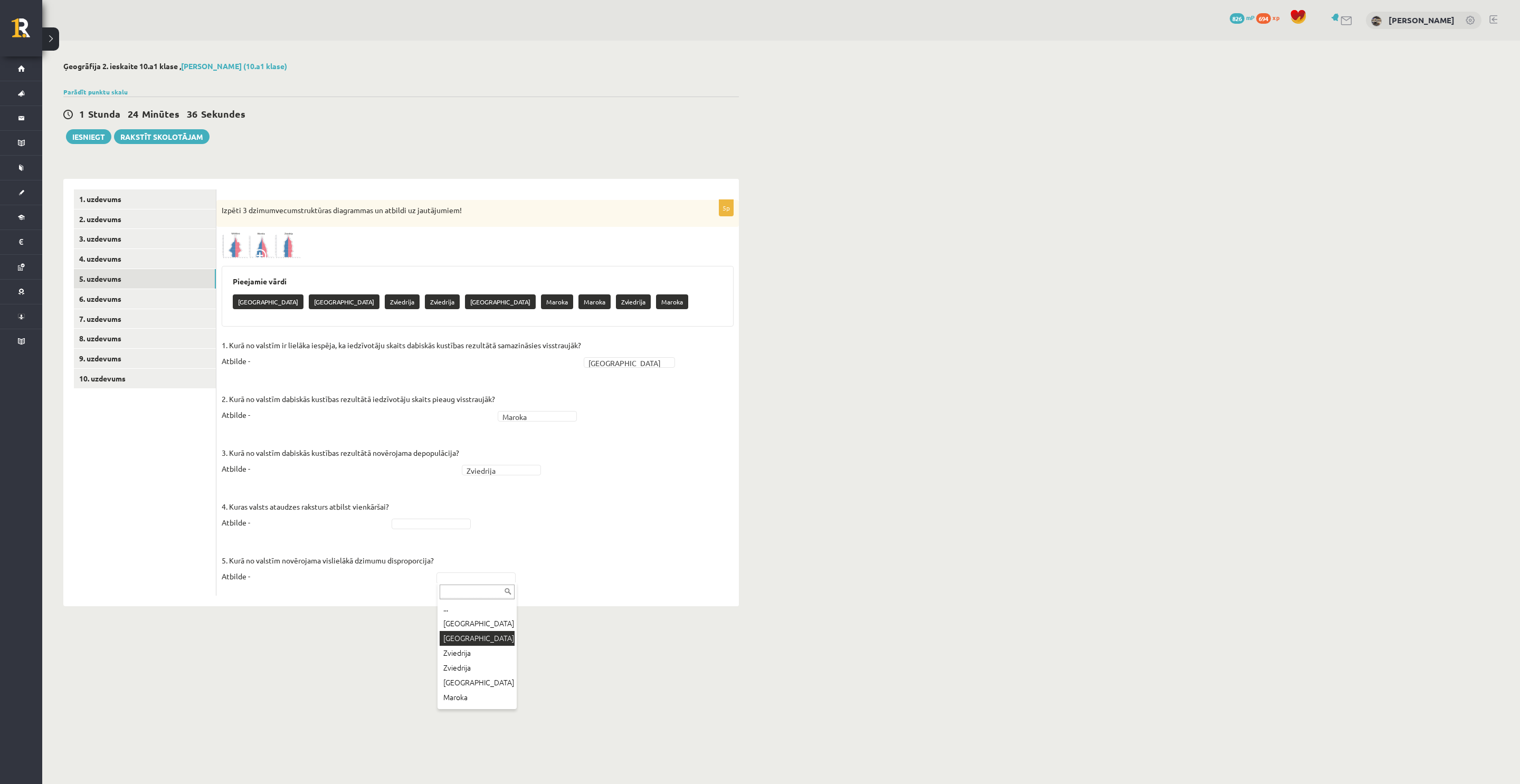
drag, startPoint x: 458, startPoint y: 636, endPoint x: 552, endPoint y: 672, distance: 100.7
type input "*"
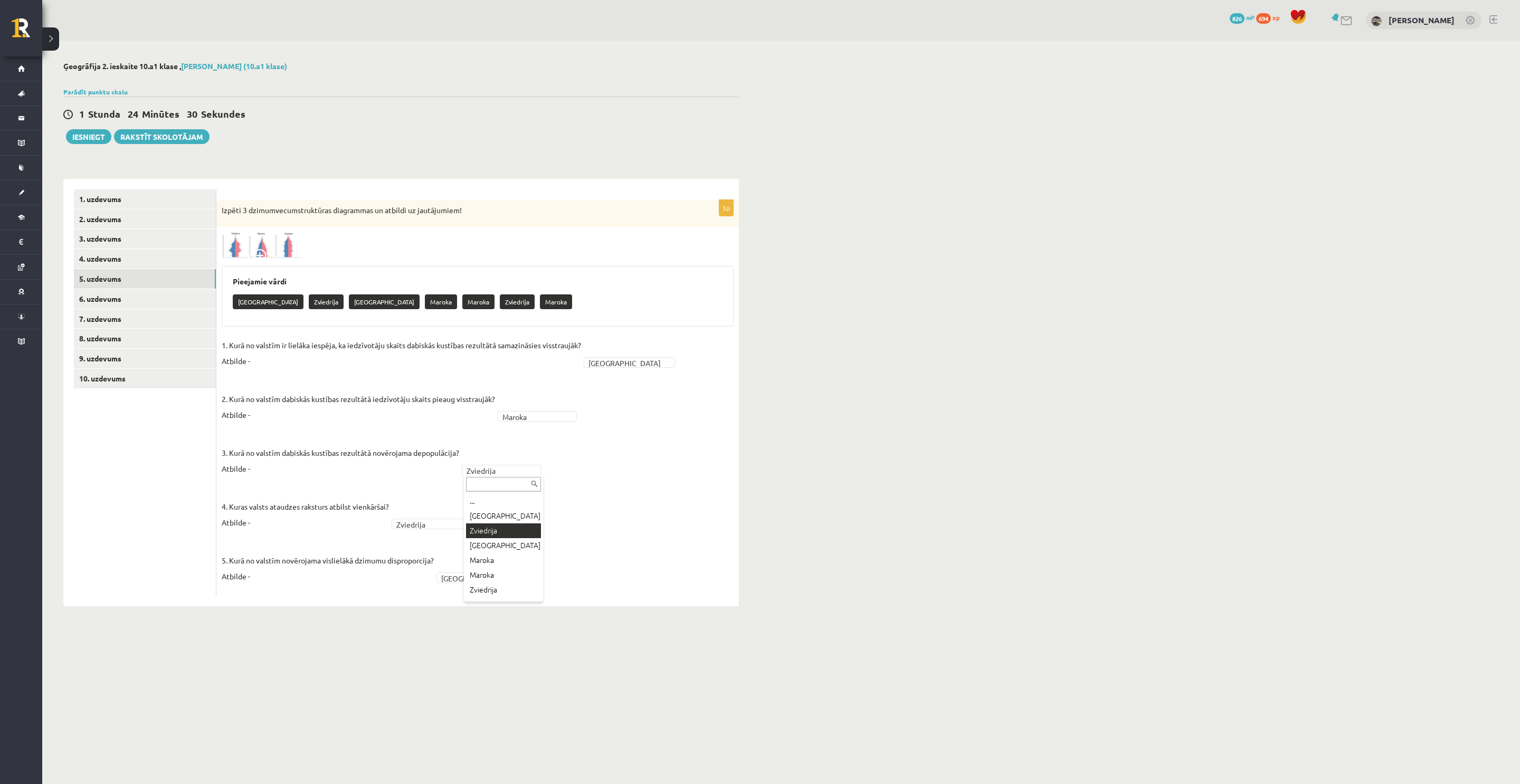
drag, startPoint x: 534, startPoint y: 469, endPoint x: 526, endPoint y: 467, distance: 8.2
drag, startPoint x: 478, startPoint y: 519, endPoint x: 536, endPoint y: 602, distance: 101.3
click at [81, 262] on link "4. uzdevums" at bounding box center [145, 259] width 142 height 20
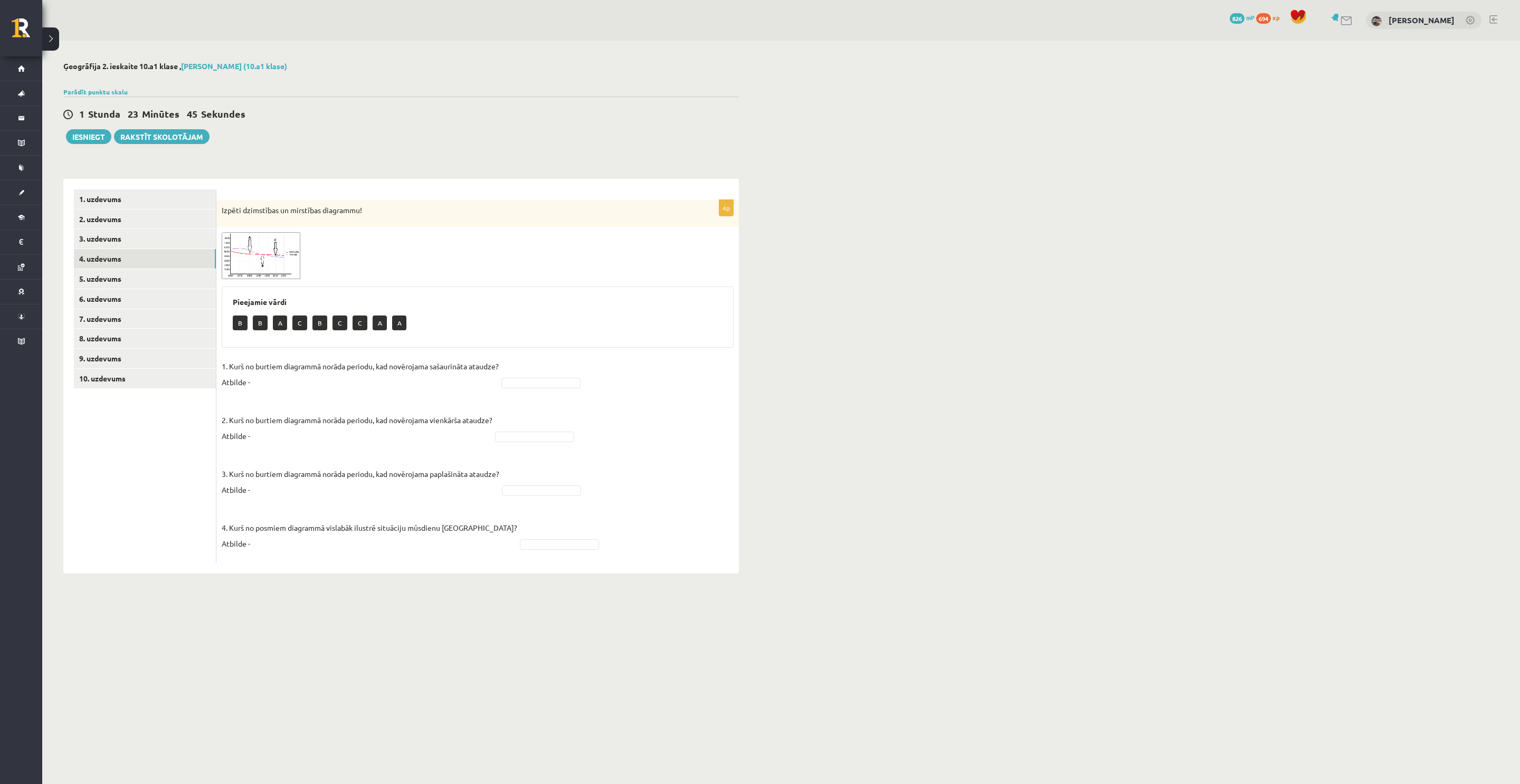
click at [259, 249] on span at bounding box center [261, 257] width 17 height 17
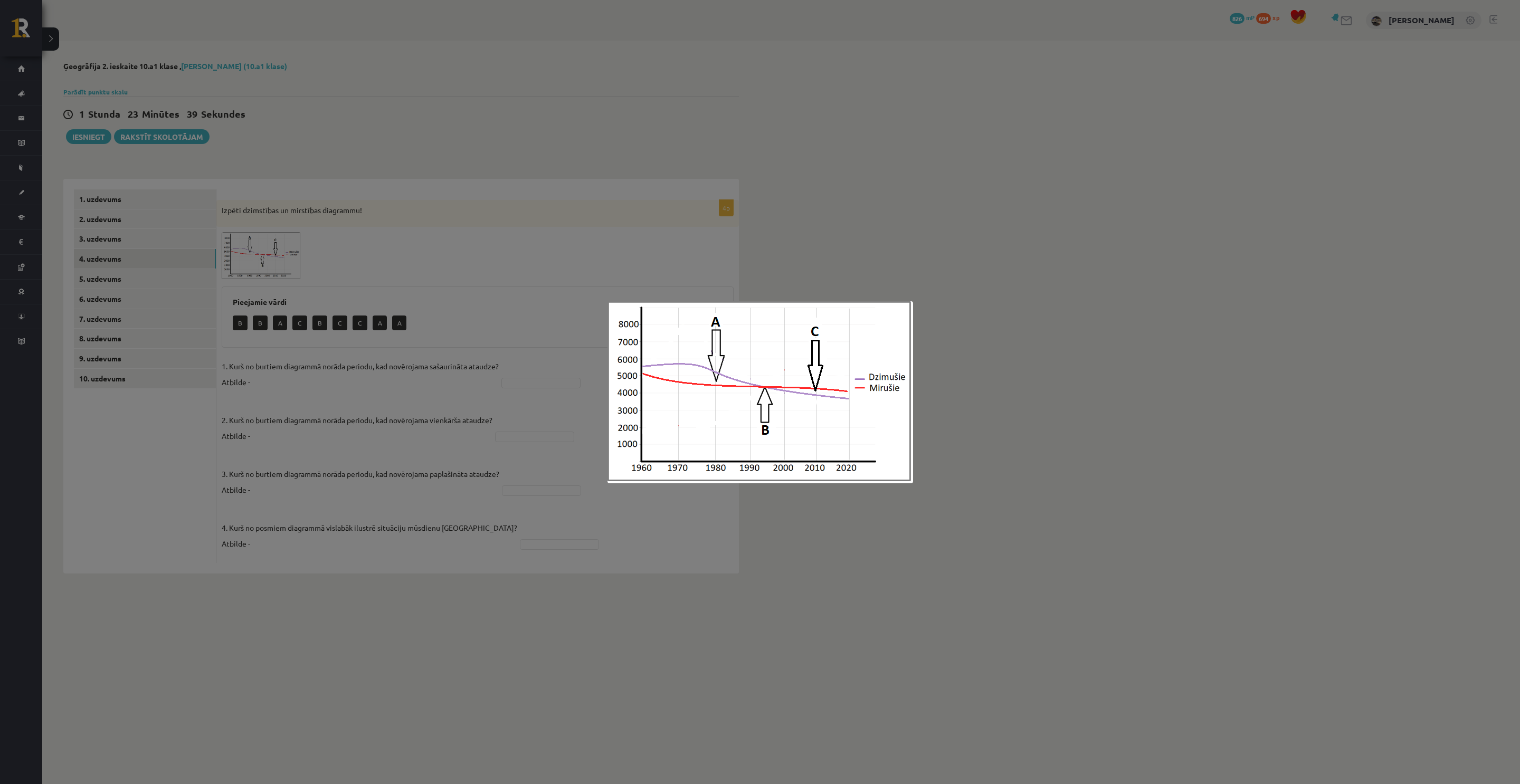
drag, startPoint x: 392, startPoint y: 396, endPoint x: 367, endPoint y: 372, distance: 34.7
click at [390, 394] on div at bounding box center [760, 392] width 1520 height 784
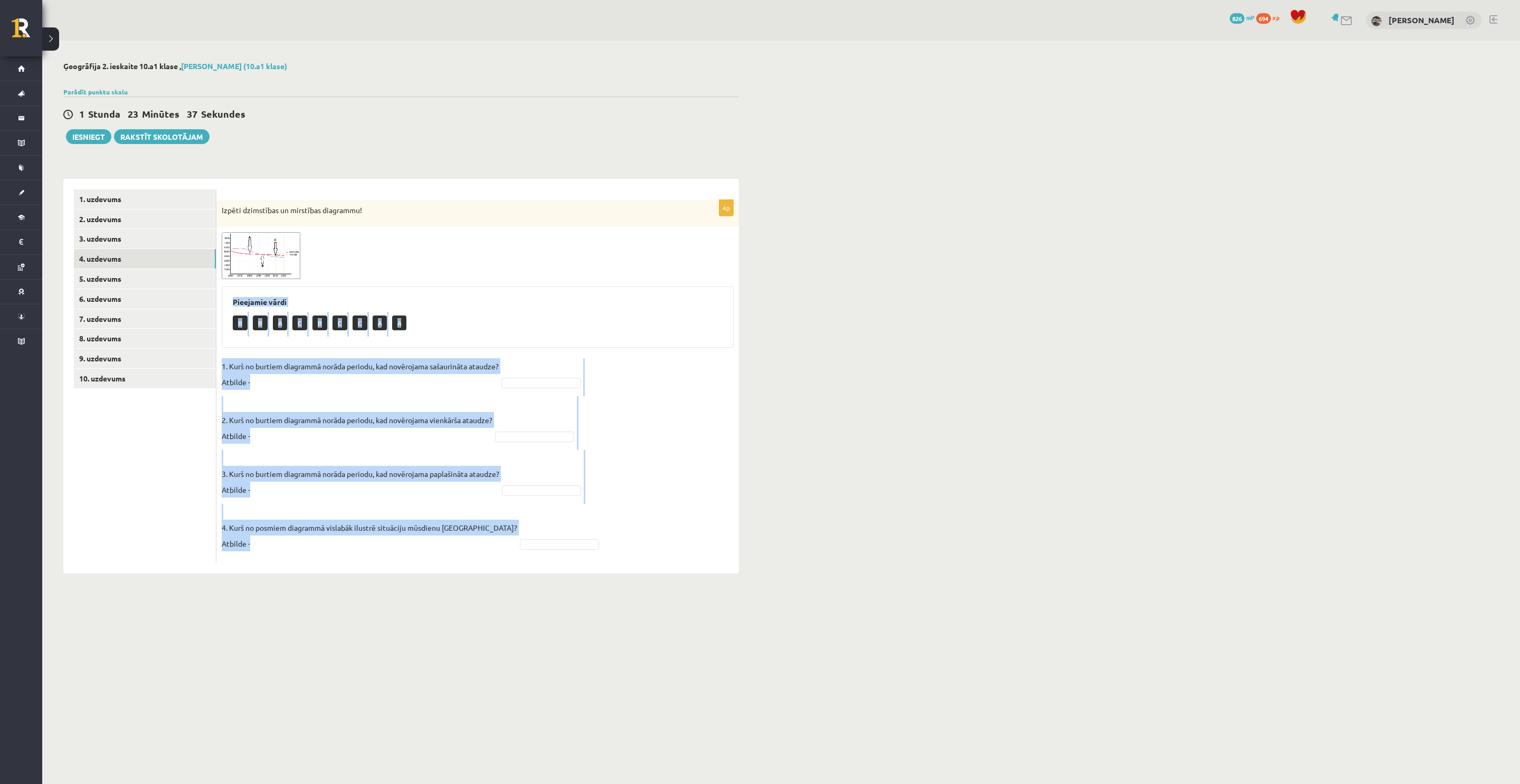
drag, startPoint x: 235, startPoint y: 299, endPoint x: 695, endPoint y: 565, distance: 531.4
click at [695, 565] on div "4p Izpēti dzimstības un mirstības diagrammu! Pieejamie vārdi B B A C B C C A A …" at bounding box center [477, 375] width 522 height 394
copy div "Pieejamie vārdi B B A C B C C A A 1. Kurš no burtiem diagrammā norāda periodu, …"
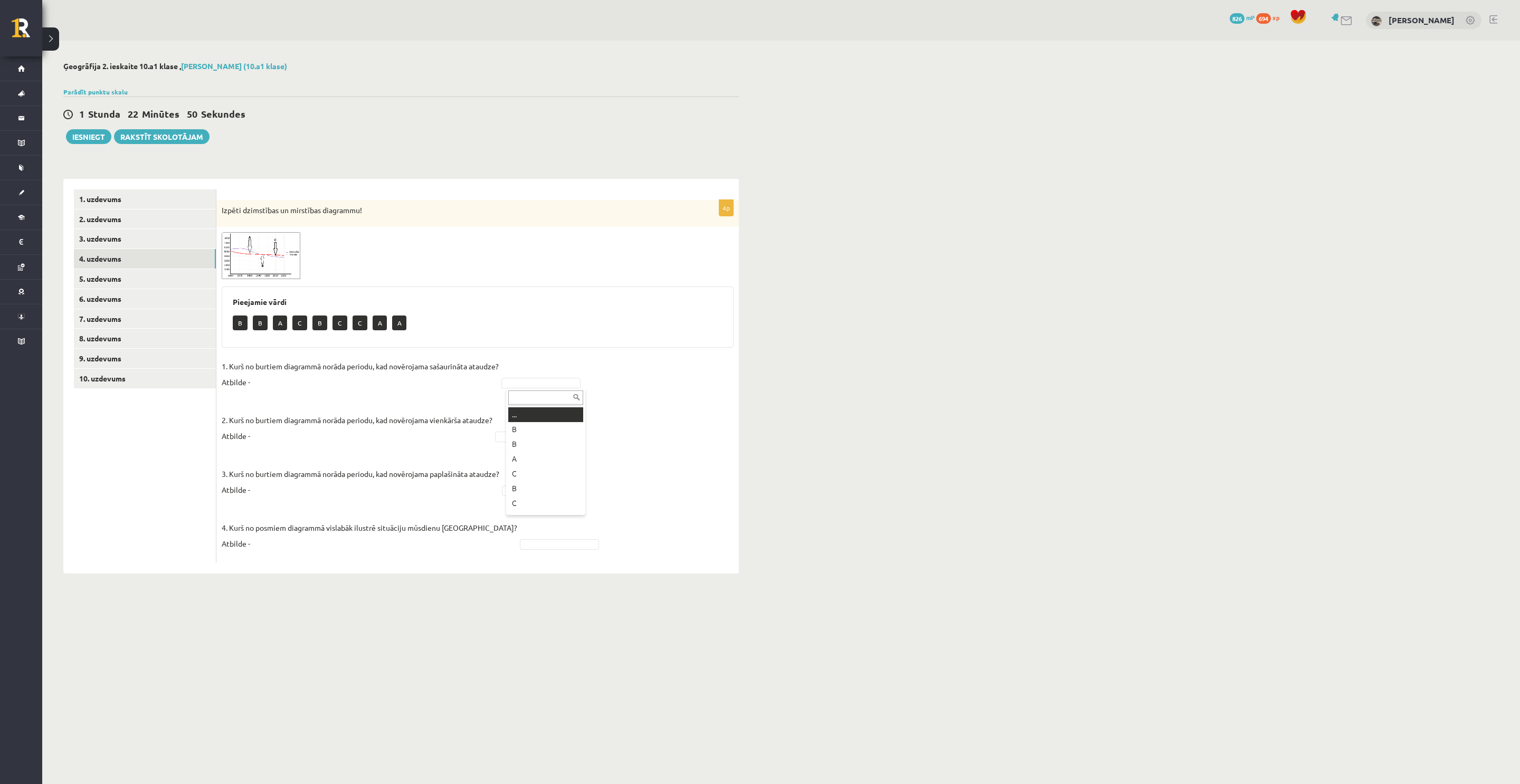
drag, startPoint x: 540, startPoint y: 382, endPoint x: 542, endPoint y: 390, distance: 8.2
type input "*"
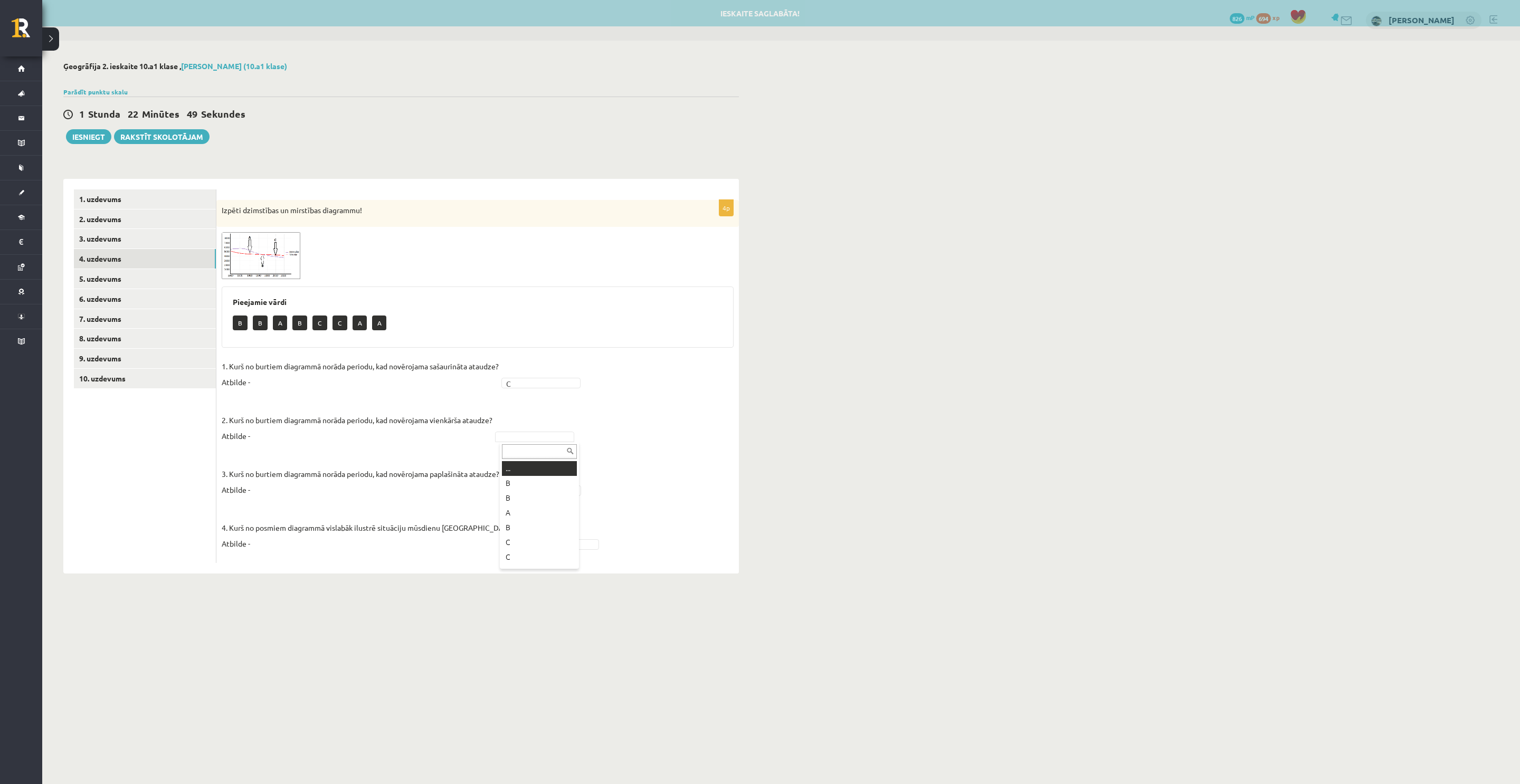
type input "*"
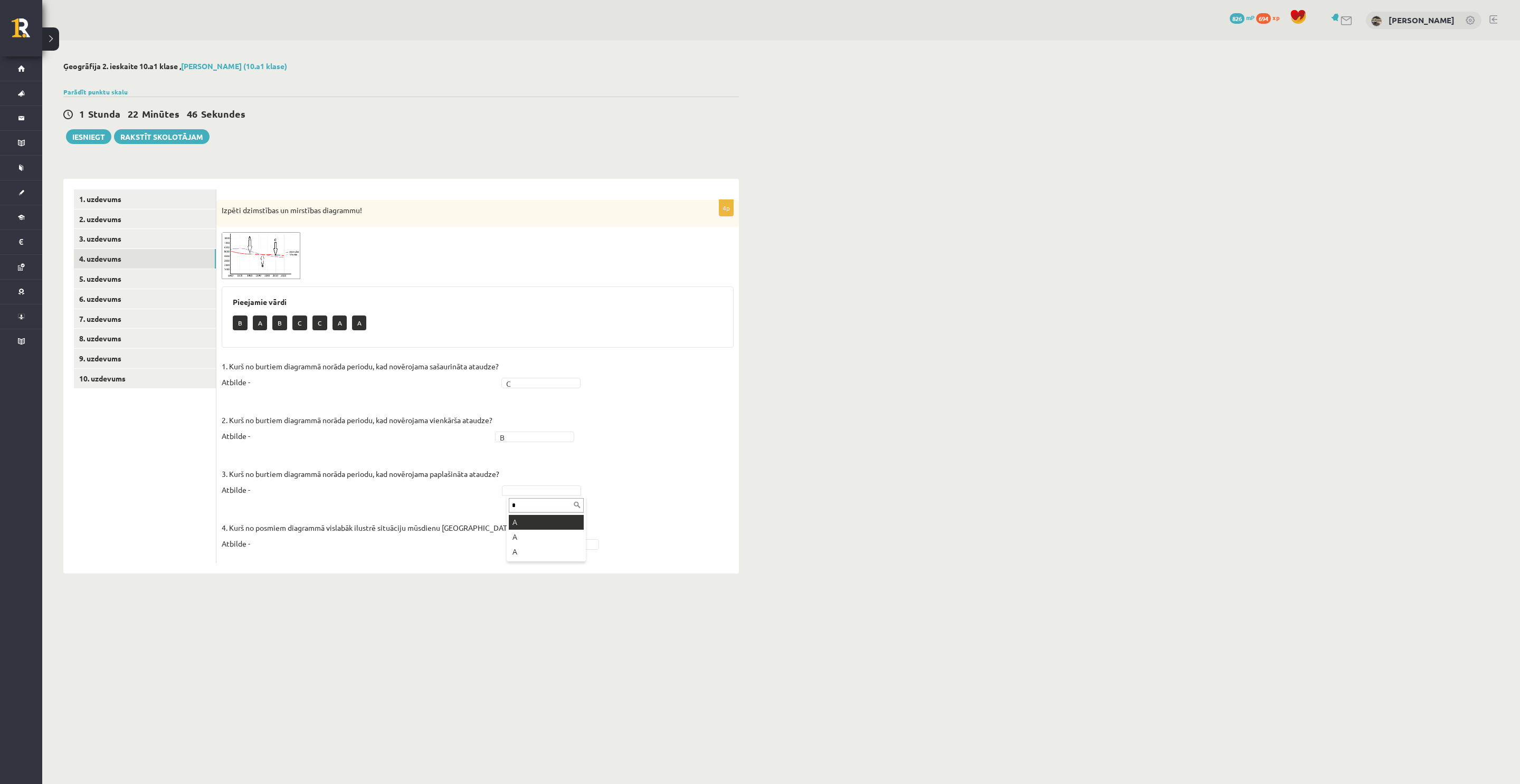
type input "*"
click at [145, 238] on link "3. uzdevums" at bounding box center [145, 239] width 142 height 20
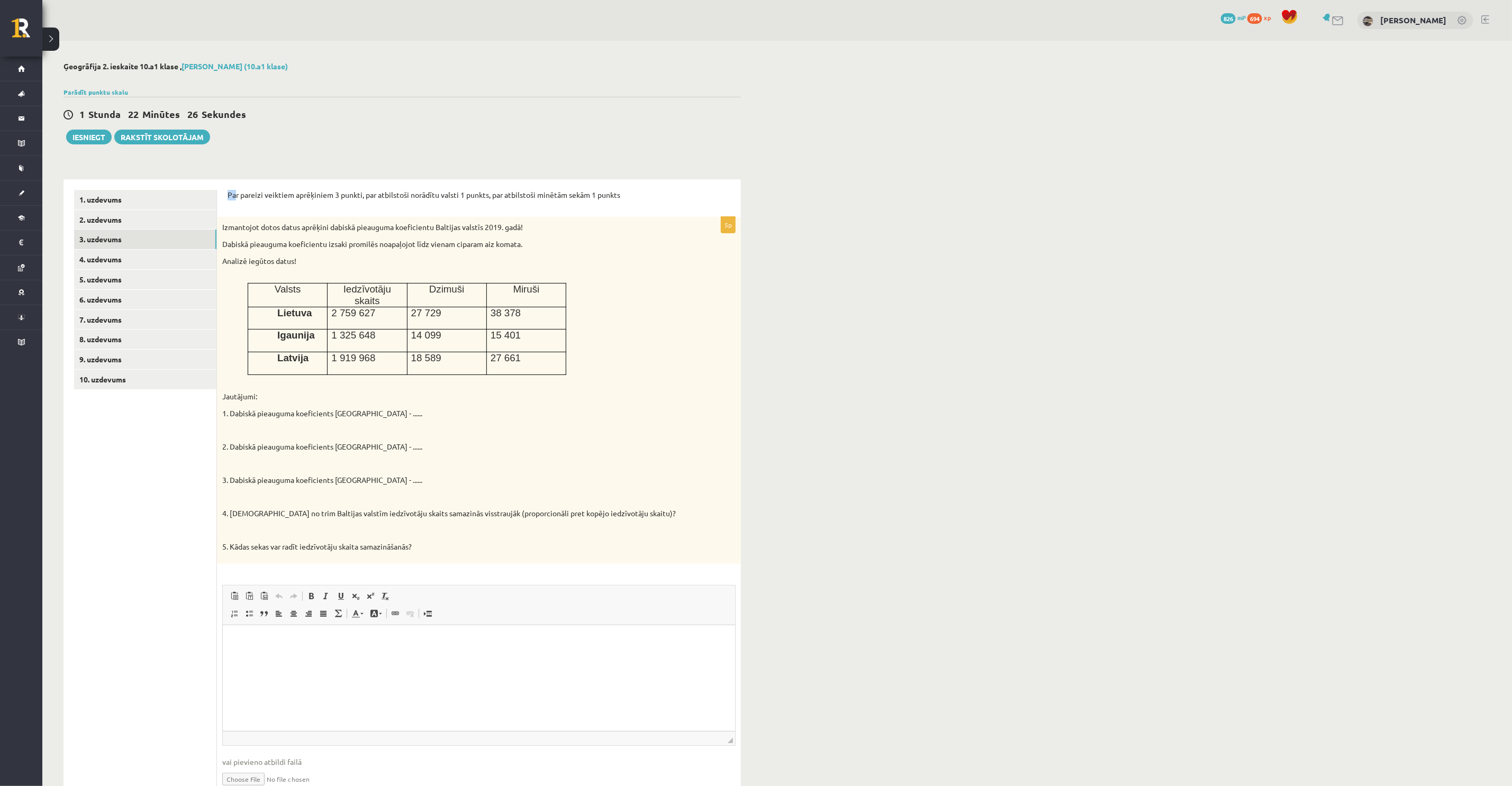
drag, startPoint x: 226, startPoint y: 192, endPoint x: 235, endPoint y: 192, distance: 9.0
click at [235, 192] on div "Par pareizi veiktiem aprēķiniem 3 punkti, par atbilstoši norādītu valsti 1 punk…" at bounding box center [479, 497] width 524 height 636
click at [250, 206] on div "Par pareizi veiktiem aprēķiniem 3 punkti, par atbilstoši norādītu valsti 1 punk…" at bounding box center [479, 198] width 503 height 17
drag, startPoint x: 228, startPoint y: 194, endPoint x: 707, endPoint y: 547, distance: 595.0
click at [707, 547] on form "Par pareizi veiktiem aprēķiniem 3 punkti, par atbilstoši norādītu valsti 1 punk…" at bounding box center [479, 497] width 503 height 615
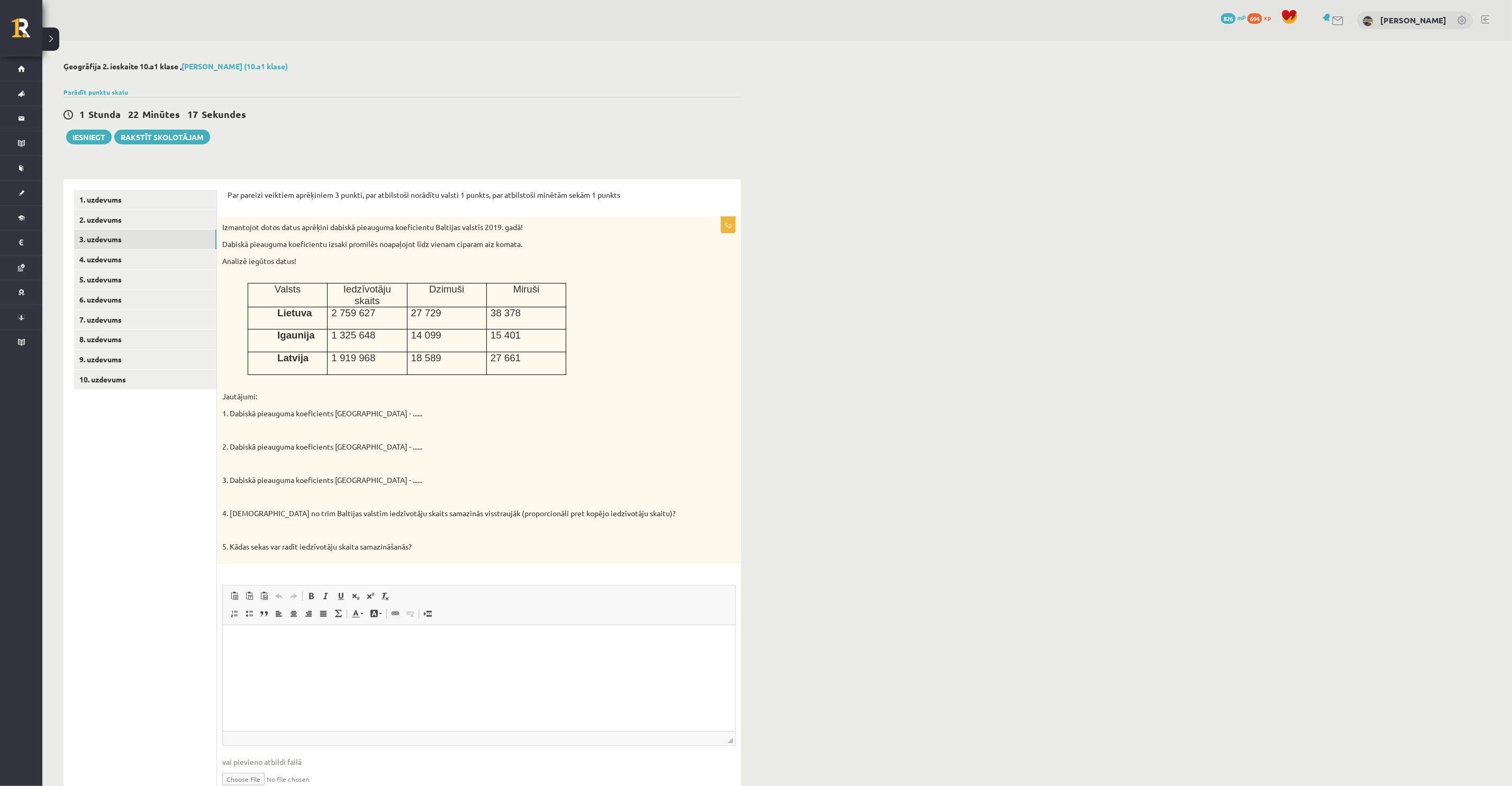
copy form "Par pareizi veiktiem aprēķiniem 3 punkti, par atbilstoši norādītu valsti 1 punk…"
click at [317, 657] on html at bounding box center [478, 641] width 512 height 32
paste body "Bagātinātā teksta redaktors, wiswyg-editor-user-answer-47433854274380"
drag, startPoint x: 386, startPoint y: 643, endPoint x: 380, endPoint y: 1250, distance: 607.0
click at [222, 640] on html "**********" at bounding box center [478, 643] width 512 height 38
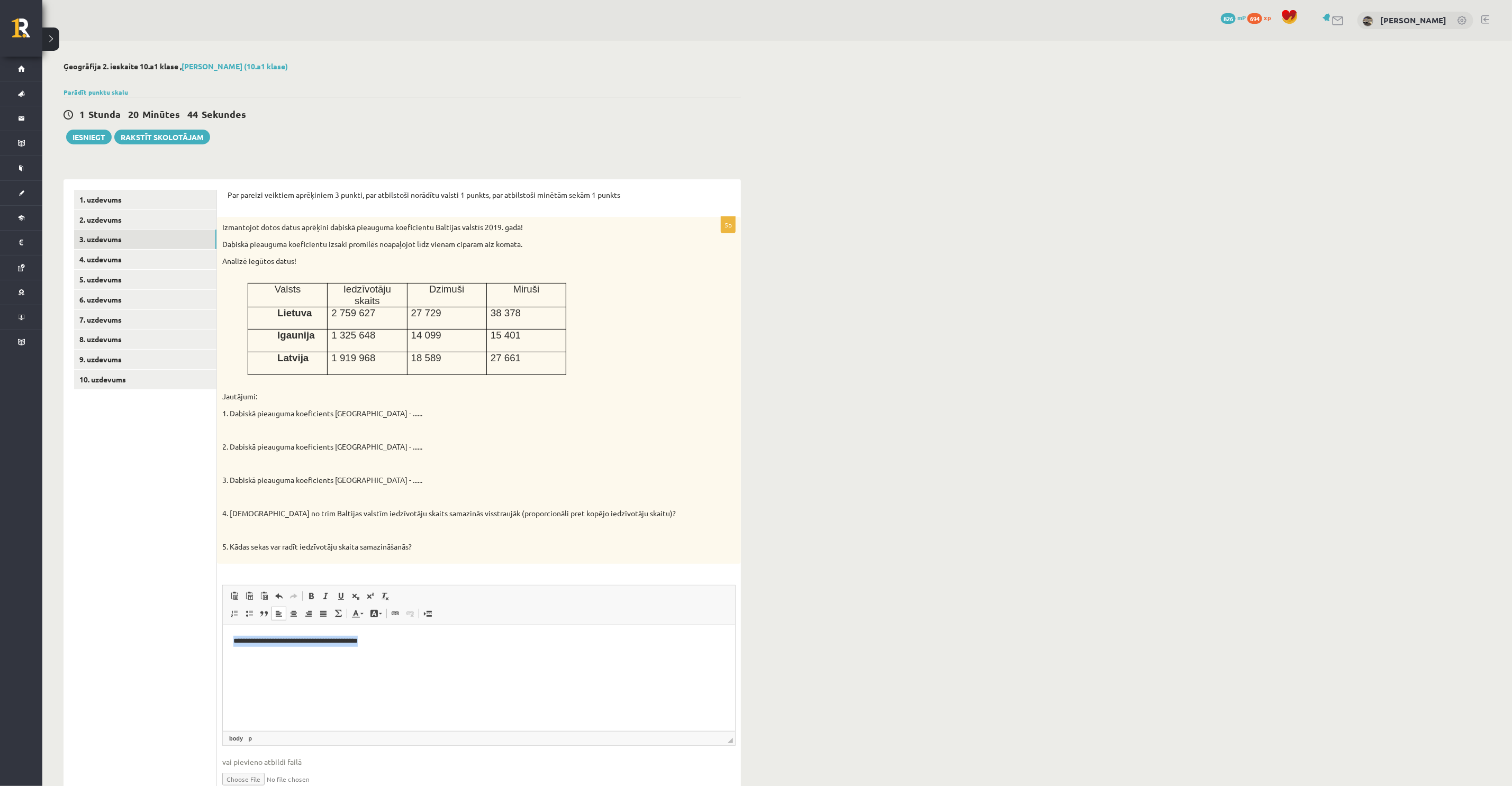
drag, startPoint x: 127, startPoint y: 606, endPoint x: 109, endPoint y: 609, distance: 18.2
click at [222, 625] on html "**********" at bounding box center [478, 650] width 512 height 50
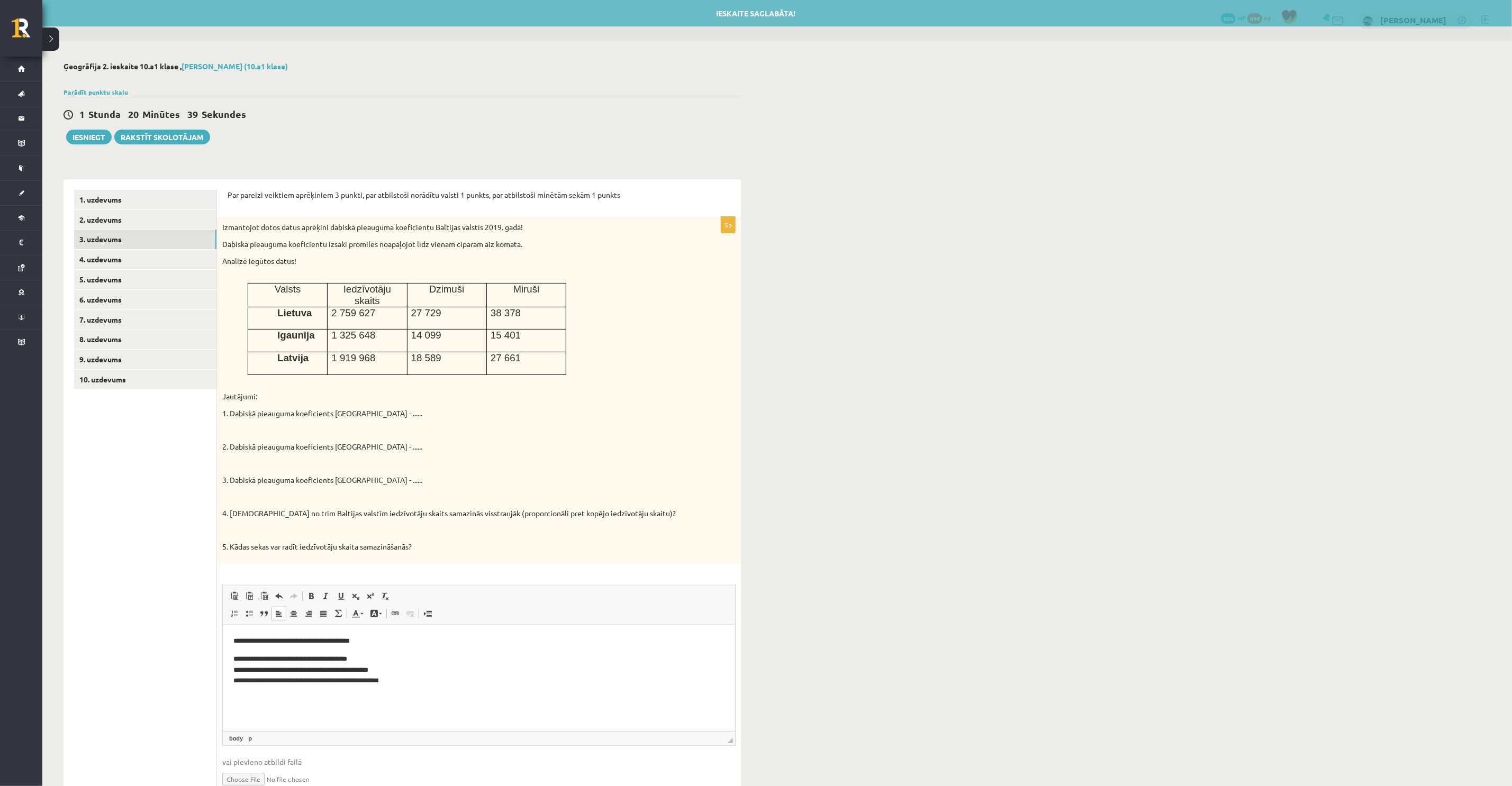
click at [257, 637] on p "**********" at bounding box center [479, 641] width 491 height 11
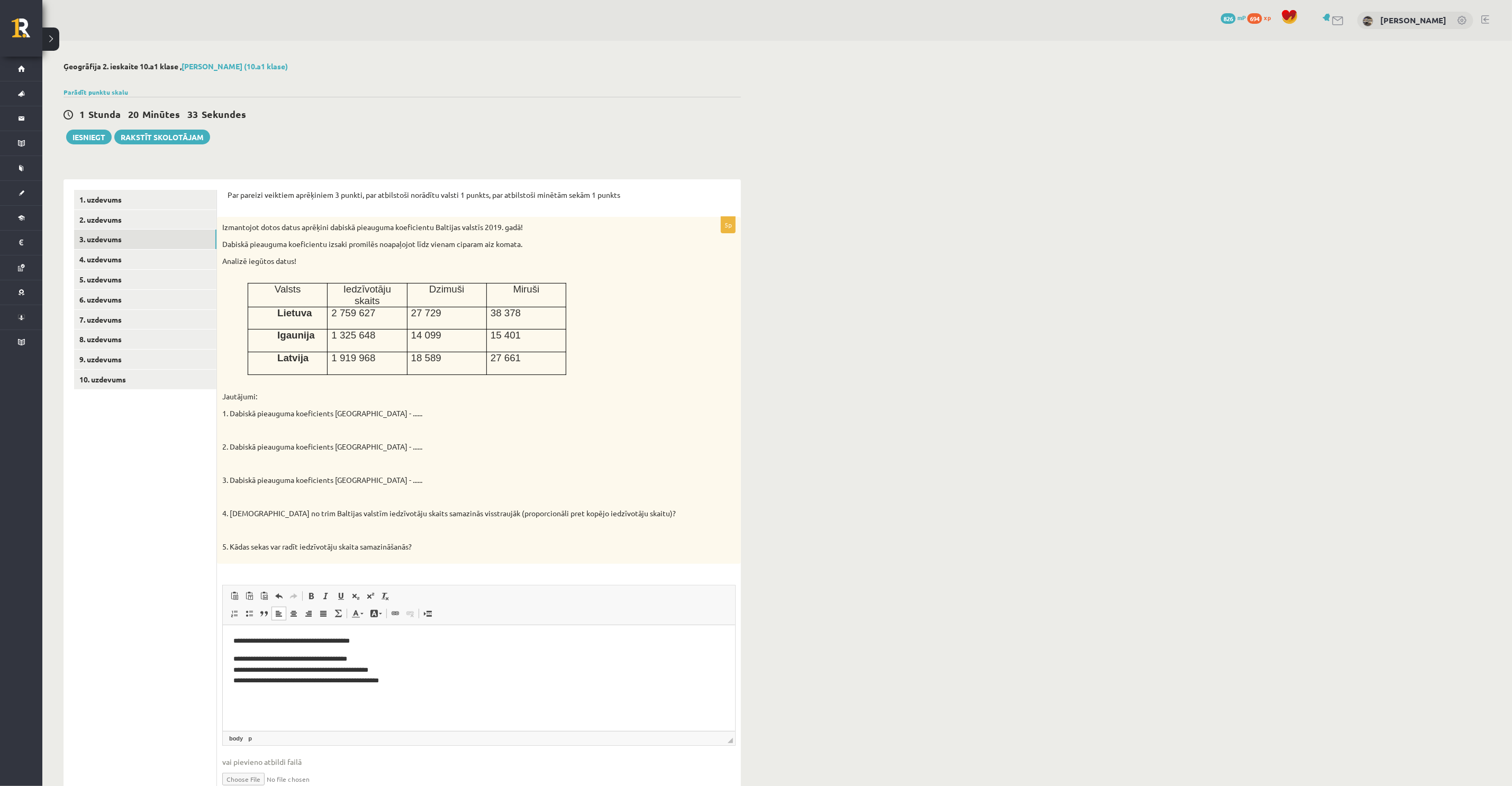
click at [263, 655] on p "**********" at bounding box center [479, 669] width 491 height 33
click at [264, 666] on p "**********" at bounding box center [479, 669] width 491 height 33
click at [261, 677] on p "**********" at bounding box center [479, 669] width 491 height 33
click at [271, 658] on p "**********" at bounding box center [479, 669] width 491 height 33
click at [253, 641] on p "**********" at bounding box center [479, 641] width 491 height 11
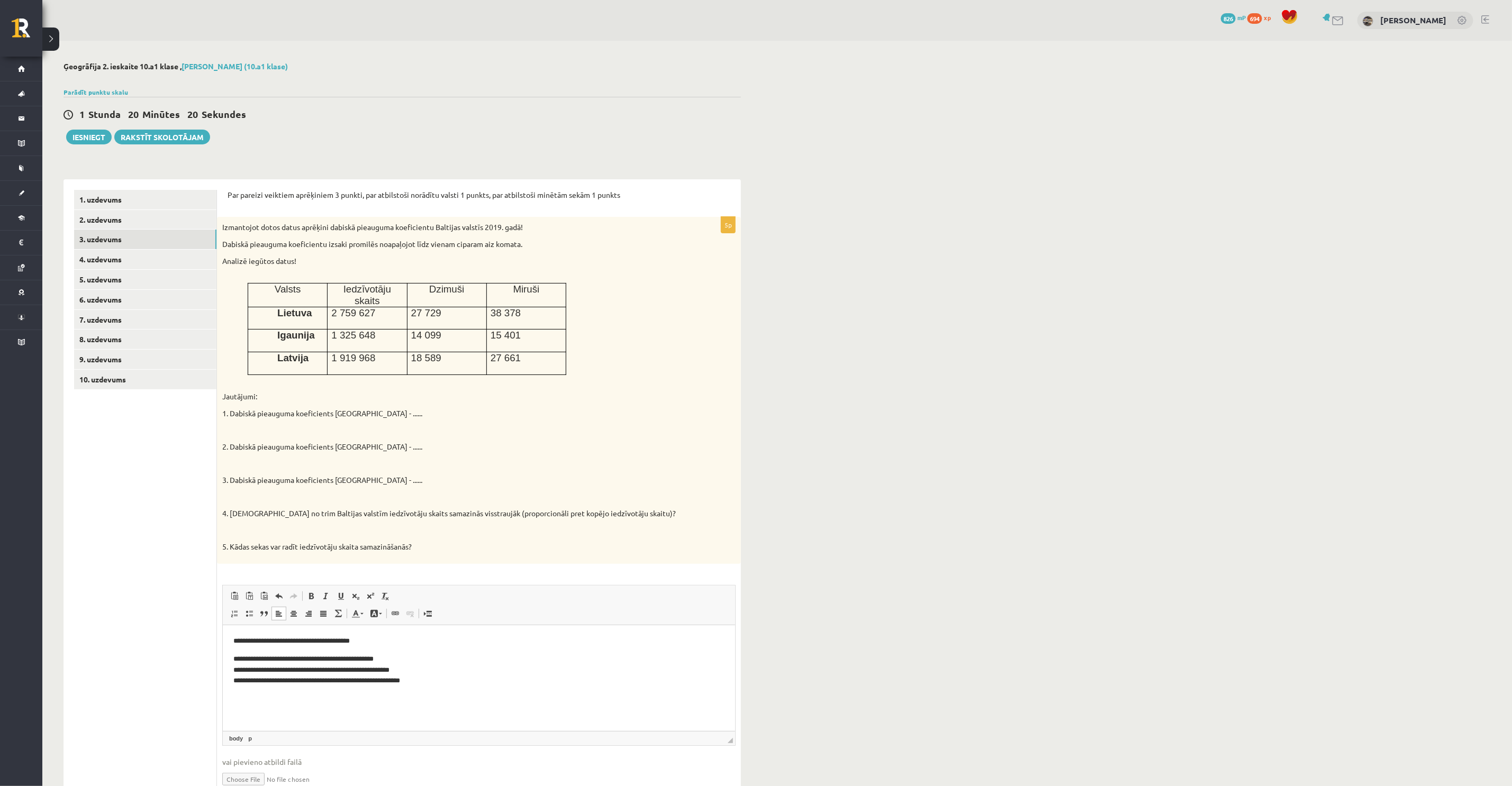
click at [338, 637] on p "**********" at bounding box center [479, 641] width 491 height 11
click at [329, 642] on p "**********" at bounding box center [479, 641] width 491 height 11
click at [334, 657] on p "**********" at bounding box center [479, 669] width 491 height 33
click at [329, 668] on p "**********" at bounding box center [479, 669] width 491 height 33
click at [329, 682] on p "**********" at bounding box center [479, 669] width 491 height 33
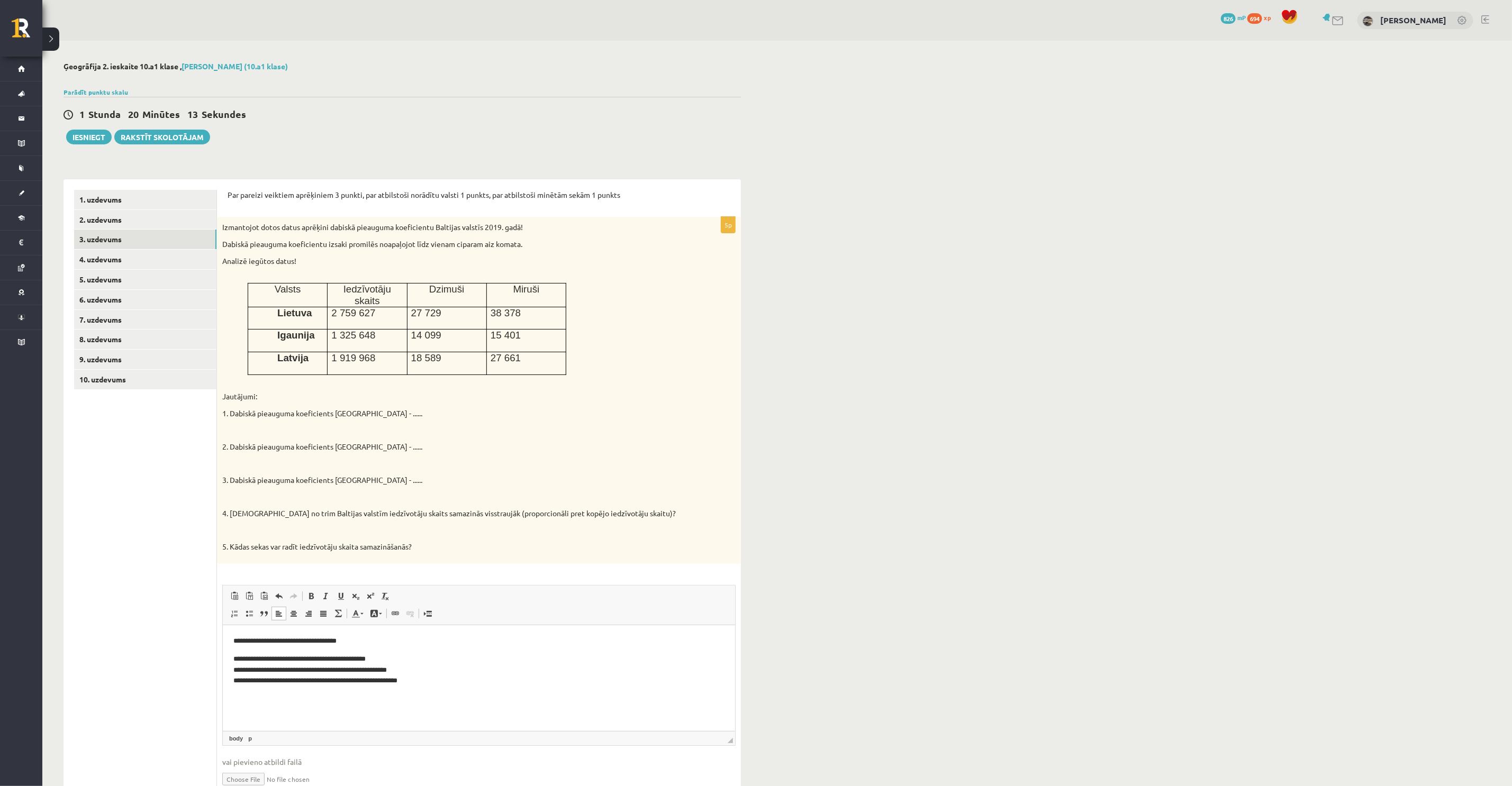
click at [329, 670] on p "**********" at bounding box center [479, 669] width 491 height 33
click at [332, 653] on p "**********" at bounding box center [479, 669] width 491 height 33
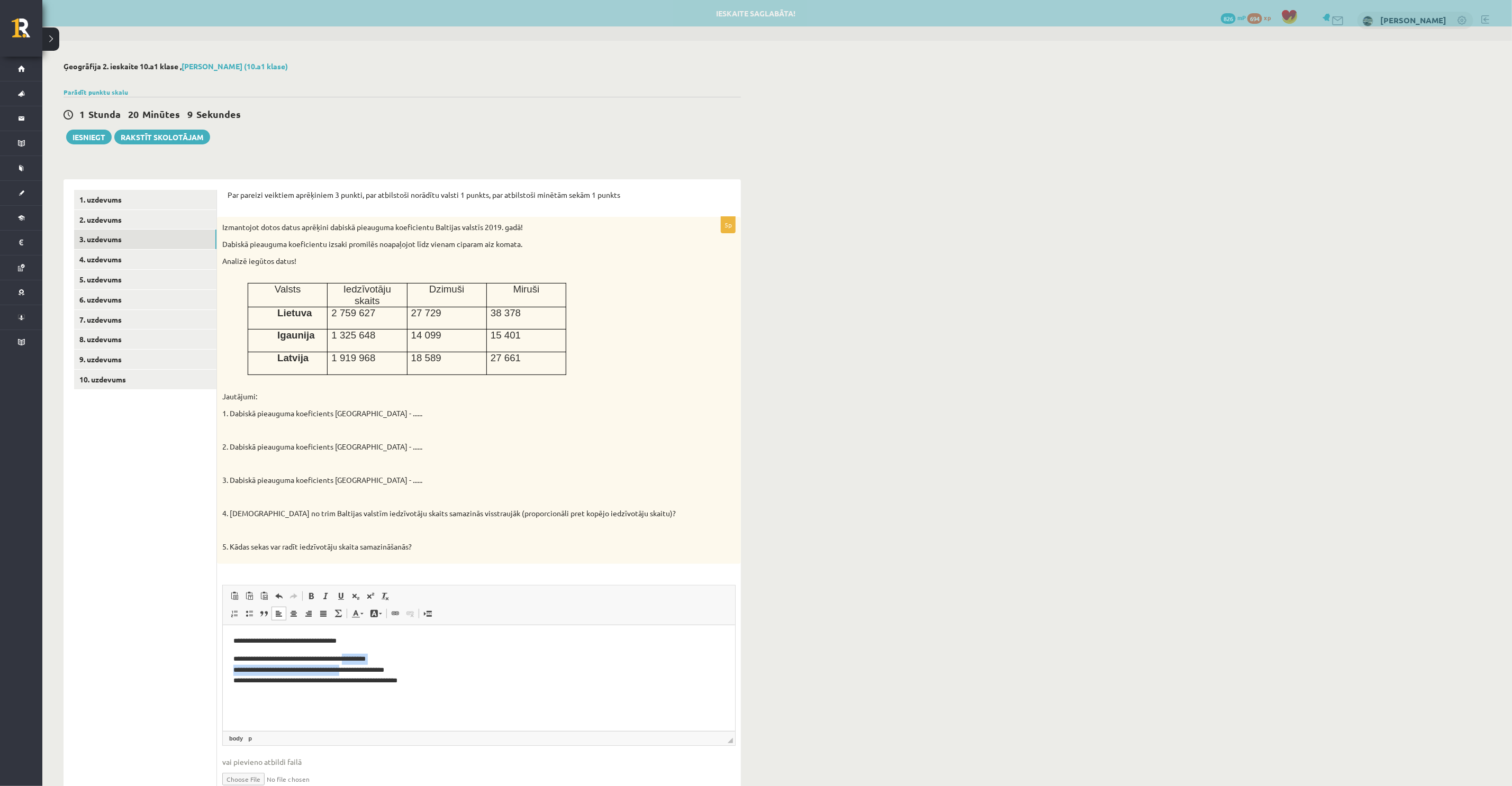
click at [329, 666] on p "**********" at bounding box center [479, 669] width 491 height 33
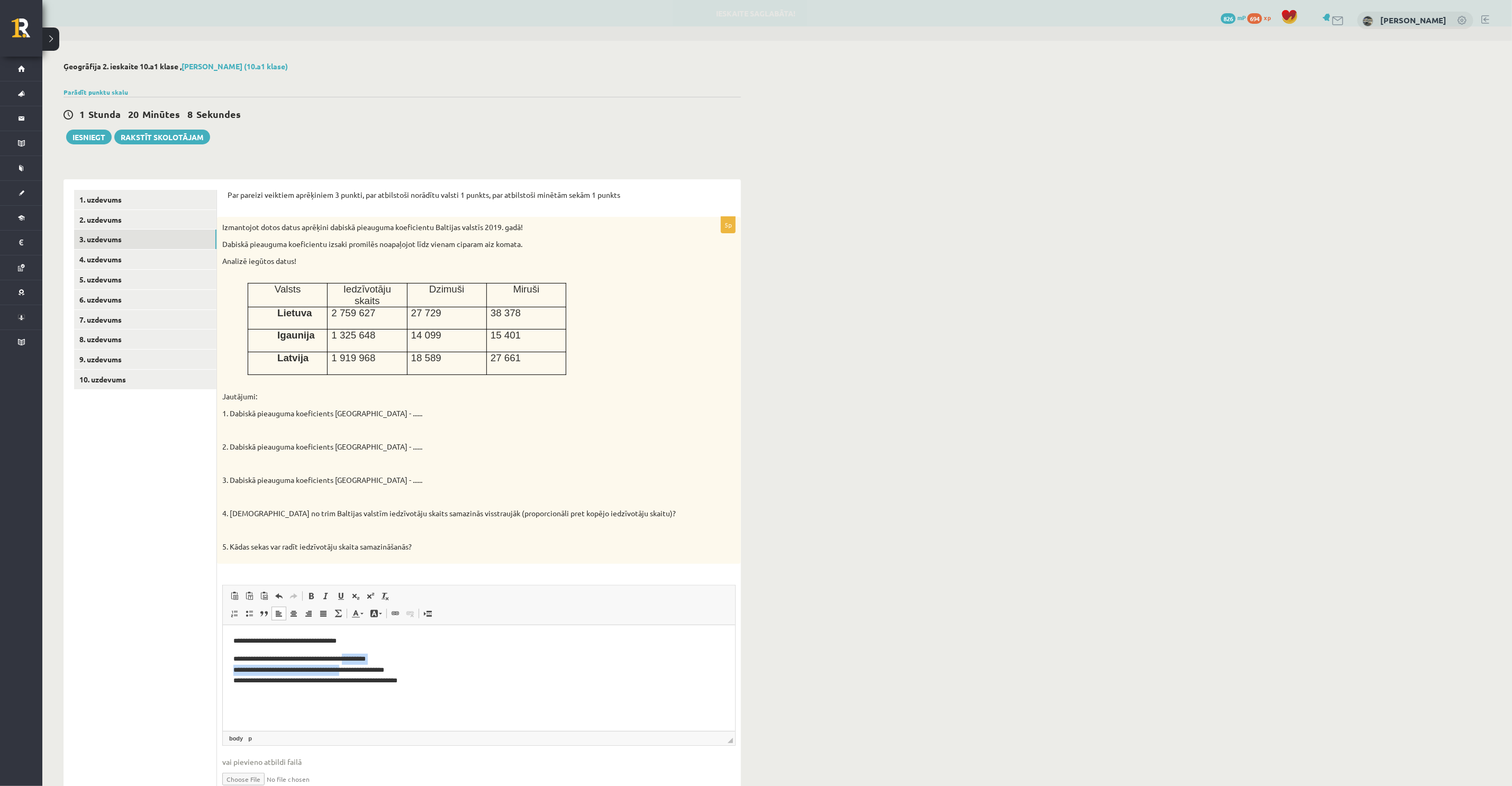
click at [329, 669] on p "**********" at bounding box center [479, 669] width 491 height 33
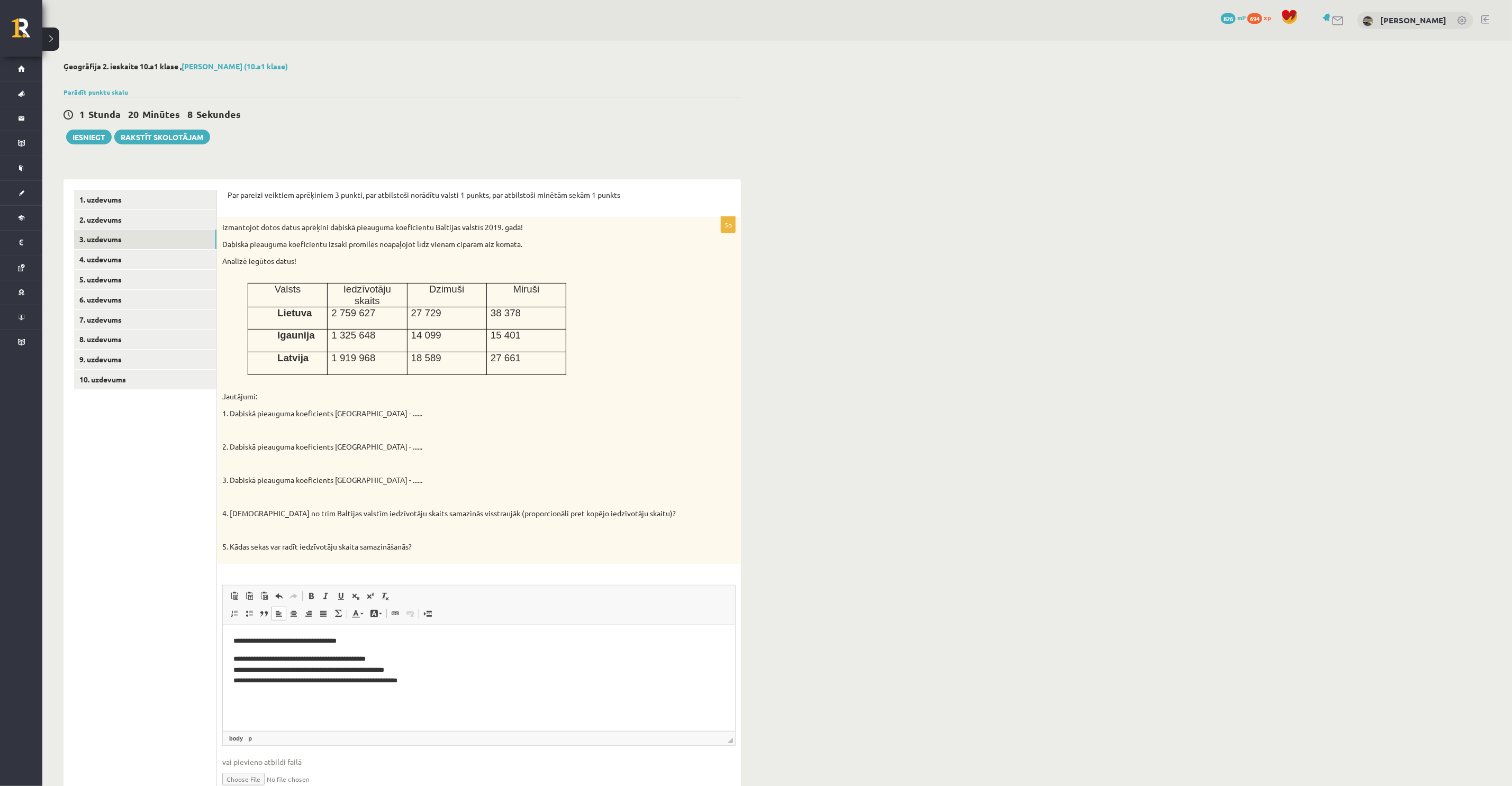
click at [330, 663] on p "**********" at bounding box center [479, 669] width 491 height 33
click at [327, 668] on p "**********" at bounding box center [479, 669] width 491 height 33
click at [329, 669] on p "**********" at bounding box center [479, 669] width 491 height 33
click at [327, 681] on p "**********" at bounding box center [479, 669] width 491 height 33
click at [280, 656] on p "**********" at bounding box center [479, 669] width 491 height 33
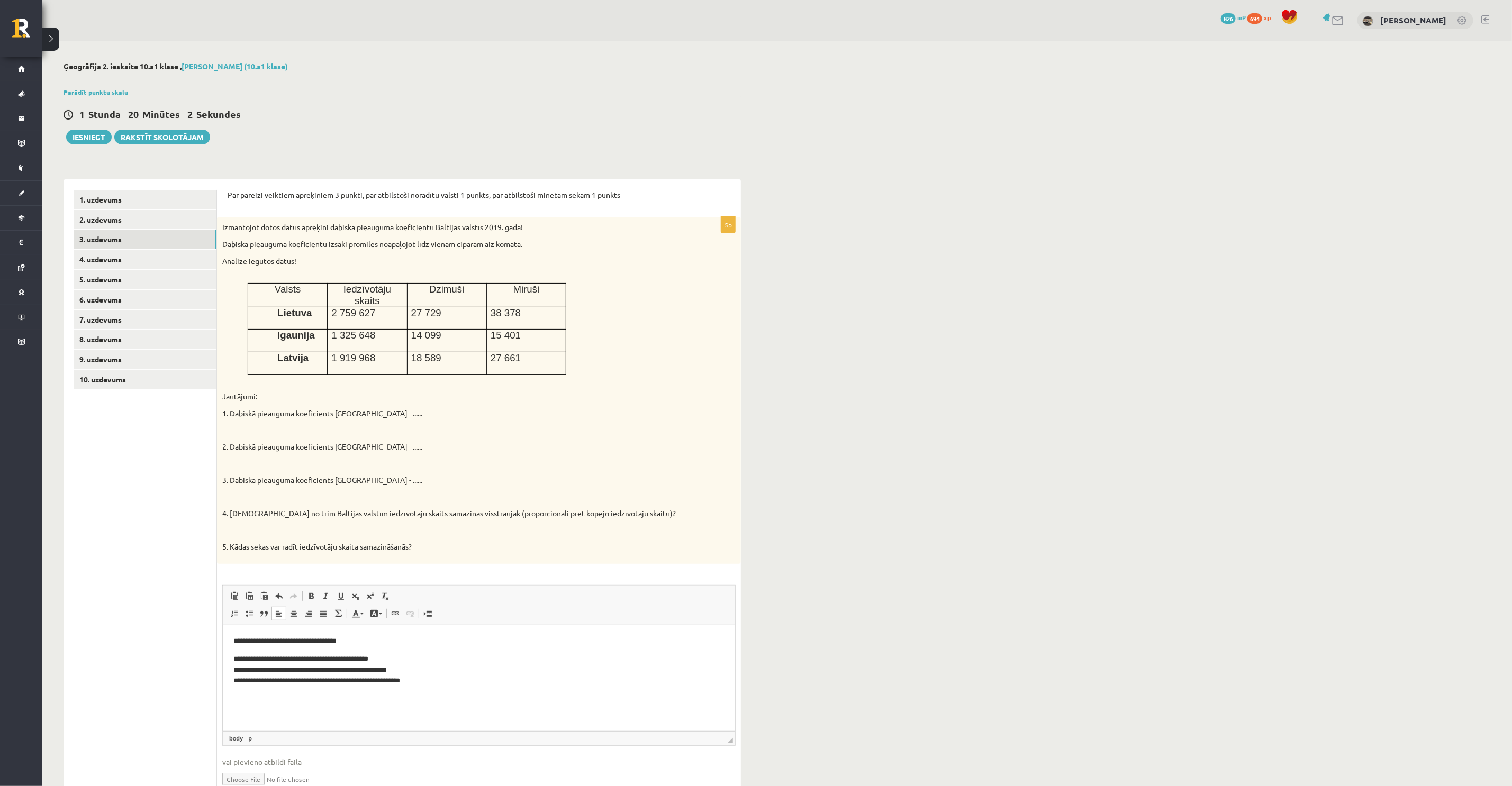
click at [277, 668] on p "**********" at bounding box center [479, 669] width 491 height 33
click at [274, 680] on p "**********" at bounding box center [479, 669] width 491 height 33
click at [230, 656] on html "**********" at bounding box center [478, 669] width 512 height 90
click at [232, 668] on html "**********" at bounding box center [478, 669] width 512 height 90
click at [459, 669] on p "**********" at bounding box center [479, 664] width 491 height 22
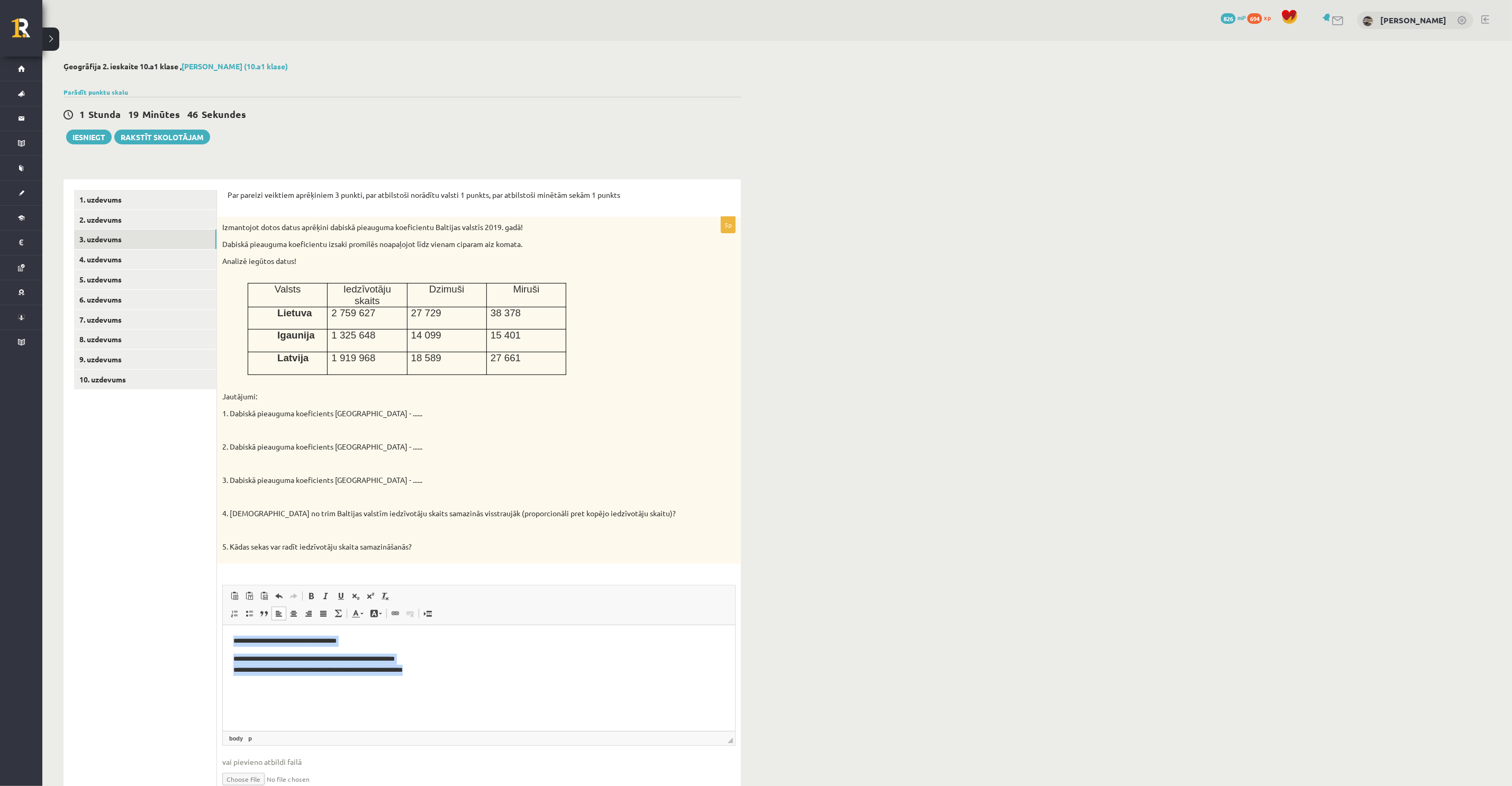
drag, startPoint x: 423, startPoint y: 668, endPoint x: 148, endPoint y: 608, distance: 281.5
click at [222, 625] on html "**********" at bounding box center [478, 664] width 512 height 79
drag, startPoint x: 342, startPoint y: 639, endPoint x: 327, endPoint y: 639, distance: 15.0
click at [327, 639] on p "**********" at bounding box center [479, 641] width 491 height 11
click at [262, 658] on p "**********" at bounding box center [479, 669] width 491 height 33
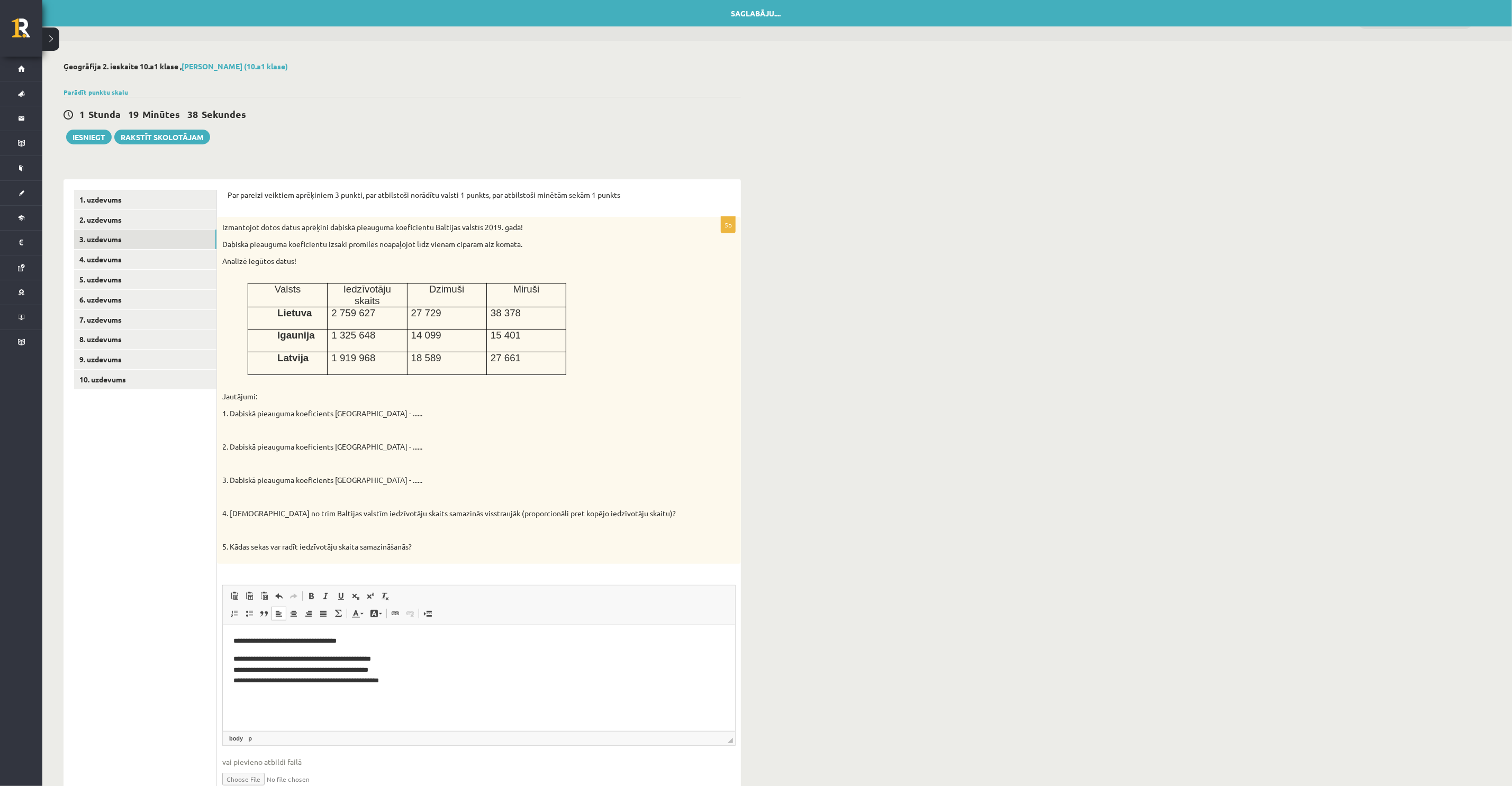
click at [261, 667] on p "**********" at bounding box center [479, 669] width 491 height 33
click at [264, 668] on p "**********" at bounding box center [479, 669] width 491 height 33
click at [264, 667] on p "**********" at bounding box center [479, 669] width 491 height 33
click at [265, 668] on p "**********" at bounding box center [479, 669] width 491 height 33
click at [263, 668] on p "**********" at bounding box center [479, 669] width 491 height 33
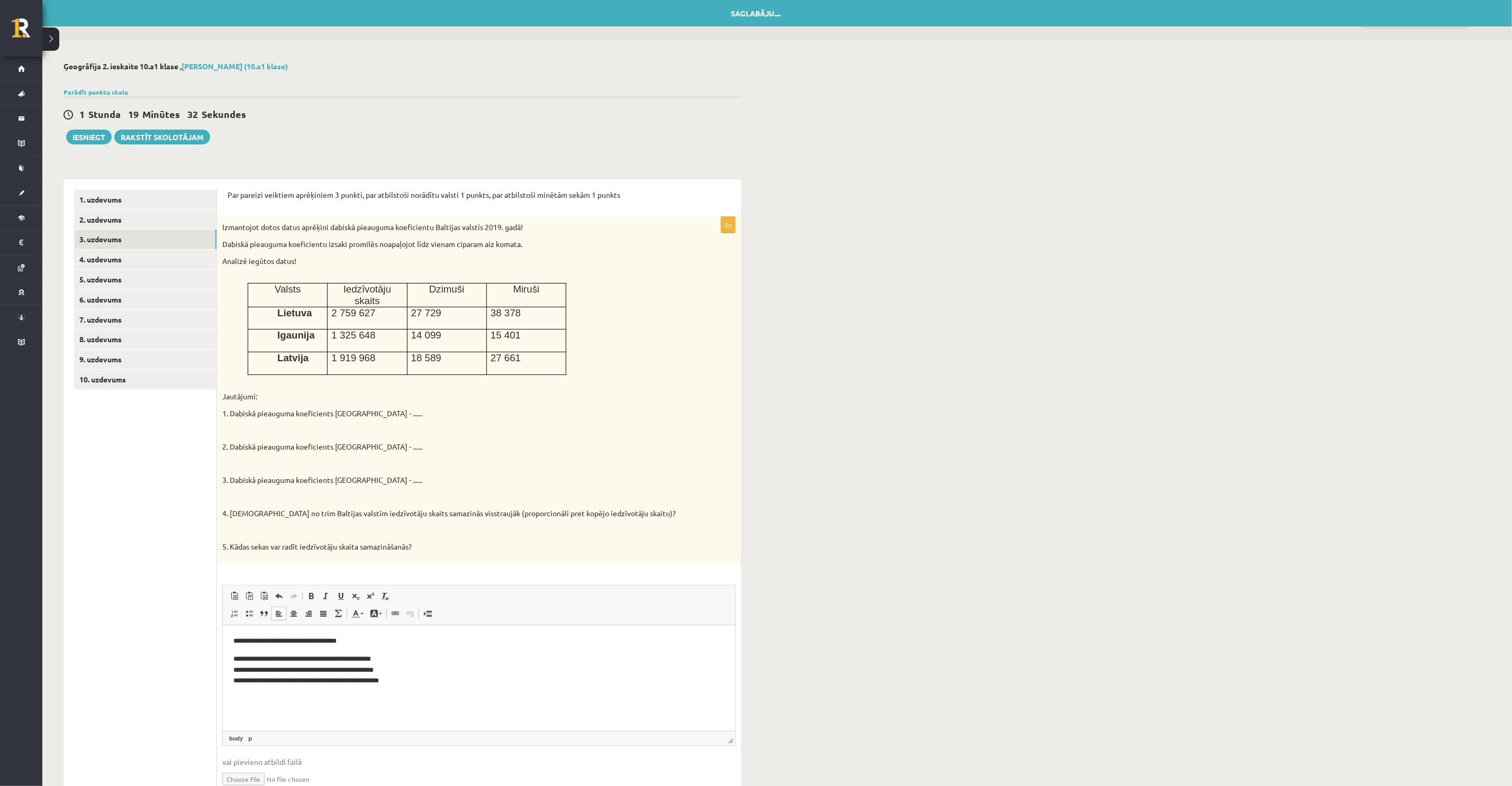
click at [268, 668] on p "**********" at bounding box center [479, 669] width 491 height 33
click at [257, 680] on p "**********" at bounding box center [479, 669] width 491 height 33
click at [280, 668] on p "**********" at bounding box center [479, 669] width 491 height 33
click at [259, 641] on p "**********" at bounding box center [479, 641] width 491 height 11
click at [337, 639] on p "**********" at bounding box center [479, 641] width 491 height 11
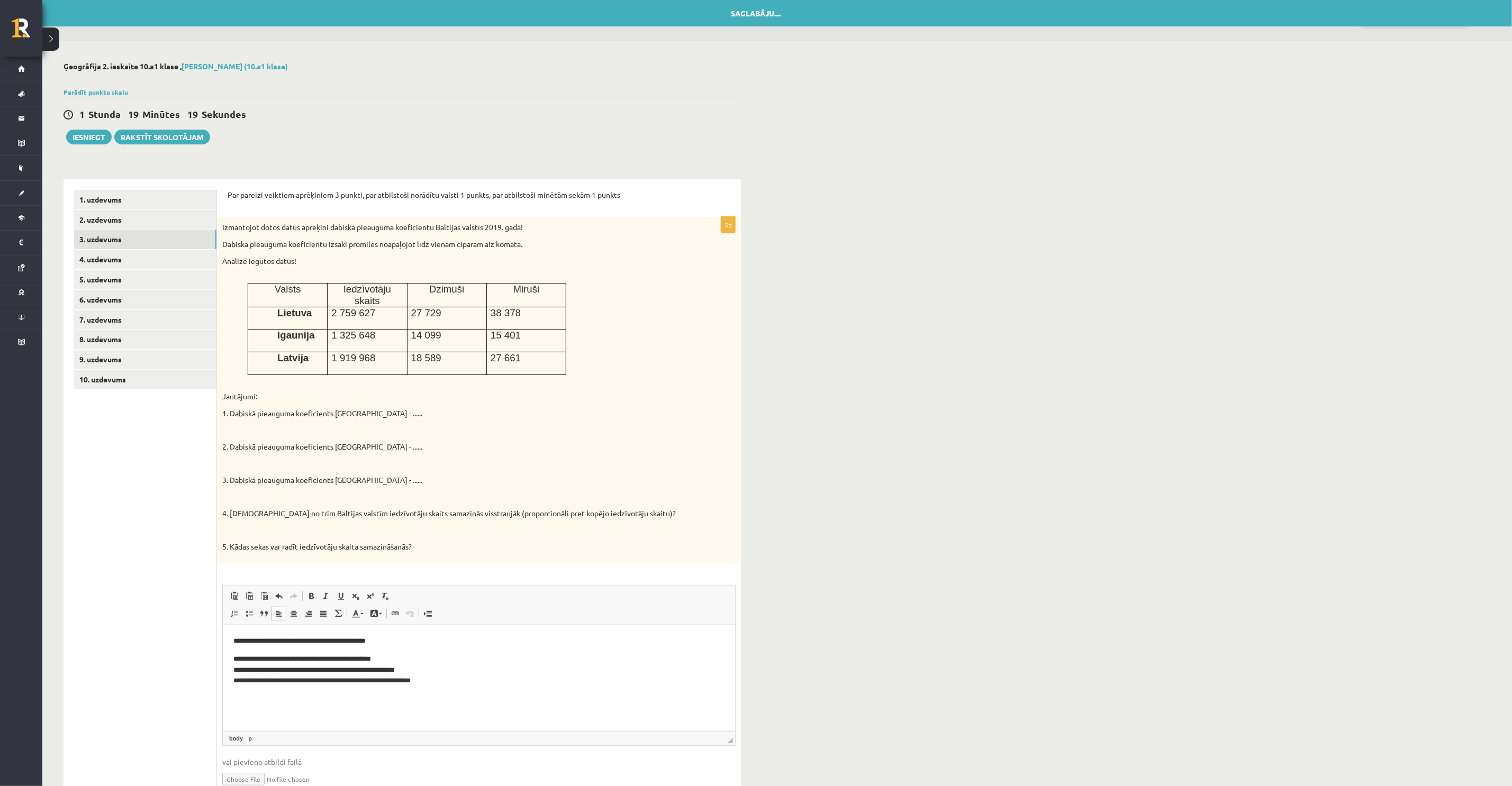
click at [335, 660] on p "**********" at bounding box center [479, 669] width 491 height 33
click at [334, 669] on p "**********" at bounding box center [479, 669] width 491 height 33
click at [337, 678] on p "**********" at bounding box center [479, 669] width 491 height 33
drag, startPoint x: 517, startPoint y: 480, endPoint x: 453, endPoint y: 499, distance: 66.8
click at [517, 479] on div "Izmantojot dotos datus aprēķini dabiskā pieauguma koeficientu Baltijas valstīs …" at bounding box center [479, 390] width 524 height 347
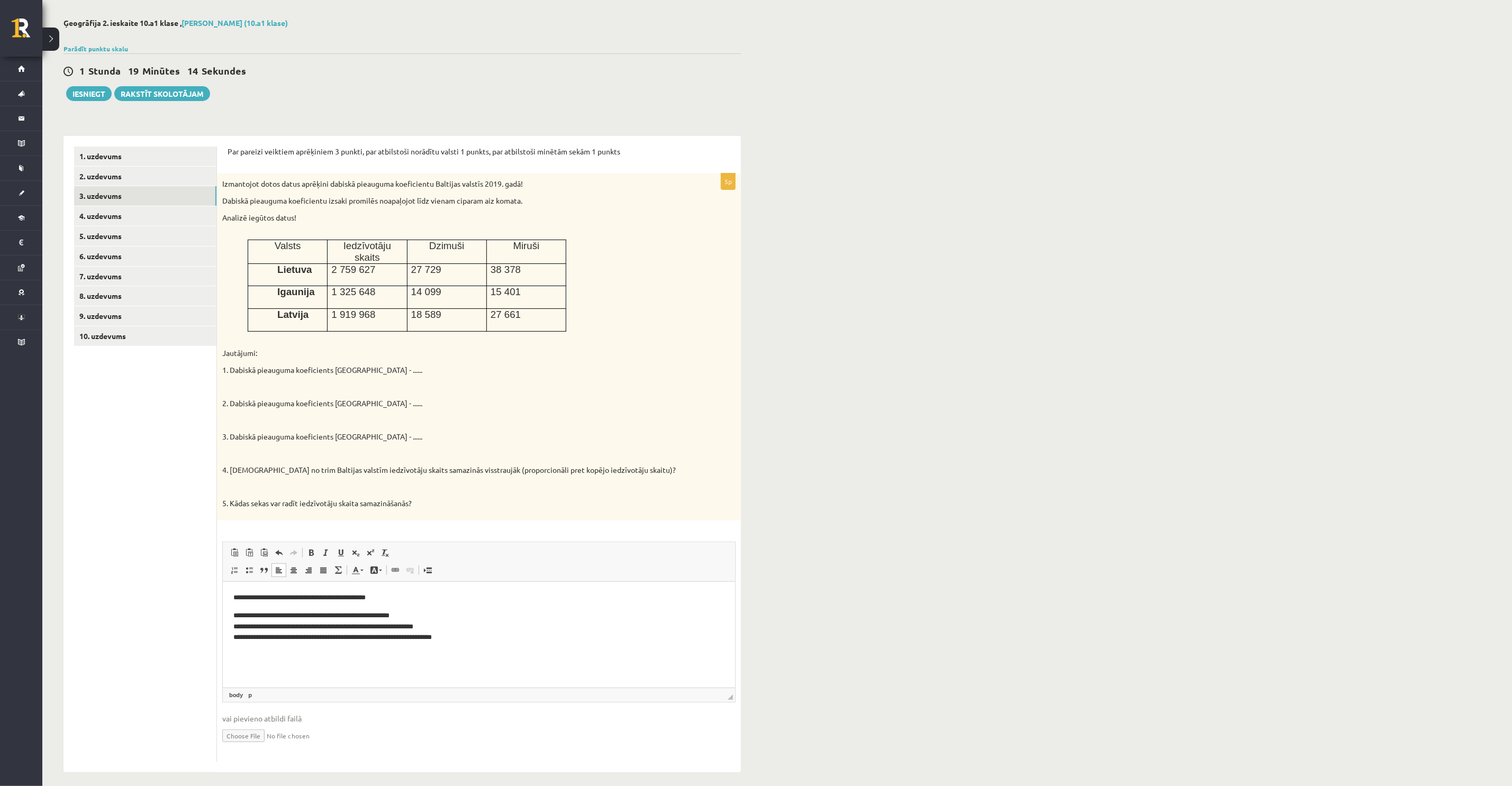
scroll to position [46, 0]
click at [534, 318] on td "27 661" at bounding box center [526, 316] width 80 height 22
click at [397, 232] on p at bounding box center [465, 232] width 435 height 11
click at [112, 179] on link "2. uzdevums" at bounding box center [145, 174] width 143 height 20
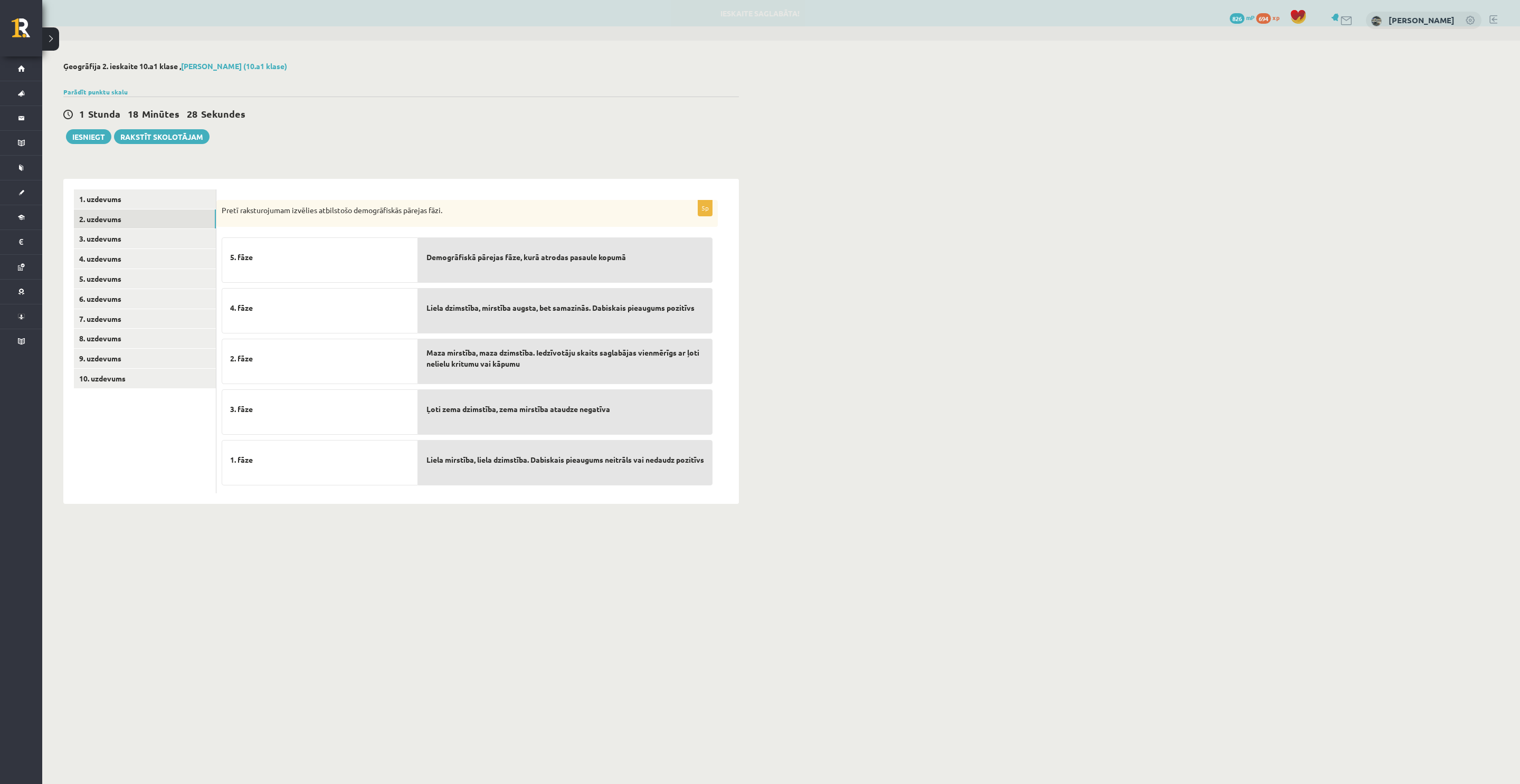
click at [227, 209] on p "Pretī raksturojumam izvēlies atbilstošo demogrāfiskās pārejas fāzi." at bounding box center [441, 211] width 438 height 11
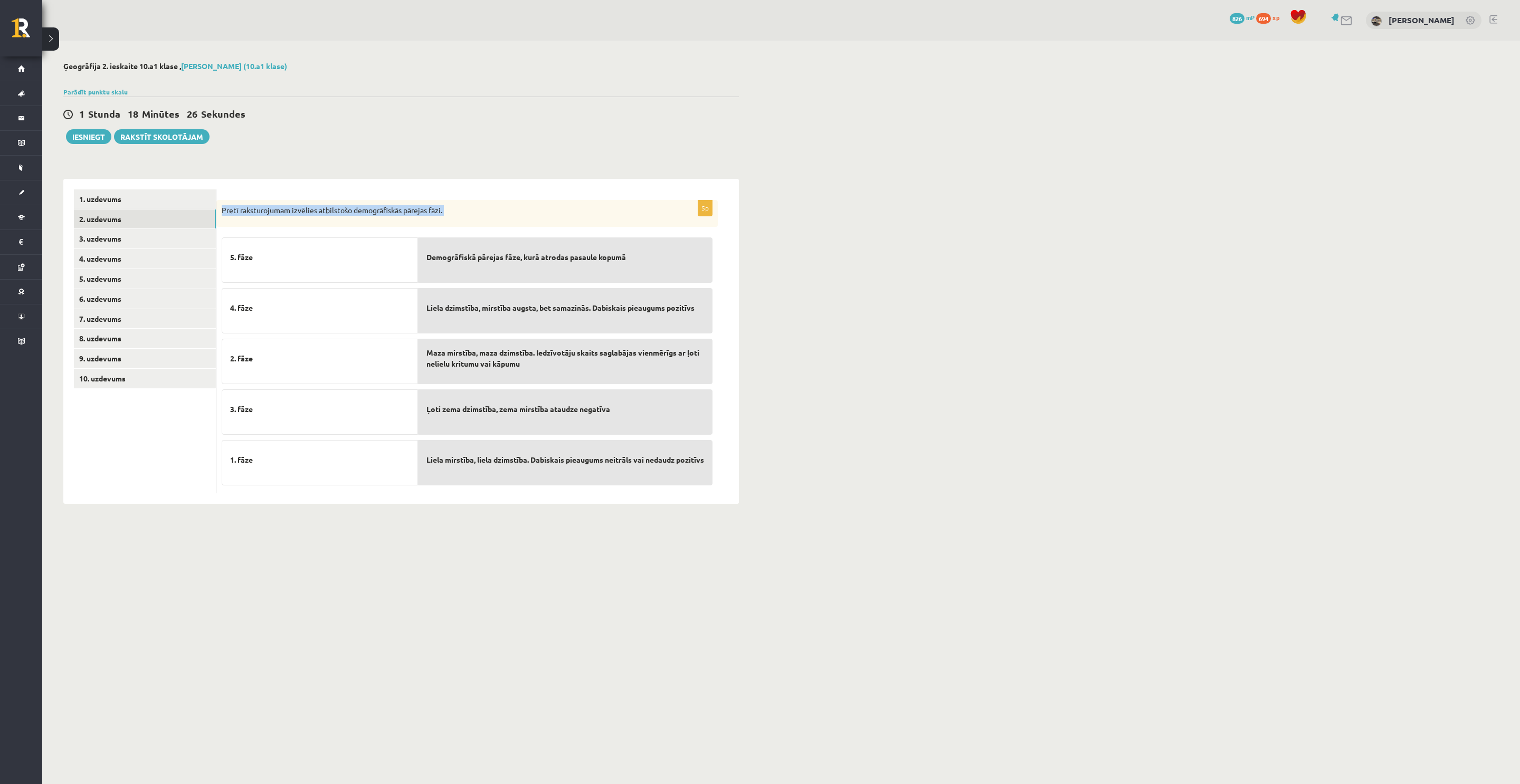
drag, startPoint x: 222, startPoint y: 209, endPoint x: 475, endPoint y: 342, distance: 285.8
click at [726, 472] on form "5p Pretī raksturojumam izvēlies atbilstošo demogrāfiskās pārejas fāzi. 5. fāze …" at bounding box center [477, 341] width 502 height 305
click at [222, 209] on p "Pretī raksturojumam izvēlies atbilstošo demogrāfiskās pārejas fāzi." at bounding box center [441, 211] width 438 height 11
drag, startPoint x: 225, startPoint y: 250, endPoint x: 656, endPoint y: 448, distance: 474.3
click at [741, 493] on div "**********" at bounding box center [401, 282] width 718 height 485
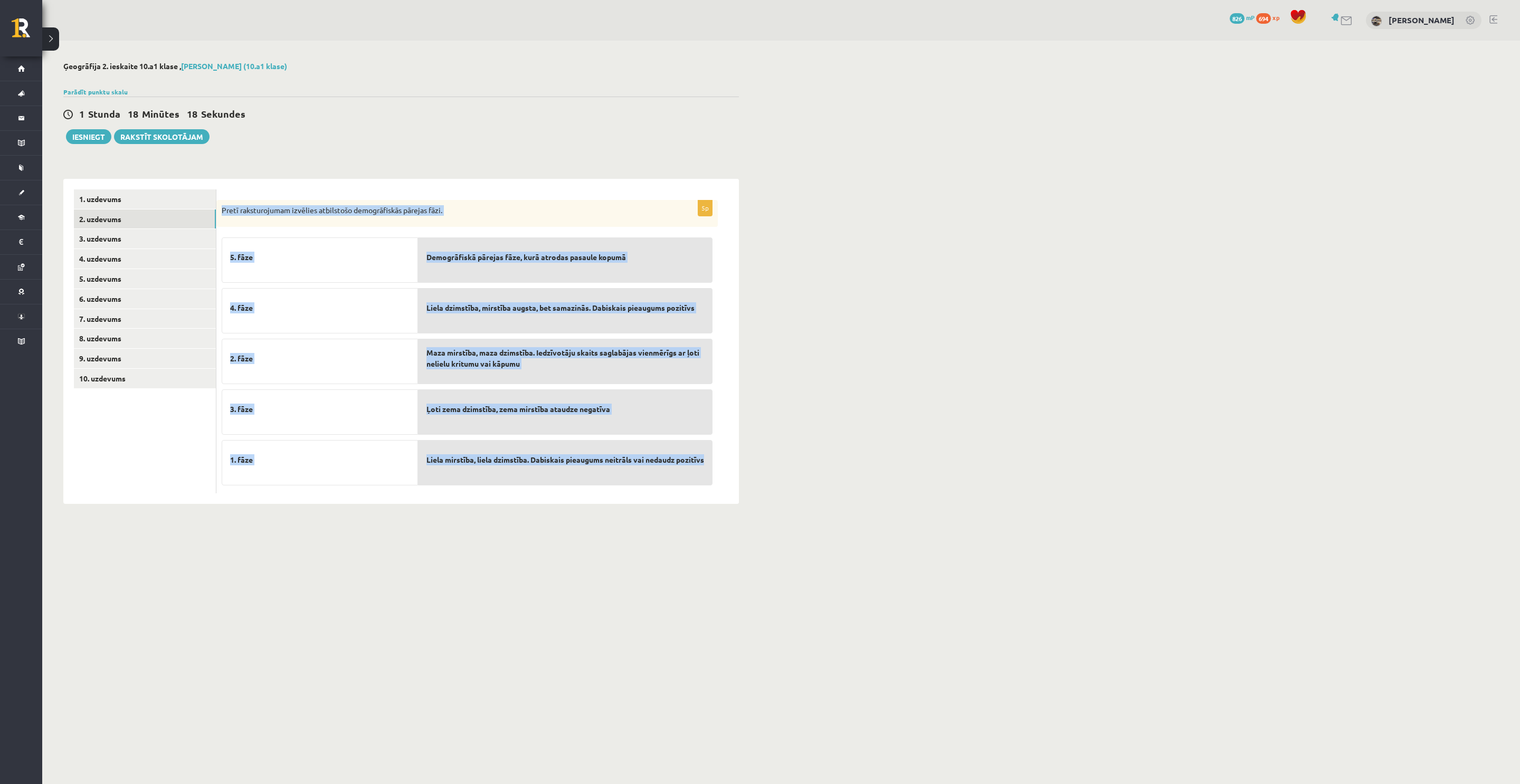
drag, startPoint x: 219, startPoint y: 207, endPoint x: 691, endPoint y: 464, distance: 537.4
click at [691, 464] on div "5p Pretī raksturojumam izvēlies atbilstošo demogrāfiskās pārejas fāzi. 5. fāze …" at bounding box center [467, 347] width 502 height 294
copy div "Pretī raksturojumam izvēlies atbilstošo demogrāfiskās pārejas fāzi. 5. fāze 4. …"
click at [804, 184] on div "**********" at bounding box center [781, 282] width 1478 height 485
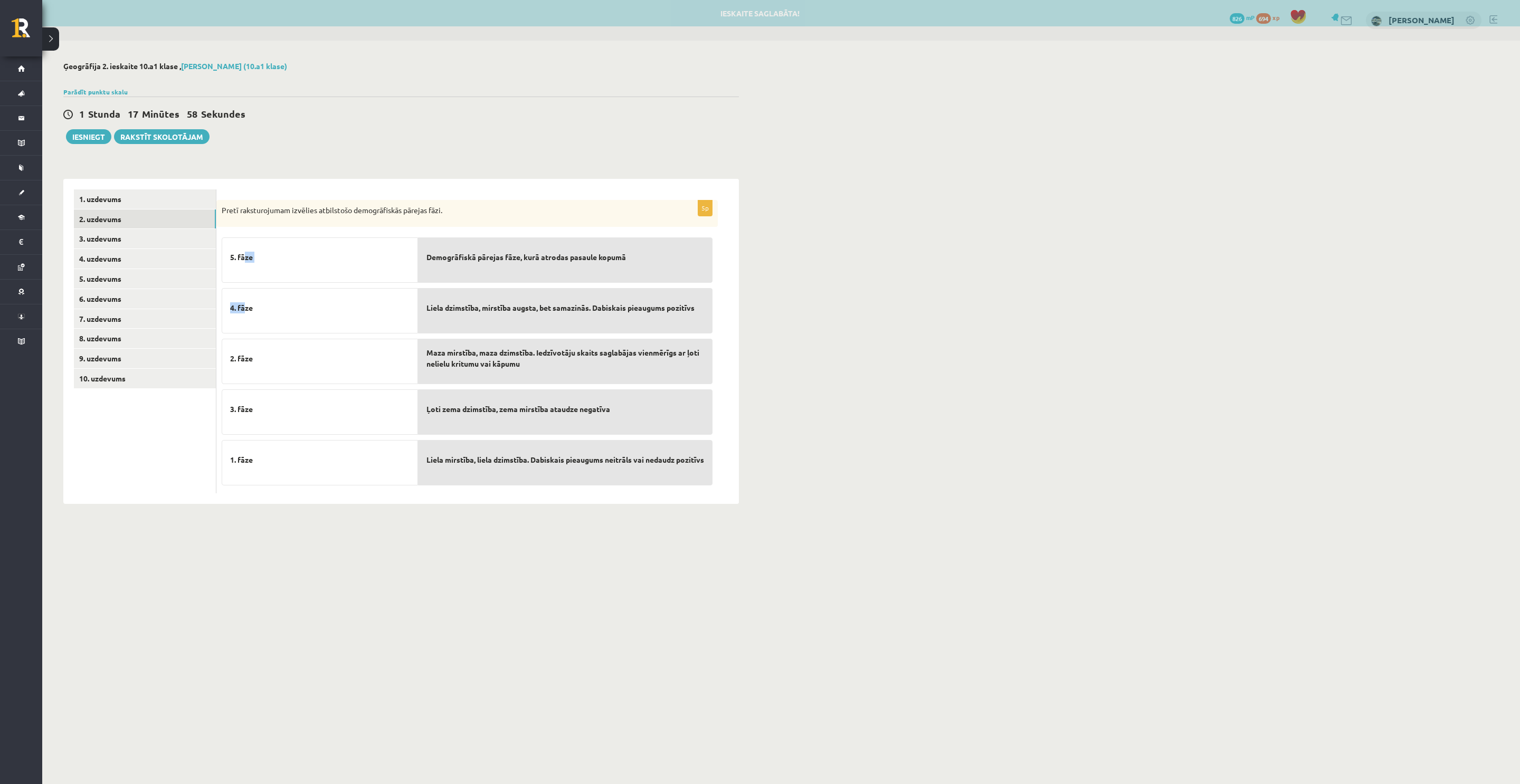
drag, startPoint x: 244, startPoint y: 302, endPoint x: 245, endPoint y: 253, distance: 49.0
click at [245, 253] on div "5. fāze 4. fāze 2. fāze 3. fāze 1. fāze" at bounding box center [320, 358] width 197 height 253
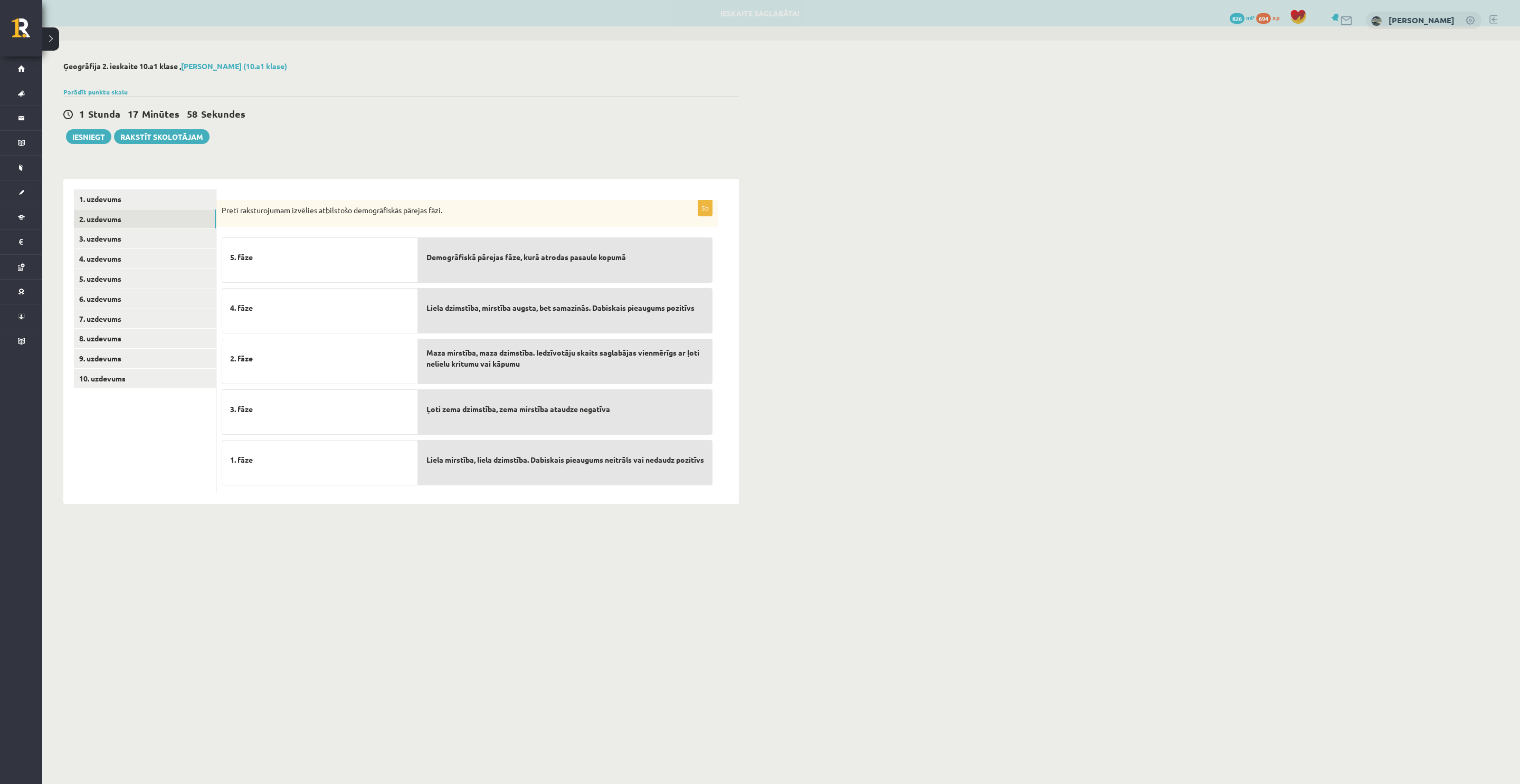
click at [250, 323] on div "4. fāze" at bounding box center [320, 310] width 197 height 46
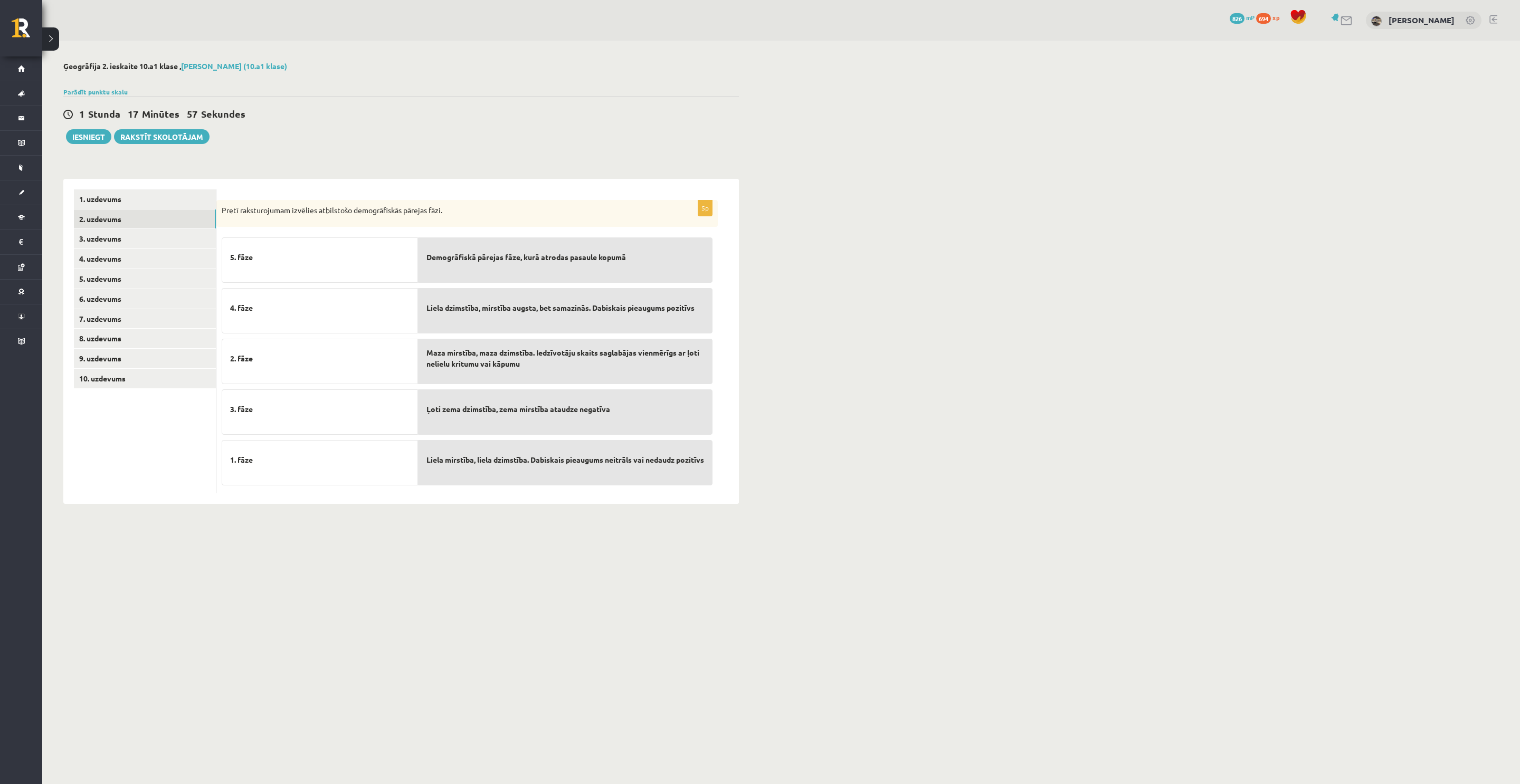
drag, startPoint x: 241, startPoint y: 316, endPoint x: 244, endPoint y: 285, distance: 31.1
click at [242, 286] on div "5. fāze 4. fāze 2. fāze 3. fāze 1. fāze" at bounding box center [320, 358] width 197 height 253
click at [135, 206] on link "1. uzdevums" at bounding box center [145, 199] width 142 height 20
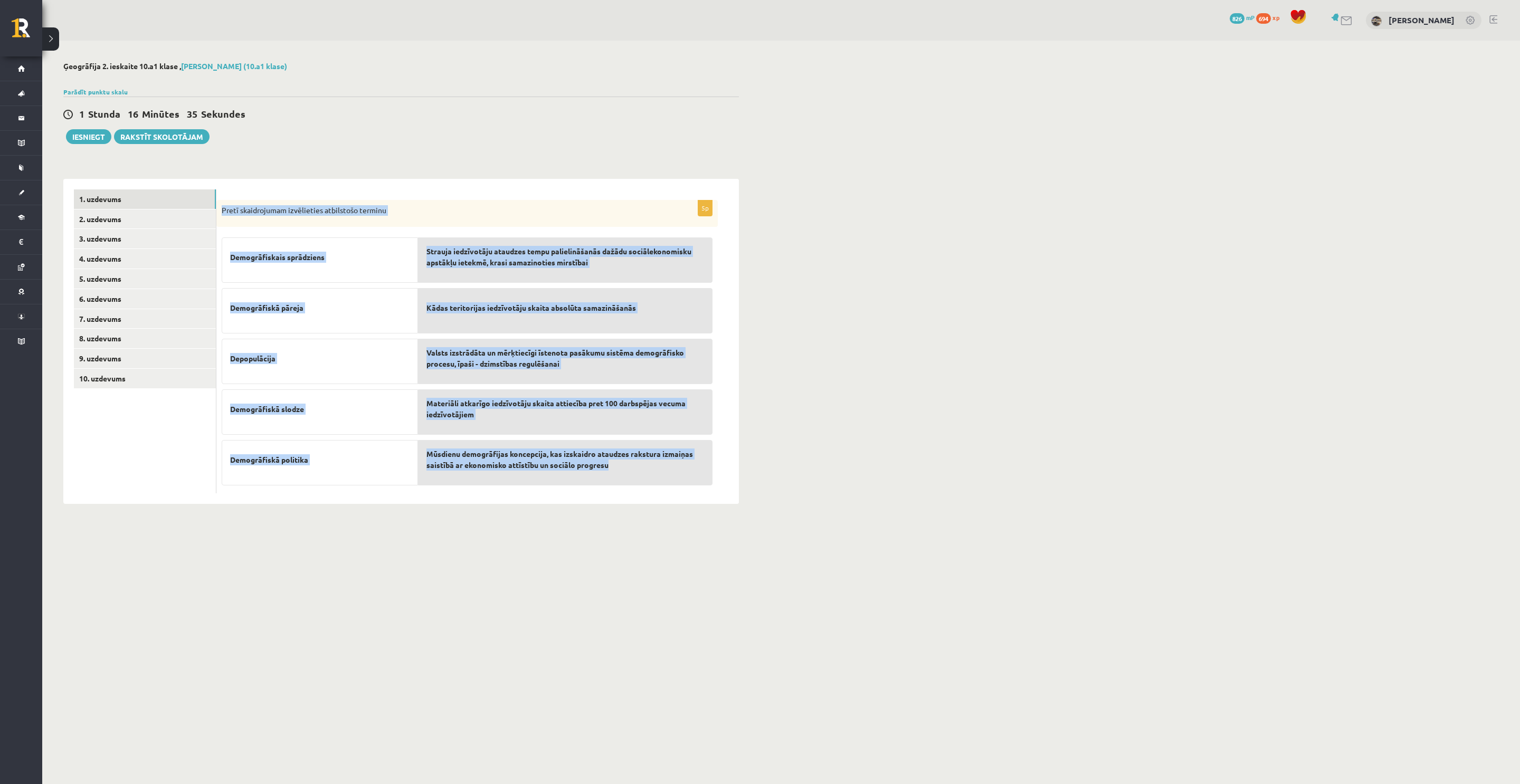
drag, startPoint x: 222, startPoint y: 209, endPoint x: 675, endPoint y: 488, distance: 532.0
click at [675, 488] on div "5p Pretī skaidrojumam izvēlieties atbilstošo terminu Demogrāfiskais sprādziens …" at bounding box center [467, 347] width 502 height 294
copy div "Pretī skaidrojumam izvēlieties atbilstošo terminu Demogrāfiskais sprādziens Dem…"
click at [411, 162] on div "**********" at bounding box center [401, 282] width 718 height 485
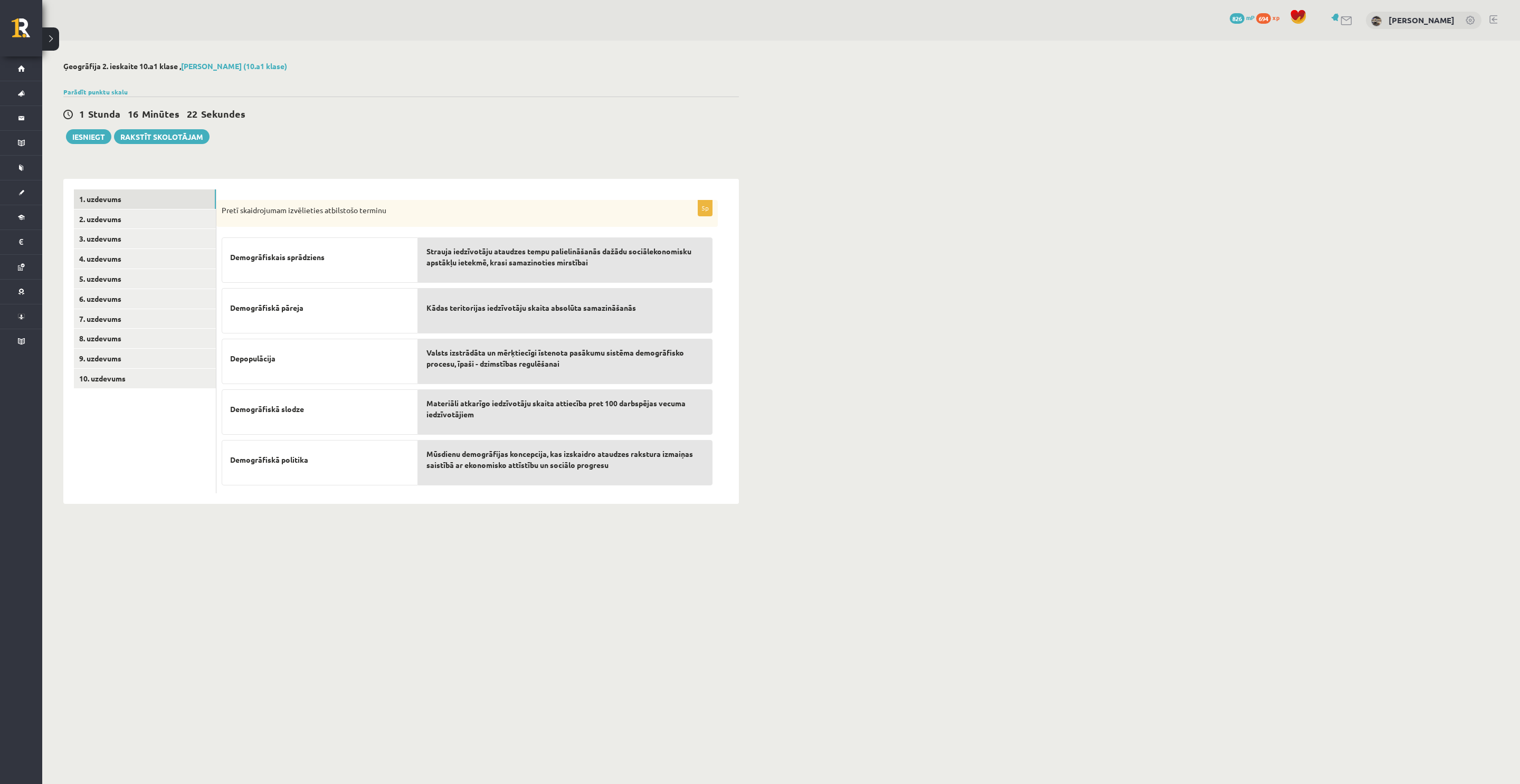
drag, startPoint x: 335, startPoint y: 472, endPoint x: 369, endPoint y: 446, distance: 42.8
click at [334, 460] on p "Demogrāfiskā politika" at bounding box center [319, 459] width 180 height 22
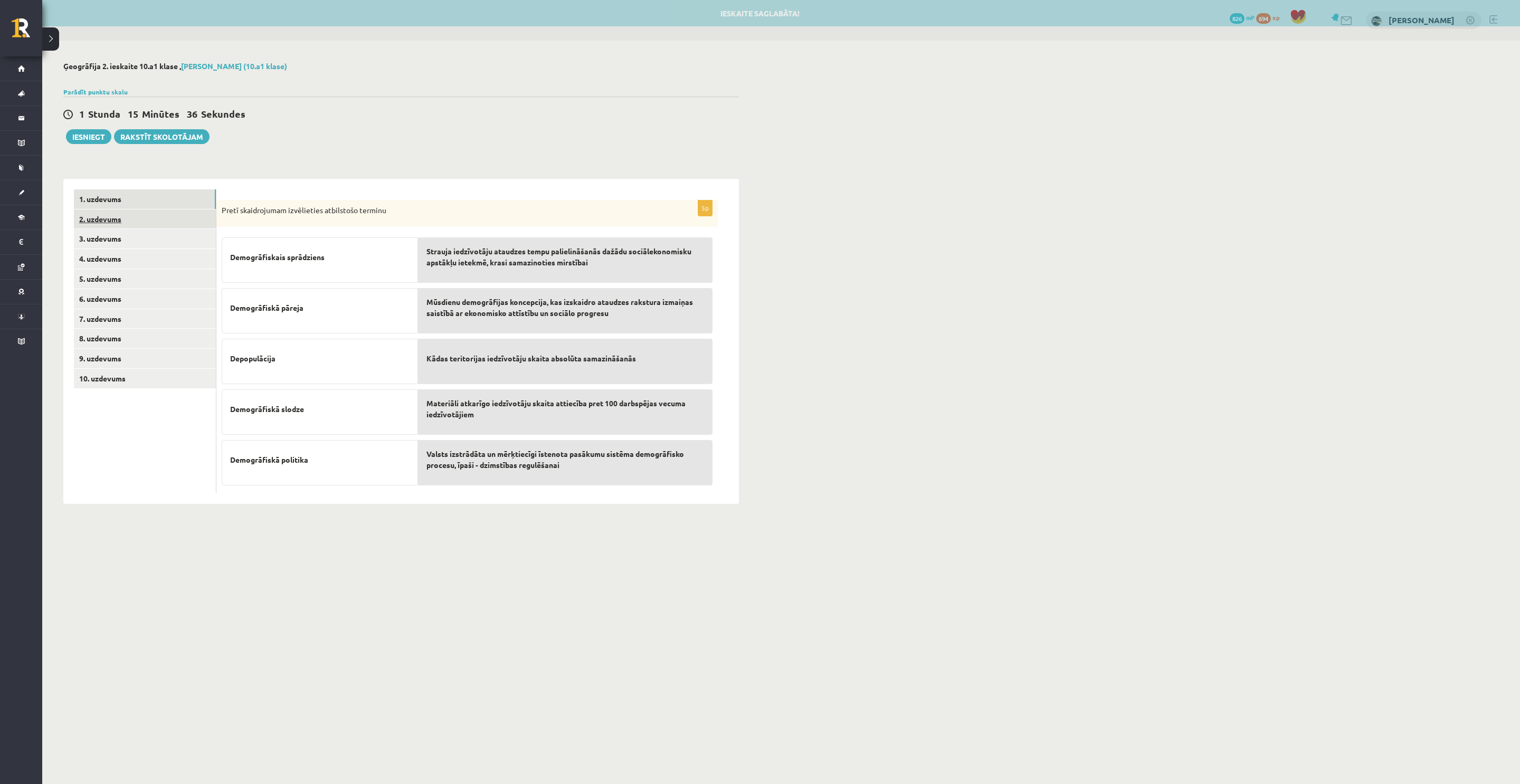
click at [132, 223] on link "2. uzdevums" at bounding box center [145, 219] width 142 height 20
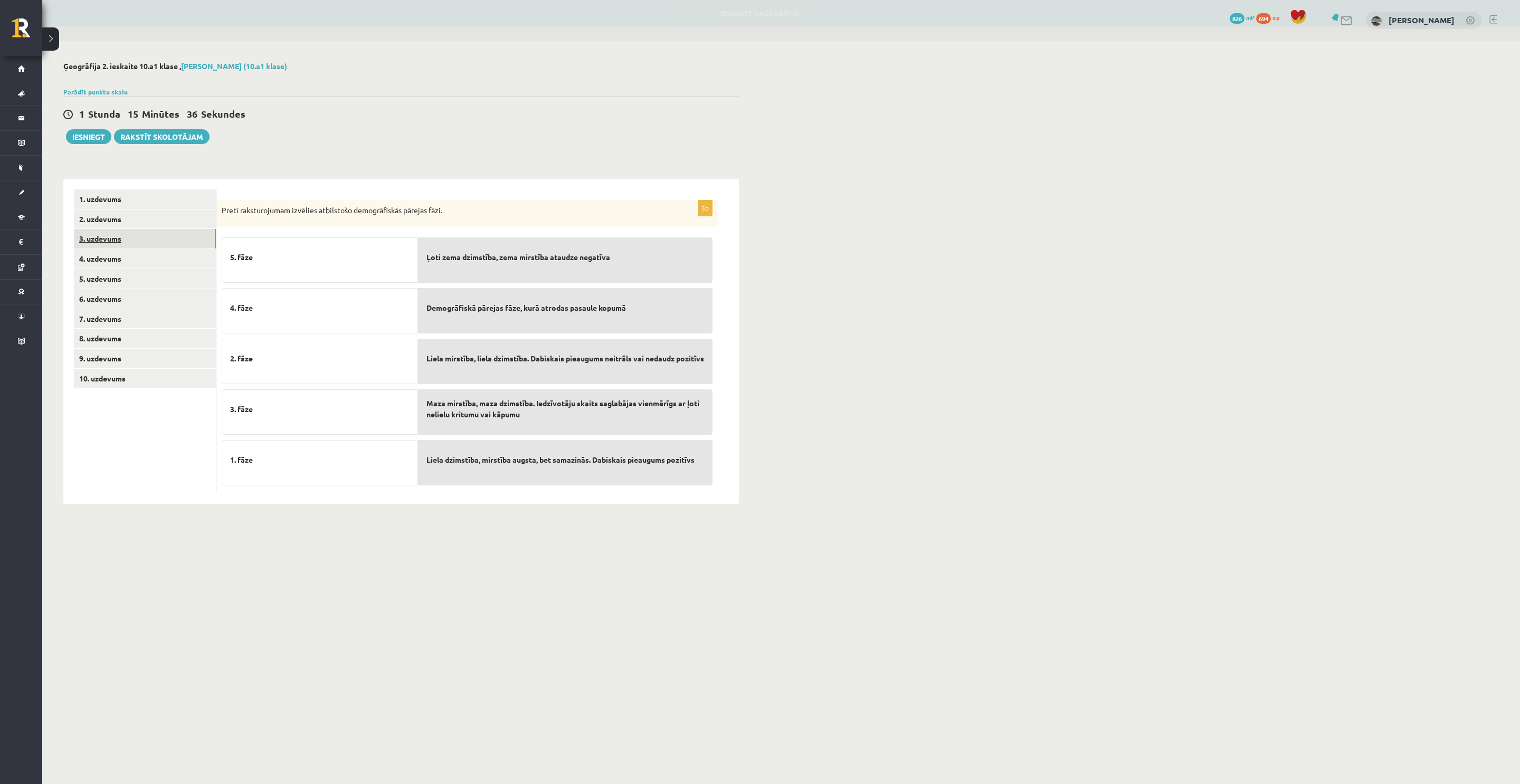
click at [127, 246] on link "3. uzdevums" at bounding box center [145, 239] width 142 height 20
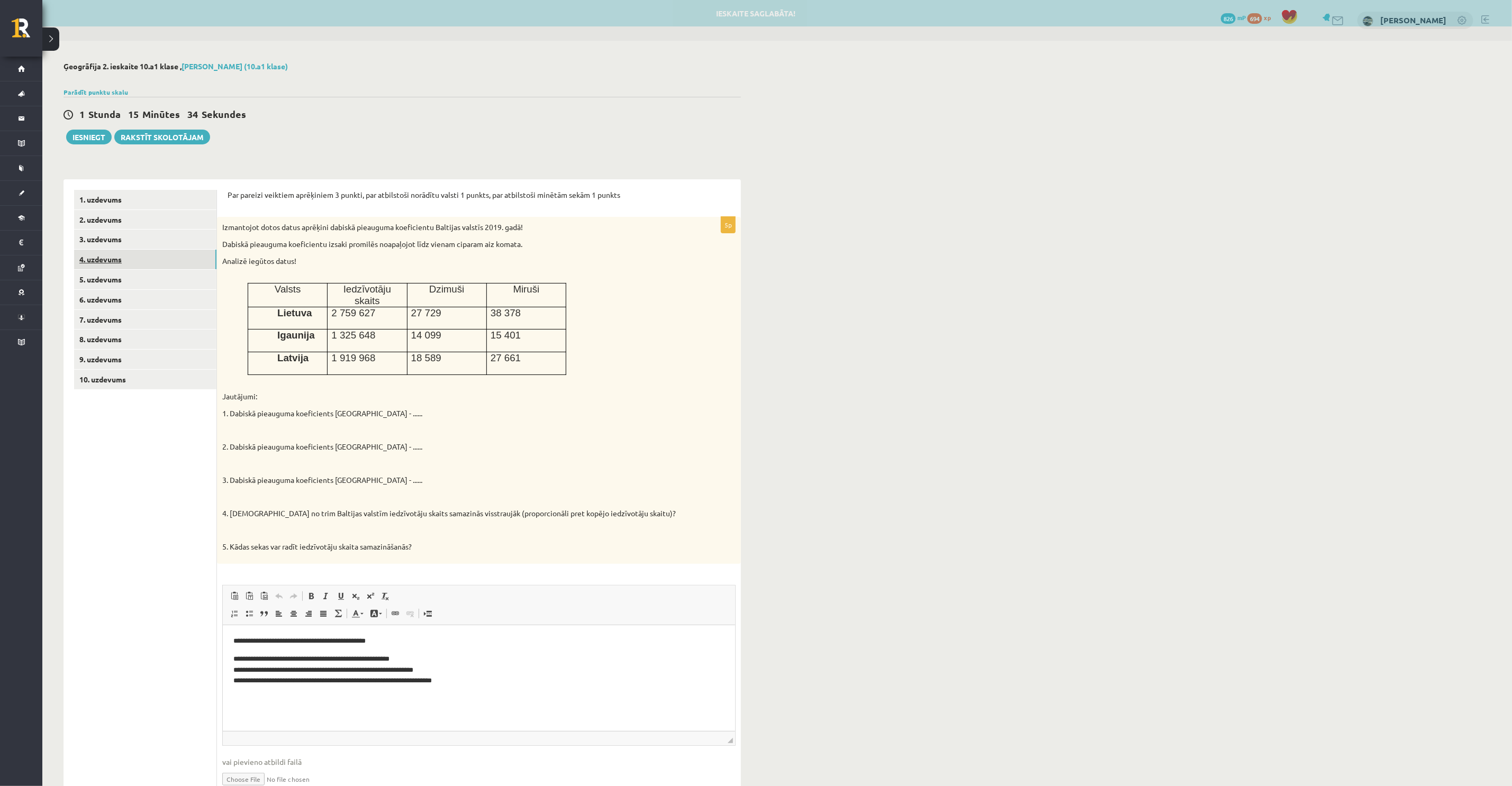
click at [127, 255] on link "4. uzdevums" at bounding box center [145, 260] width 143 height 20
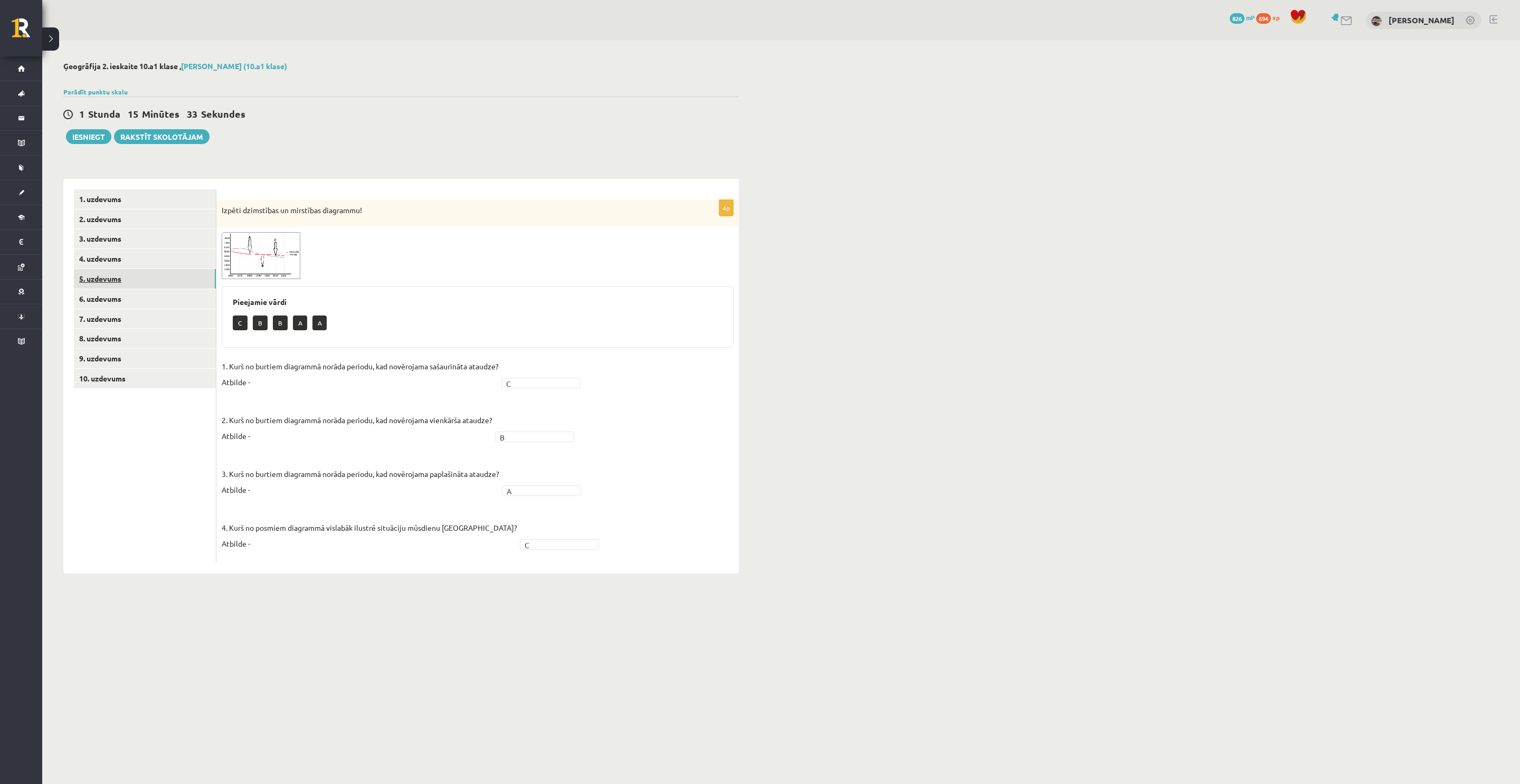
click at [127, 279] on link "5. uzdevums" at bounding box center [145, 279] width 142 height 20
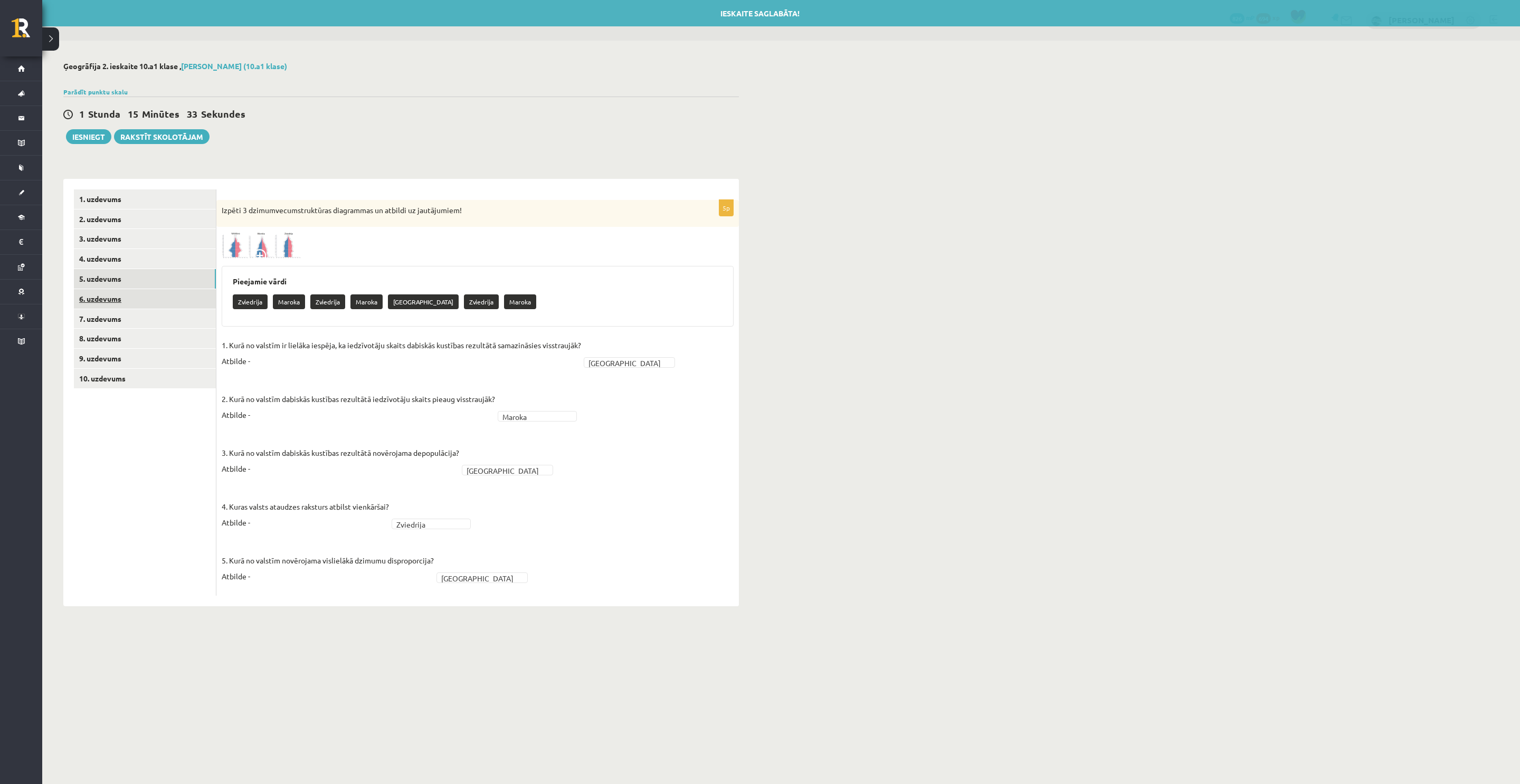
click at [123, 297] on link "6. uzdevums" at bounding box center [145, 299] width 142 height 20
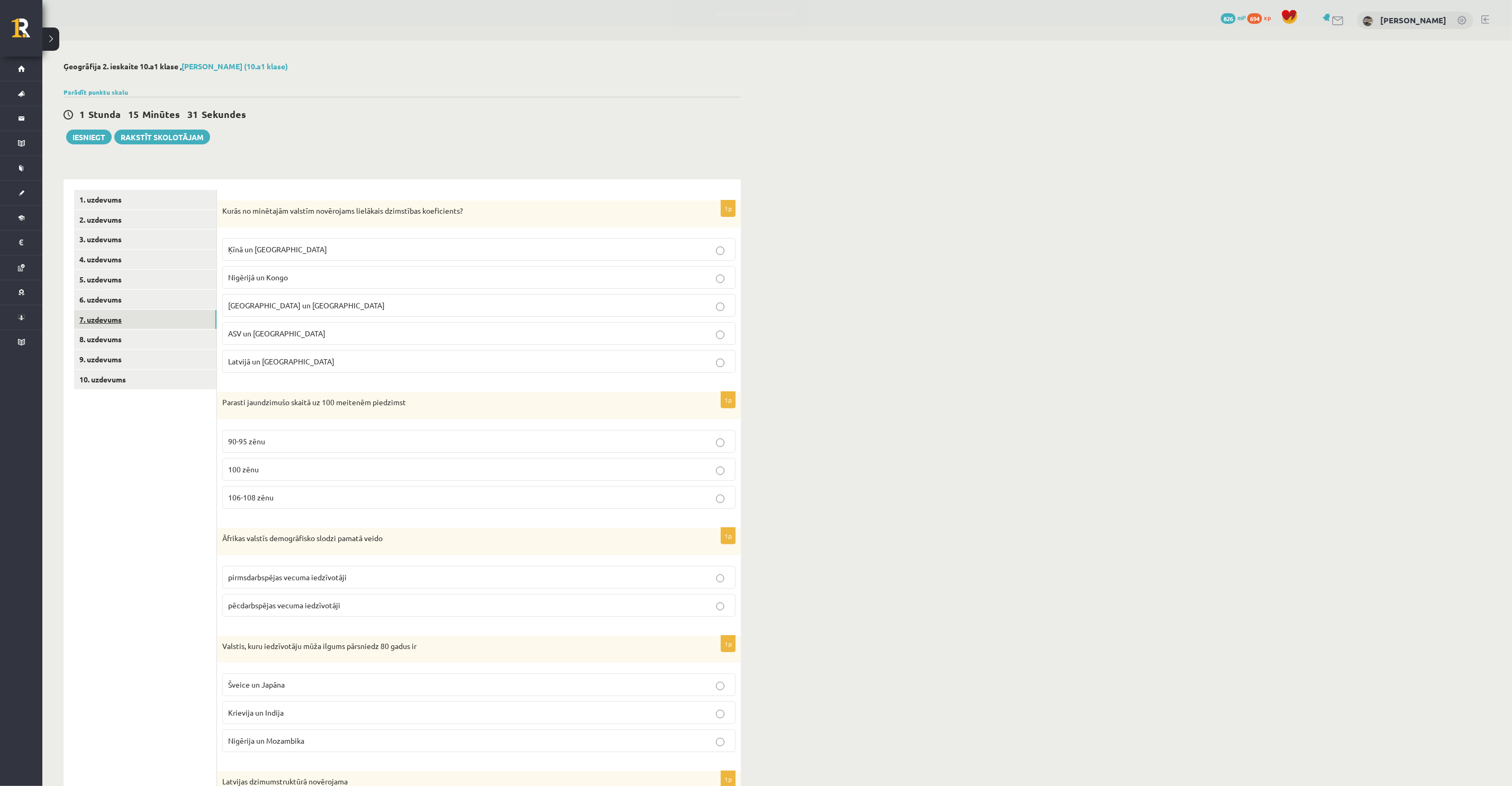
click at [119, 319] on link "7. uzdevums" at bounding box center [145, 320] width 143 height 20
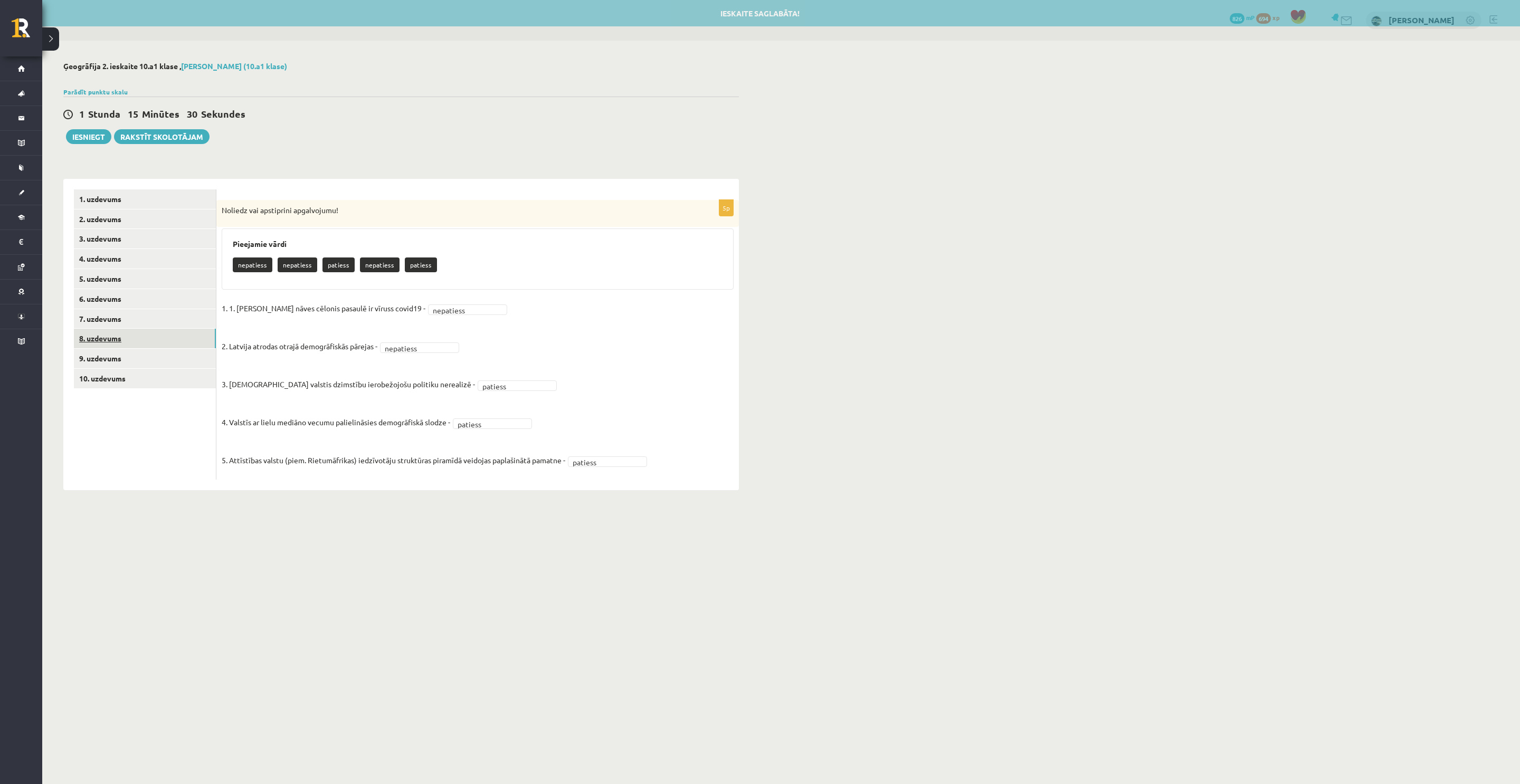
click at [122, 335] on link "8. uzdevums" at bounding box center [145, 339] width 142 height 20
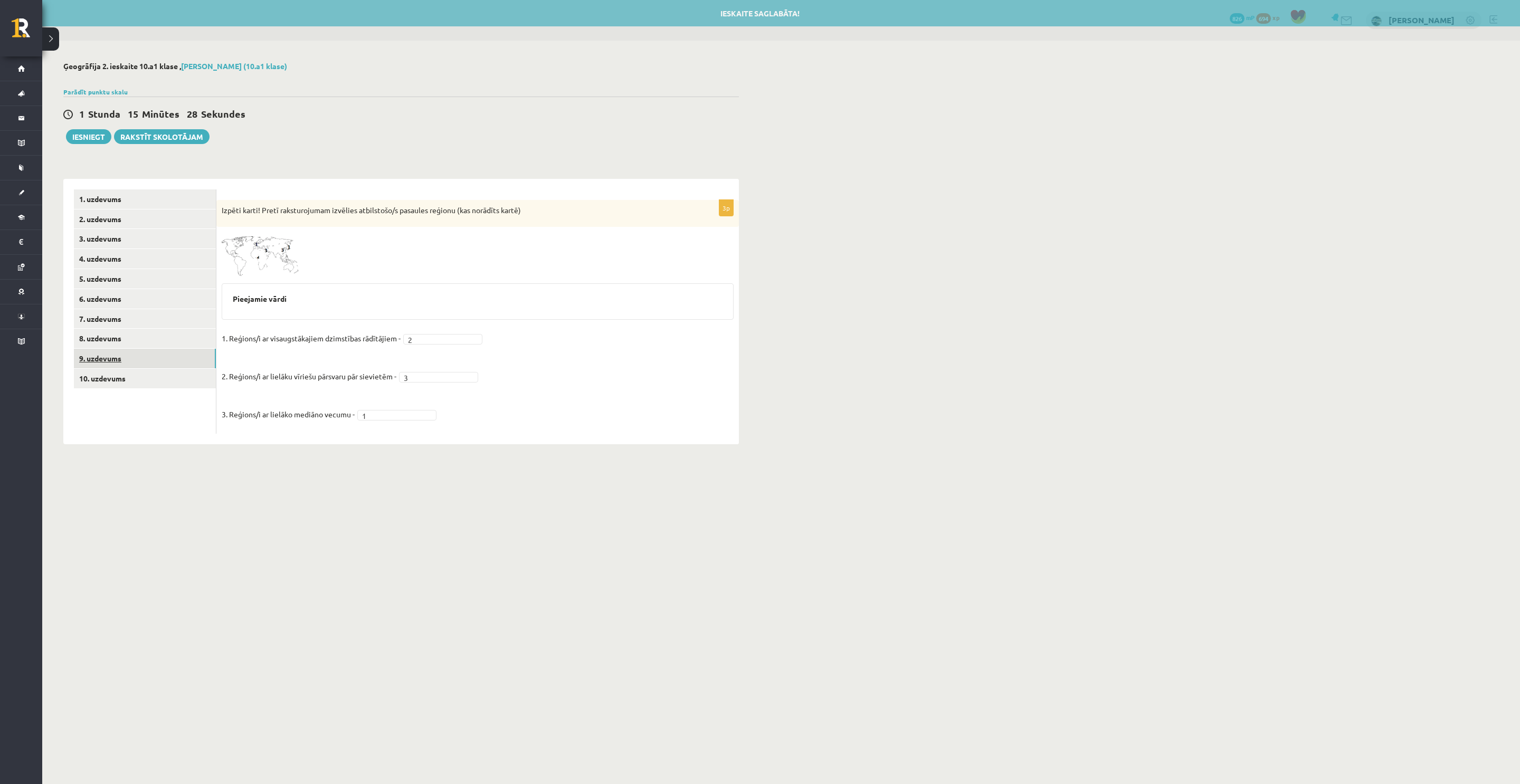
click at [114, 353] on link "9. uzdevums" at bounding box center [145, 358] width 142 height 20
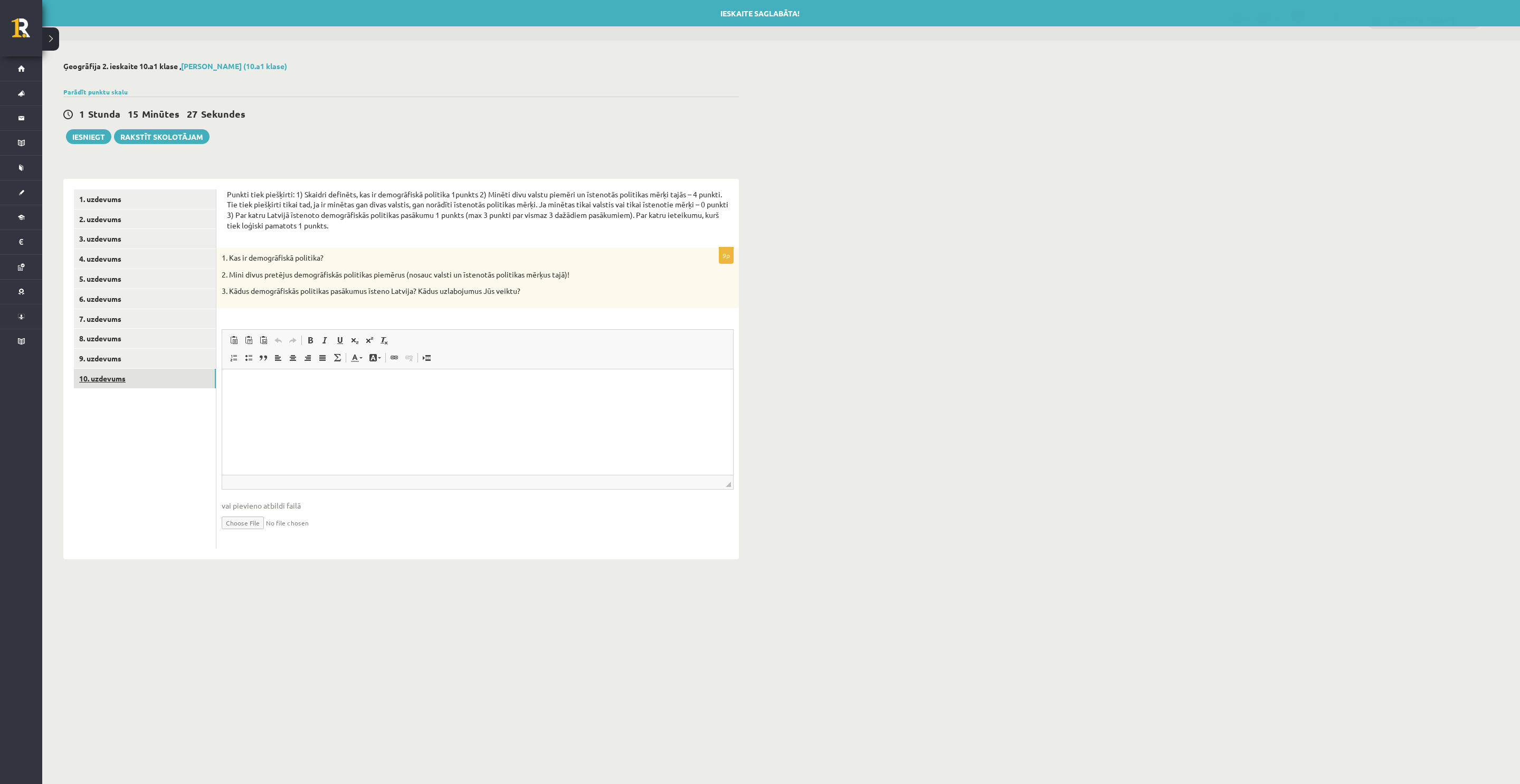
click at [129, 380] on link "10. uzdevums" at bounding box center [145, 379] width 142 height 20
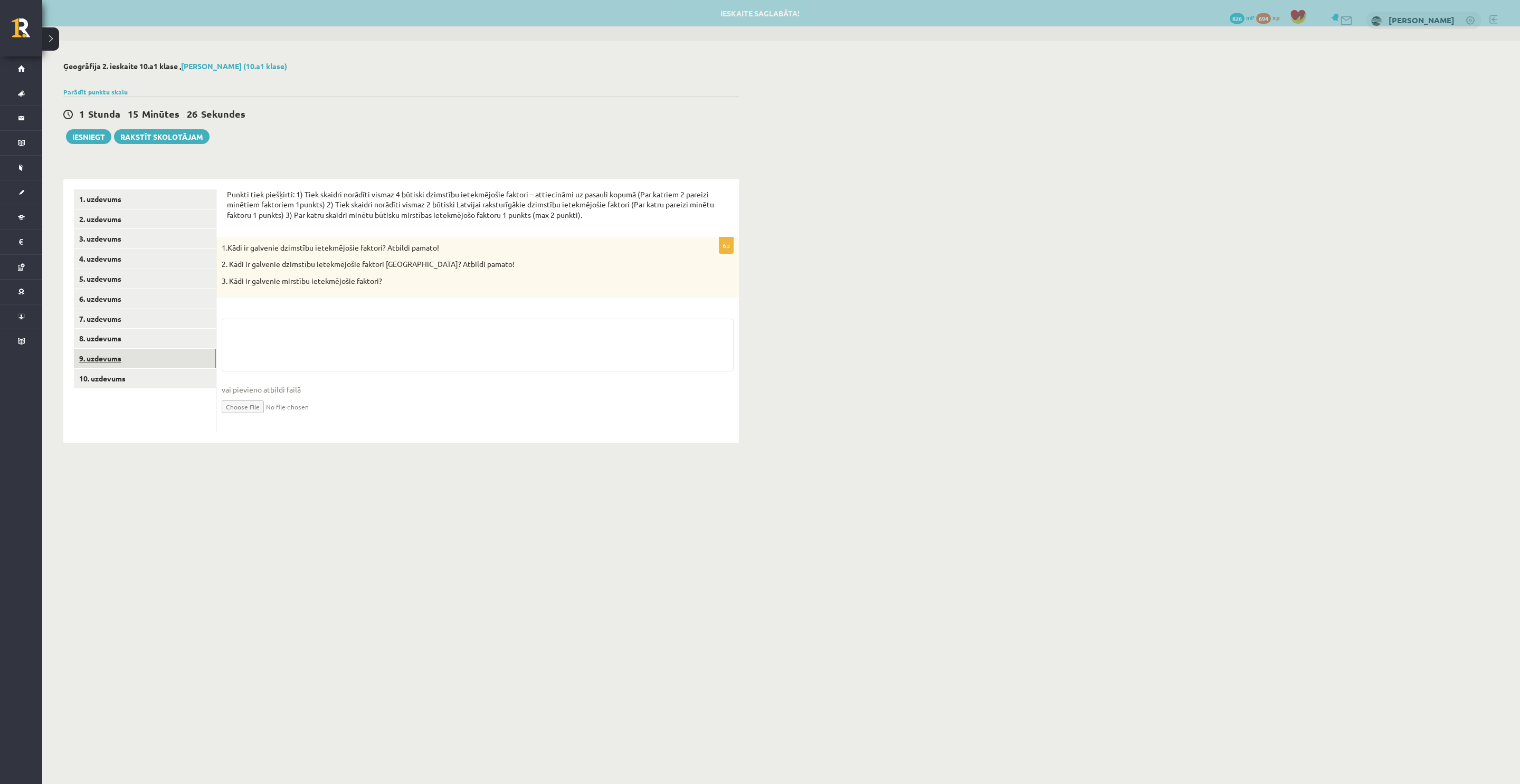
click at [122, 355] on link "9. uzdevums" at bounding box center [145, 358] width 142 height 20
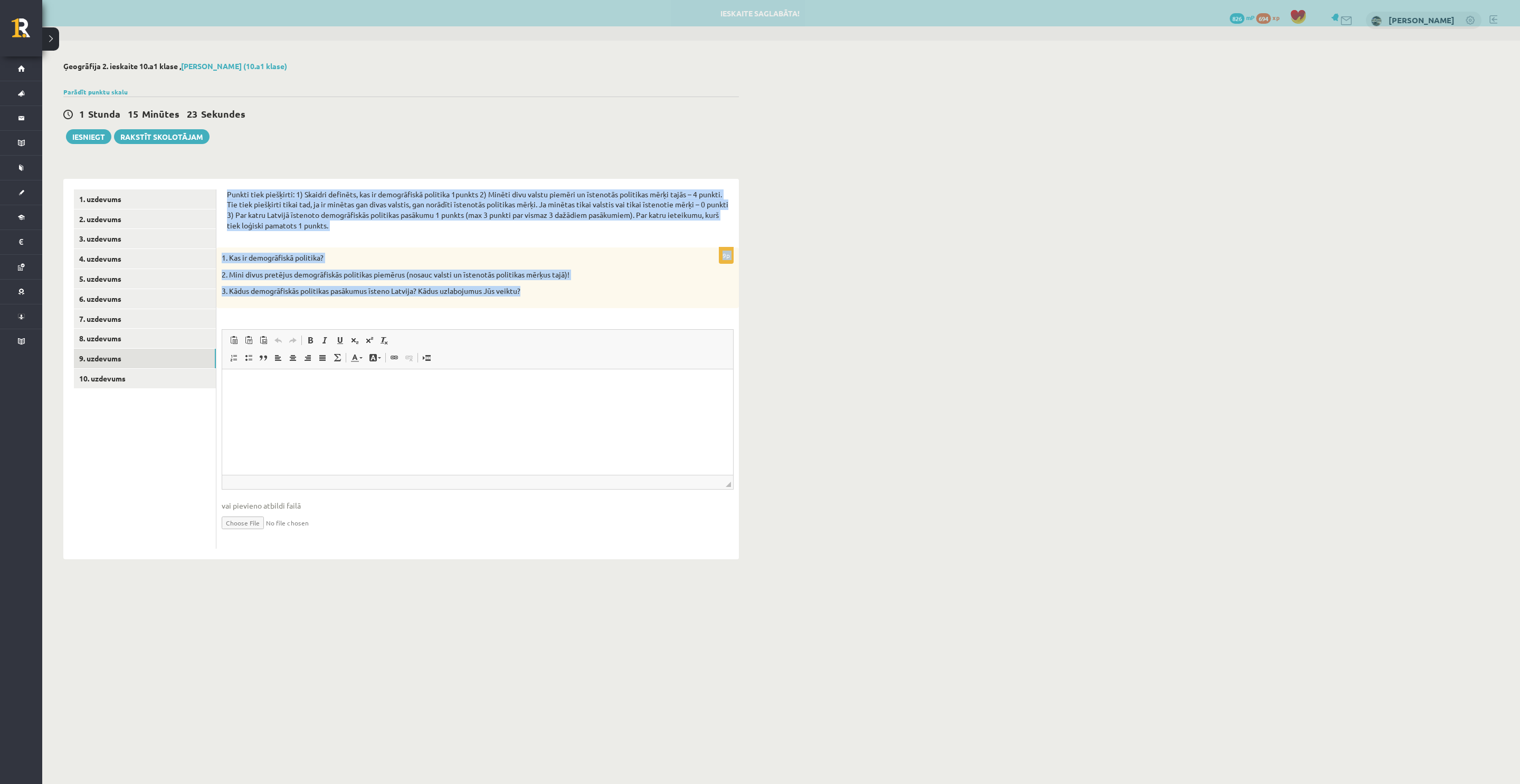
drag, startPoint x: 224, startPoint y: 190, endPoint x: 586, endPoint y: 290, distance: 375.6
click at [586, 290] on div "Punkti tiek piešķirti: 1) Skaidri definēts, kas ir demogrāfiskā politika 1punkt…" at bounding box center [477, 369] width 522 height 381
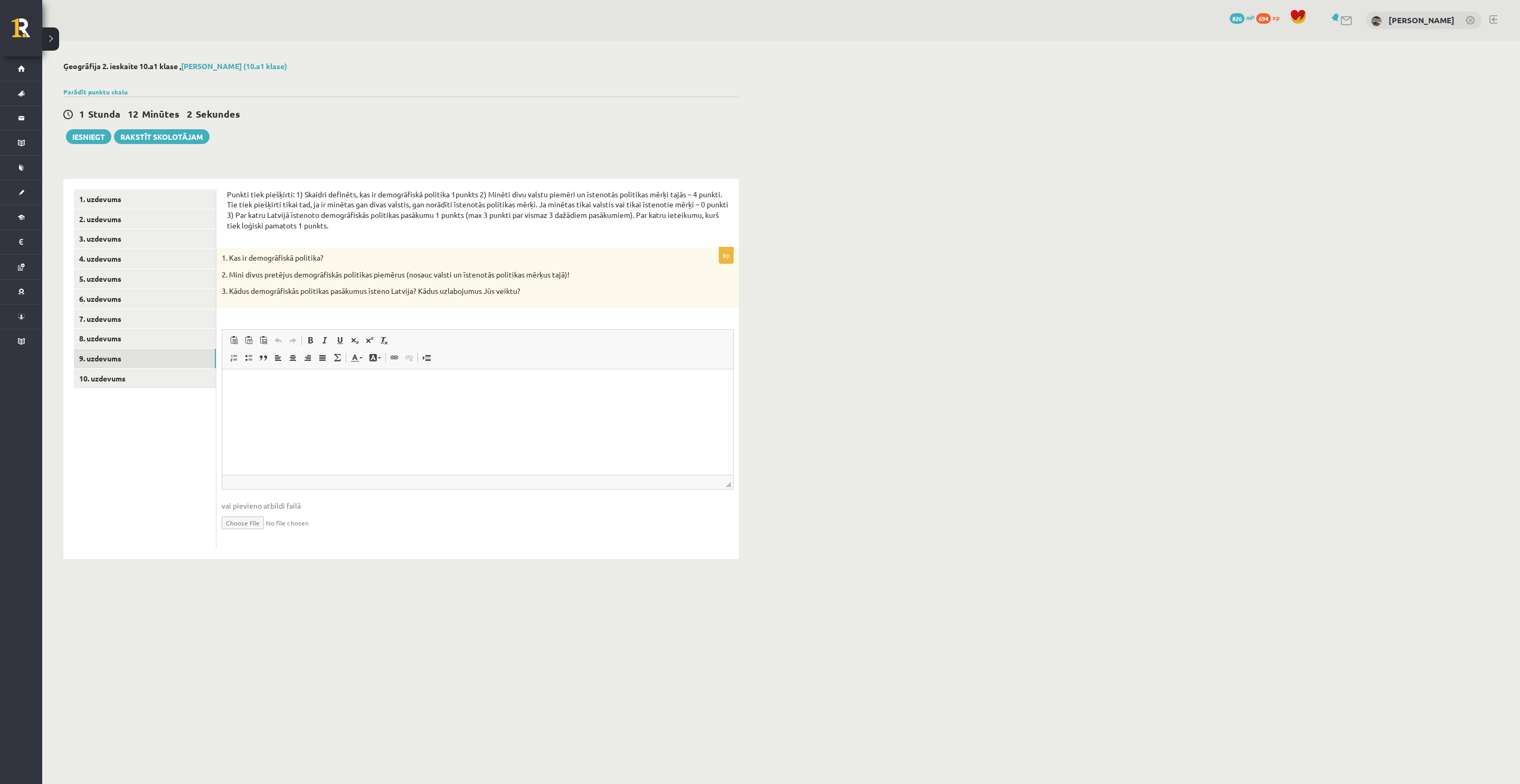
drag, startPoint x: 4, startPoint y: 38, endPoint x: 222, endPoint y: 406, distance: 427.7
click at [214, 409] on ul "1. uzdevums 2. uzdevums 3. uzdevums 4. uzdevums 5. uzdevums 6. uzdevums 7. uzde…" at bounding box center [145, 369] width 142 height 359
click at [236, 397] on html at bounding box center [477, 385] width 511 height 32
click at [242, 401] on html at bounding box center [477, 385] width 511 height 32
click at [243, 388] on p "**" at bounding box center [477, 384] width 490 height 11
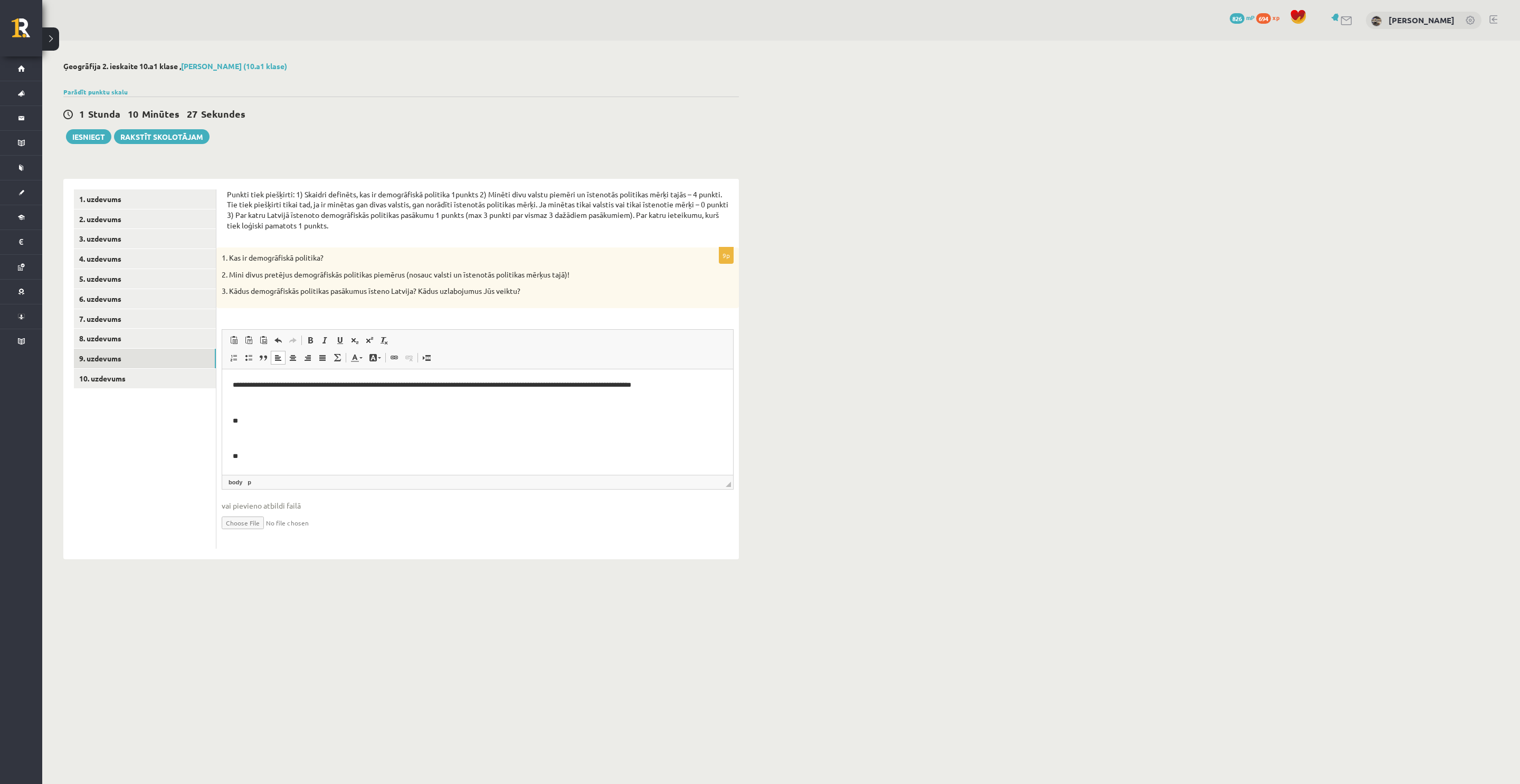
click at [259, 421] on p "**" at bounding box center [477, 420] width 490 height 11
click at [242, 466] on html "**********" at bounding box center [477, 373] width 511 height 204
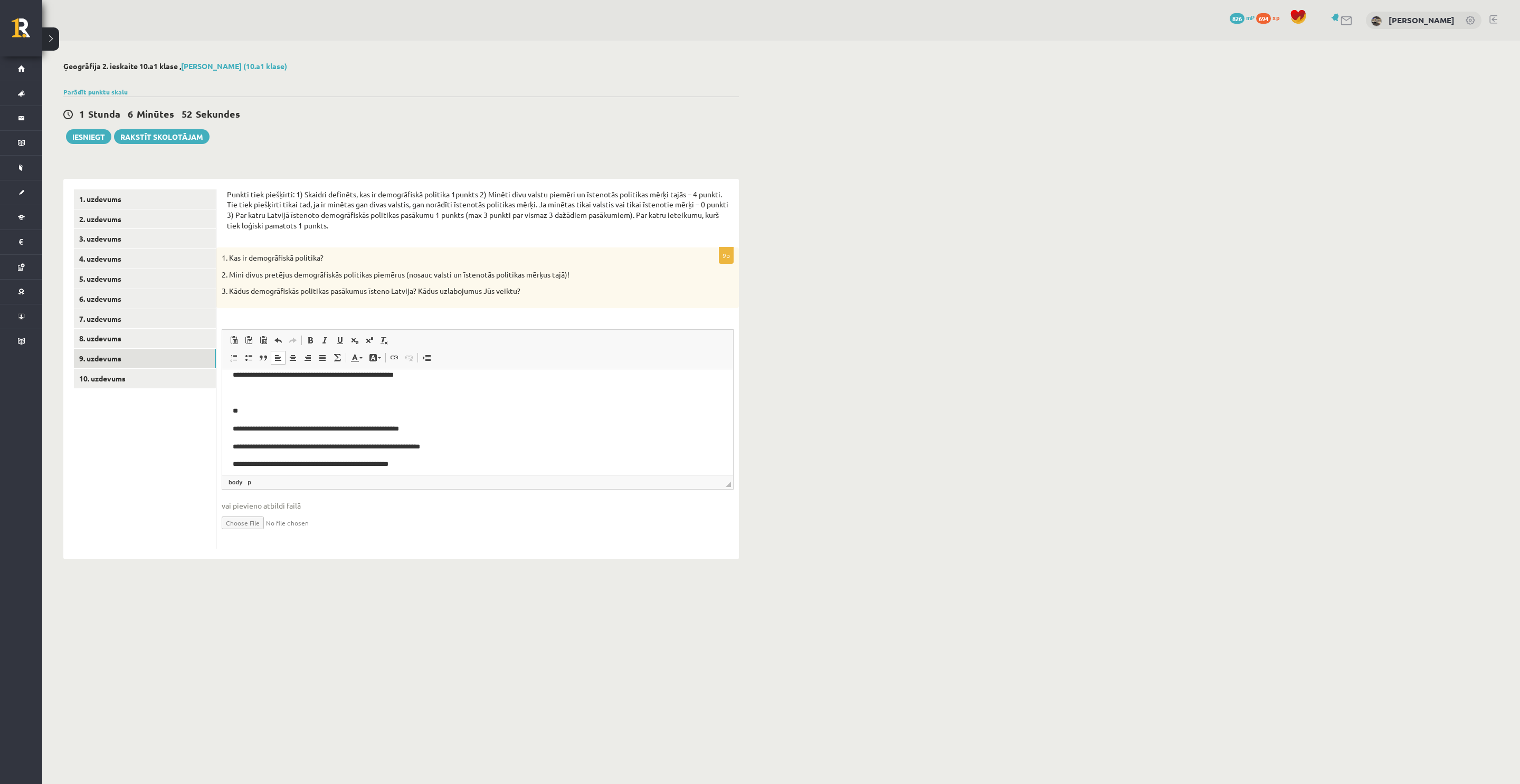
scroll to position [152, 0]
click at [91, 135] on button "Iesniegt" at bounding box center [89, 137] width 46 height 15
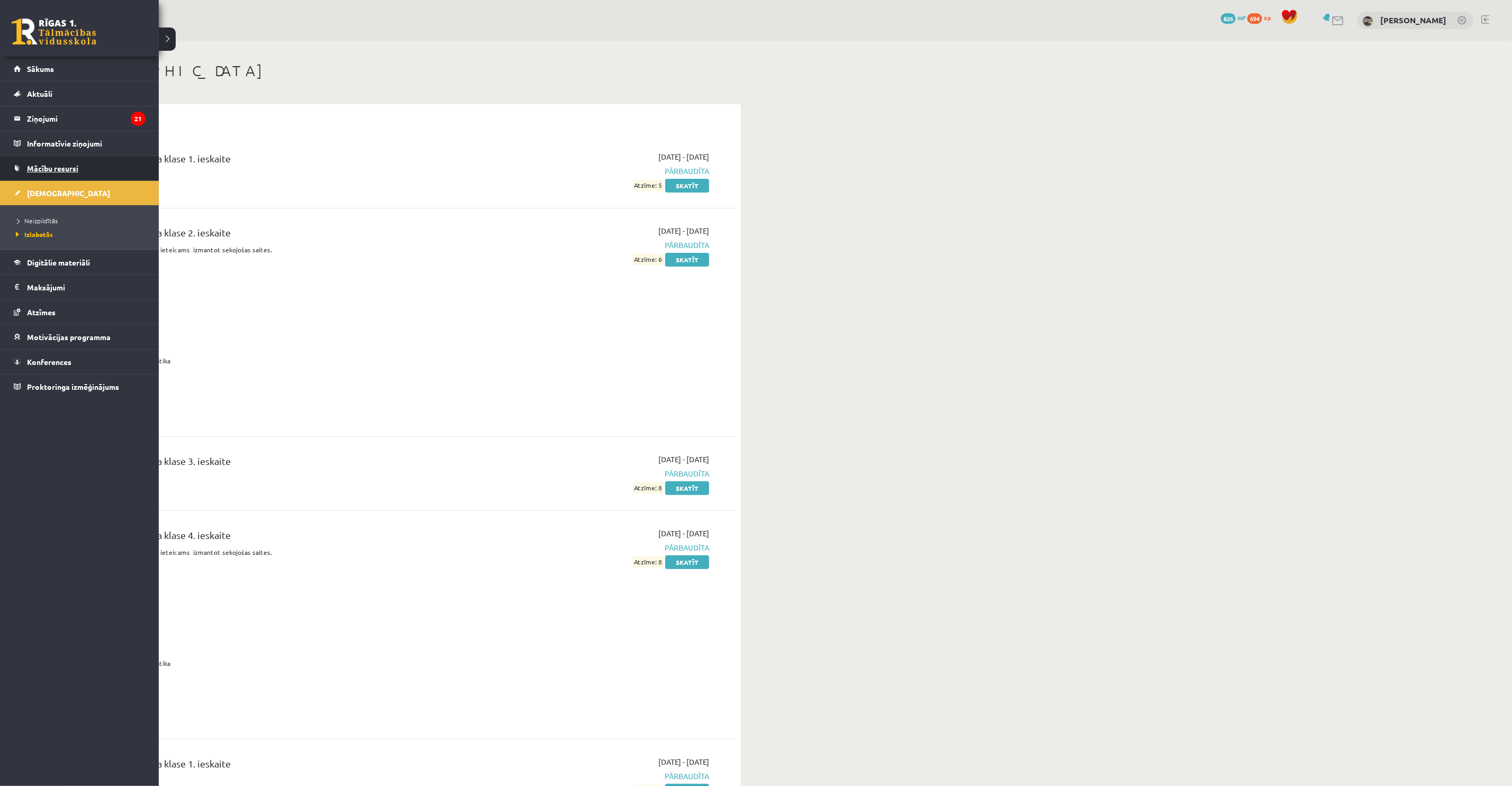
click at [30, 167] on span "Mācību resursi" at bounding box center [52, 168] width 51 height 10
